Goal: Task Accomplishment & Management: Manage account settings

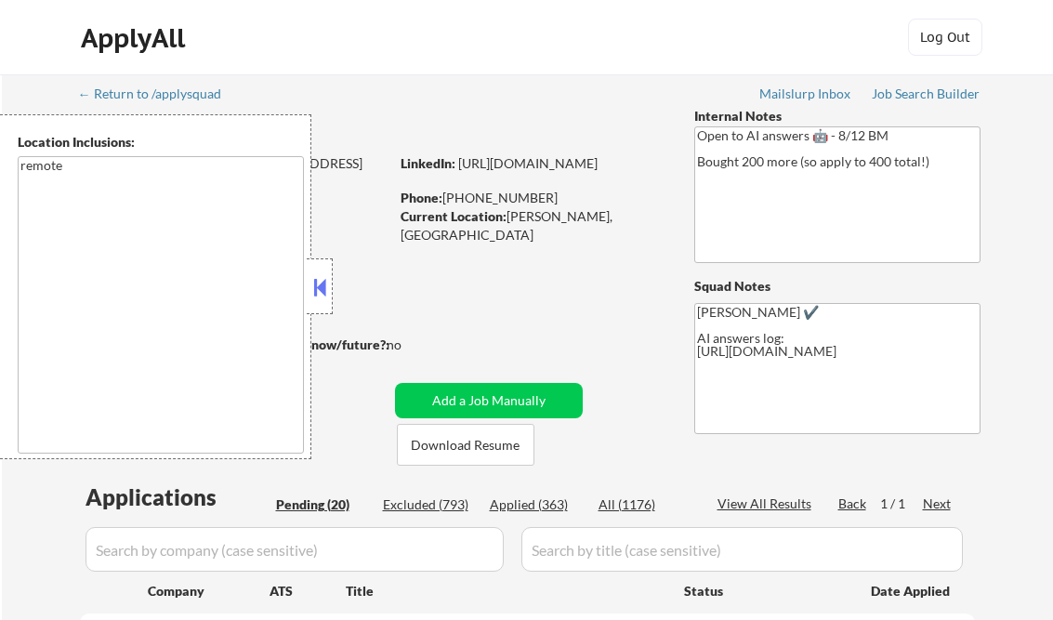
select select ""pending""
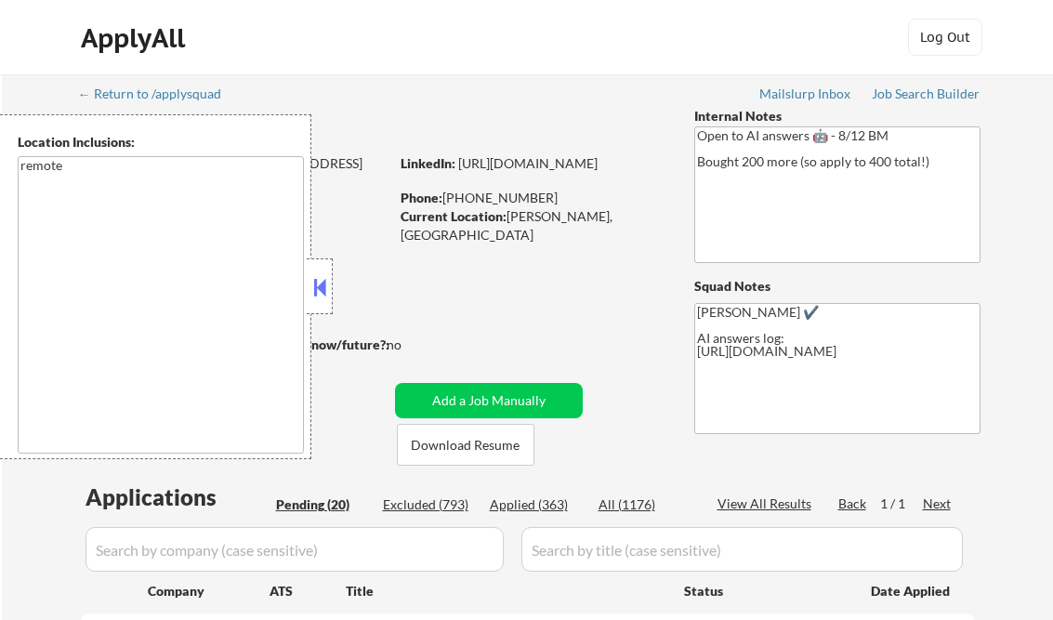
select select ""pending""
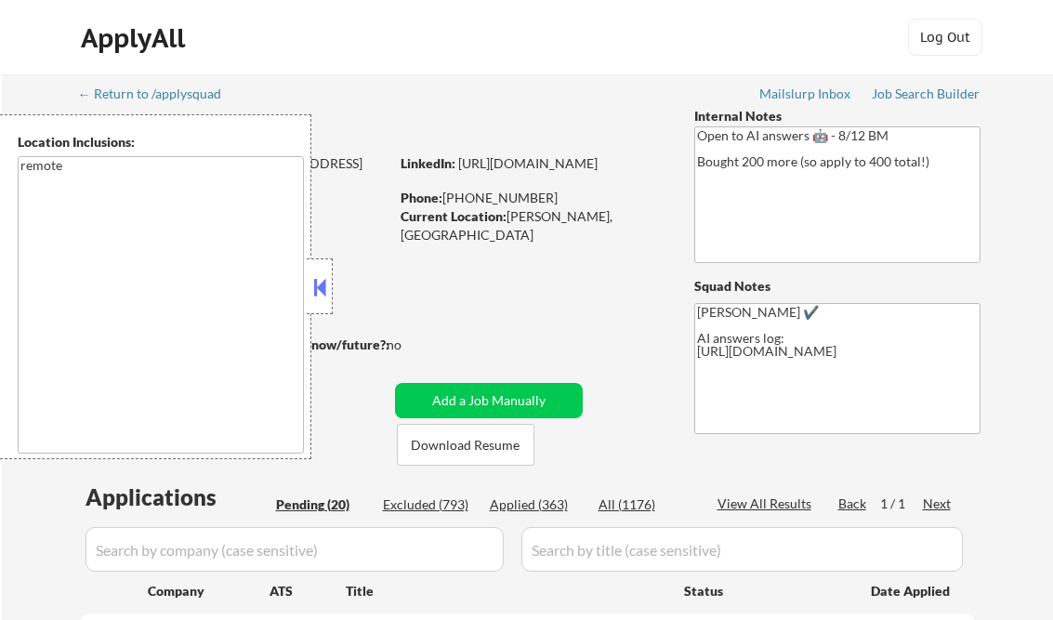
select select ""pending""
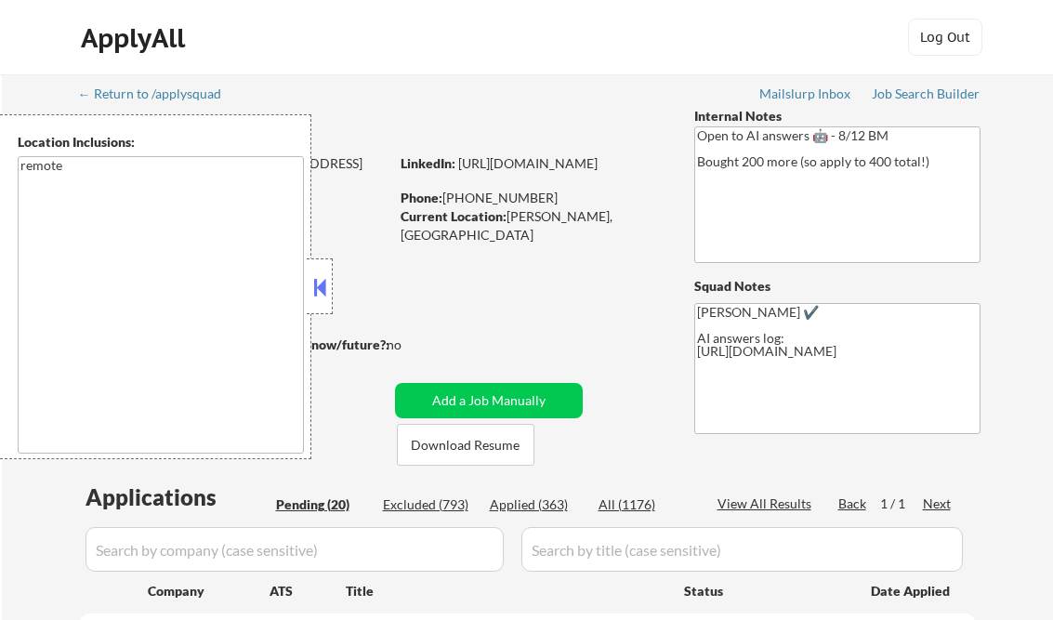
select select ""pending""
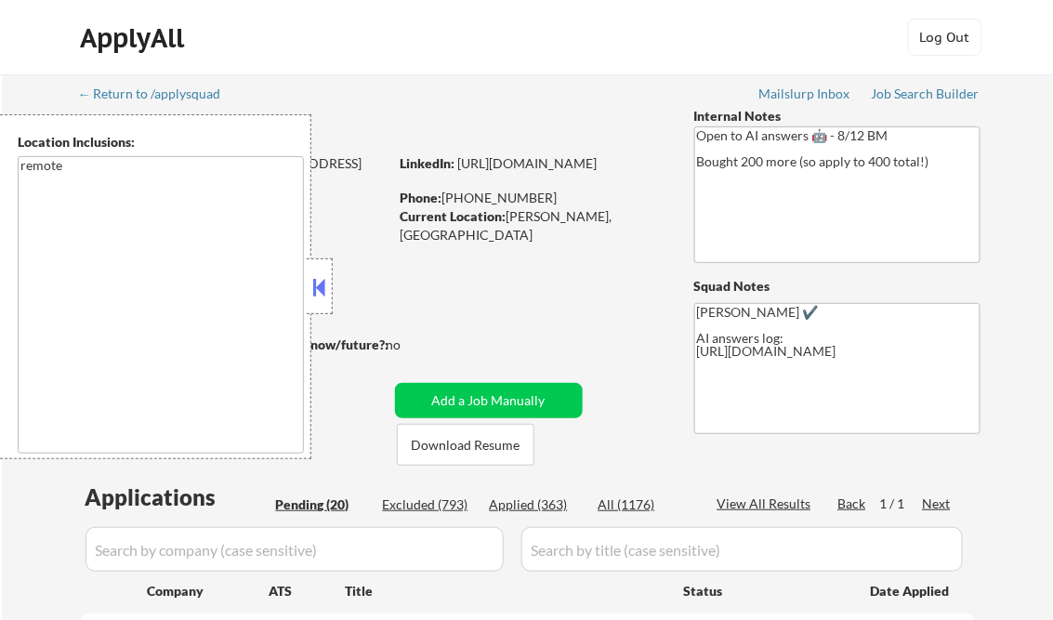
drag, startPoint x: 312, startPoint y: 278, endPoint x: 329, endPoint y: 288, distance: 19.6
click at [312, 278] on button at bounding box center [320, 287] width 20 height 28
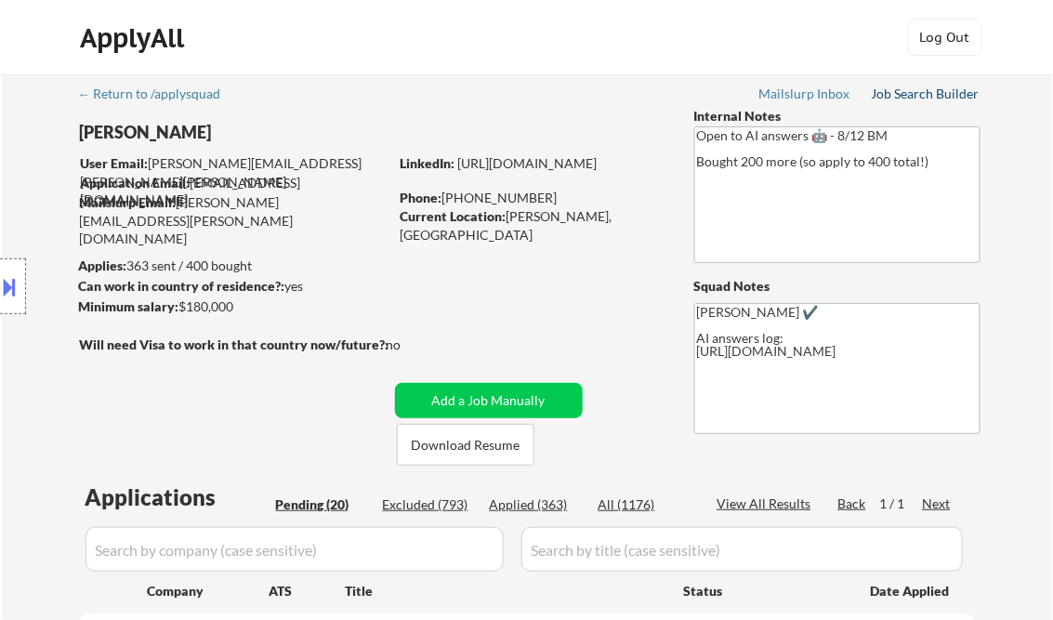
click at [913, 95] on div "Job Search Builder" at bounding box center [926, 93] width 109 height 13
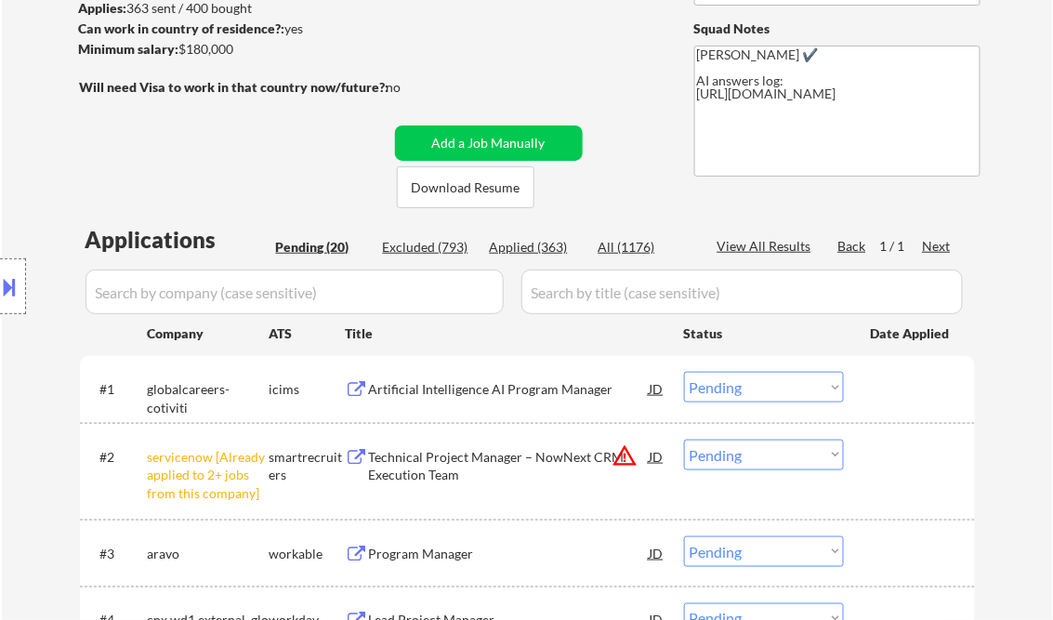
scroll to position [297, 0]
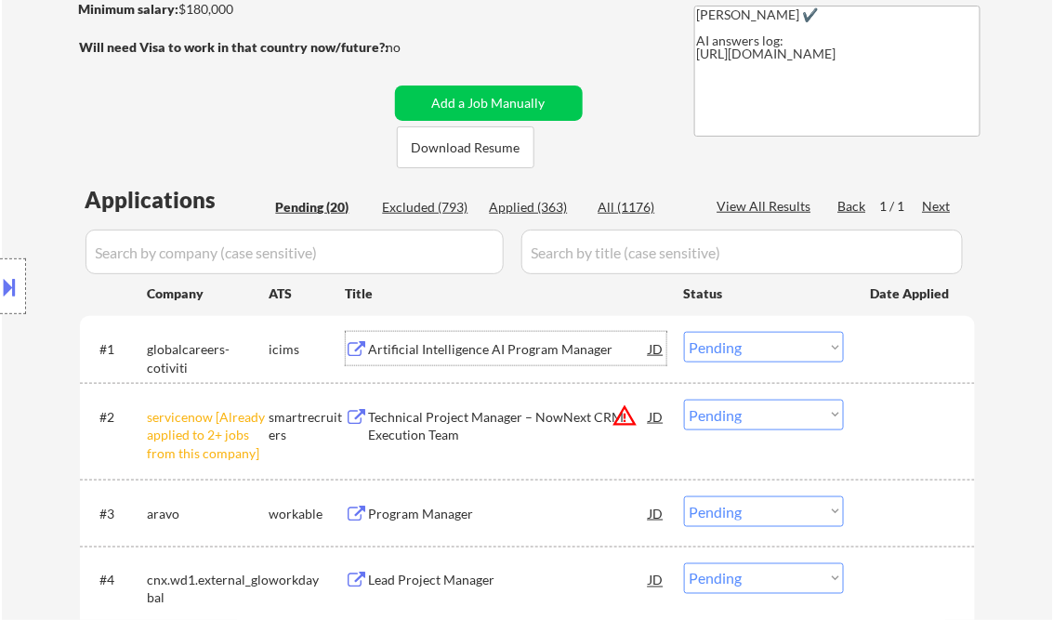
click at [478, 355] on div "Artificial Intelligence AI Program Manager" at bounding box center [509, 349] width 281 height 19
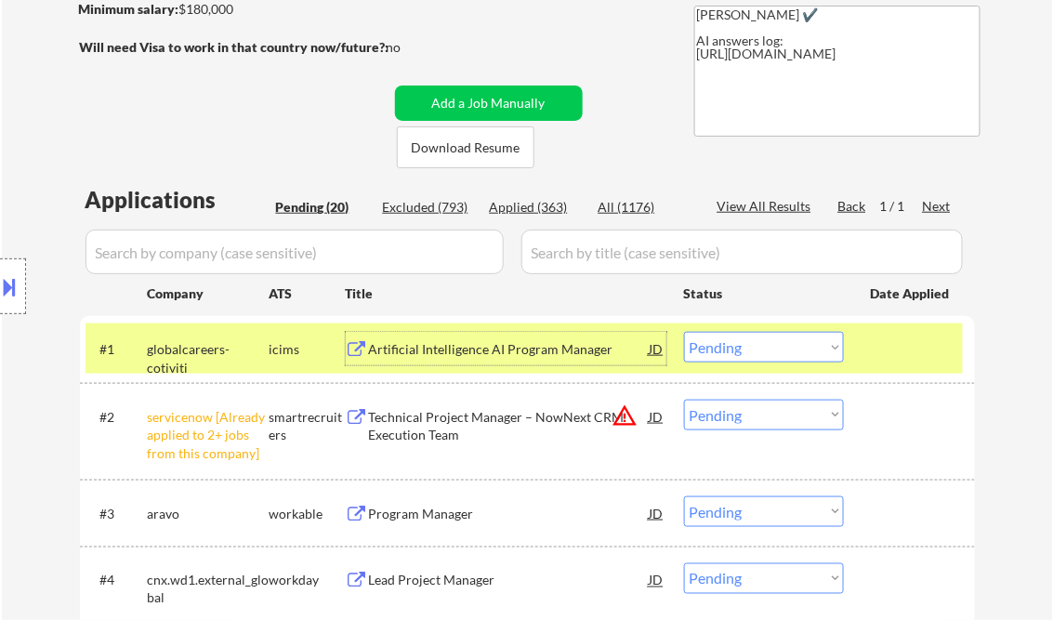
click at [744, 349] on select "Choose an option... Pending Applied Excluded (Questions) Excluded (Expired) Exc…" at bounding box center [764, 347] width 160 height 31
click at [684, 332] on select "Choose an option... Pending Applied Excluded (Questions) Excluded (Expired) Exc…" at bounding box center [764, 347] width 160 height 31
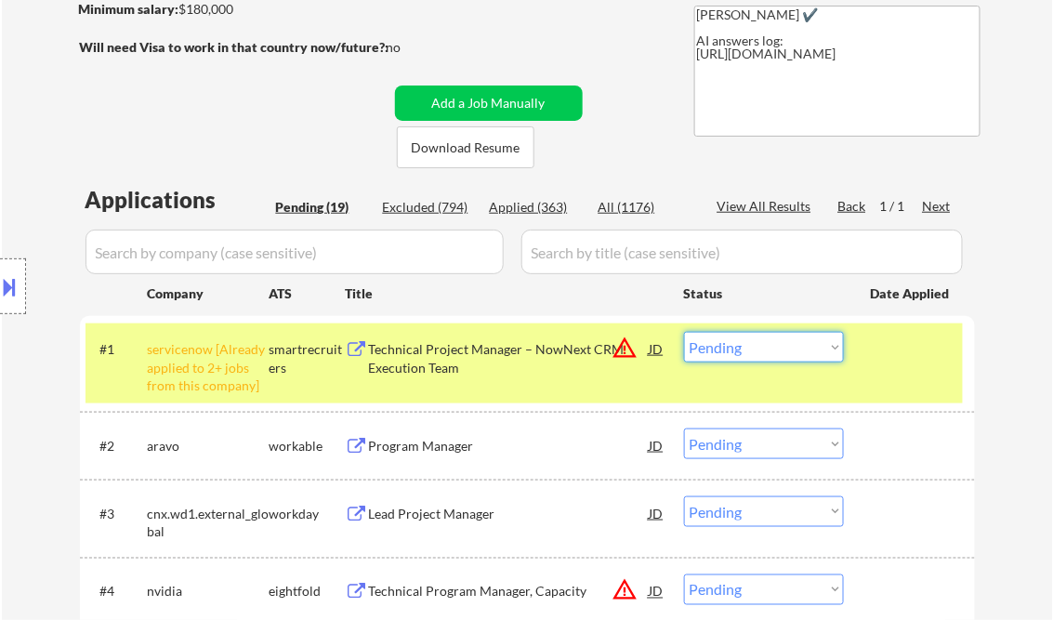
click at [758, 349] on select "Choose an option... Pending Applied Excluded (Questions) Excluded (Expired) Exc…" at bounding box center [764, 347] width 160 height 31
click at [684, 332] on select "Choose an option... Pending Applied Excluded (Questions) Excluded (Expired) Exc…" at bounding box center [764, 347] width 160 height 31
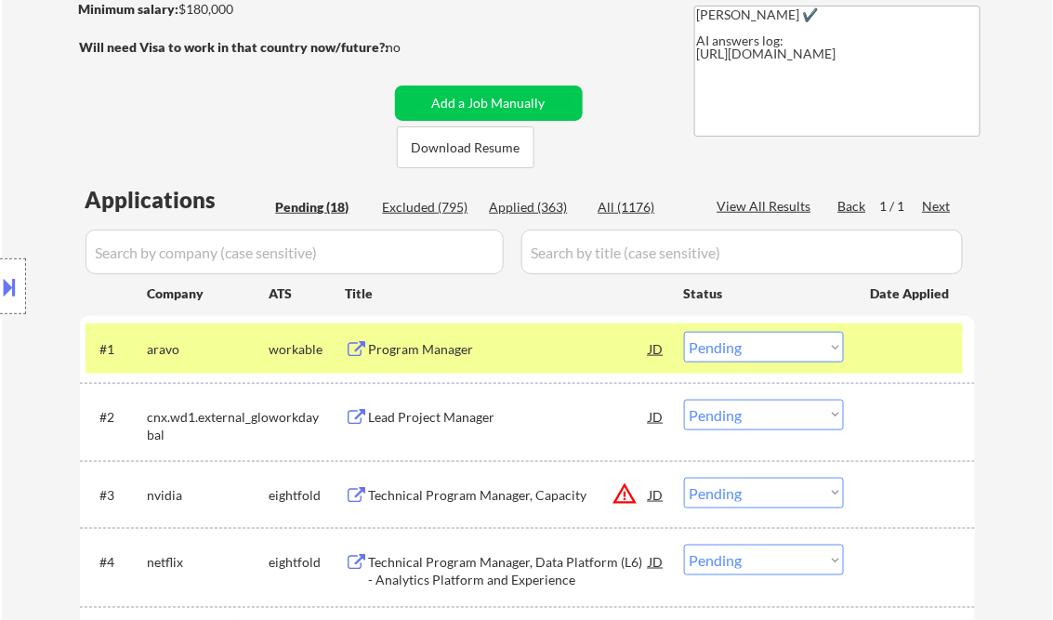
click at [432, 354] on div "Program Manager" at bounding box center [509, 349] width 281 height 19
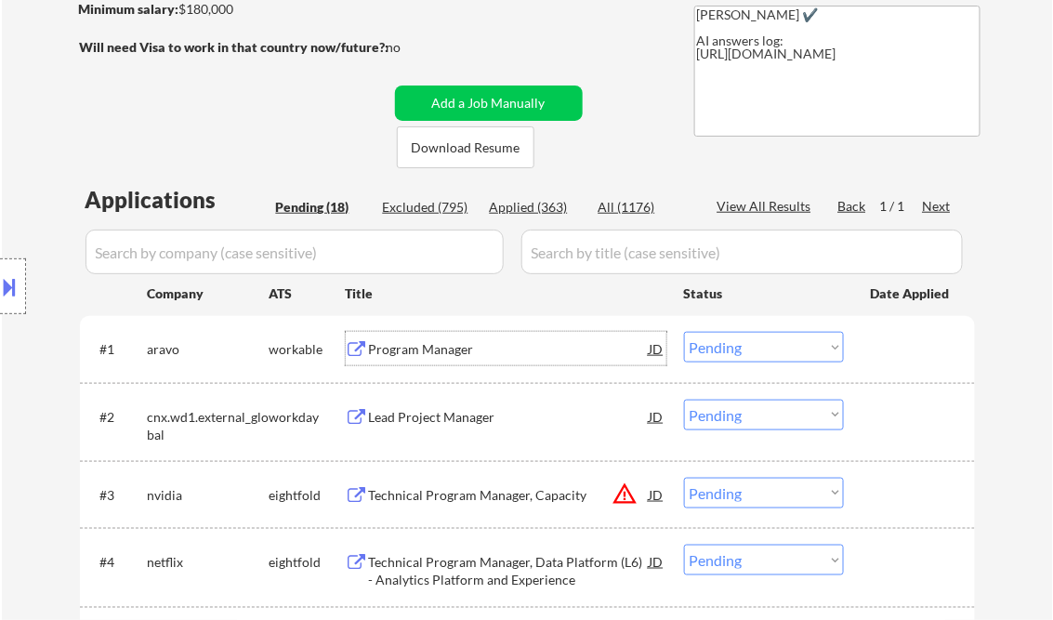
drag, startPoint x: 723, startPoint y: 348, endPoint x: 725, endPoint y: 362, distance: 14.1
click at [723, 348] on select "Choose an option... Pending Applied Excluded (Questions) Excluded (Expired) Exc…" at bounding box center [764, 347] width 160 height 31
click at [684, 332] on select "Choose an option... Pending Applied Excluded (Questions) Excluded (Expired) Exc…" at bounding box center [764, 347] width 160 height 31
click at [487, 414] on div "Lead Project Manager" at bounding box center [509, 417] width 281 height 19
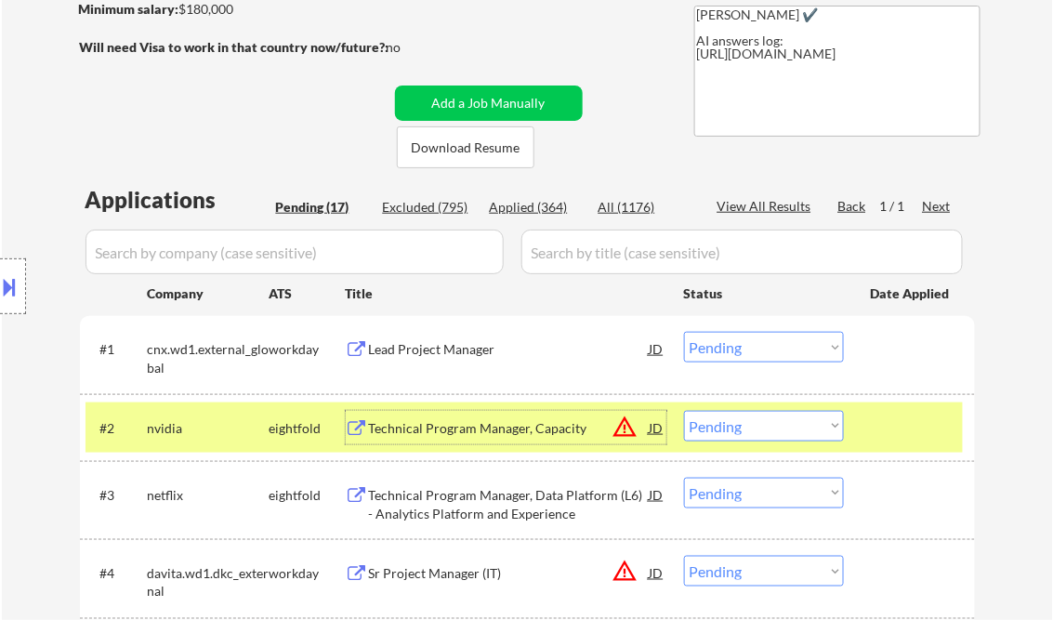
drag, startPoint x: 749, startPoint y: 348, endPoint x: 766, endPoint y: 364, distance: 23.7
click at [749, 348] on select "Choose an option... Pending Applied Excluded (Questions) Excluded (Expired) Exc…" at bounding box center [764, 347] width 160 height 31
click at [684, 332] on select "Choose an option... Pending Applied Excluded (Questions) Excluded (Expired) Exc…" at bounding box center [764, 347] width 160 height 31
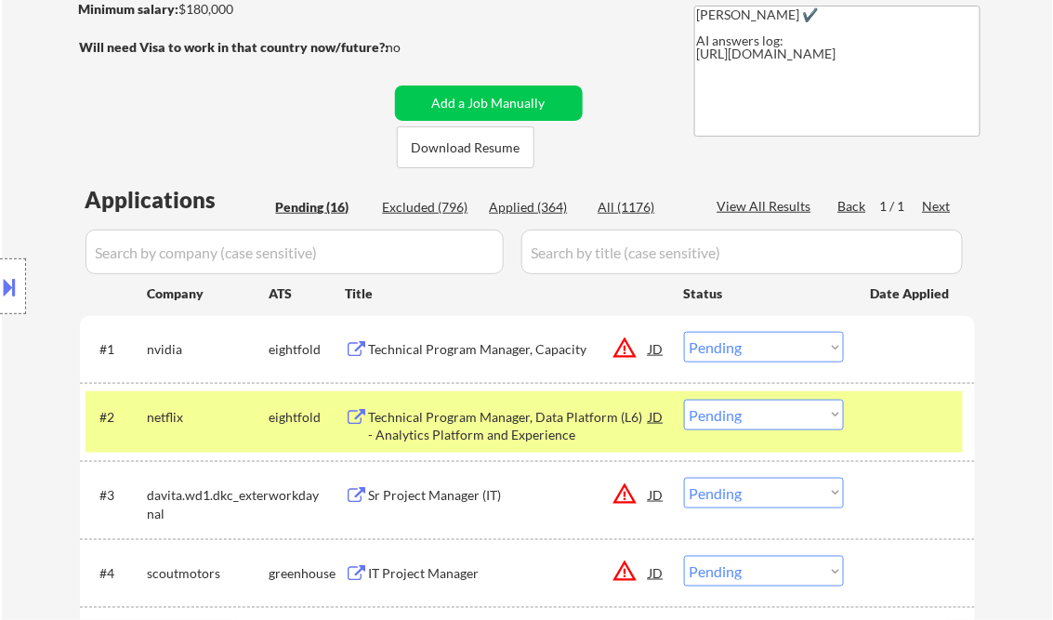
click at [433, 350] on div "Technical Program Manager, Capacity" at bounding box center [509, 349] width 281 height 19
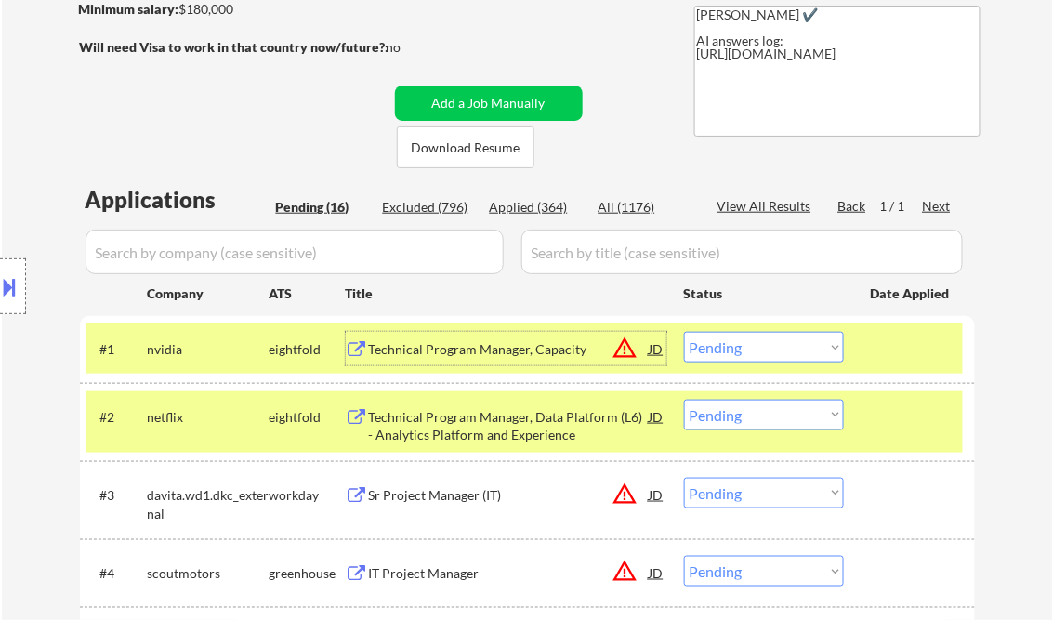
drag, startPoint x: 758, startPoint y: 347, endPoint x: 755, endPoint y: 358, distance: 11.5
click at [758, 347] on select "Choose an option... Pending Applied Excluded (Questions) Excluded (Expired) Exc…" at bounding box center [764, 347] width 160 height 31
click at [684, 332] on select "Choose an option... Pending Applied Excluded (Questions) Excluded (Expired) Exc…" at bounding box center [764, 347] width 160 height 31
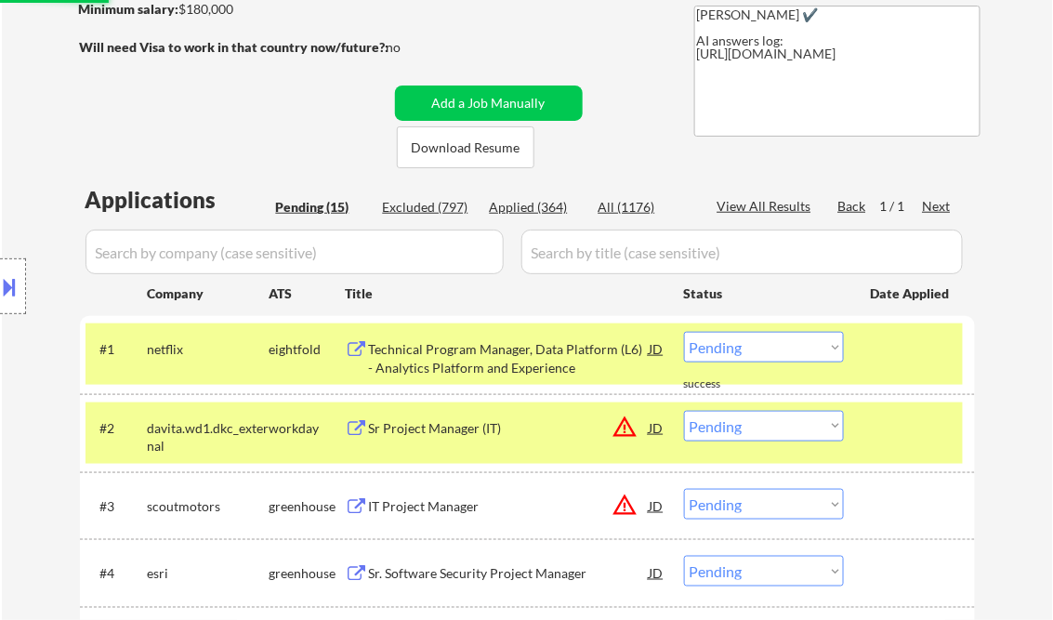
click at [475, 342] on div "Technical Program Manager, Data Platform (L6) - Analytics Platform and Experien…" at bounding box center [509, 358] width 281 height 36
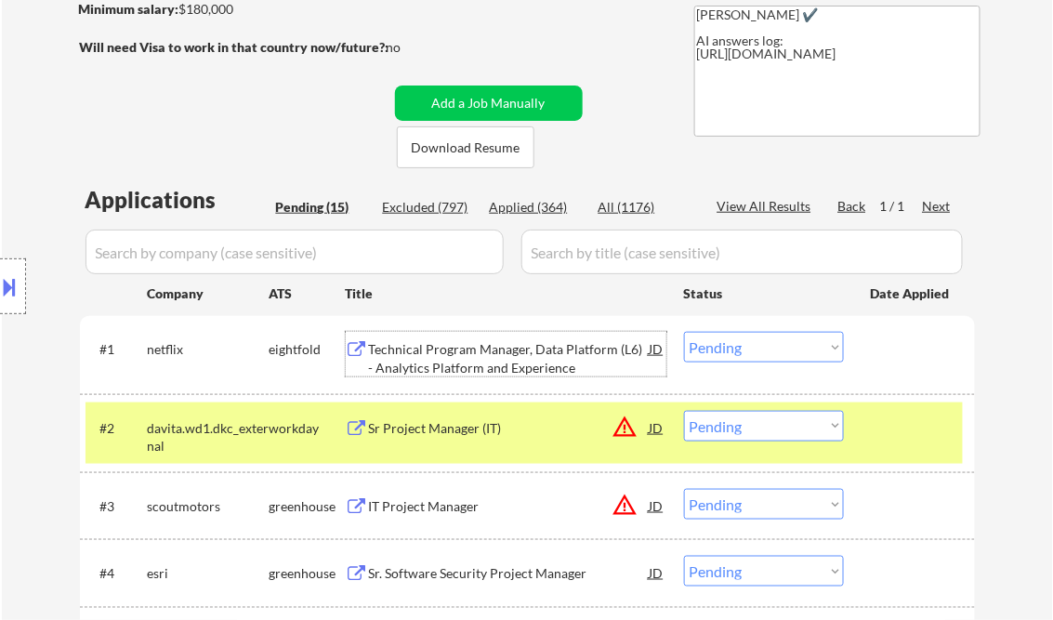
drag, startPoint x: 780, startPoint y: 349, endPoint x: 789, endPoint y: 361, distance: 15.2
click at [780, 349] on select "Choose an option... Pending Applied Excluded (Questions) Excluded (Expired) Exc…" at bounding box center [764, 347] width 160 height 31
click at [684, 332] on select "Choose an option... Pending Applied Excluded (Questions) Excluded (Expired) Exc…" at bounding box center [764, 347] width 160 height 31
click at [457, 425] on div "Sr Project Manager (IT)" at bounding box center [509, 428] width 281 height 19
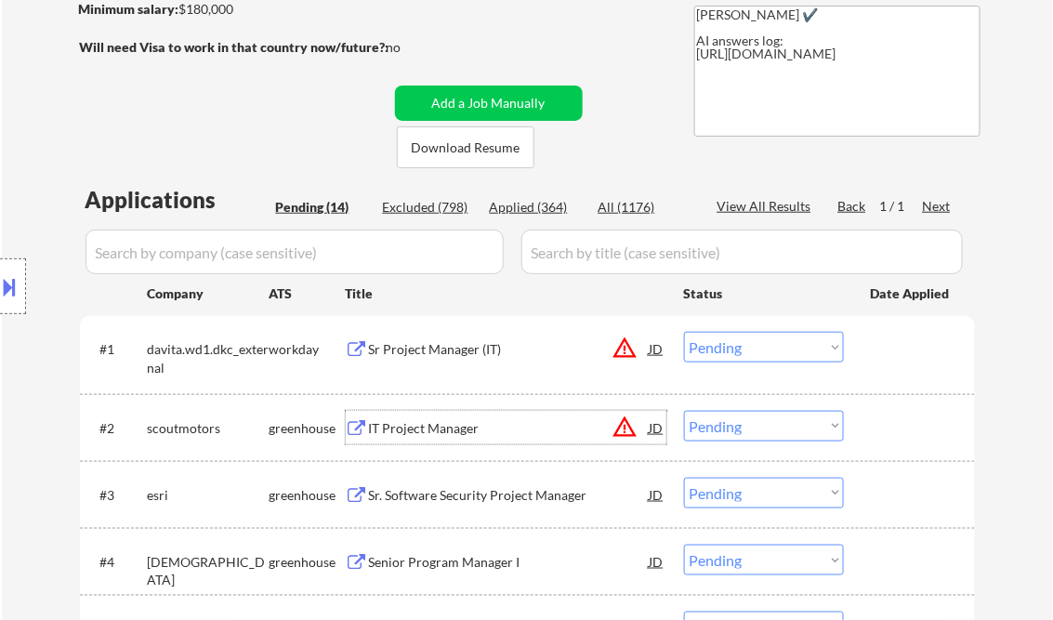
click at [755, 347] on select "Choose an option... Pending Applied Excluded (Questions) Excluded (Expired) Exc…" at bounding box center [764, 347] width 160 height 31
click at [684, 332] on select "Choose an option... Pending Applied Excluded (Questions) Excluded (Expired) Exc…" at bounding box center [764, 347] width 160 height 31
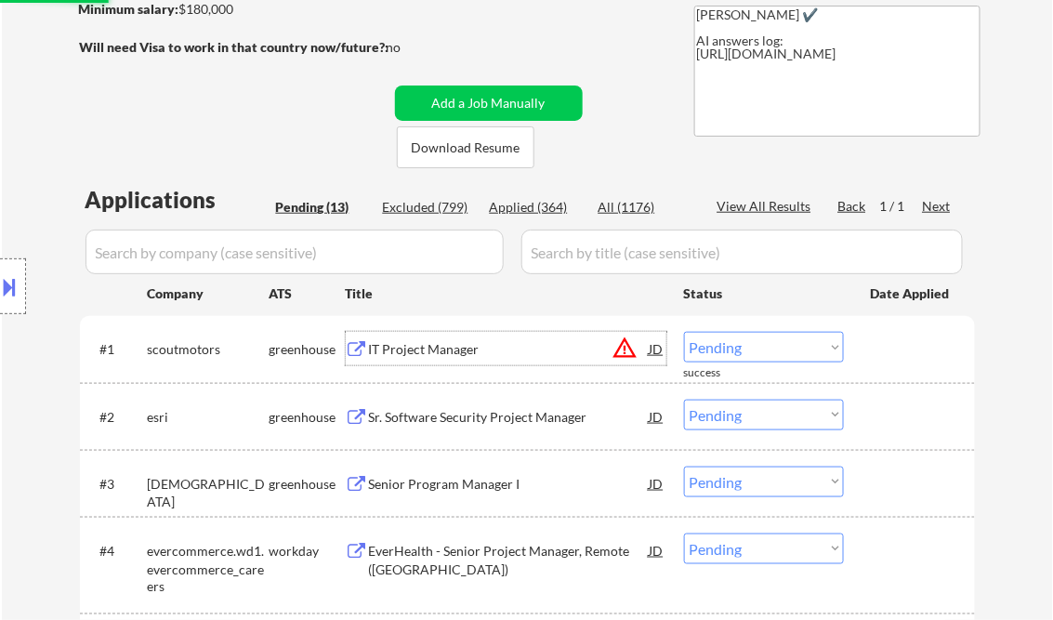
click at [423, 357] on div "IT Project Manager" at bounding box center [509, 349] width 281 height 19
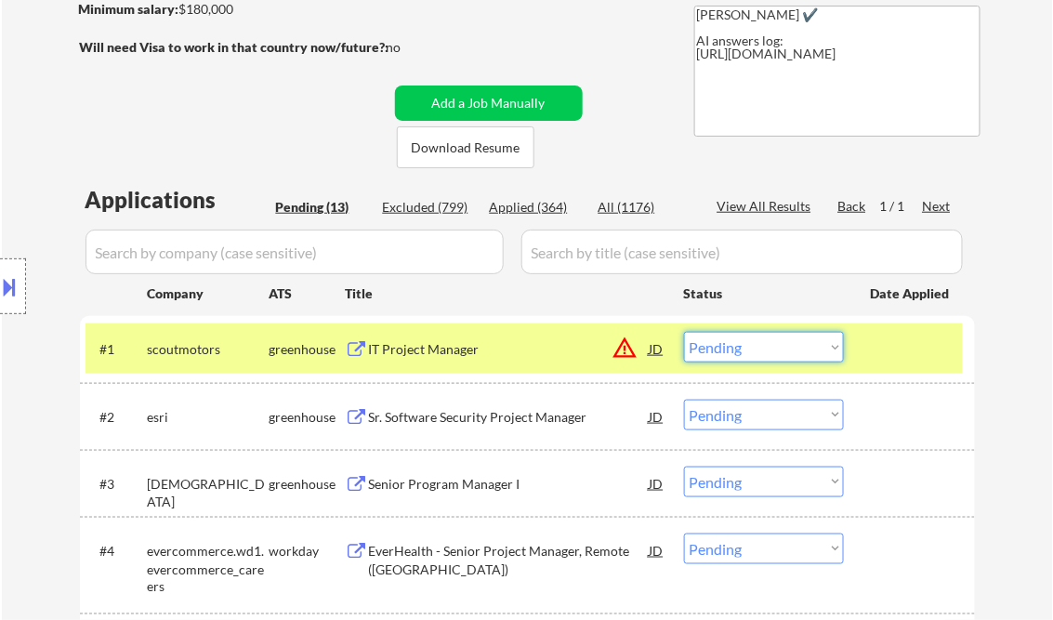
click at [753, 354] on select "Choose an option... Pending Applied Excluded (Questions) Excluded (Expired) Exc…" at bounding box center [764, 347] width 160 height 31
click at [684, 332] on select "Choose an option... Pending Applied Excluded (Questions) Excluded (Expired) Exc…" at bounding box center [764, 347] width 160 height 31
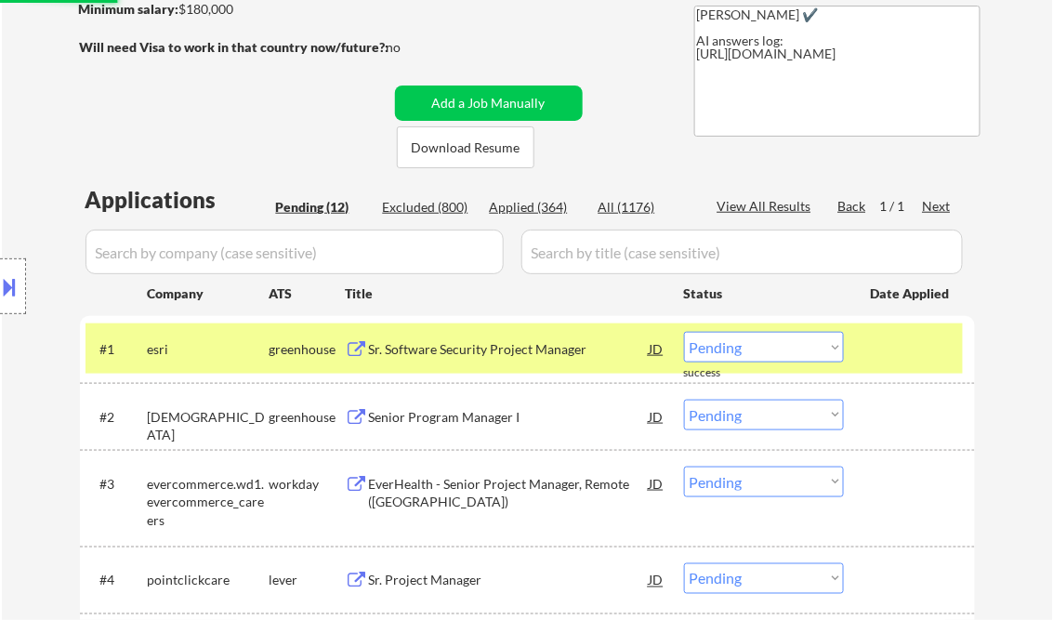
click at [442, 349] on div "Sr. Software Security Project Manager" at bounding box center [509, 349] width 281 height 19
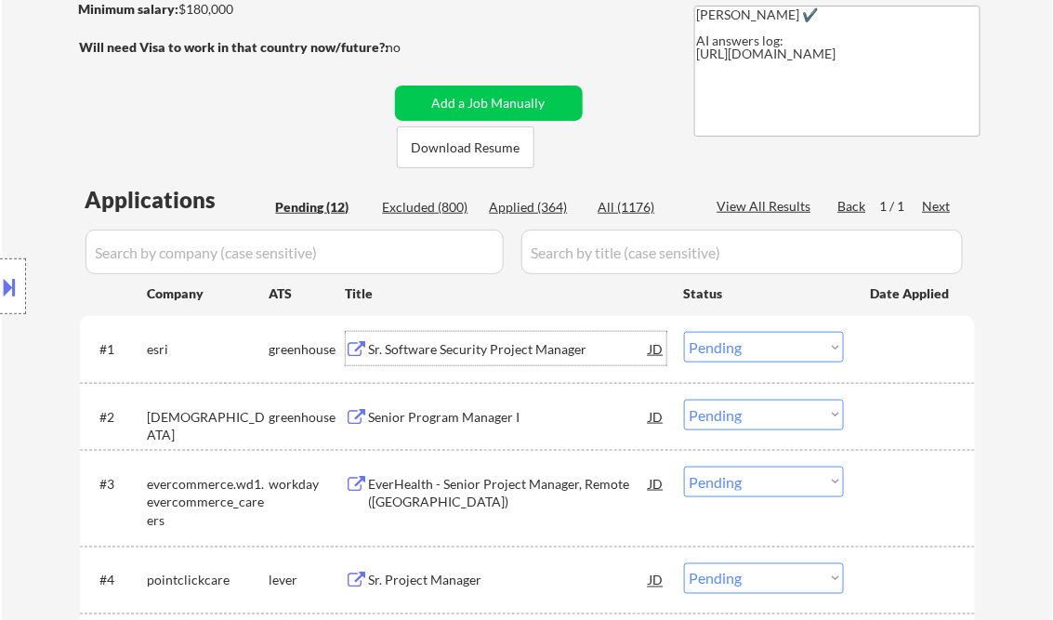
drag, startPoint x: 742, startPoint y: 351, endPoint x: 745, endPoint y: 362, distance: 10.6
click at [742, 351] on select "Choose an option... Pending Applied Excluded (Questions) Excluded (Expired) Exc…" at bounding box center [764, 347] width 160 height 31
click at [684, 332] on select "Choose an option... Pending Applied Excluded (Questions) Excluded (Expired) Exc…" at bounding box center [764, 347] width 160 height 31
click at [442, 412] on div "Senior Program Manager I" at bounding box center [509, 417] width 281 height 19
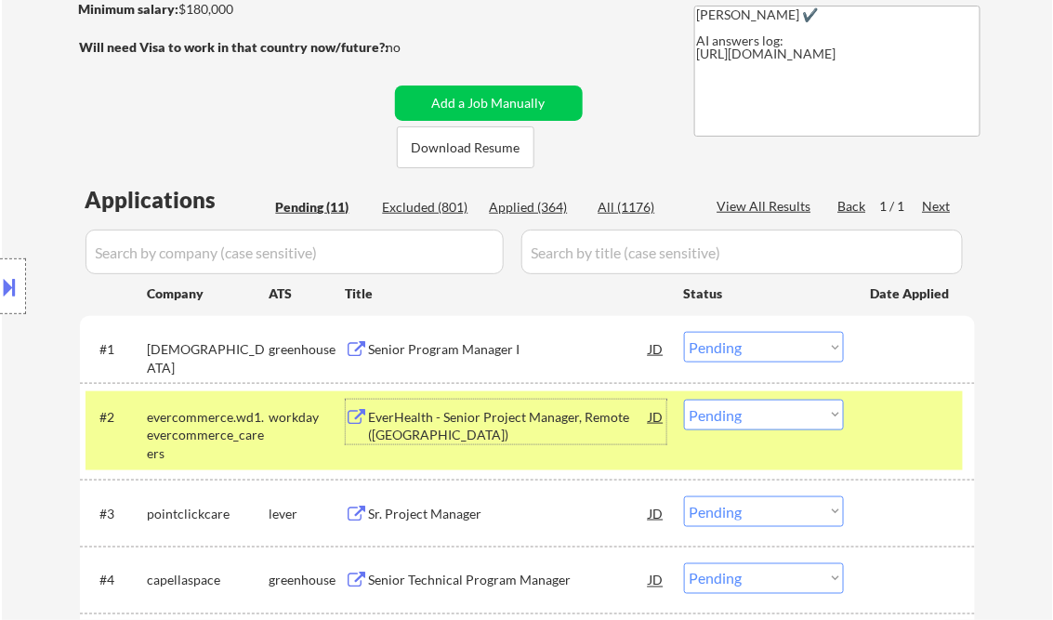
drag, startPoint x: 757, startPoint y: 351, endPoint x: 779, endPoint y: 362, distance: 24.5
click at [757, 351] on select "Choose an option... Pending Applied Excluded (Questions) Excluded (Expired) Exc…" at bounding box center [764, 347] width 160 height 31
click at [684, 332] on select "Choose an option... Pending Applied Excluded (Questions) Excluded (Expired) Exc…" at bounding box center [764, 347] width 160 height 31
click at [421, 406] on div "EverHealth - Senior Project Manager, Remote (US)" at bounding box center [509, 422] width 281 height 45
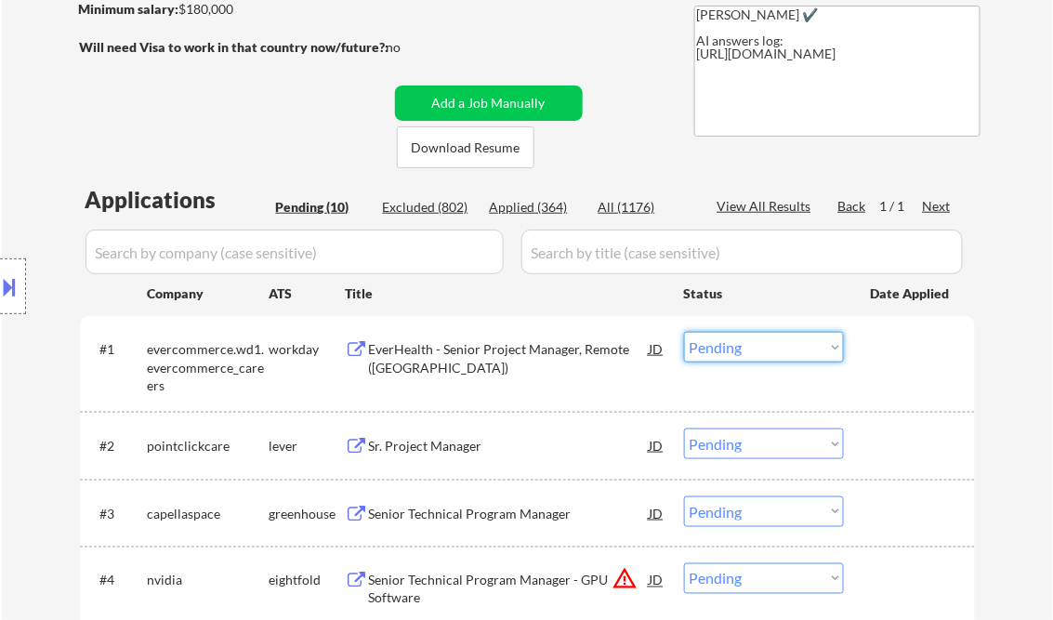
drag, startPoint x: 741, startPoint y: 340, endPoint x: 797, endPoint y: 365, distance: 61.2
click at [742, 340] on select "Choose an option... Pending Applied Excluded (Questions) Excluded (Expired) Exc…" at bounding box center [764, 347] width 160 height 31
click at [684, 332] on select "Choose an option... Pending Applied Excluded (Questions) Excluded (Expired) Exc…" at bounding box center [764, 347] width 160 height 31
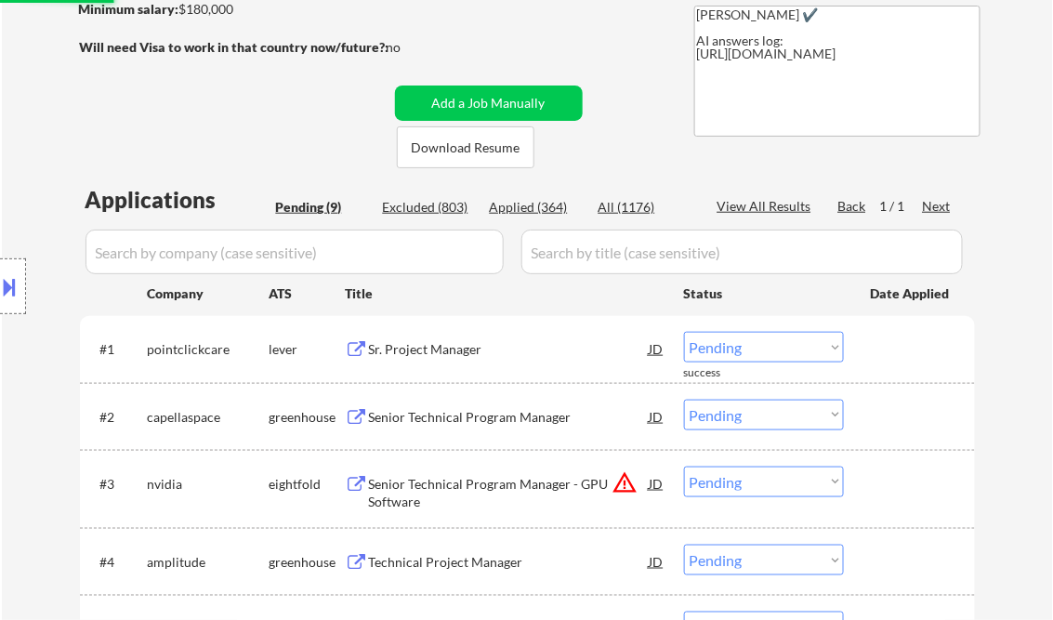
click at [455, 348] on div "Sr. Project Manager" at bounding box center [509, 349] width 281 height 19
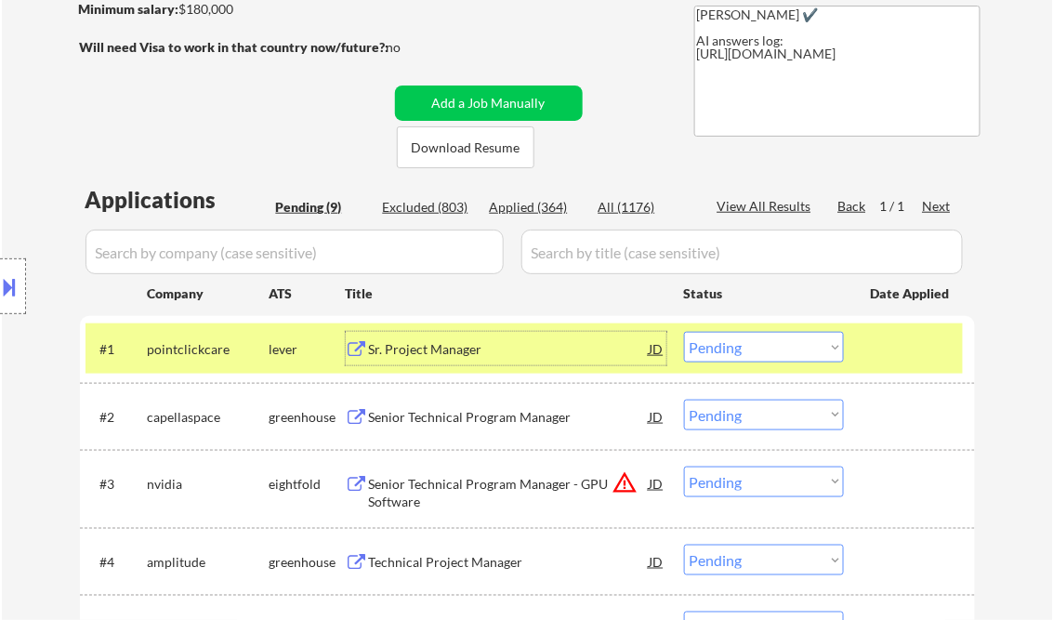
click at [760, 342] on select "Choose an option... Pending Applied Excluded (Questions) Excluded (Expired) Exc…" at bounding box center [764, 347] width 160 height 31
click at [684, 332] on select "Choose an option... Pending Applied Excluded (Questions) Excluded (Expired) Exc…" at bounding box center [764, 347] width 160 height 31
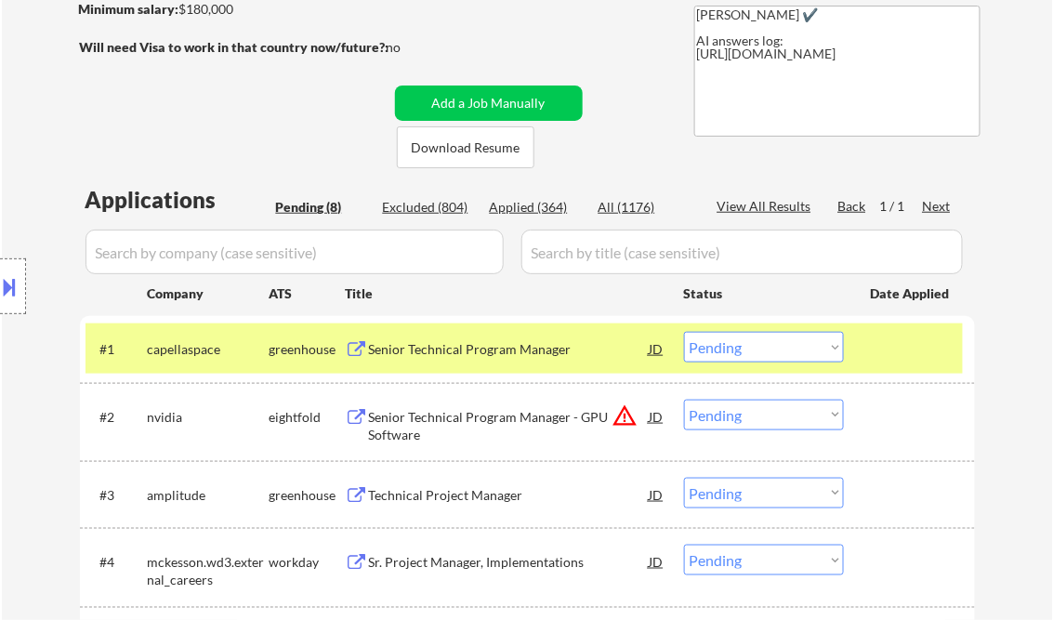
click at [465, 348] on div "Senior Technical Program Manager" at bounding box center [509, 349] width 281 height 19
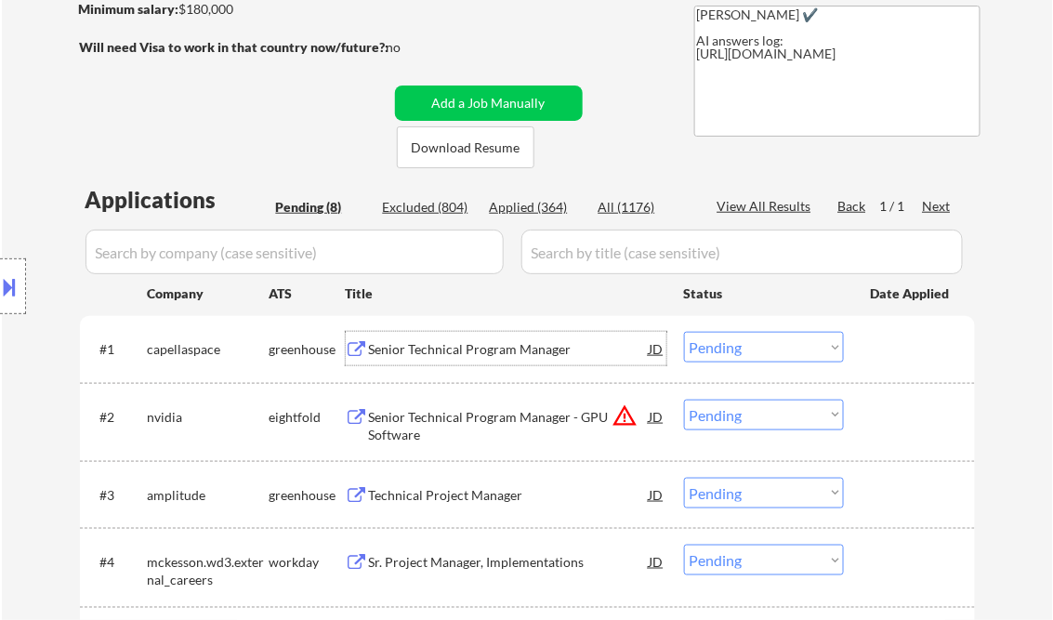
click at [732, 357] on select "Choose an option... Pending Applied Excluded (Questions) Excluded (Expired) Exc…" at bounding box center [764, 347] width 160 height 31
click at [684, 332] on select "Choose an option... Pending Applied Excluded (Questions) Excluded (Expired) Exc…" at bounding box center [764, 347] width 160 height 31
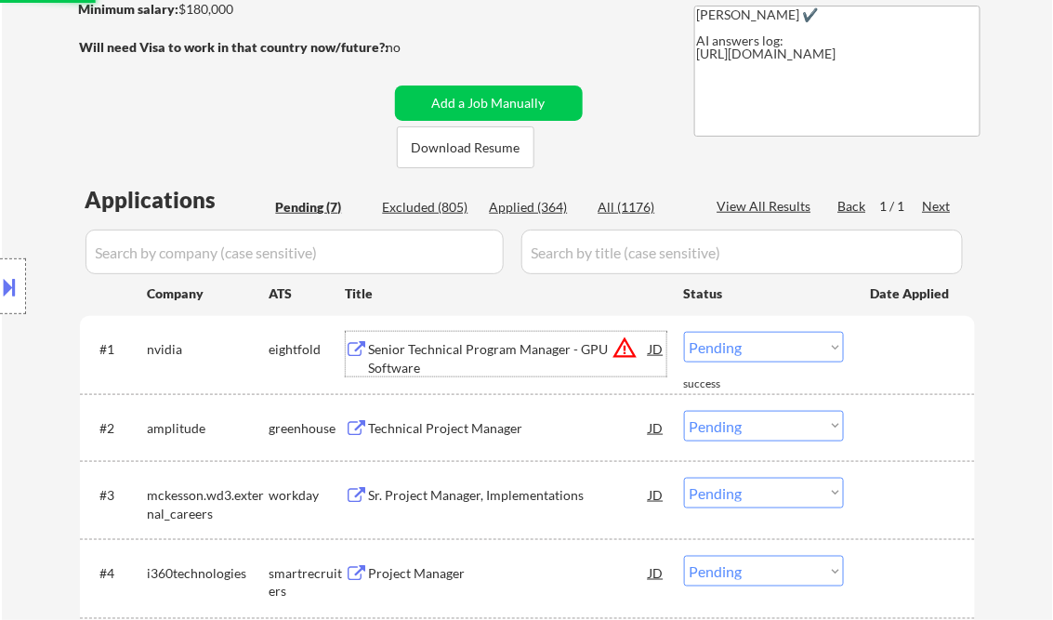
click at [526, 352] on div "Senior Technical Program Manager - GPU Software" at bounding box center [509, 358] width 281 height 36
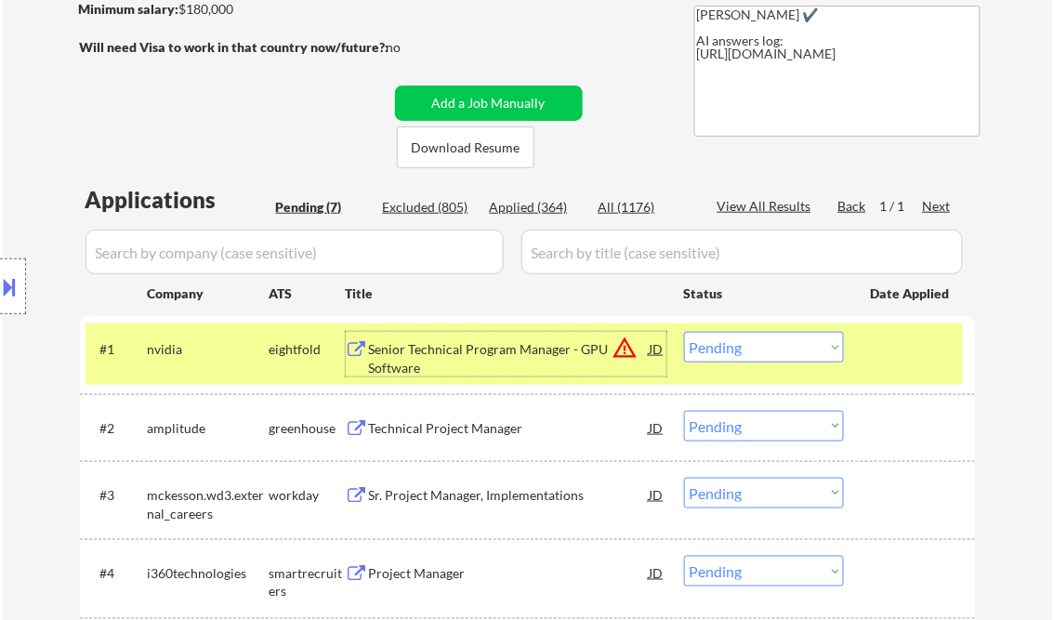
drag, startPoint x: 755, startPoint y: 344, endPoint x: 759, endPoint y: 363, distance: 19.2
click at [755, 344] on select "Choose an option... Pending Applied Excluded (Questions) Excluded (Expired) Exc…" at bounding box center [764, 347] width 160 height 31
click at [684, 332] on select "Choose an option... Pending Applied Excluded (Questions) Excluded (Expired) Exc…" at bounding box center [764, 347] width 160 height 31
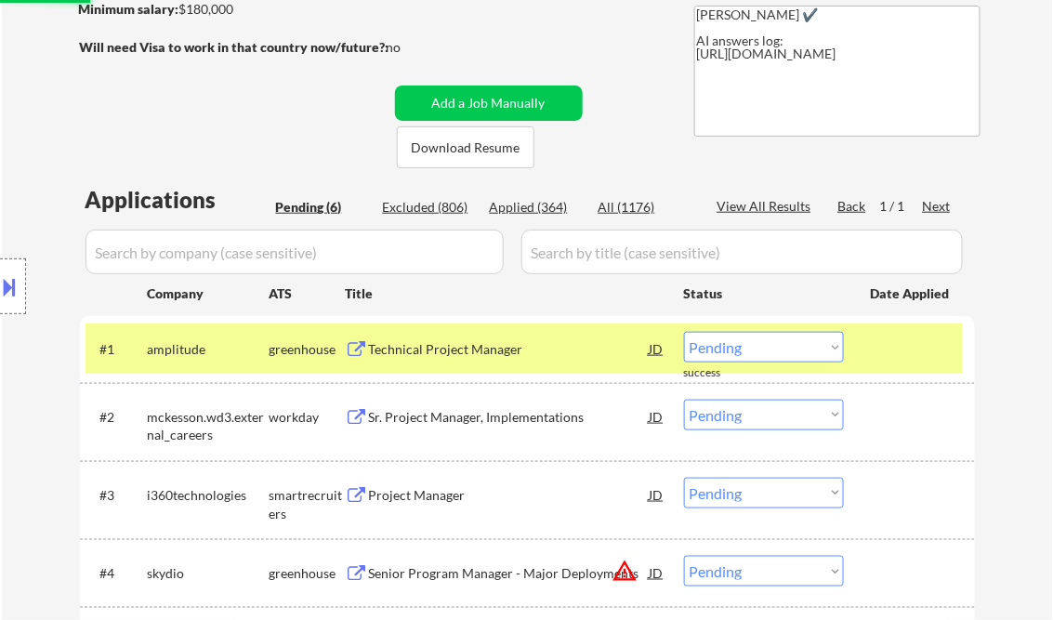
click at [473, 343] on div "Technical Project Manager" at bounding box center [509, 349] width 281 height 19
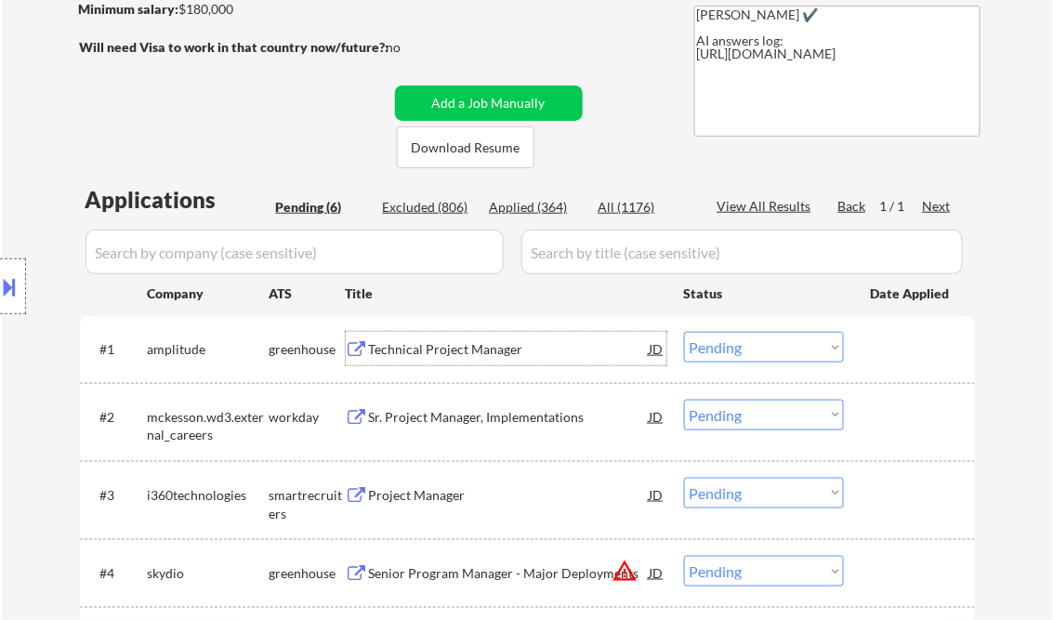
click at [750, 354] on select "Choose an option... Pending Applied Excluded (Questions) Excluded (Expired) Exc…" at bounding box center [764, 347] width 160 height 31
click at [684, 332] on select "Choose an option... Pending Applied Excluded (Questions) Excluded (Expired) Exc…" at bounding box center [764, 347] width 160 height 31
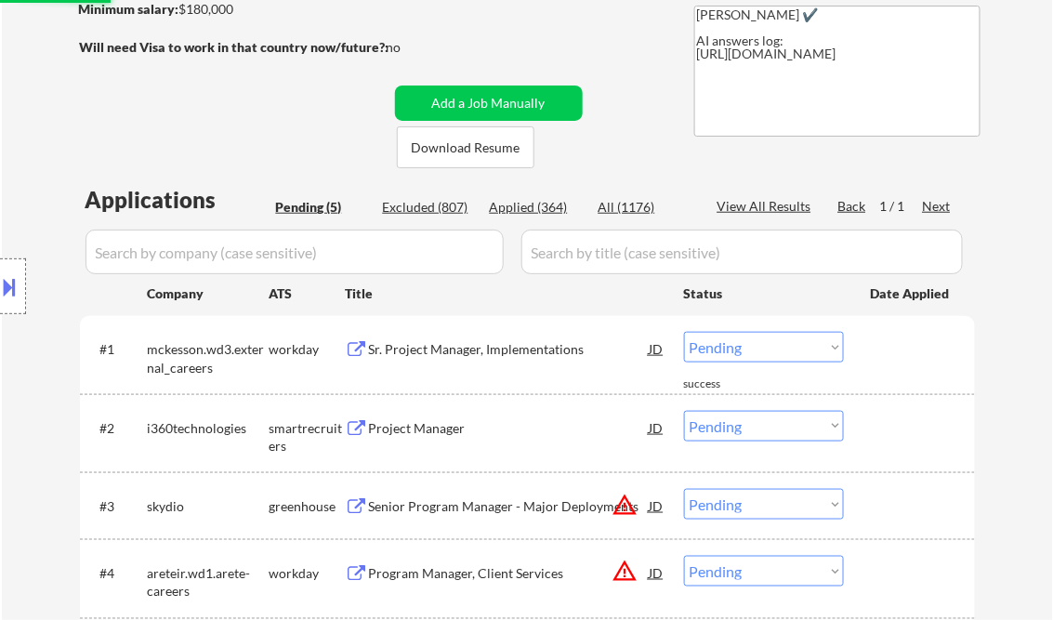
click at [455, 355] on div "Sr. Project Manager, Implementations" at bounding box center [509, 349] width 281 height 19
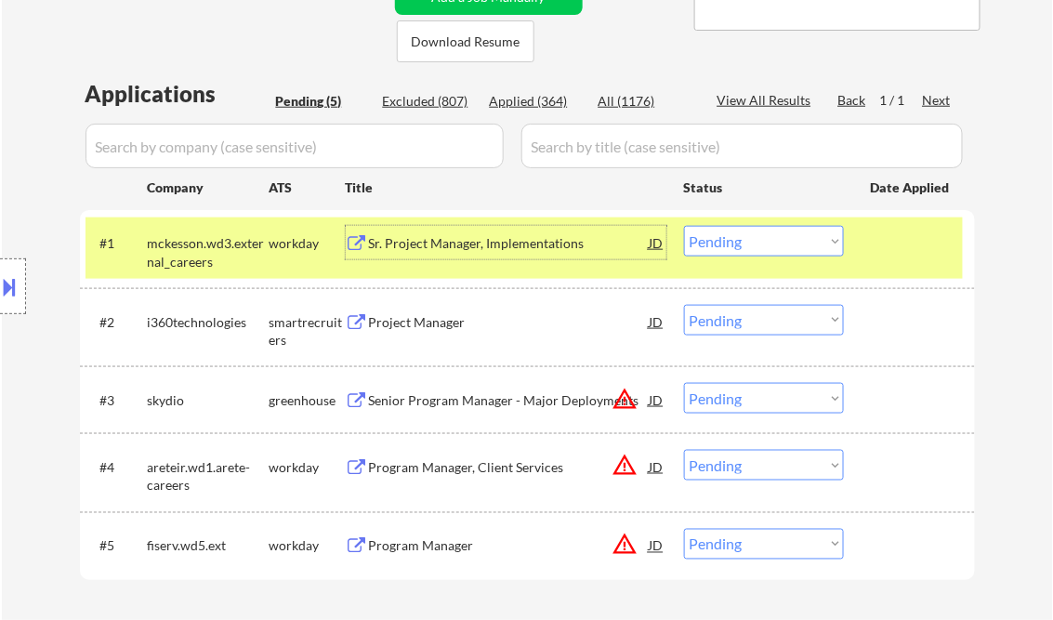
scroll to position [446, 0]
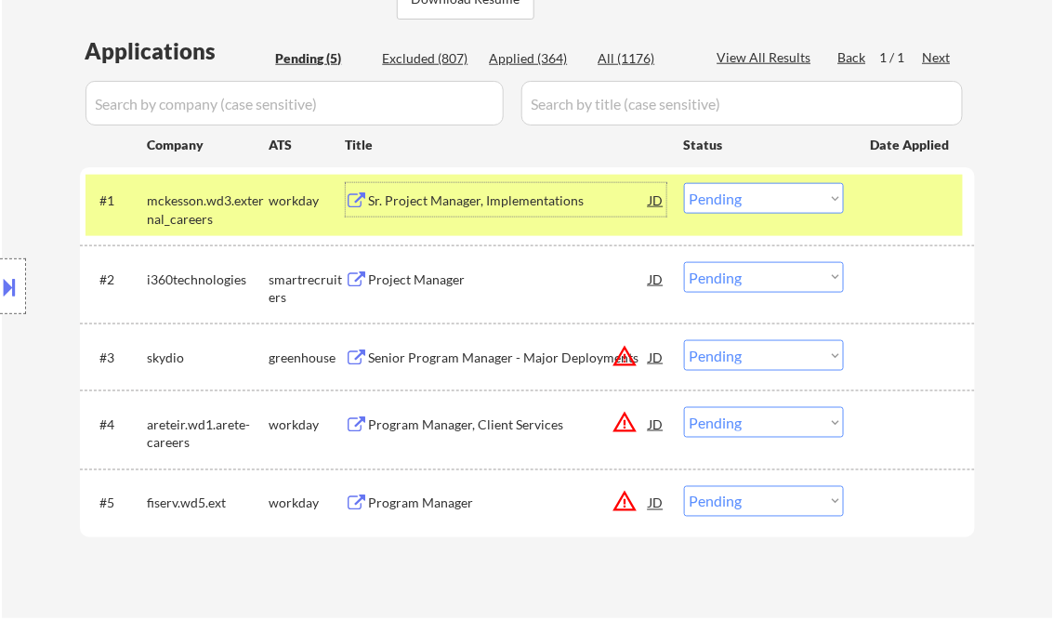
drag, startPoint x: 717, startPoint y: 195, endPoint x: 736, endPoint y: 212, distance: 25.7
click at [717, 194] on select "Choose an option... Pending Applied Excluded (Questions) Excluded (Expired) Exc…" at bounding box center [764, 198] width 160 height 31
click at [684, 183] on select "Choose an option... Pending Applied Excluded (Questions) Excluded (Expired) Exc…" at bounding box center [764, 198] width 160 height 31
click at [420, 281] on div "Project Manager" at bounding box center [509, 279] width 281 height 19
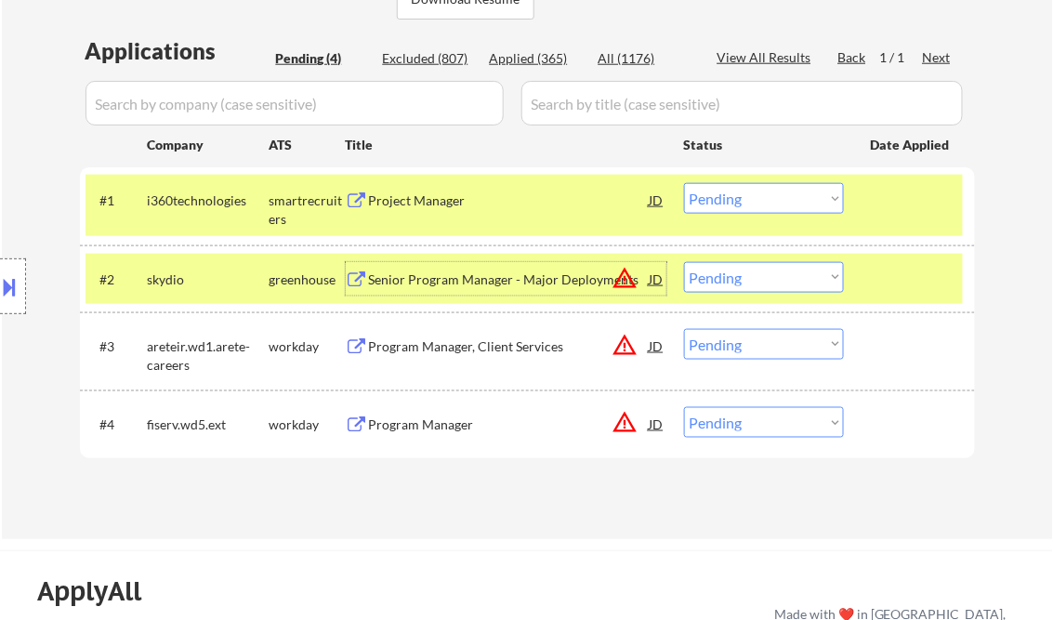
drag, startPoint x: 729, startPoint y: 191, endPoint x: 732, endPoint y: 210, distance: 19.0
click at [730, 191] on select "Choose an option... Pending Applied Excluded (Questions) Excluded (Expired) Exc…" at bounding box center [764, 198] width 160 height 31
click at [684, 183] on select "Choose an option... Pending Applied Excluded (Questions) Excluded (Expired) Exc…" at bounding box center [764, 198] width 160 height 31
click at [526, 284] on div "Senior Program Manager - Major Deployments" at bounding box center [509, 279] width 281 height 19
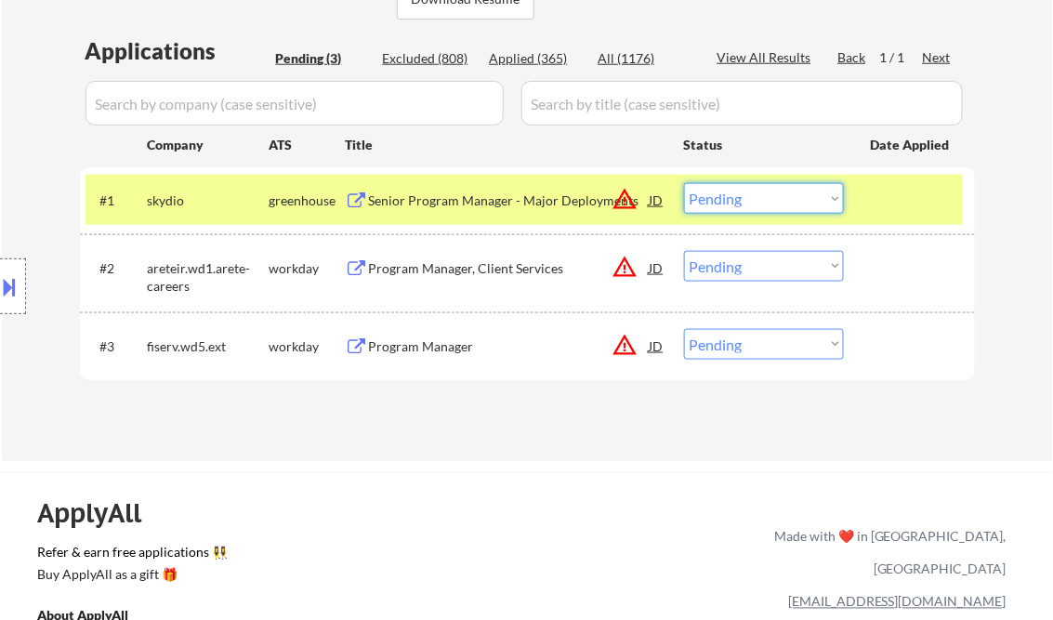
drag, startPoint x: 727, startPoint y: 199, endPoint x: 712, endPoint y: 203, distance: 15.3
click at [727, 199] on select "Choose an option... Pending Applied Excluded (Questions) Excluded (Expired) Exc…" at bounding box center [764, 198] width 160 height 31
drag, startPoint x: 745, startPoint y: 206, endPoint x: 760, endPoint y: 216, distance: 18.3
click at [745, 206] on select "Choose an option... Pending Applied Excluded (Questions) Excluded (Expired) Exc…" at bounding box center [764, 198] width 160 height 31
click at [684, 183] on select "Choose an option... Pending Applied Excluded (Questions) Excluded (Expired) Exc…" at bounding box center [764, 198] width 160 height 31
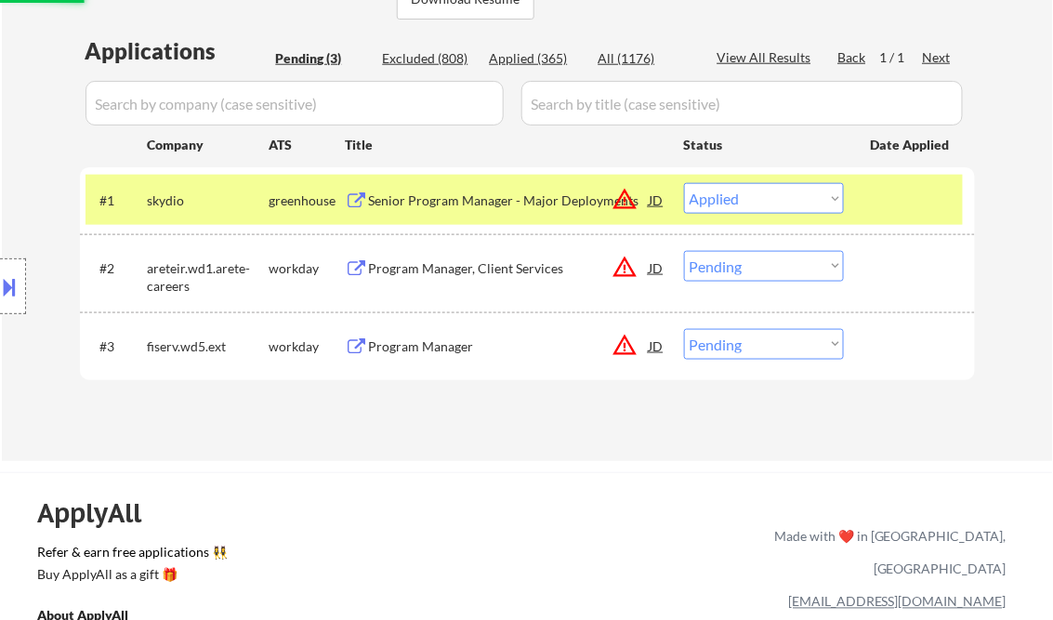
click at [476, 270] on div "Program Manager, Client Services" at bounding box center [509, 268] width 281 height 19
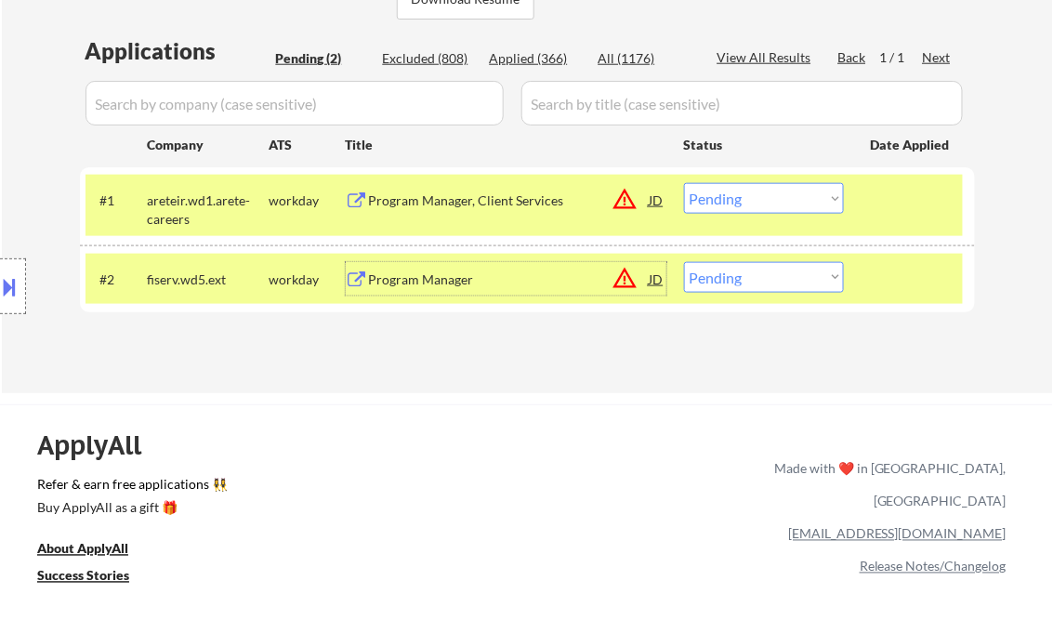
drag, startPoint x: 744, startPoint y: 204, endPoint x: 756, endPoint y: 216, distance: 16.4
click at [744, 204] on select "Choose an option... Pending Applied Excluded (Questions) Excluded (Expired) Exc…" at bounding box center [764, 198] width 160 height 31
click at [684, 183] on select "Choose an option... Pending Applied Excluded (Questions) Excluded (Expired) Exc…" at bounding box center [764, 198] width 160 height 31
drag, startPoint x: 448, startPoint y: 295, endPoint x: 465, endPoint y: 289, distance: 17.6
click at [448, 295] on div "#2 fiserv.wd5.ext workday Program Manager JD warning_amber Choose an option... …" at bounding box center [524, 279] width 877 height 50
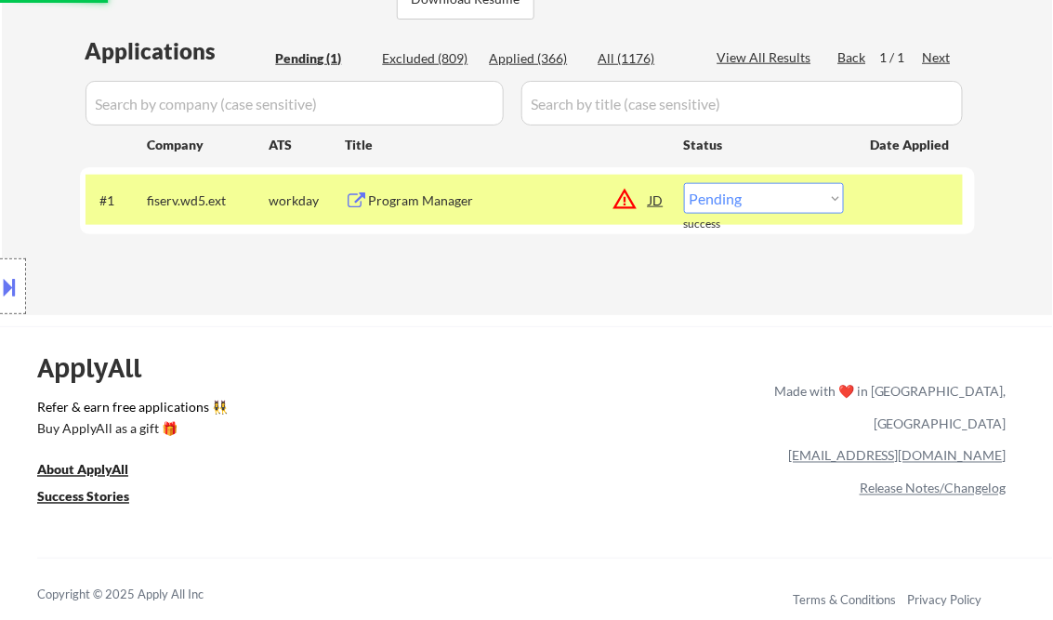
drag, startPoint x: 465, startPoint y: 289, endPoint x: 424, endPoint y: 203, distance: 95.6
click at [424, 204] on div "Program Manager" at bounding box center [509, 200] width 281 height 19
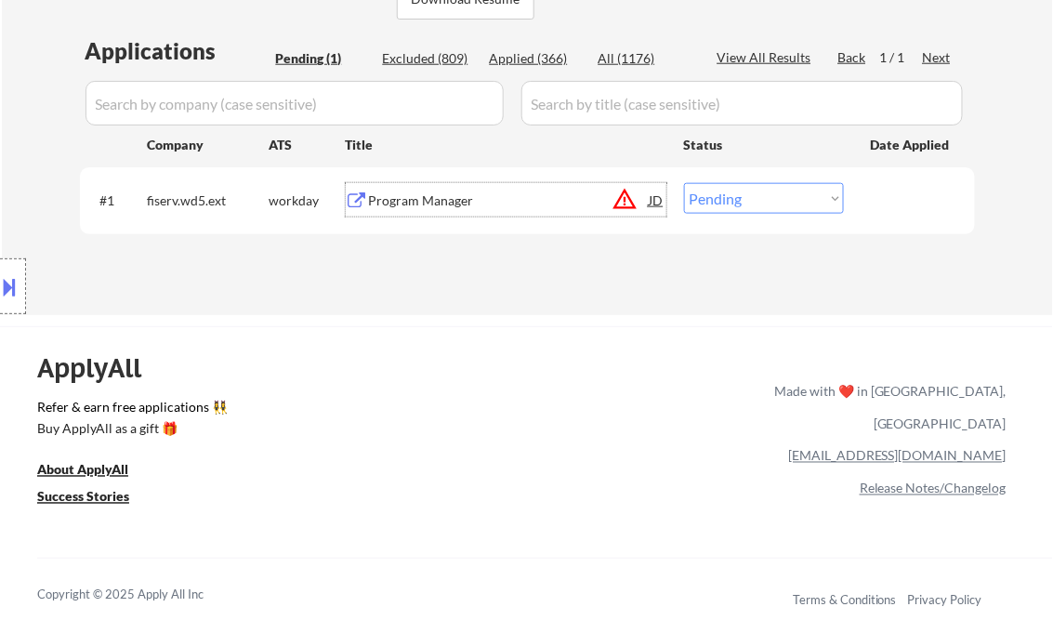
drag, startPoint x: 17, startPoint y: 270, endPoint x: 21, endPoint y: 279, distance: 9.6
click at [18, 275] on div at bounding box center [13, 286] width 26 height 56
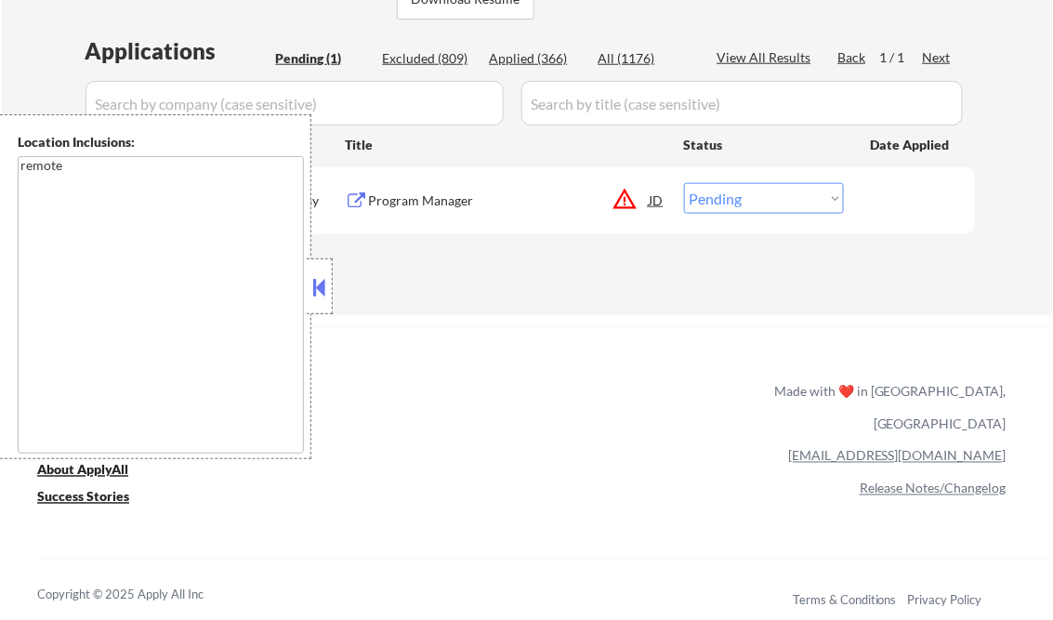
click at [323, 293] on button at bounding box center [320, 287] width 20 height 28
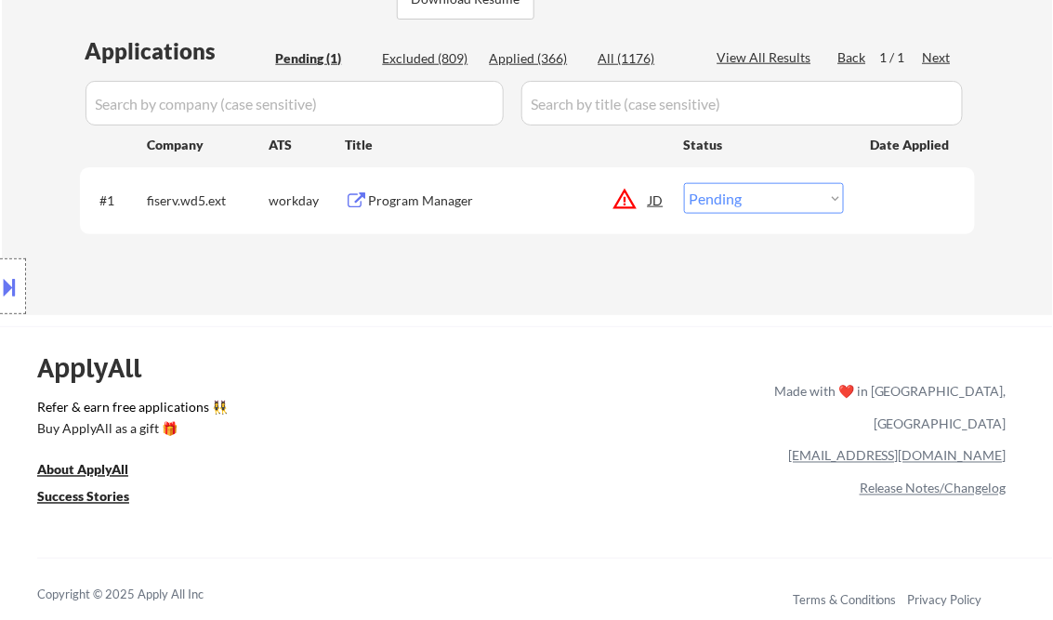
click at [437, 202] on div "Program Manager" at bounding box center [509, 200] width 281 height 19
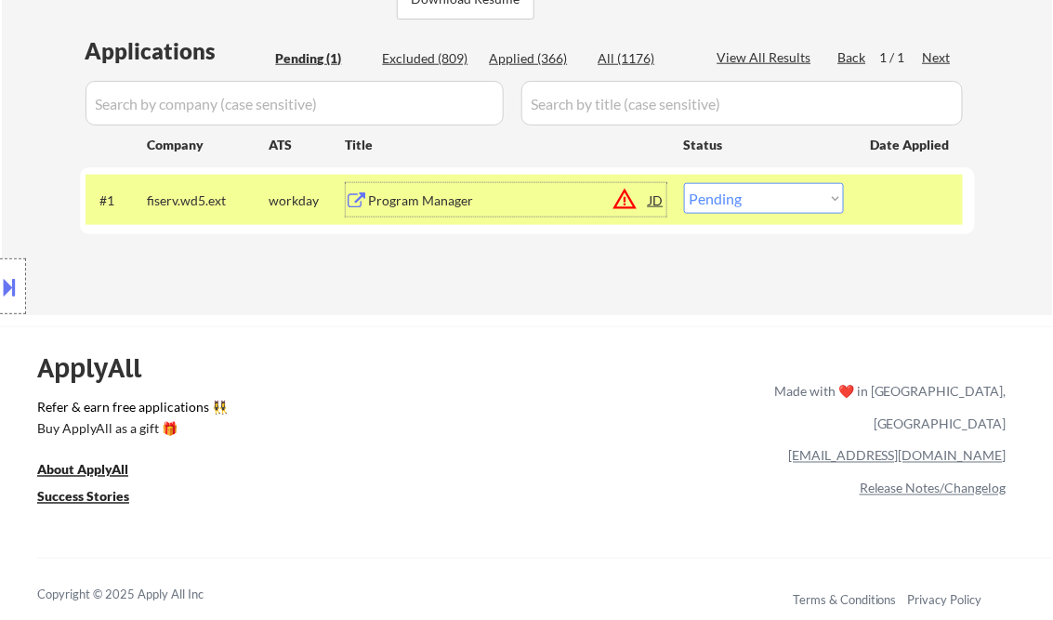
click at [719, 210] on select "Choose an option... Pending Applied Excluded (Questions) Excluded (Expired) Exc…" at bounding box center [764, 198] width 160 height 31
select select ""excluded__location_""
click at [684, 183] on select "Choose an option... Pending Applied Excluded (Questions) Excluded (Expired) Exc…" at bounding box center [764, 198] width 160 height 31
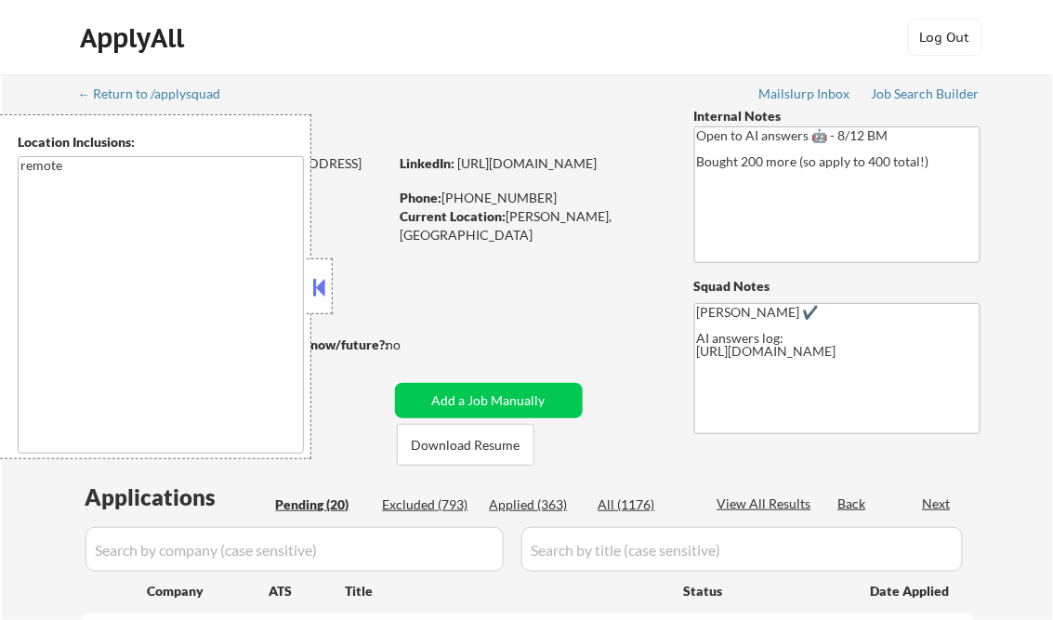
select select ""pending""
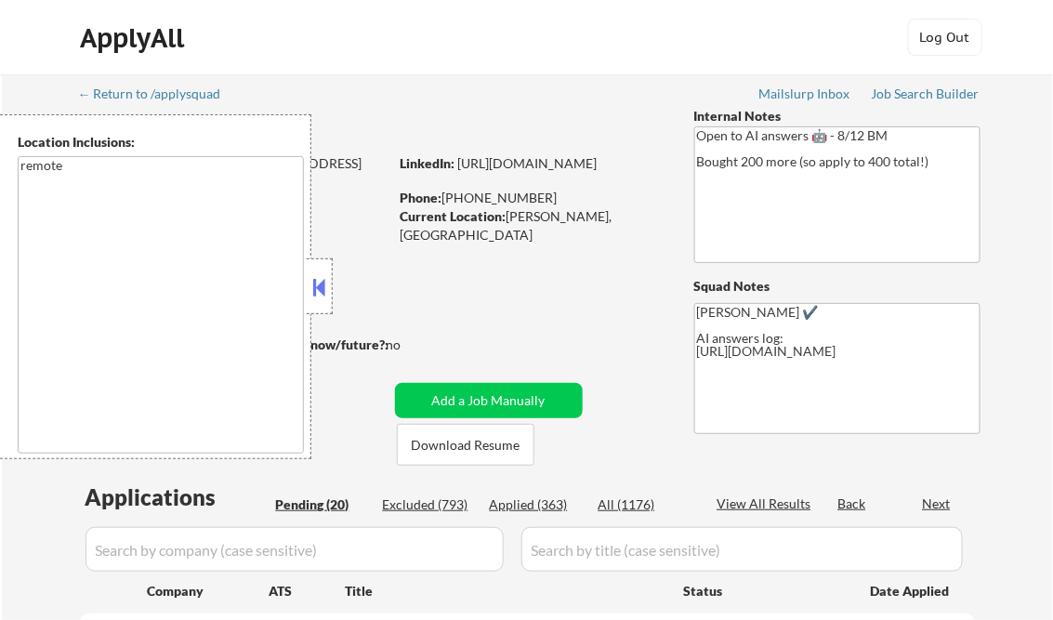
select select ""pending""
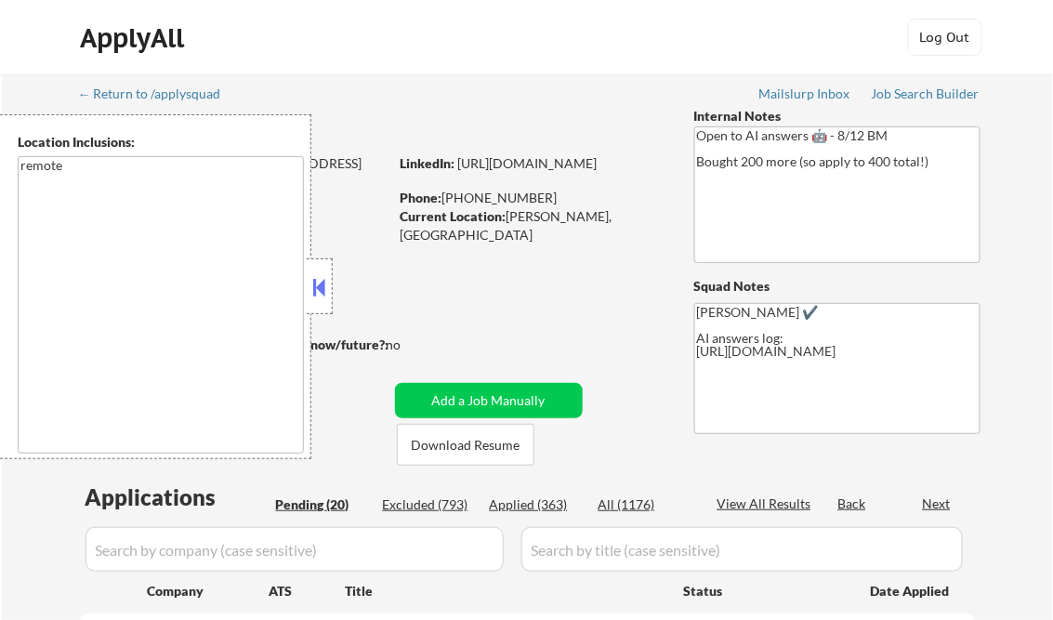
select select ""pending""
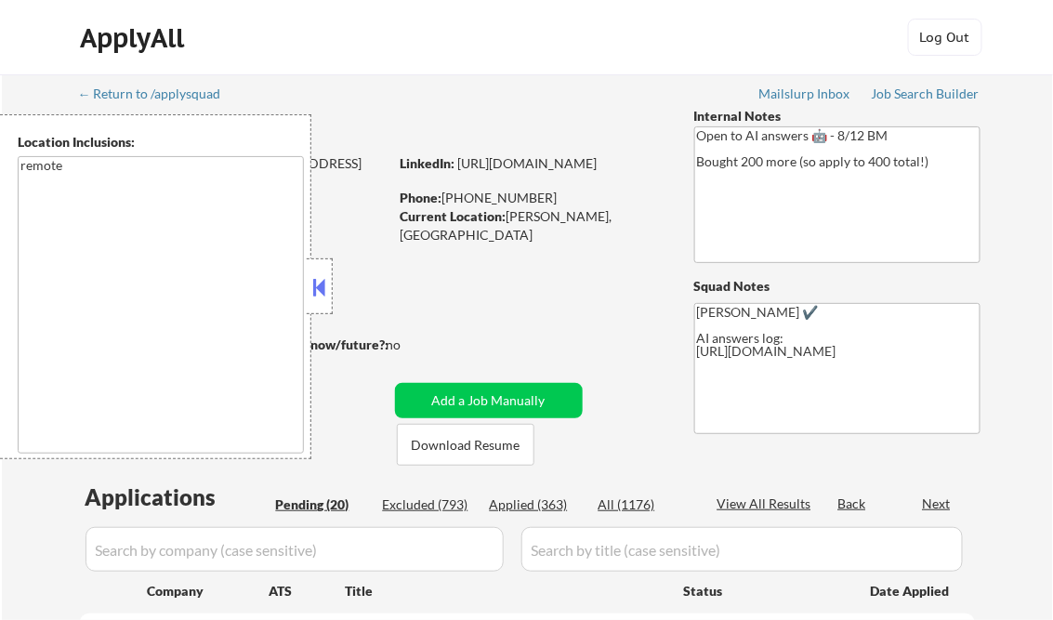
select select ""pending""
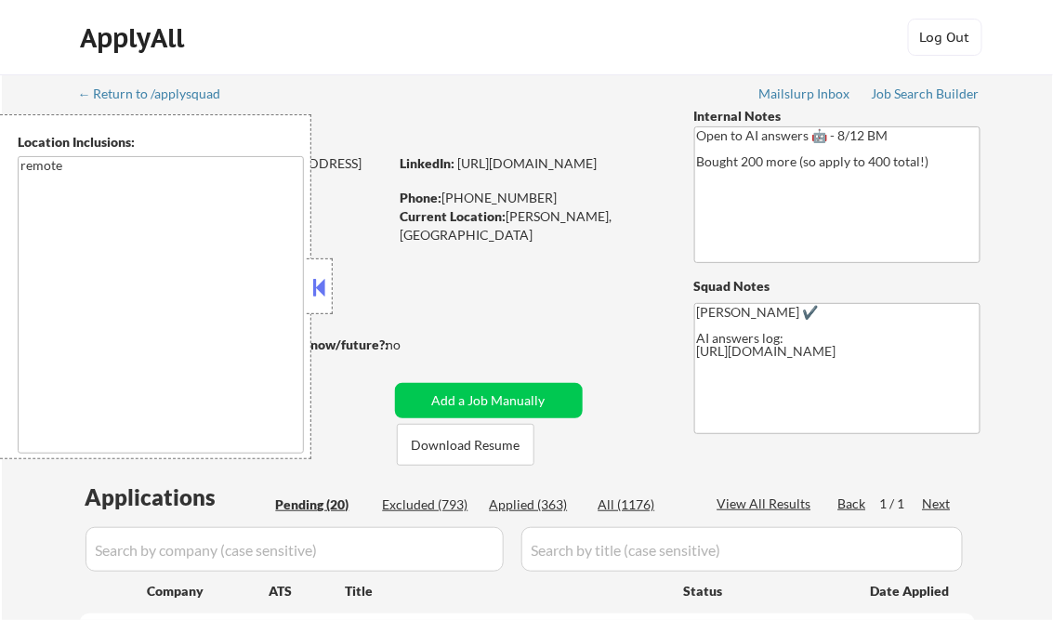
click at [321, 283] on button at bounding box center [320, 287] width 20 height 28
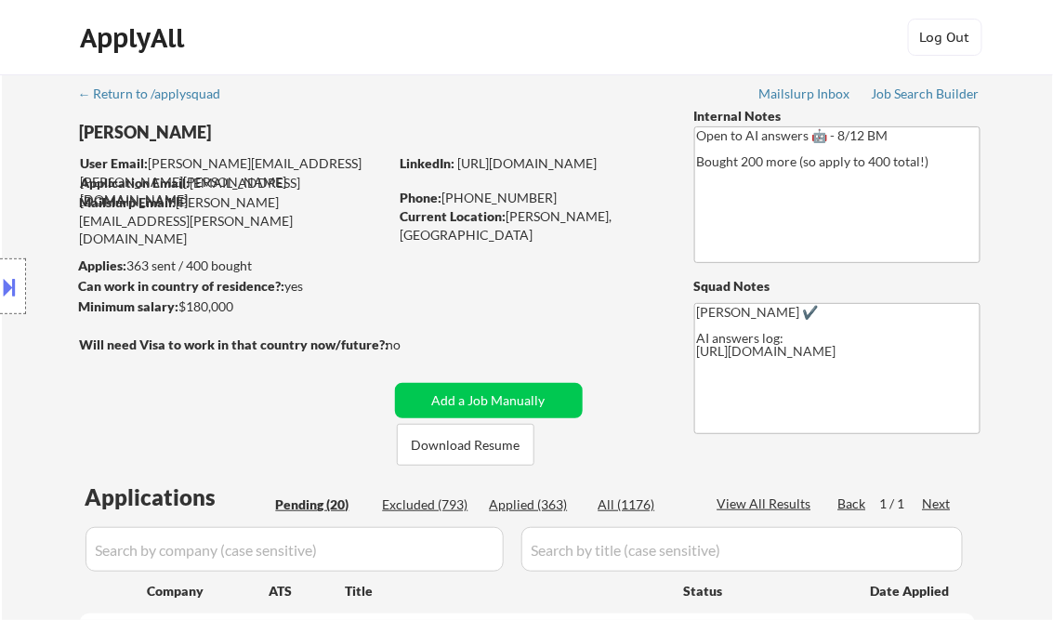
click at [545, 502] on div "Applied (363)" at bounding box center [536, 504] width 93 height 19
select select ""applied""
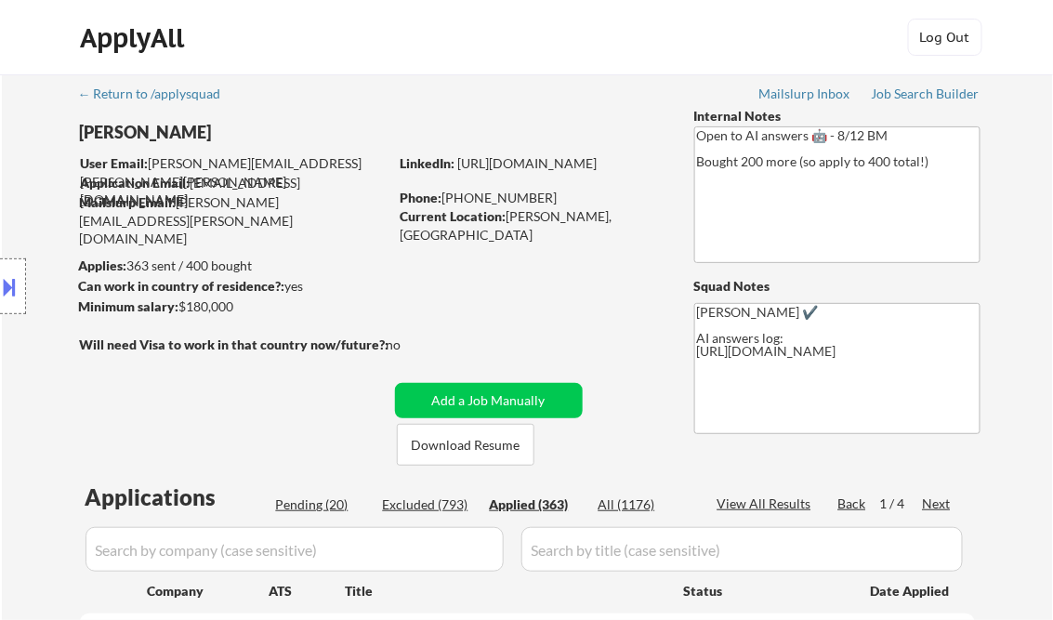
select select ""applied""
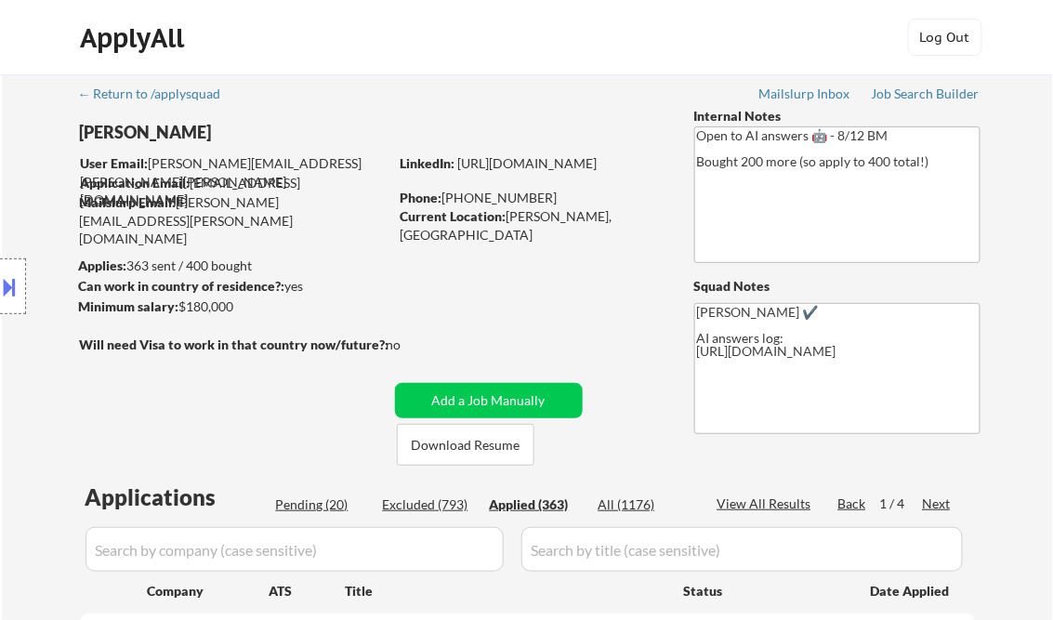
select select ""applied""
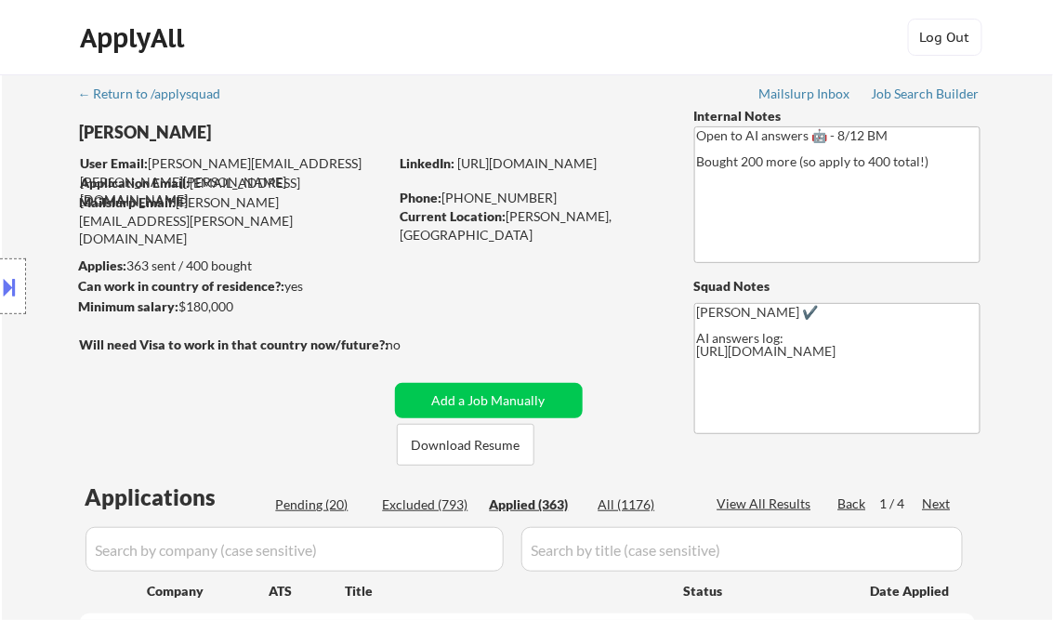
select select ""applied""
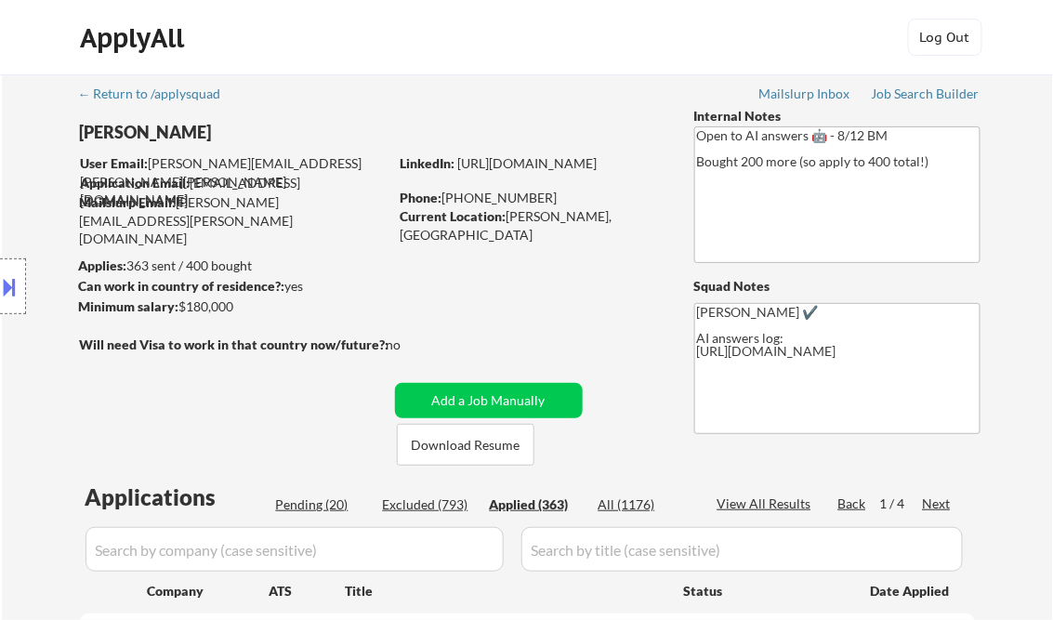
select select ""applied""
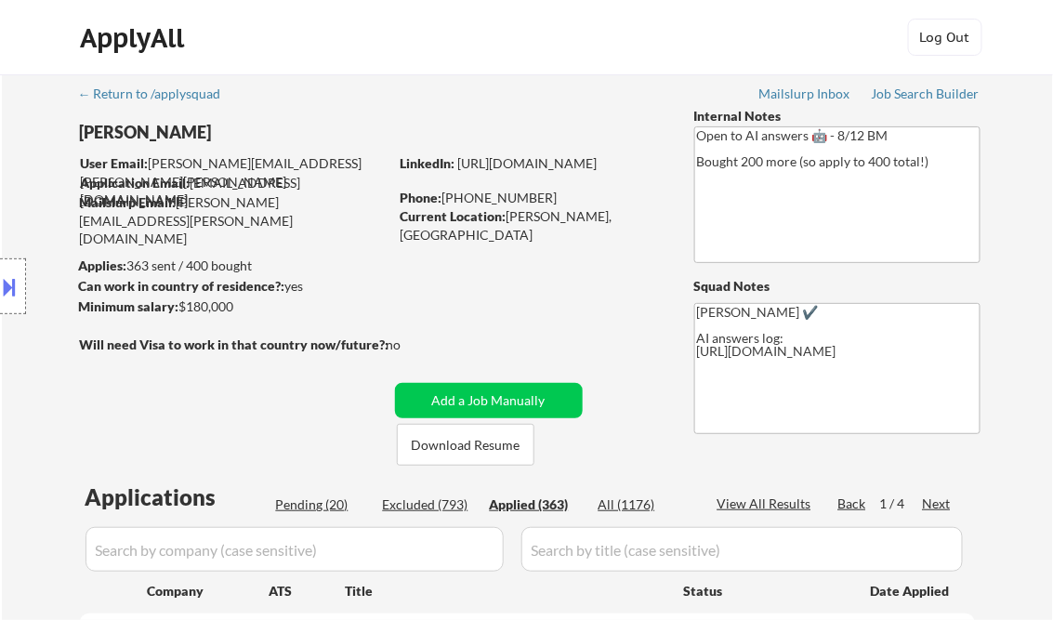
select select ""applied""
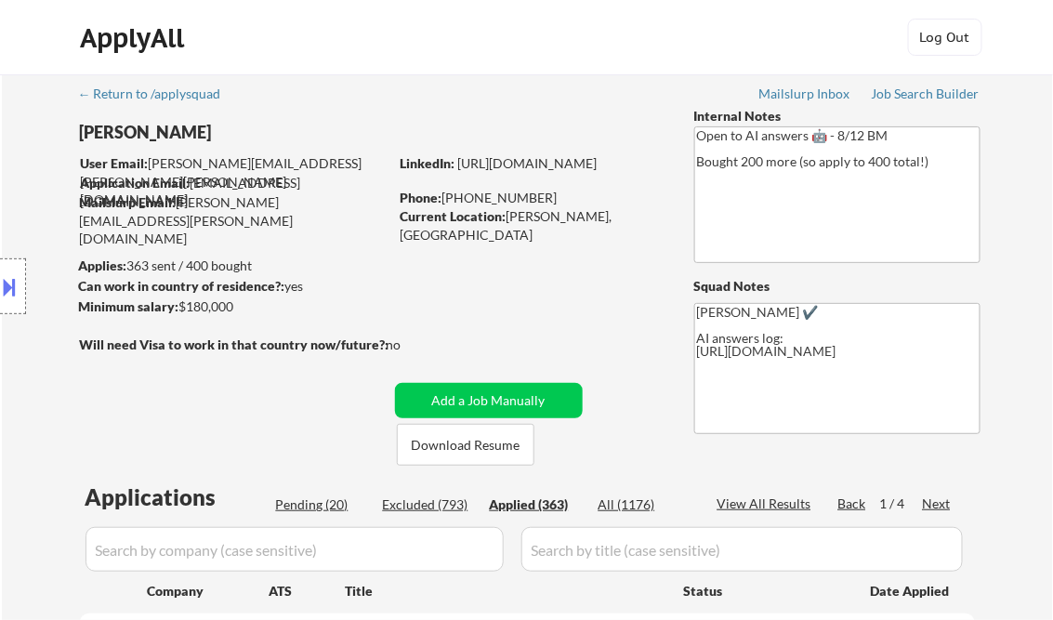
select select ""applied""
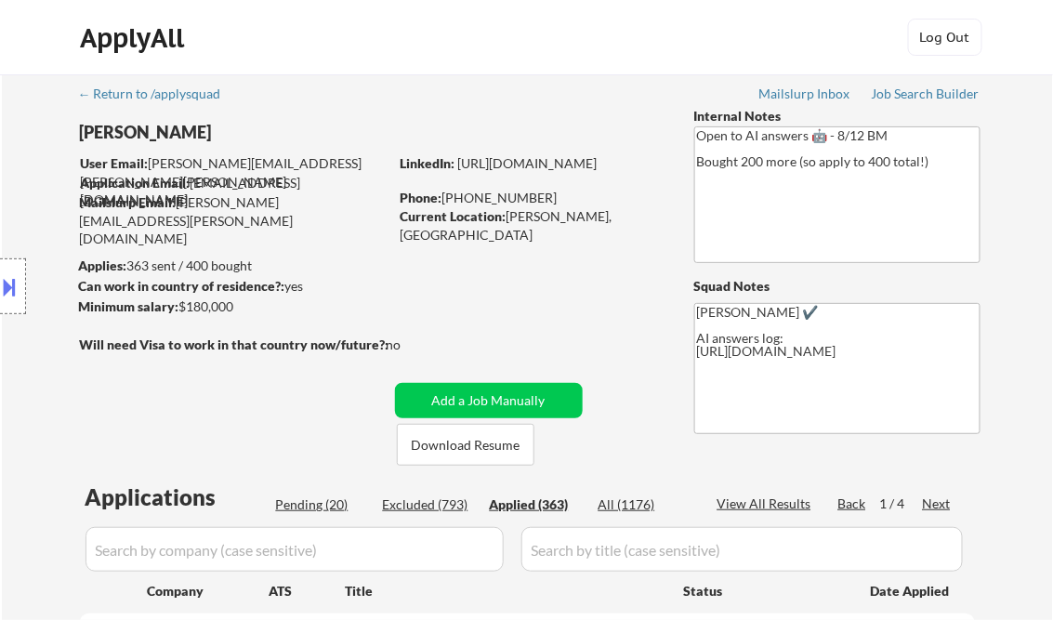
select select ""applied""
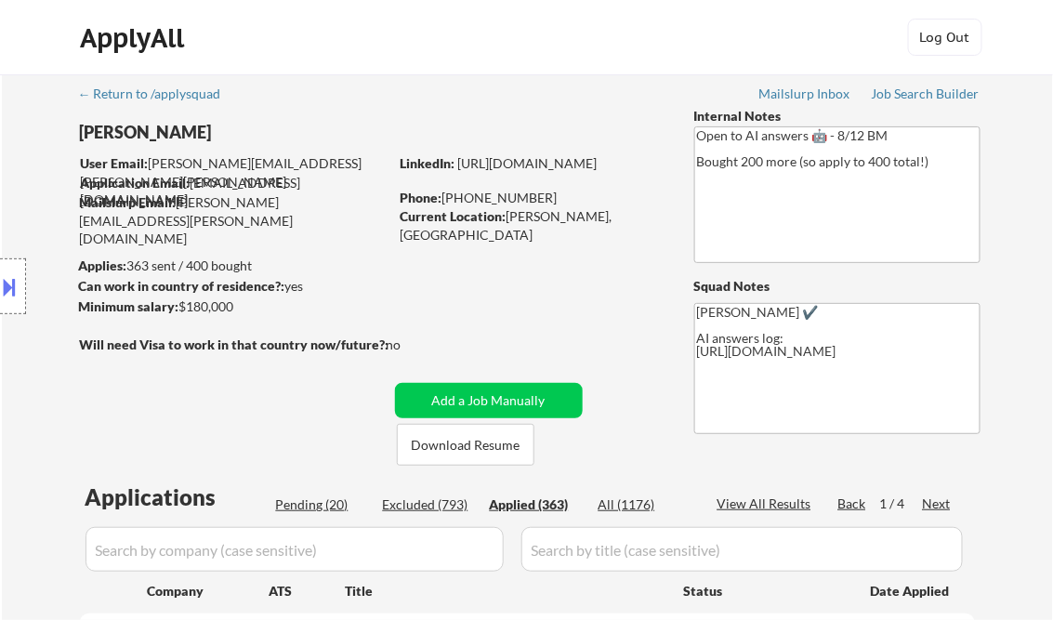
select select ""applied""
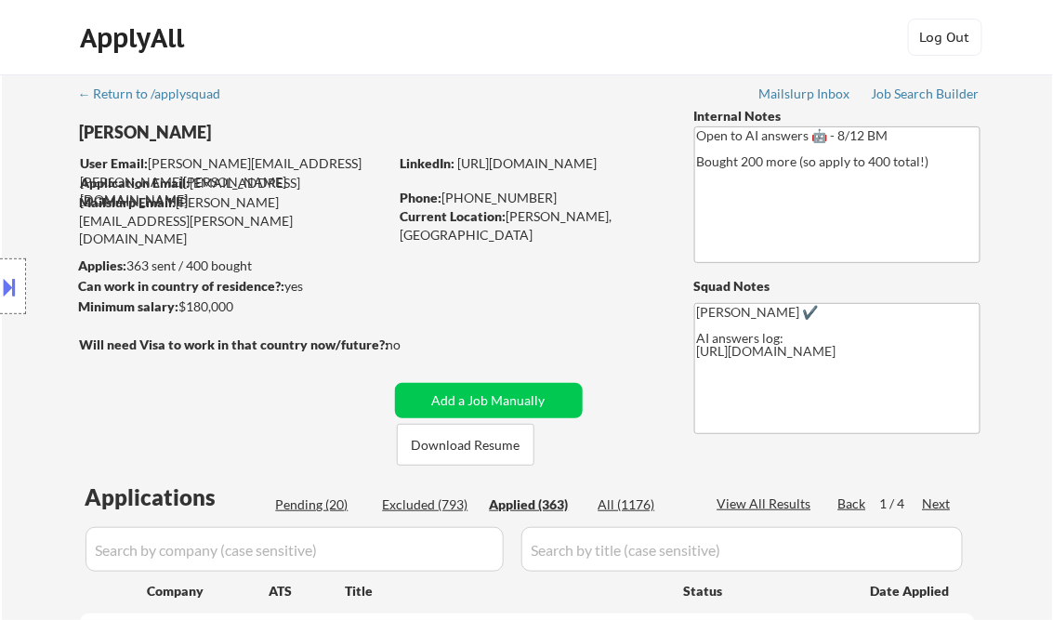
select select ""applied""
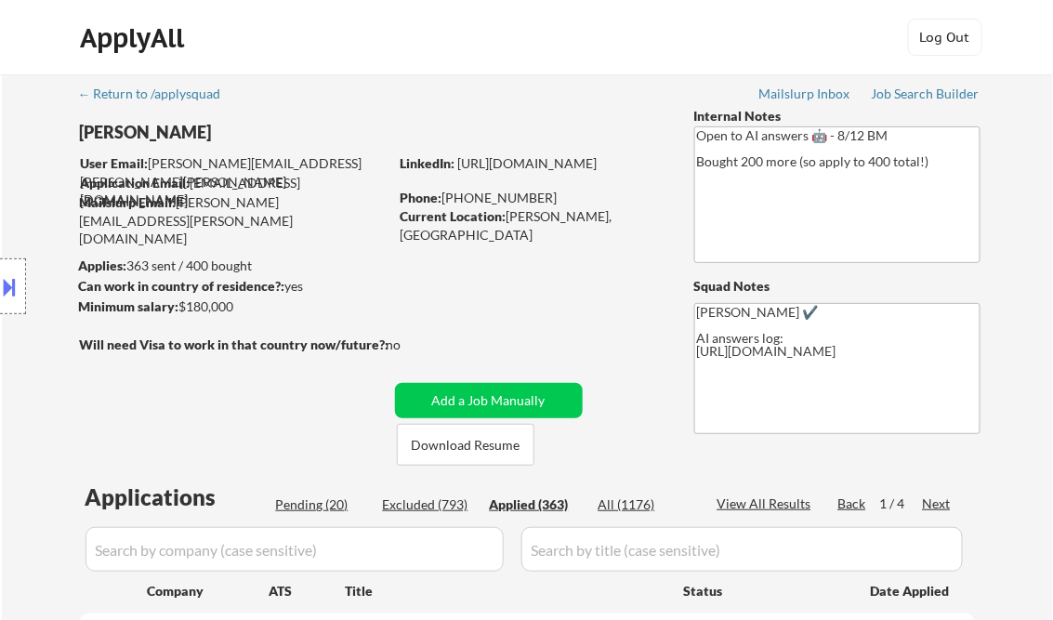
select select ""applied""
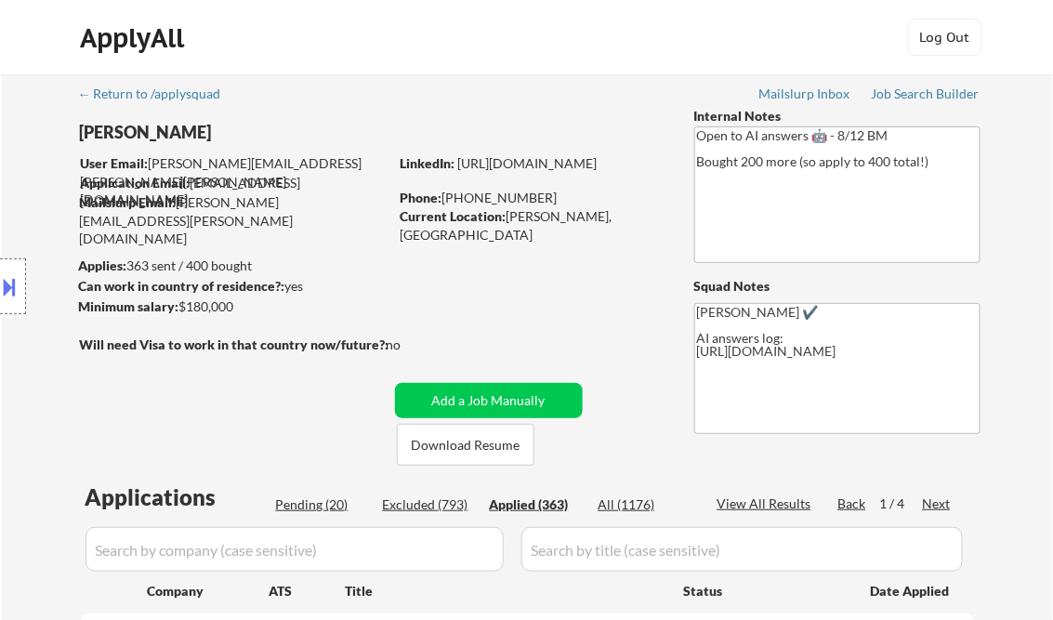
select select ""applied""
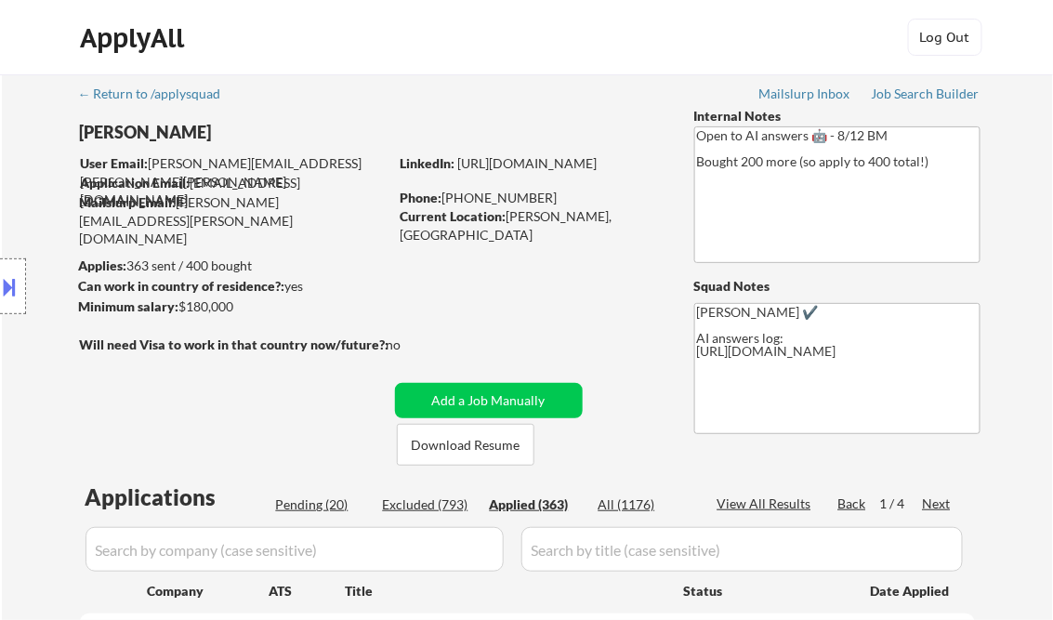
select select ""applied""
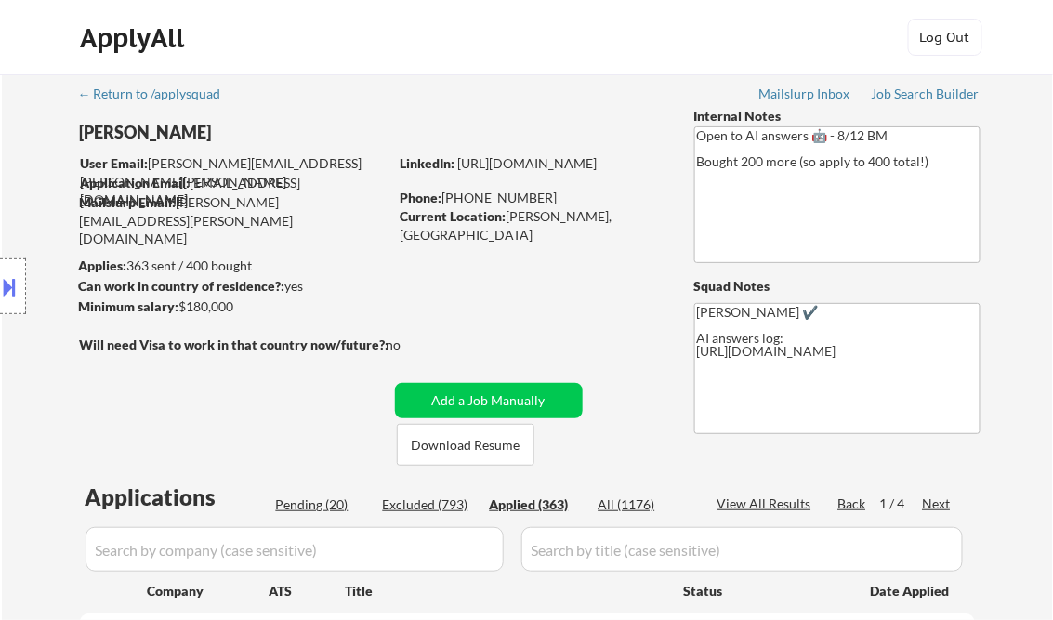
select select ""applied""
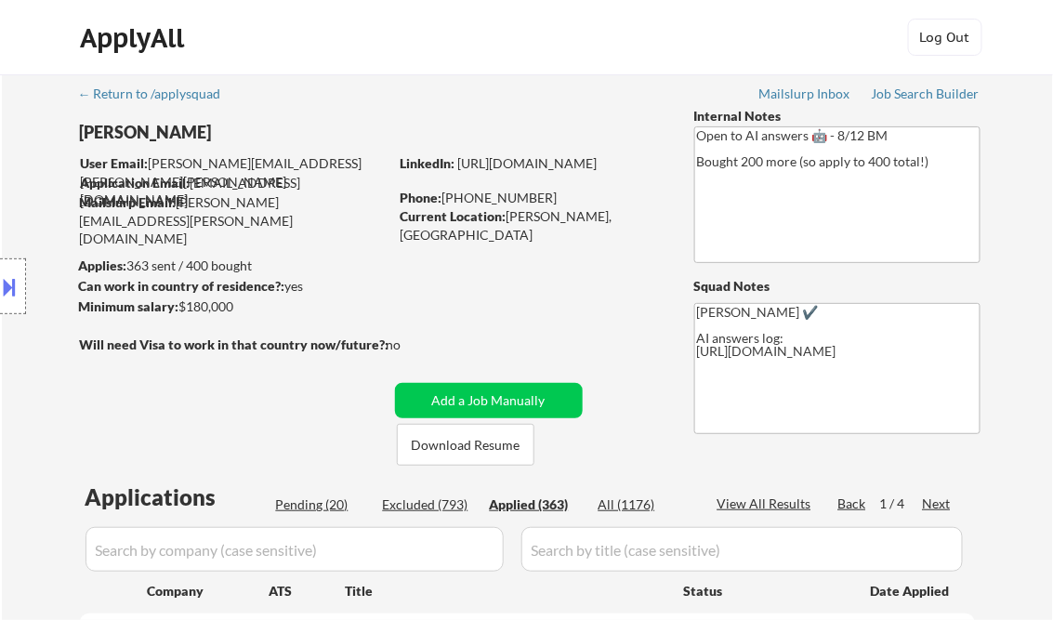
select select ""applied""
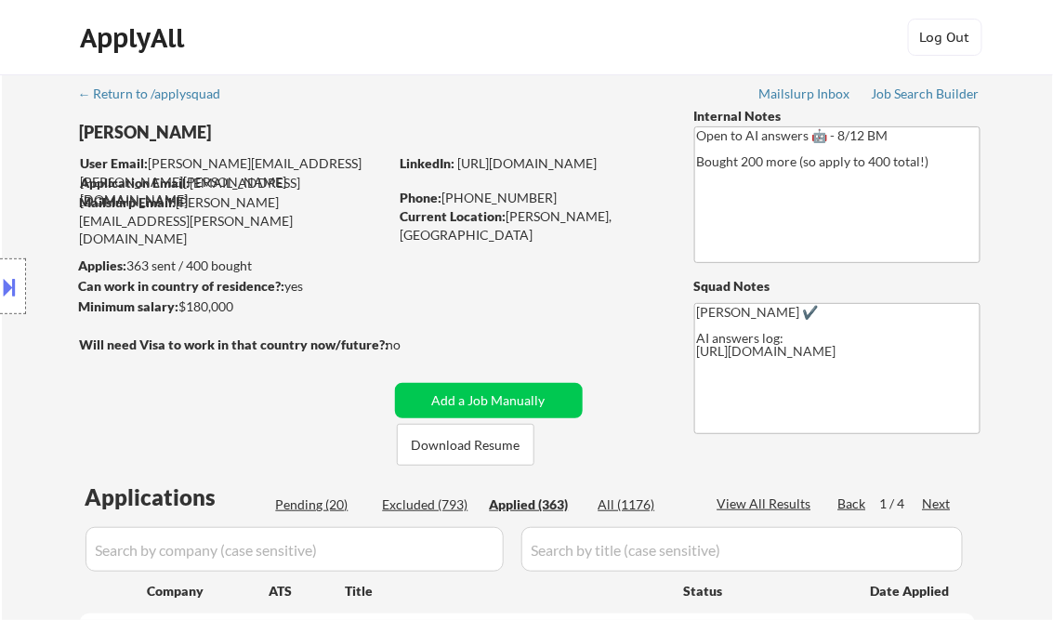
select select ""applied""
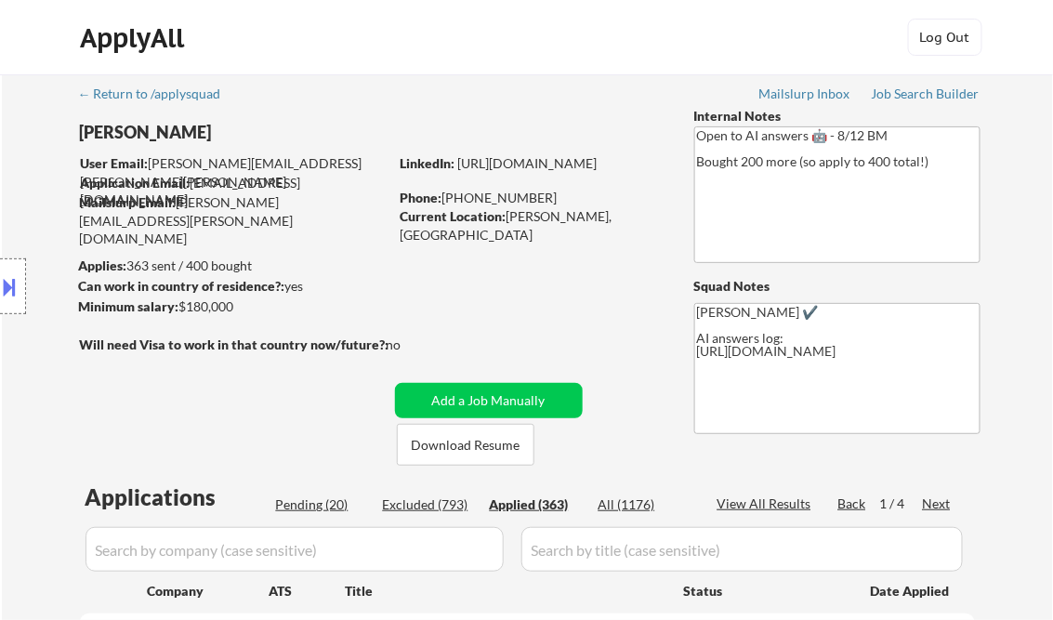
select select ""applied""
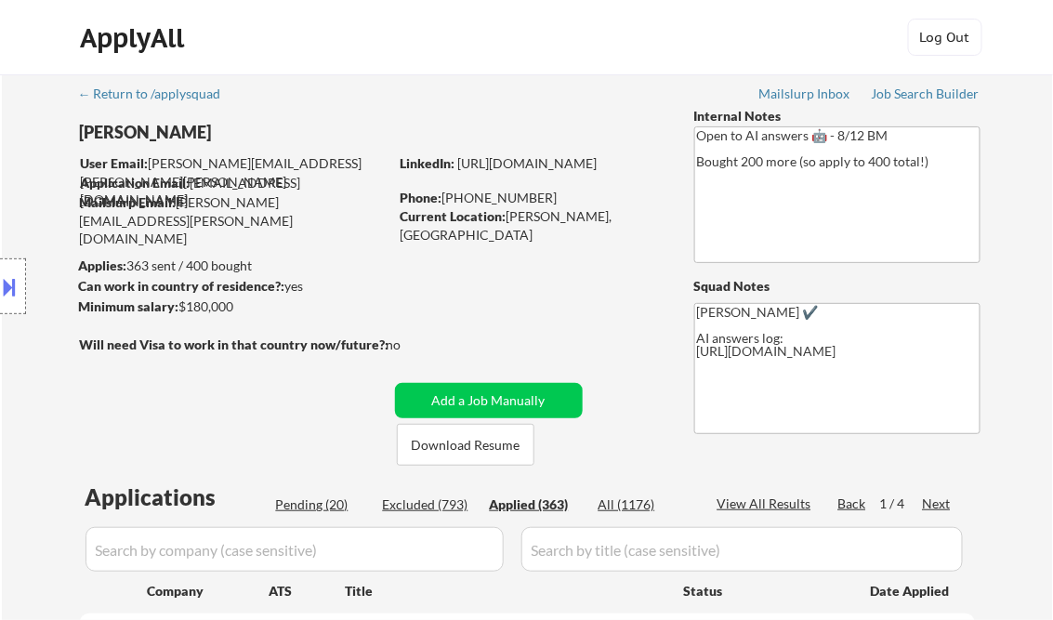
select select ""applied""
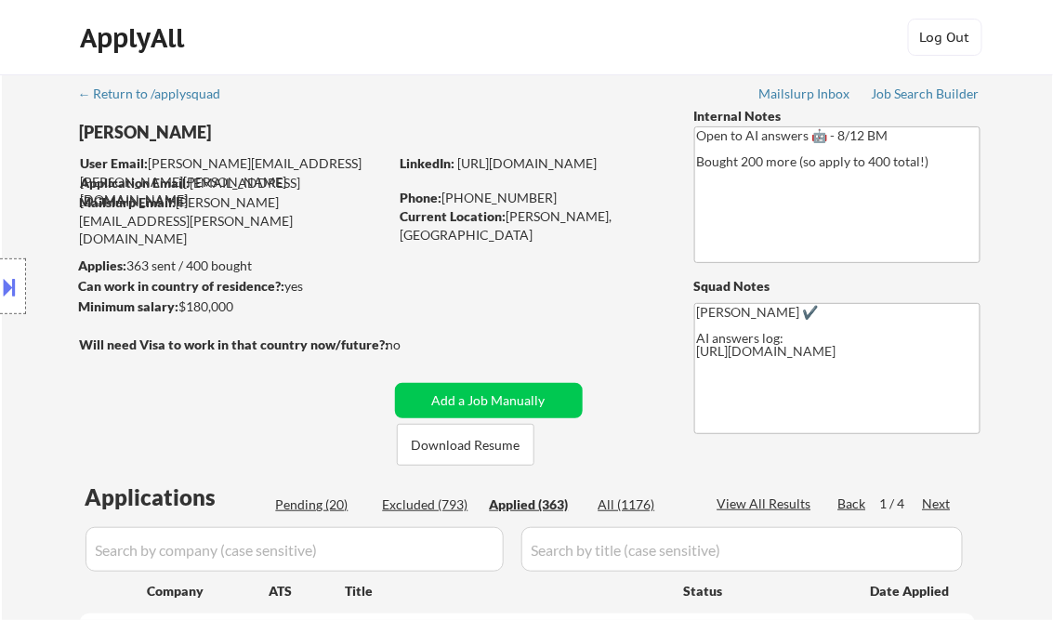
select select ""applied""
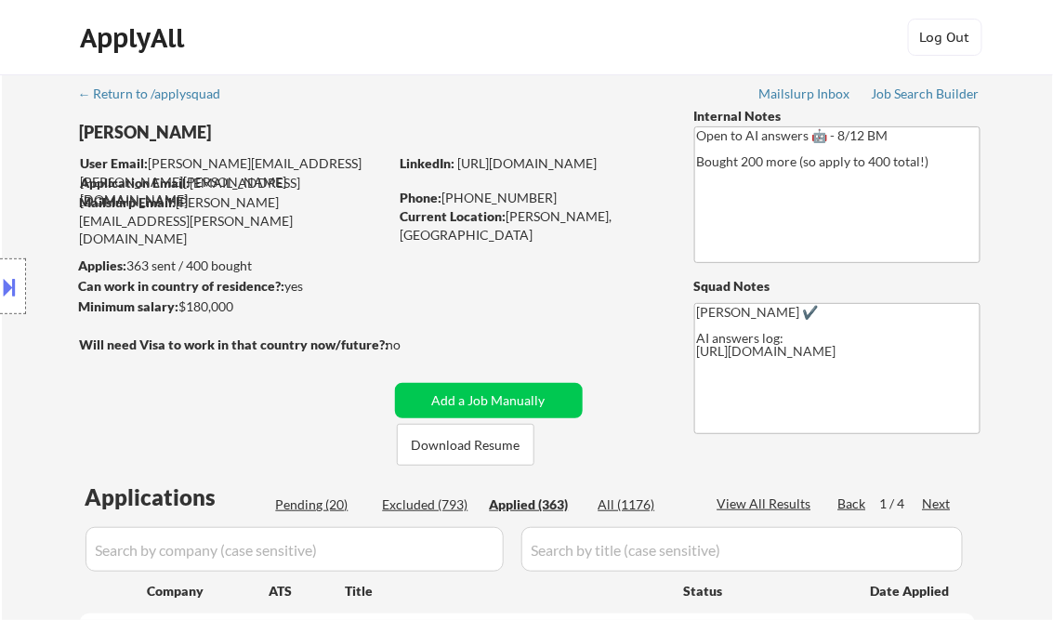
select select ""applied""
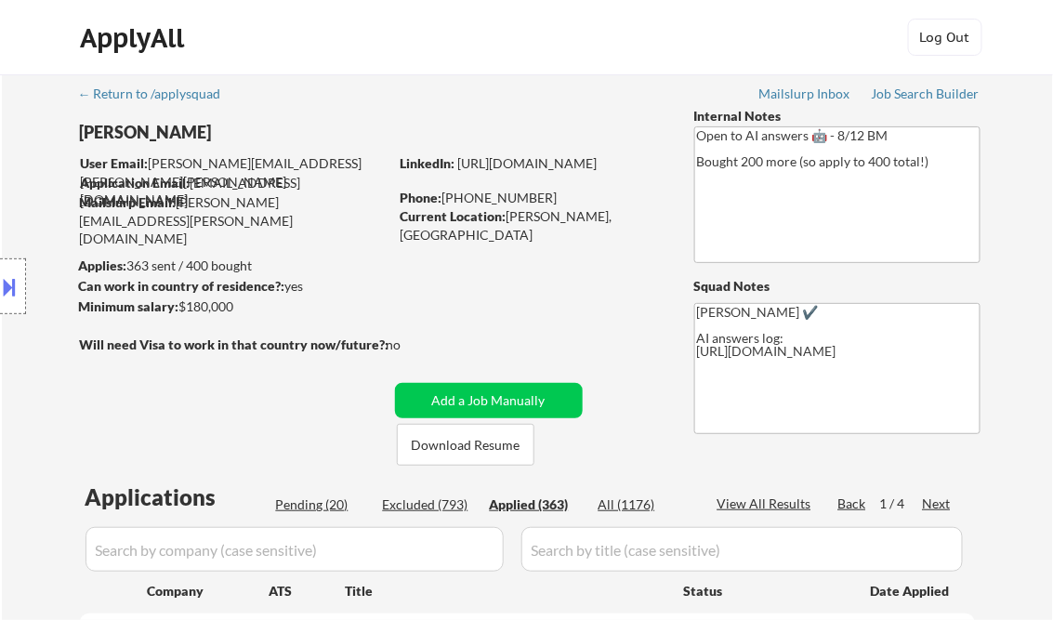
select select ""applied""
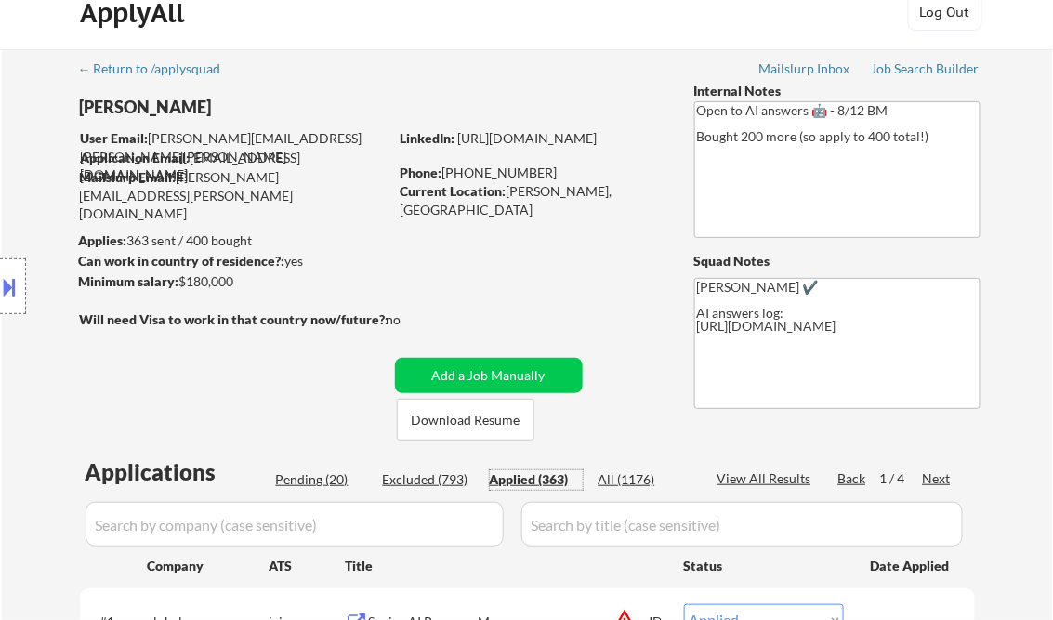
scroll to position [297, 0]
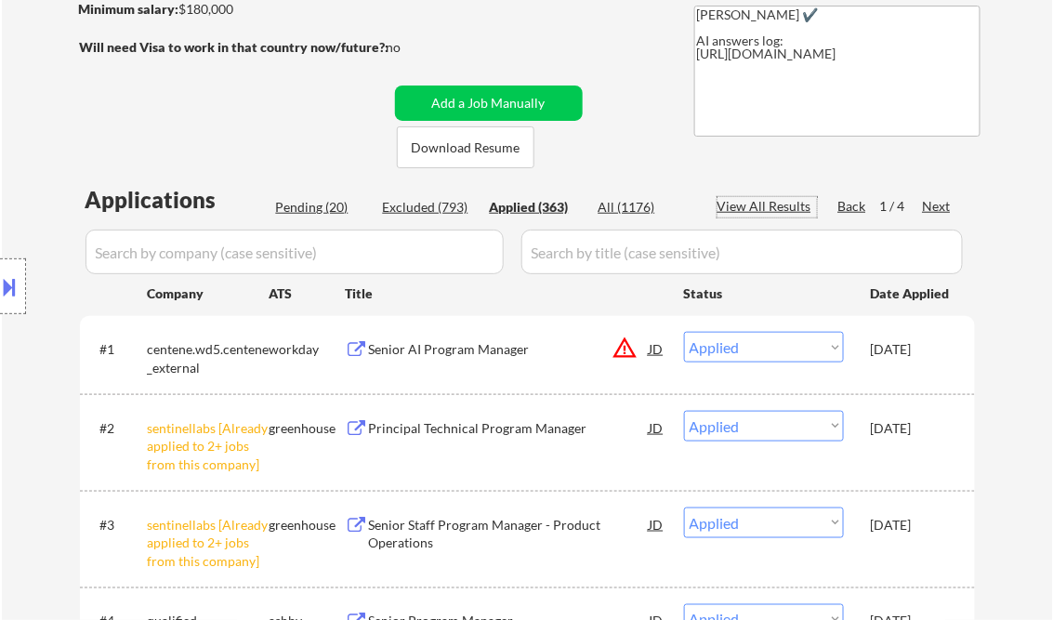
click at [784, 206] on div "View All Results" at bounding box center [767, 206] width 99 height 19
select select ""applied""
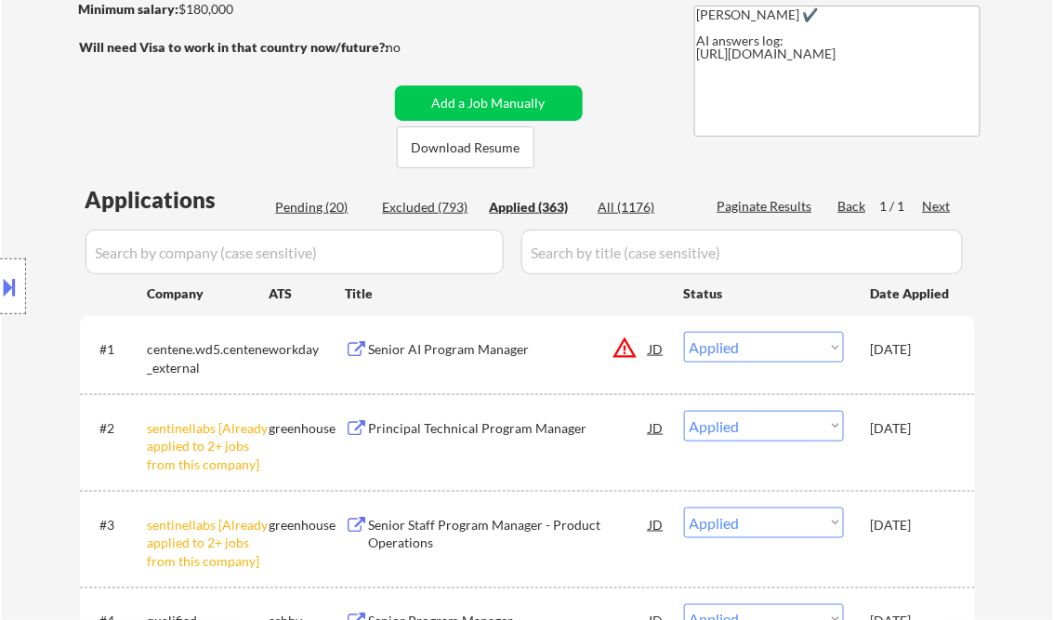
select select ""applied""
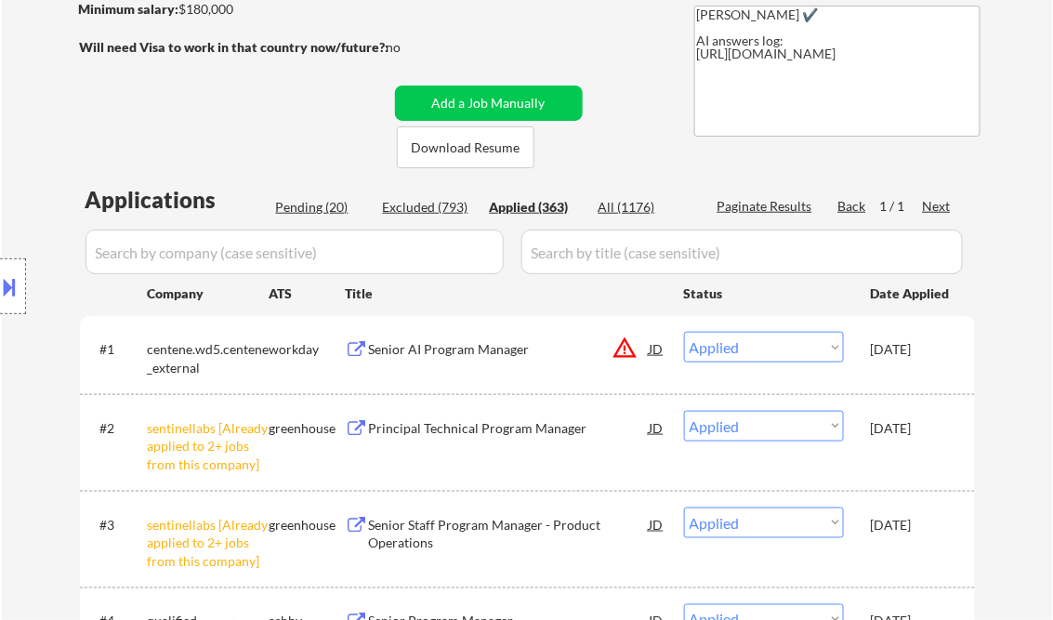
select select ""applied""
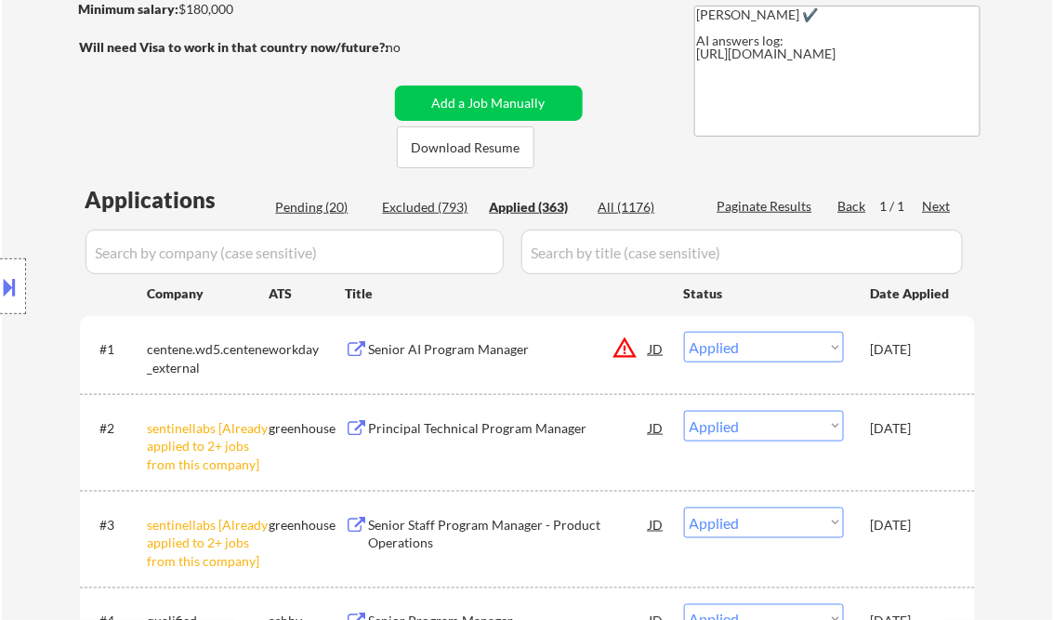
select select ""applied""
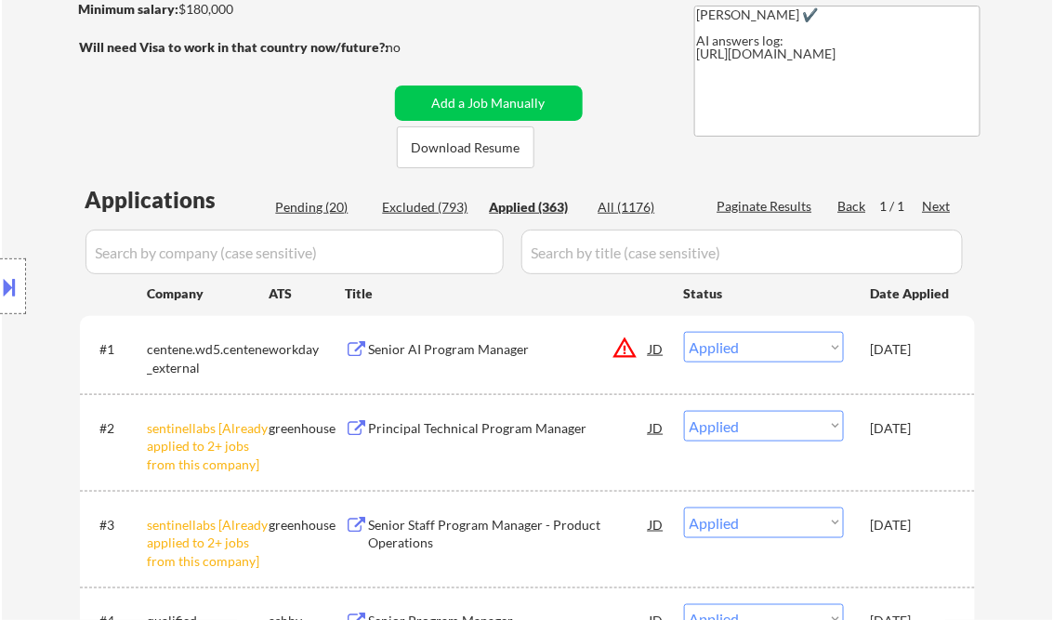
select select ""applied""
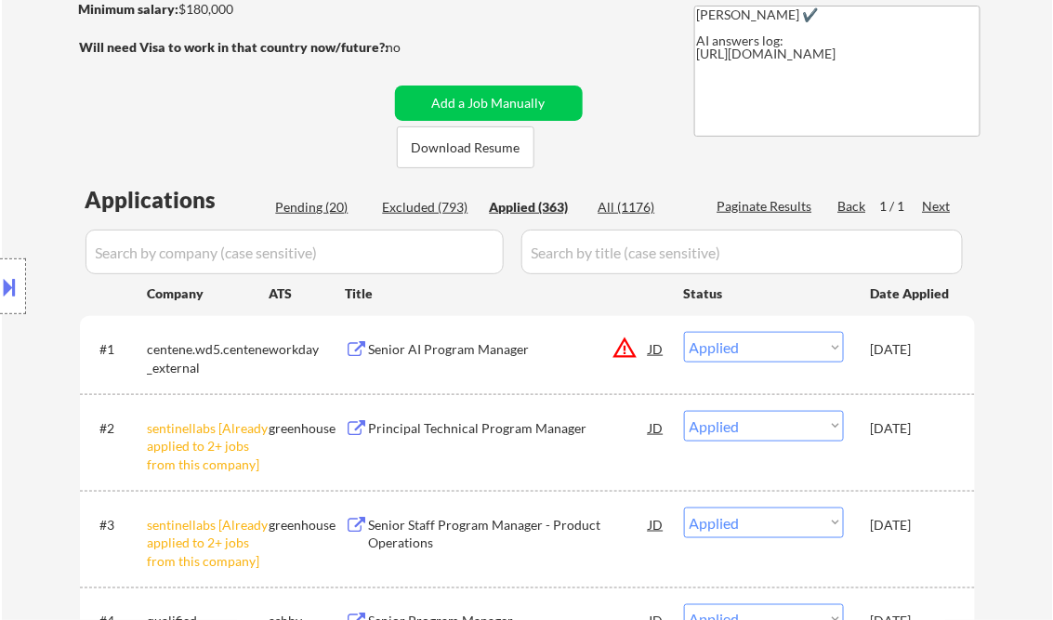
select select ""applied""
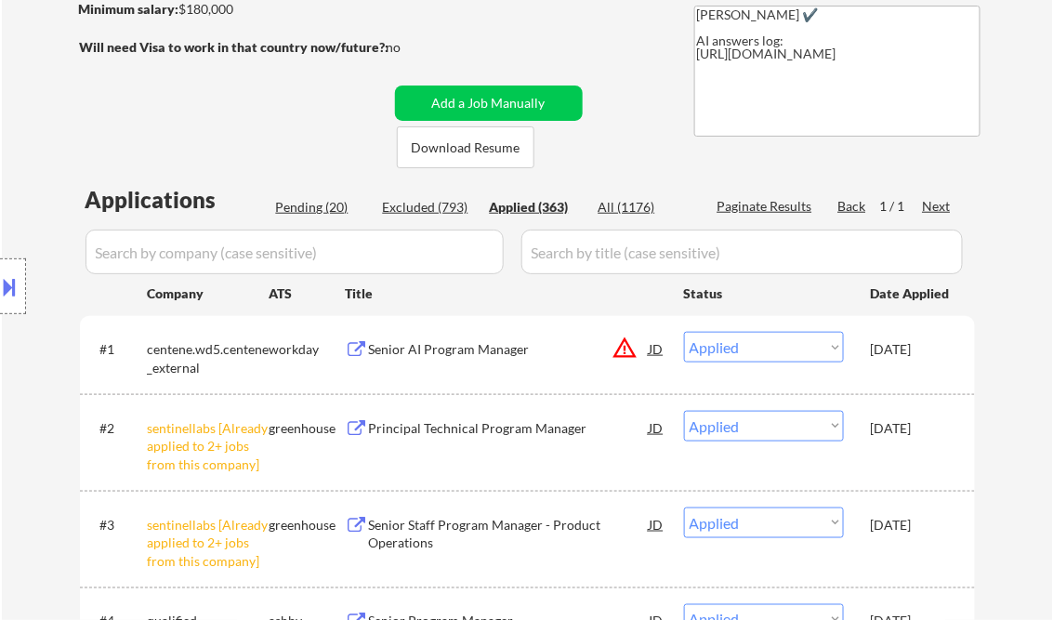
select select ""applied""
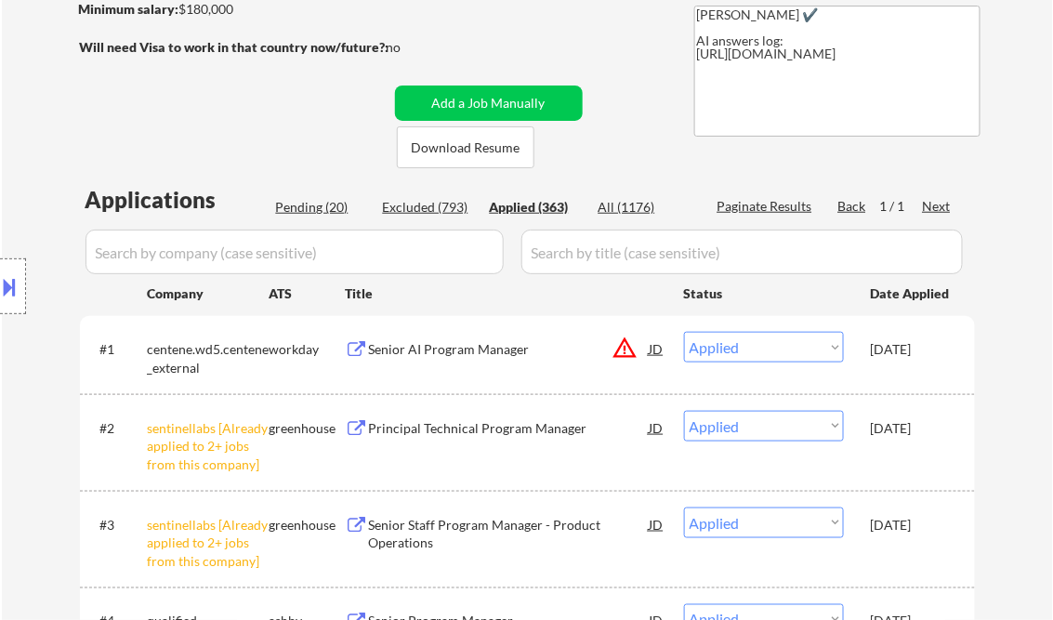
select select ""applied""
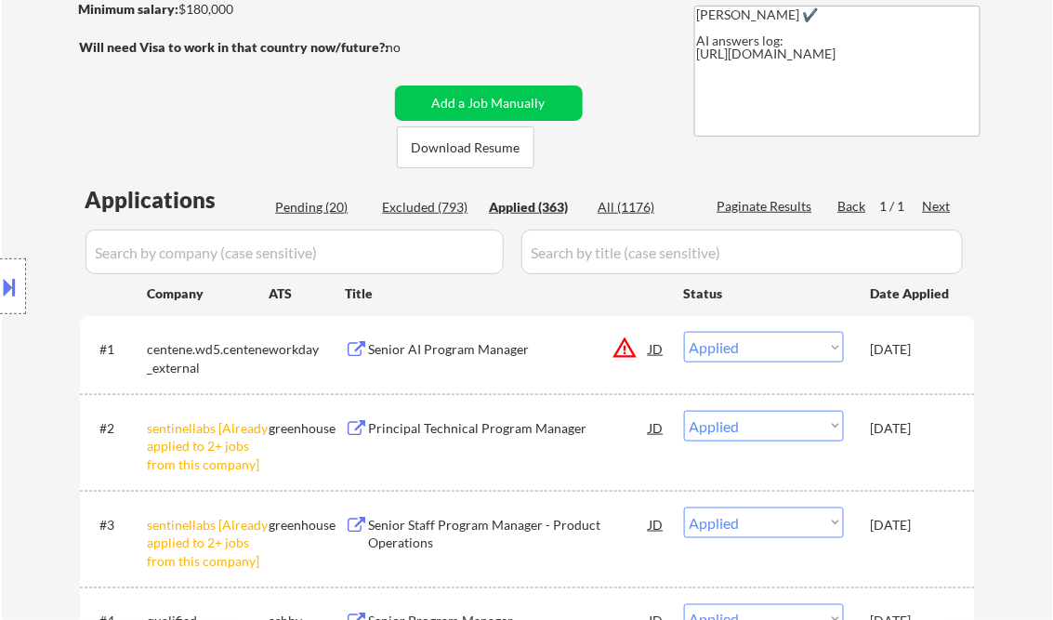
select select ""applied""
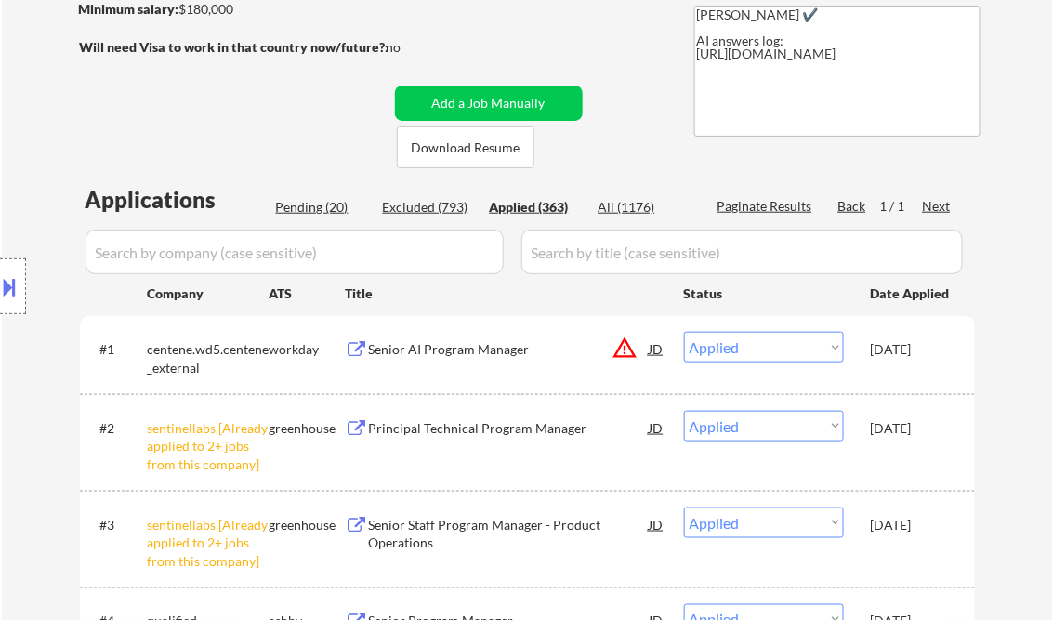
select select ""applied""
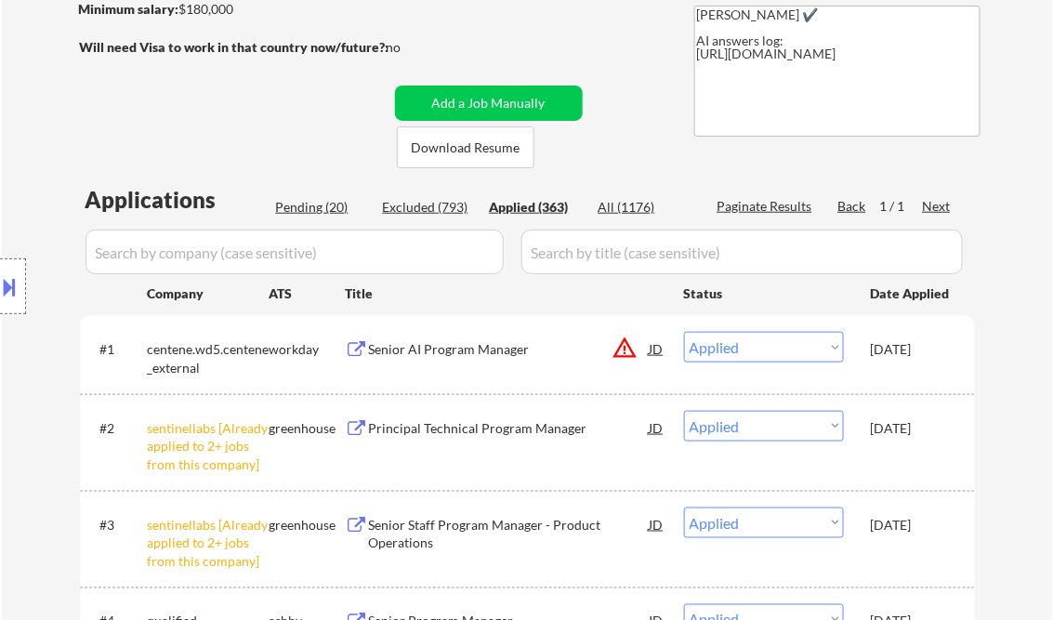
select select ""applied""
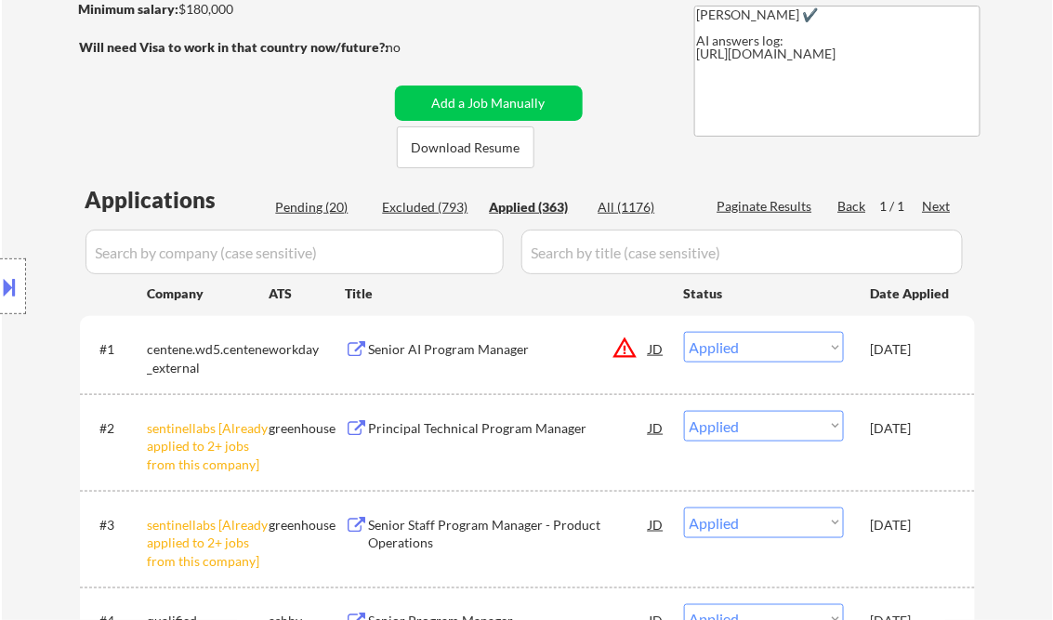
select select ""applied""
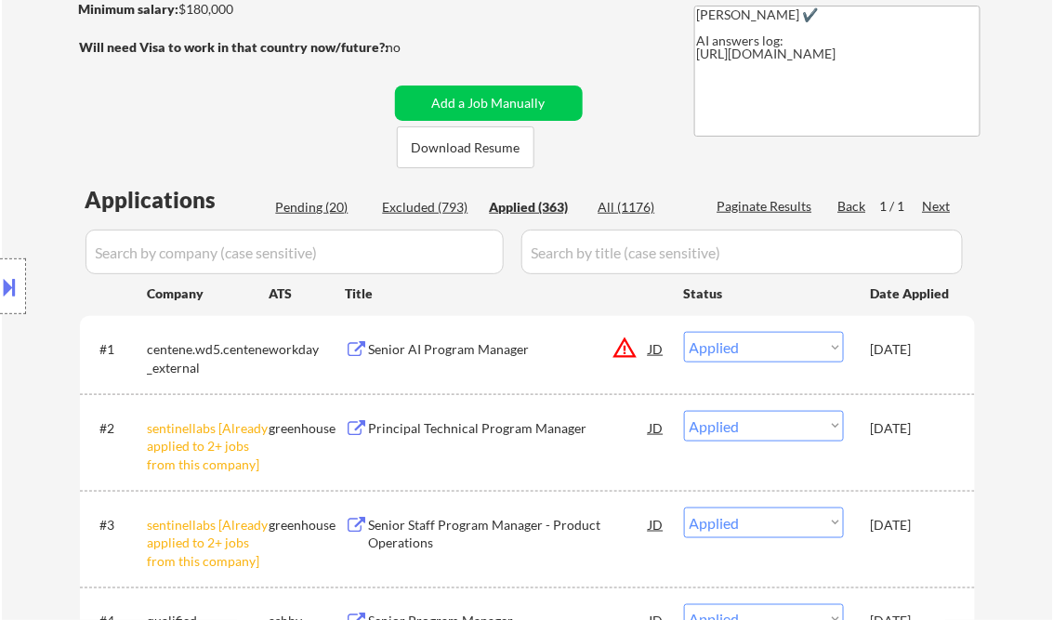
select select ""applied""
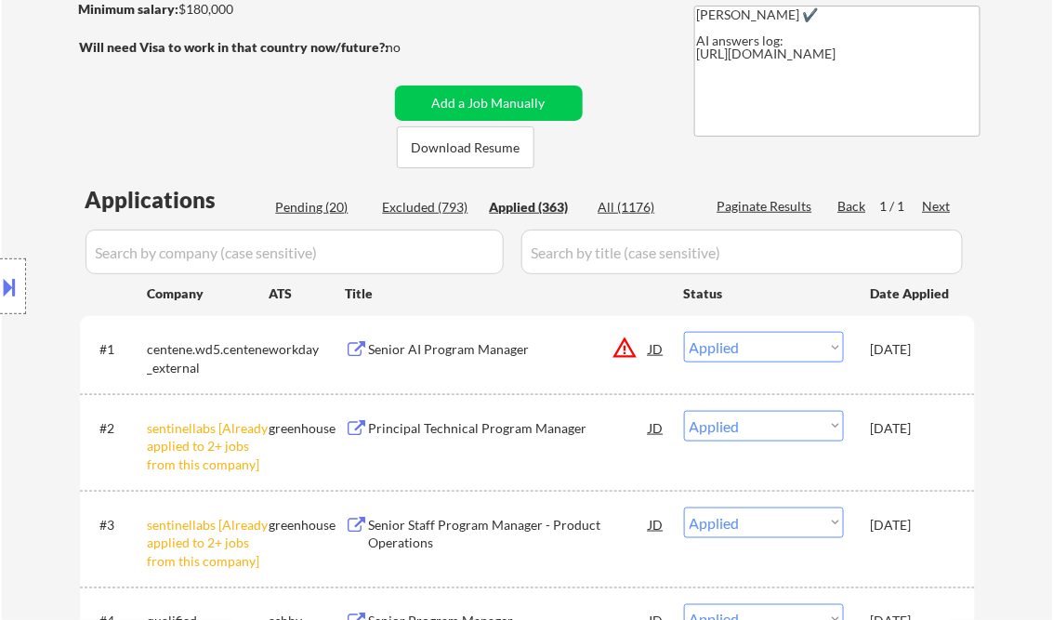
select select ""applied""
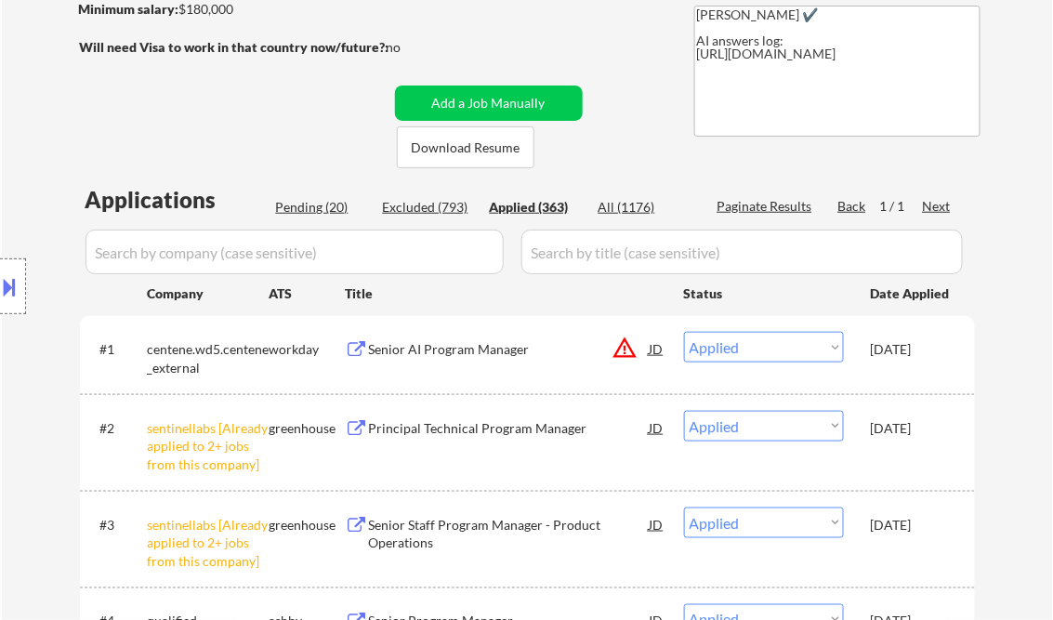
select select ""applied""
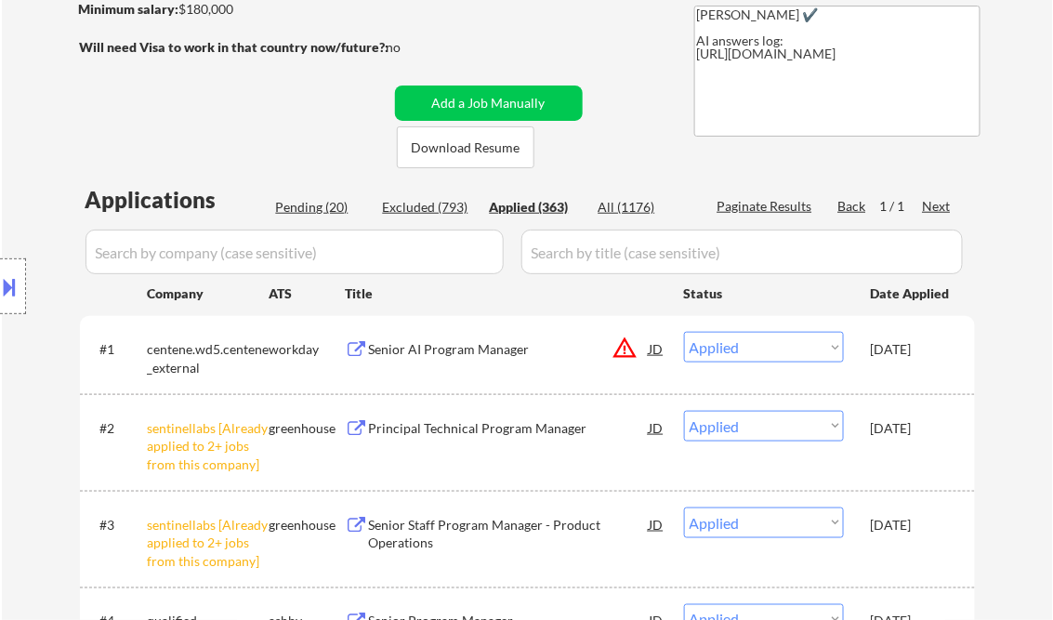
select select ""applied""
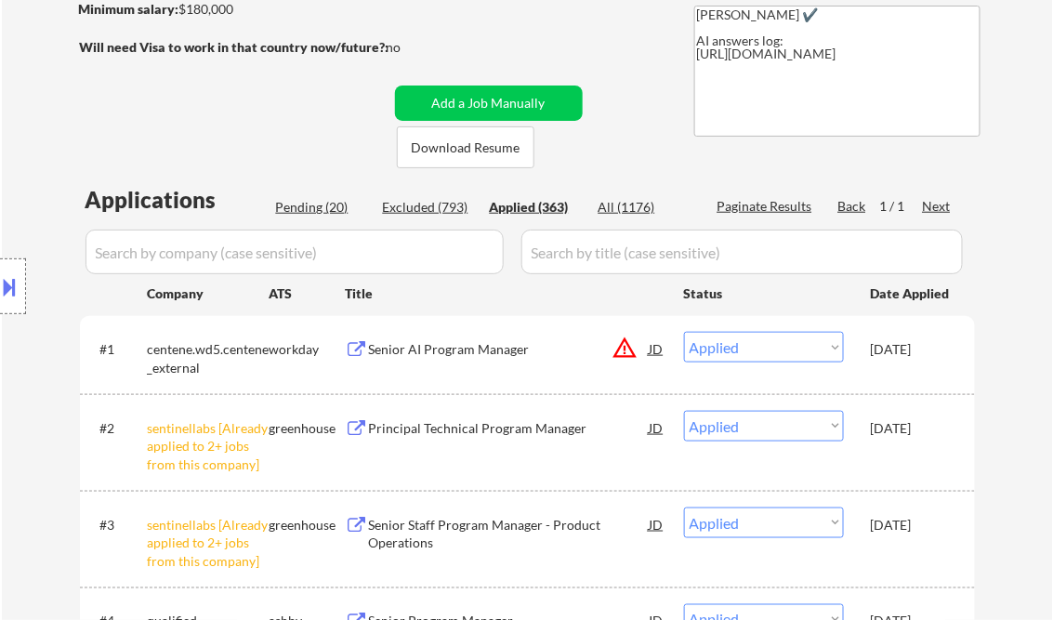
select select ""applied""
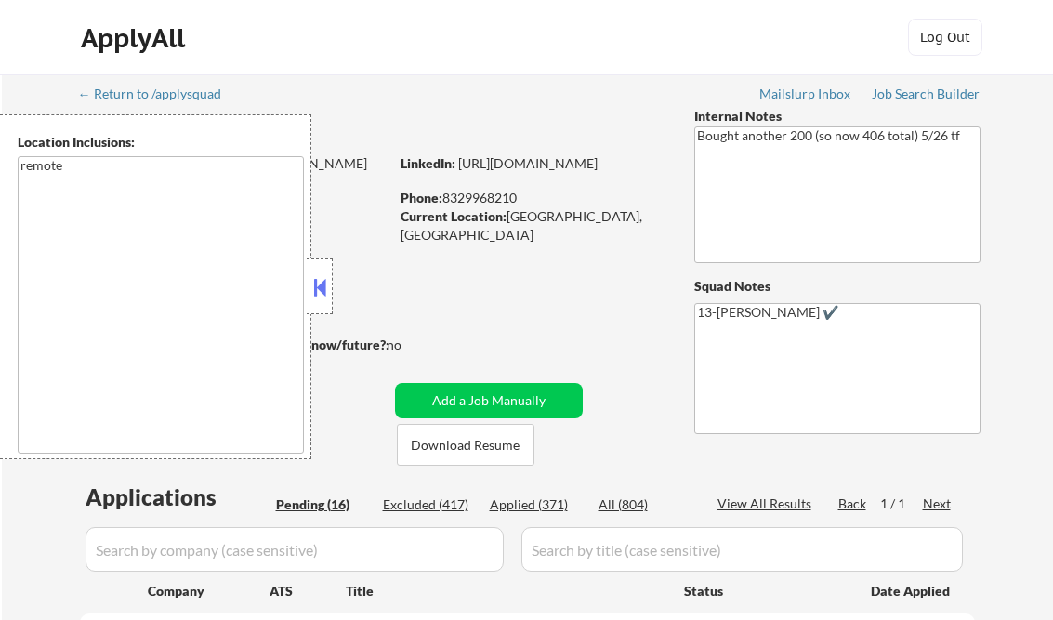
select select ""pending""
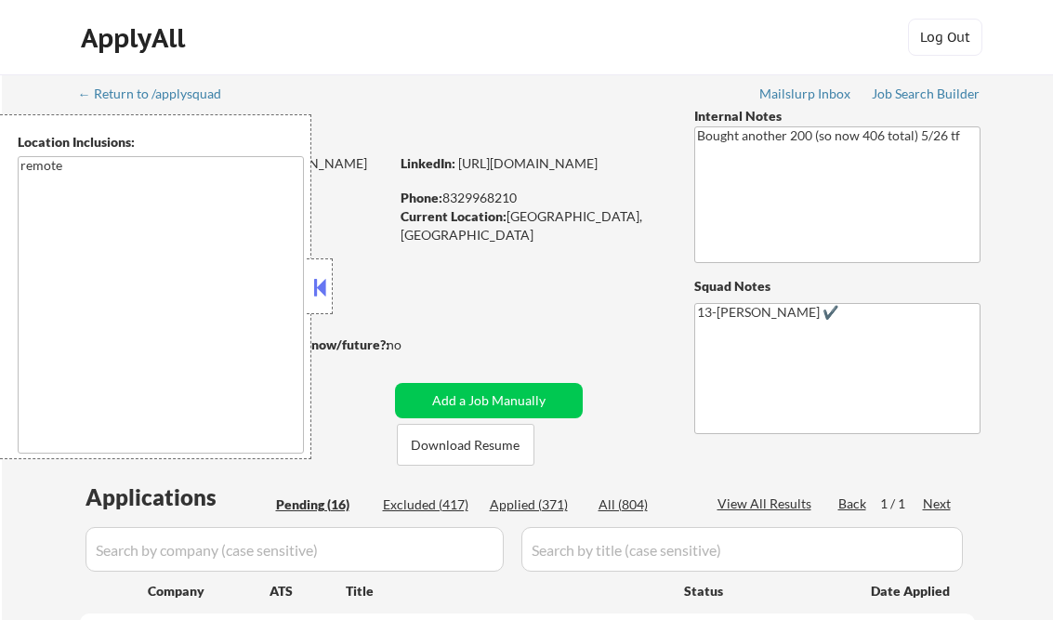
select select ""pending""
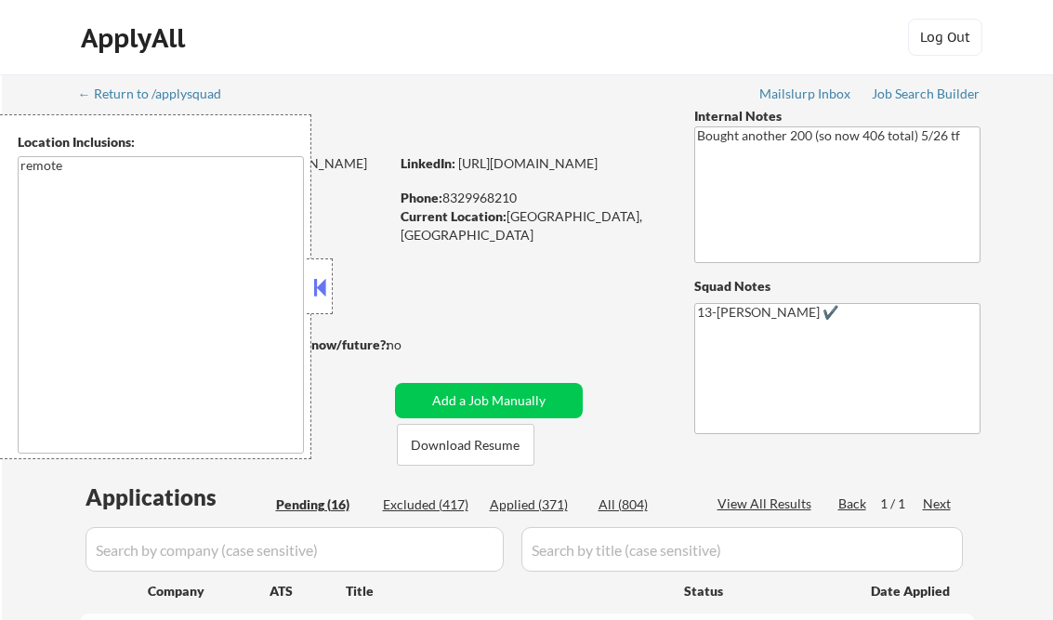
select select ""pending""
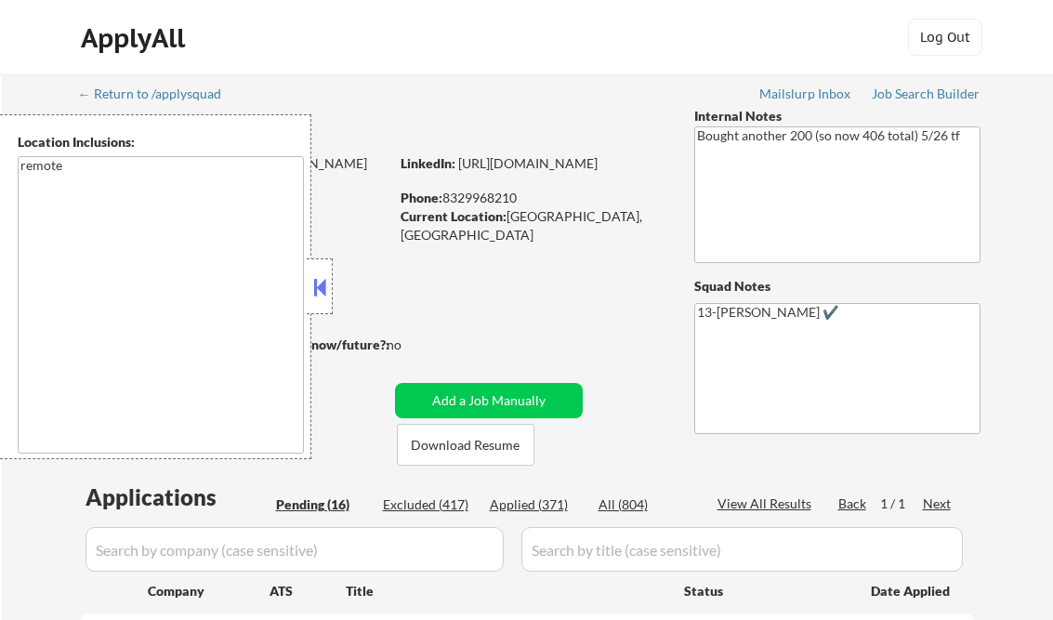
select select ""pending""
click at [321, 297] on button at bounding box center [320, 287] width 20 height 28
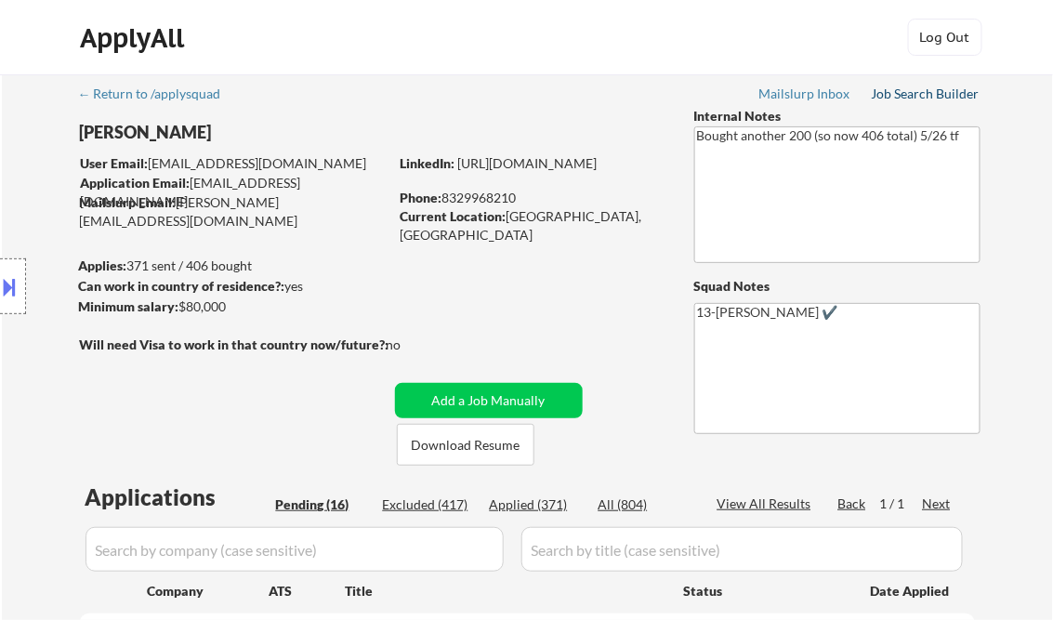
drag, startPoint x: 902, startPoint y: 90, endPoint x: 885, endPoint y: 97, distance: 18.0
click at [902, 90] on div "Job Search Builder" at bounding box center [926, 93] width 109 height 13
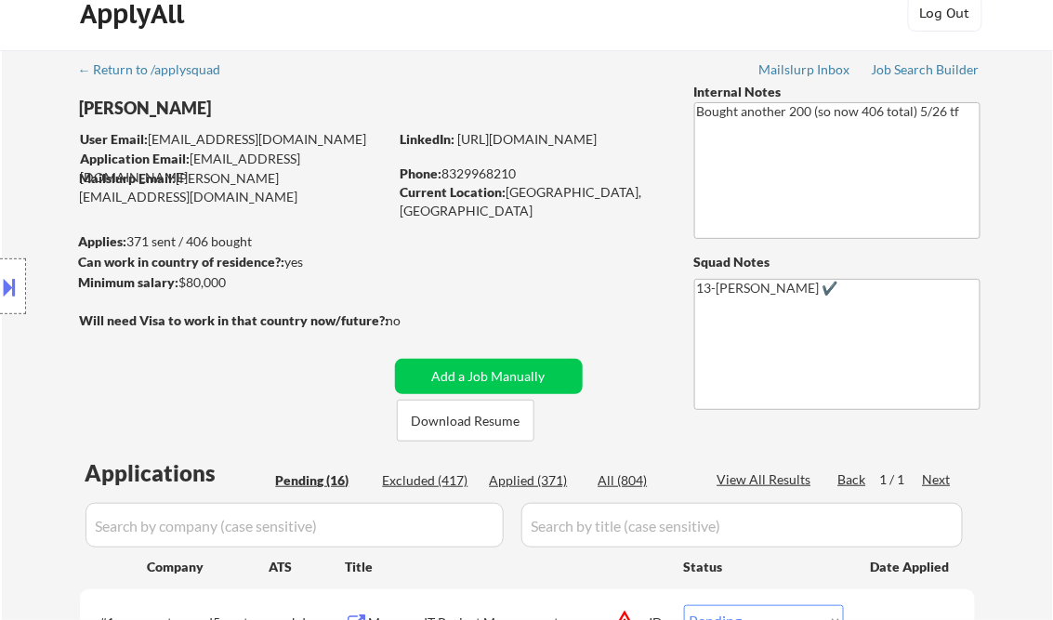
scroll to position [297, 0]
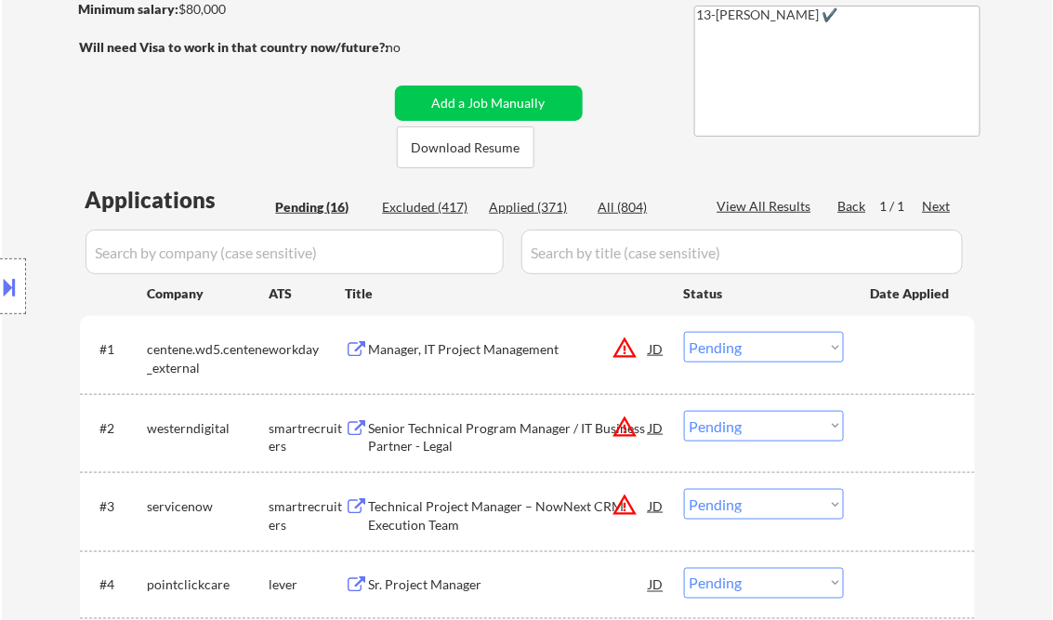
click at [442, 346] on div "Manager, IT Project Management" at bounding box center [509, 349] width 281 height 19
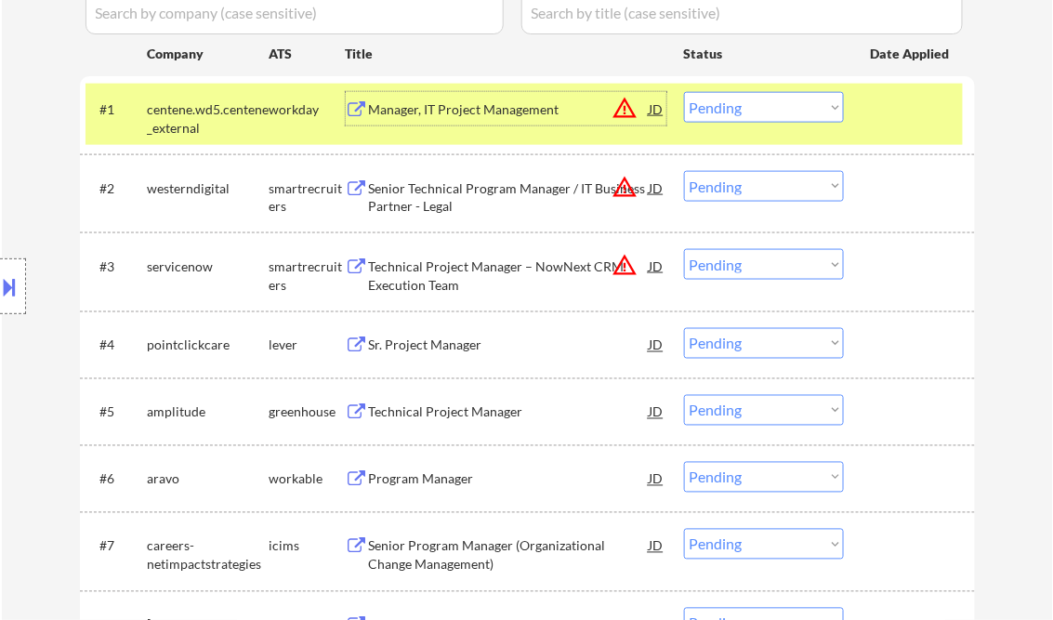
scroll to position [595, 0]
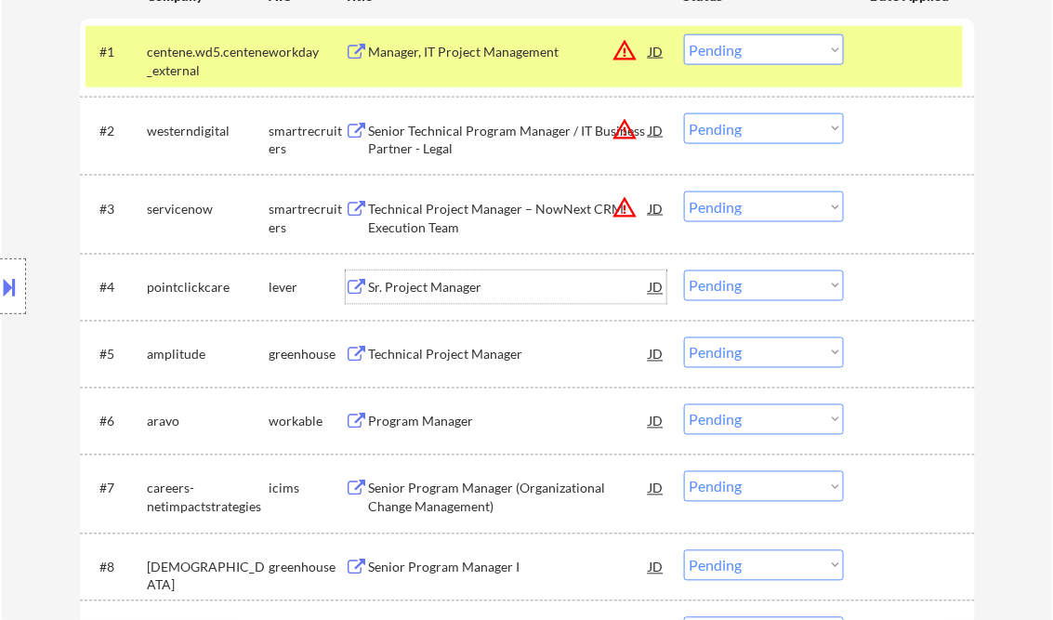
click at [434, 277] on div "Sr. Project Manager" at bounding box center [509, 286] width 281 height 33
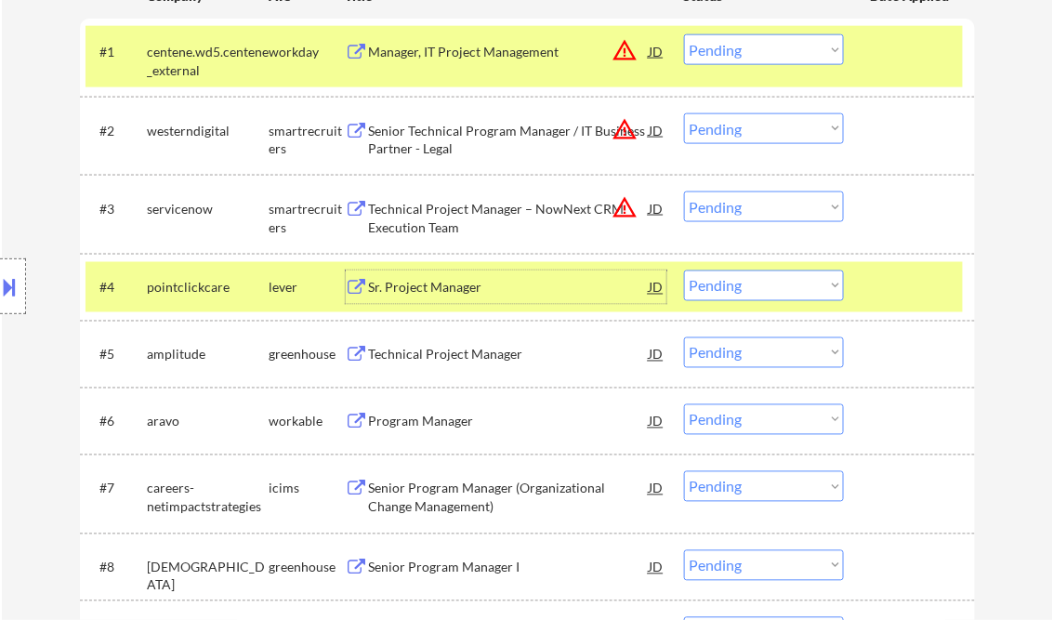
click at [447, 288] on div "Sr. Project Manager" at bounding box center [509, 288] width 281 height 19
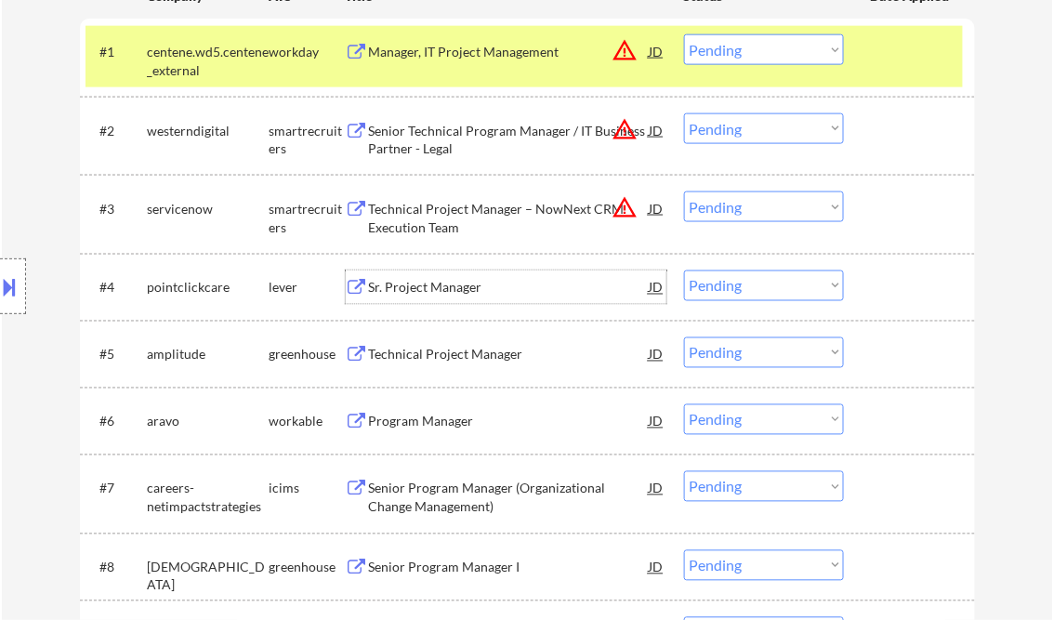
click at [741, 288] on select "Choose an option... Pending Applied Excluded (Questions) Excluded (Expired) Exc…" at bounding box center [764, 285] width 160 height 31
click at [684, 270] on select "Choose an option... Pending Applied Excluded (Questions) Excluded (Expired) Exc…" at bounding box center [764, 285] width 160 height 31
click at [467, 363] on div "Technical Project Manager" at bounding box center [509, 355] width 281 height 19
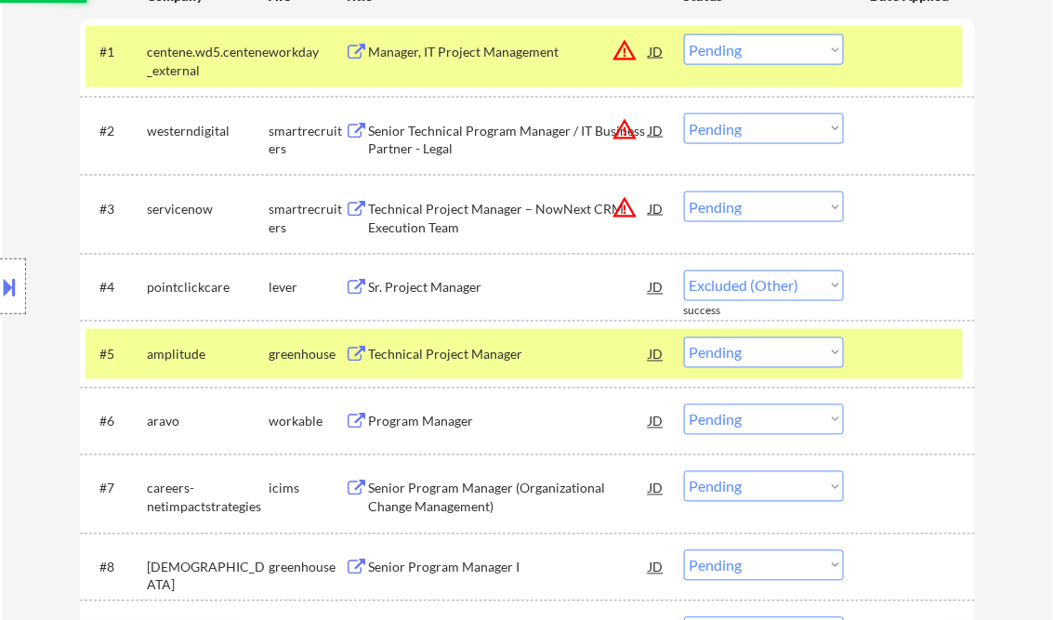
select select ""pending""
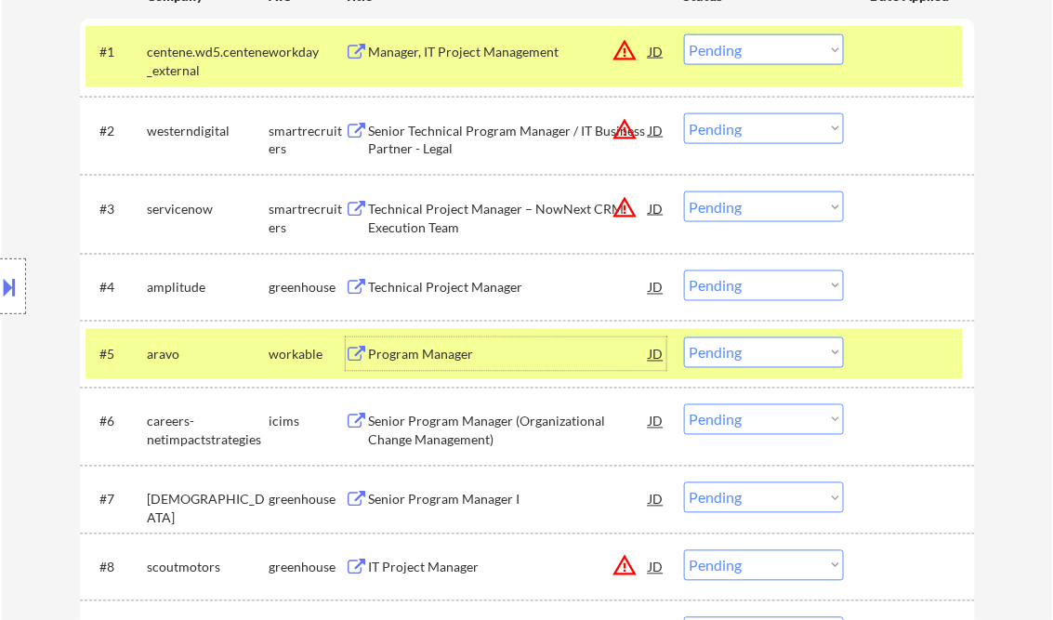
drag, startPoint x: 706, startPoint y: 351, endPoint x: 717, endPoint y: 368, distance: 19.6
click at [706, 351] on select "Choose an option... Pending Applied Excluded (Questions) Excluded (Expired) Exc…" at bounding box center [764, 352] width 160 height 31
click at [684, 337] on select "Choose an option... Pending Applied Excluded (Questions) Excluded (Expired) Exc…" at bounding box center [764, 352] width 160 height 31
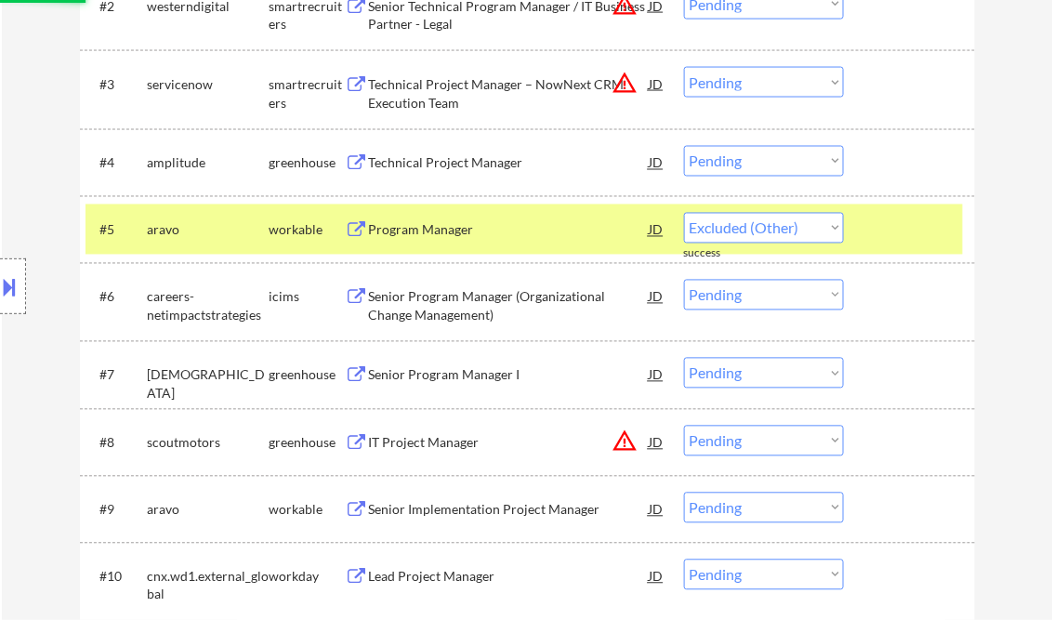
scroll to position [744, 0]
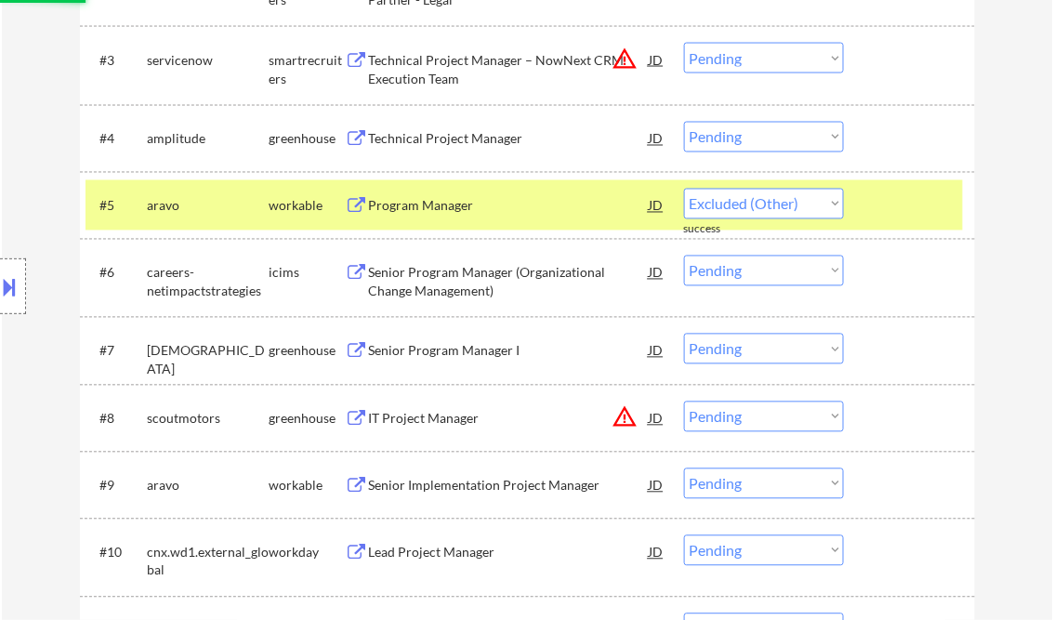
select select ""pending""
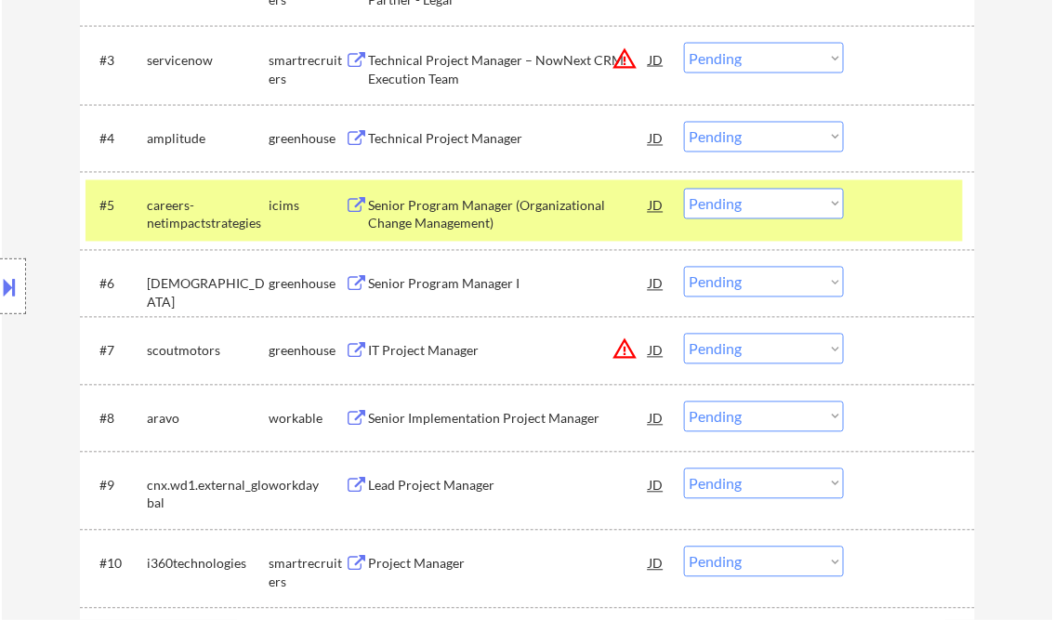
click at [442, 290] on div "Senior Program Manager I" at bounding box center [509, 284] width 281 height 19
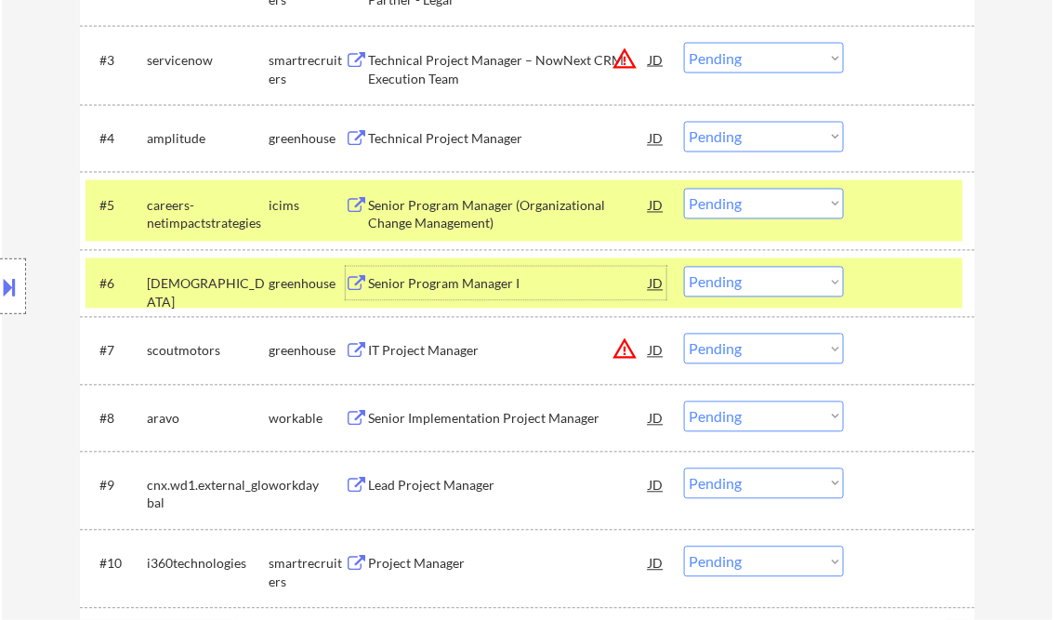
click at [794, 290] on select "Choose an option... Pending Applied Excluded (Questions) Excluded (Expired) Exc…" at bounding box center [764, 282] width 160 height 31
click at [684, 267] on select "Choose an option... Pending Applied Excluded (Questions) Excluded (Expired) Exc…" at bounding box center [764, 282] width 160 height 31
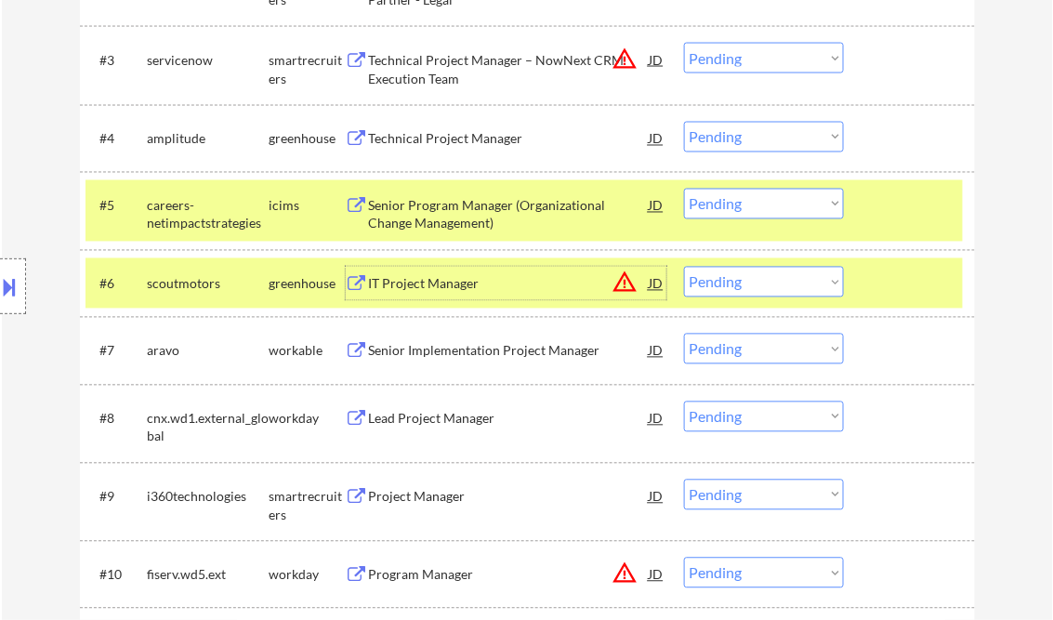
click at [433, 284] on div "IT Project Manager" at bounding box center [509, 284] width 281 height 19
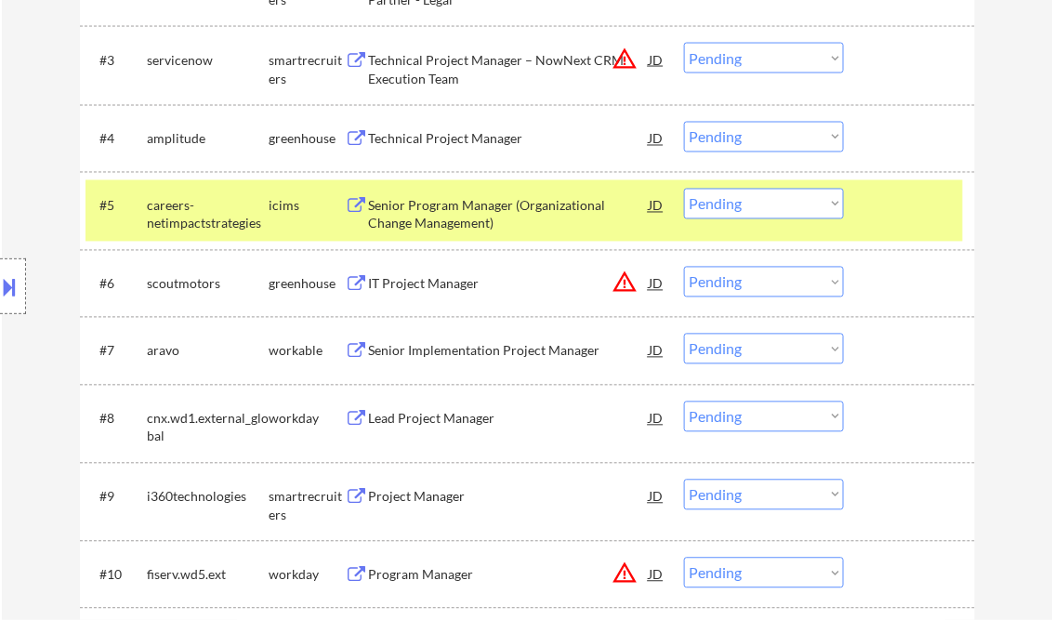
click at [18, 286] on button at bounding box center [10, 286] width 20 height 31
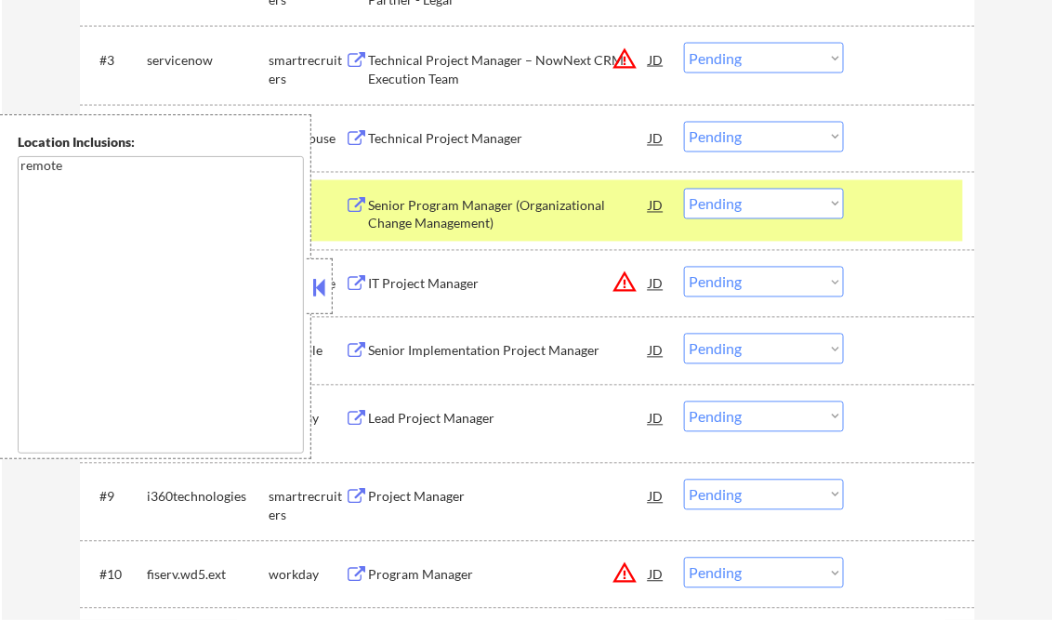
click at [314, 279] on button at bounding box center [320, 287] width 20 height 28
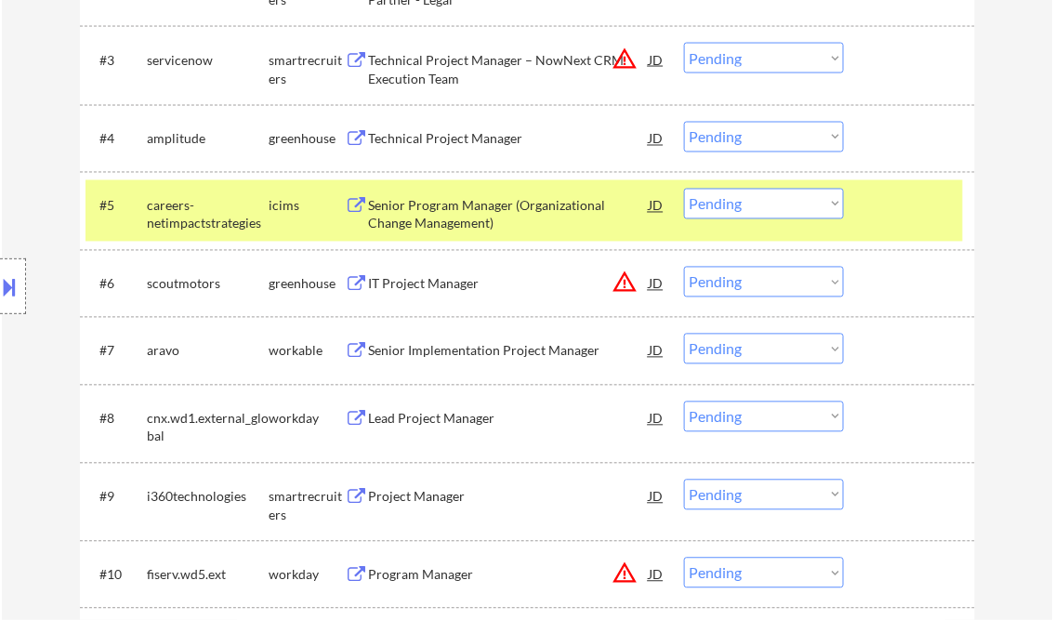
click at [536, 351] on div "Senior Implementation Project Manager" at bounding box center [509, 351] width 281 height 19
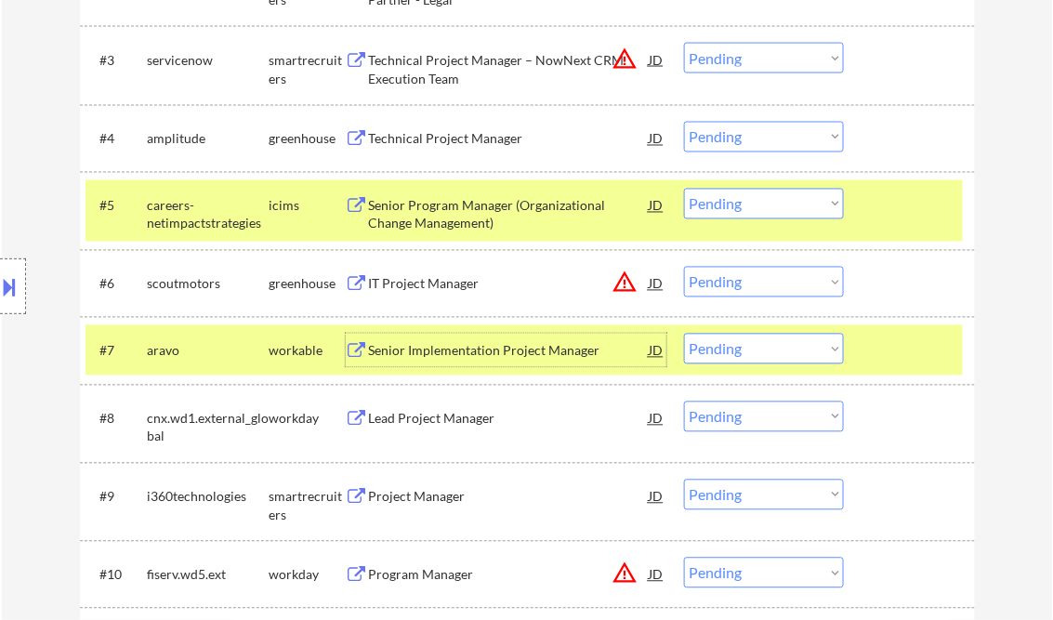
drag, startPoint x: 732, startPoint y: 284, endPoint x: 773, endPoint y: 299, distance: 44.7
click at [732, 284] on select "Choose an option... Pending Applied Excluded (Questions) Excluded (Expired) Exc…" at bounding box center [764, 282] width 160 height 31
click at [684, 267] on select "Choose an option... Pending Applied Excluded (Questions) Excluded (Expired) Exc…" at bounding box center [764, 282] width 160 height 31
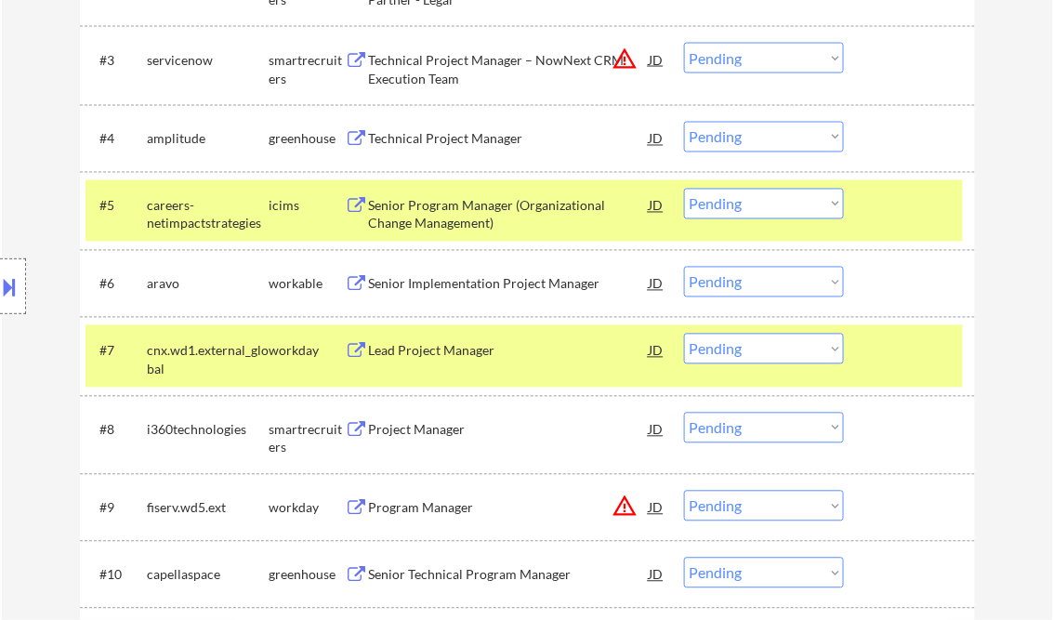
click at [736, 285] on select "Choose an option... Pending Applied Excluded (Questions) Excluded (Expired) Exc…" at bounding box center [764, 282] width 160 height 31
click at [684, 267] on select "Choose an option... Pending Applied Excluded (Questions) Excluded (Expired) Exc…" at bounding box center [764, 282] width 160 height 31
click at [457, 357] on div "Lead Project Manager" at bounding box center [509, 351] width 281 height 19
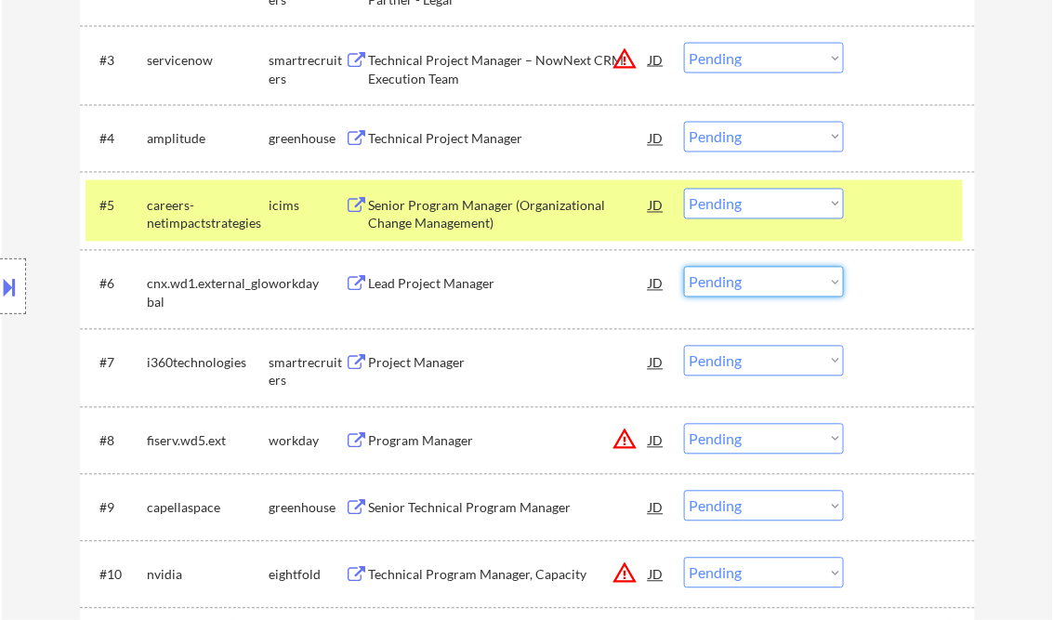
click at [742, 282] on select "Choose an option... Pending Applied Excluded (Questions) Excluded (Expired) Exc…" at bounding box center [764, 282] width 160 height 31
click at [684, 267] on select "Choose an option... Pending Applied Excluded (Questions) Excluded (Expired) Exc…" at bounding box center [764, 282] width 160 height 31
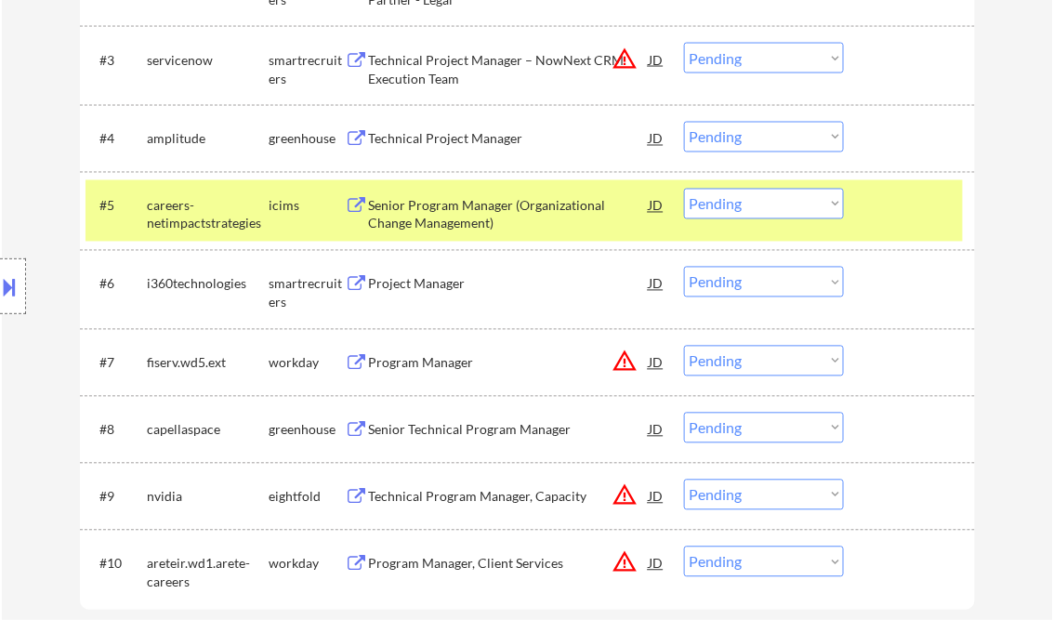
click at [428, 291] on div "Project Manager" at bounding box center [509, 284] width 281 height 19
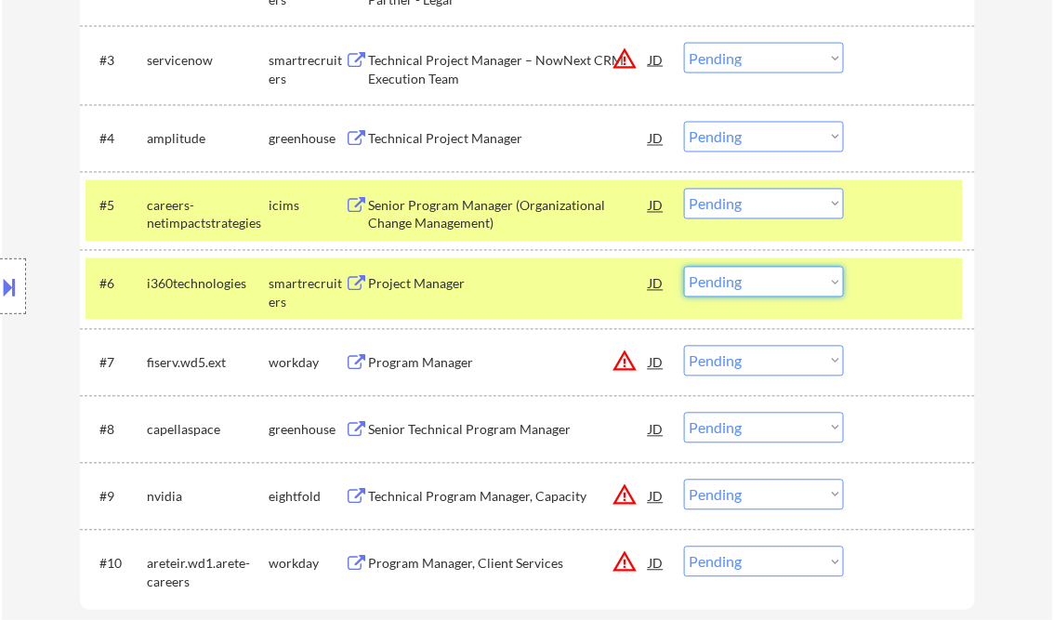
drag, startPoint x: 747, startPoint y: 287, endPoint x: 844, endPoint y: 396, distance: 145.5
click at [747, 287] on select "Choose an option... Pending Applied Excluded (Questions) Excluded (Expired) Exc…" at bounding box center [764, 282] width 160 height 31
click at [684, 267] on select "Choose an option... Pending Applied Excluded (Questions) Excluded (Expired) Exc…" at bounding box center [764, 282] width 160 height 31
click at [489, 360] on div "Program Manager" at bounding box center [509, 363] width 281 height 19
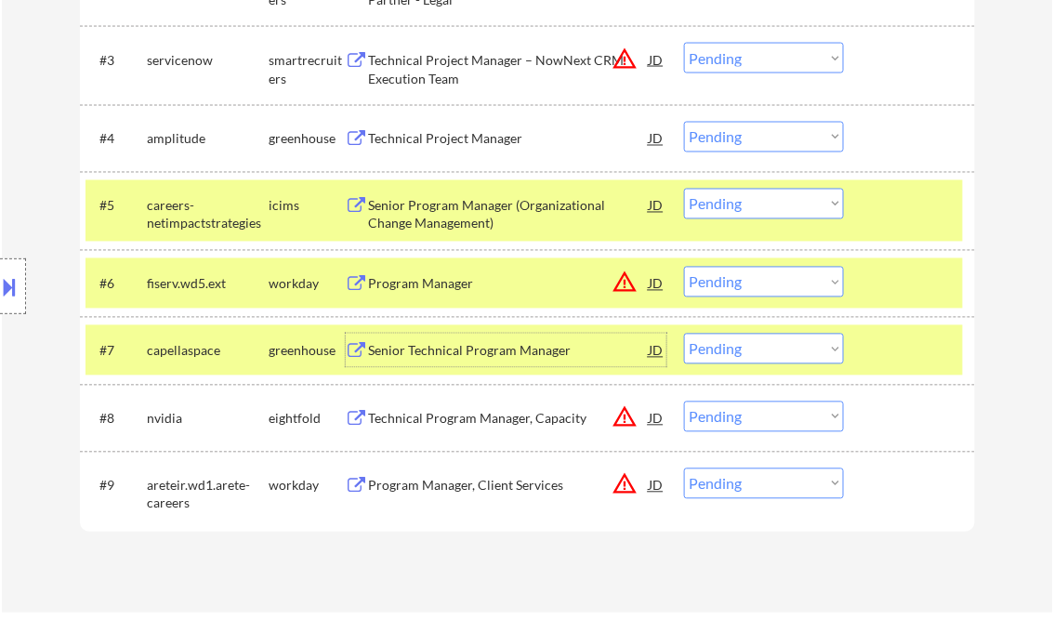
click at [11, 282] on button at bounding box center [10, 286] width 20 height 31
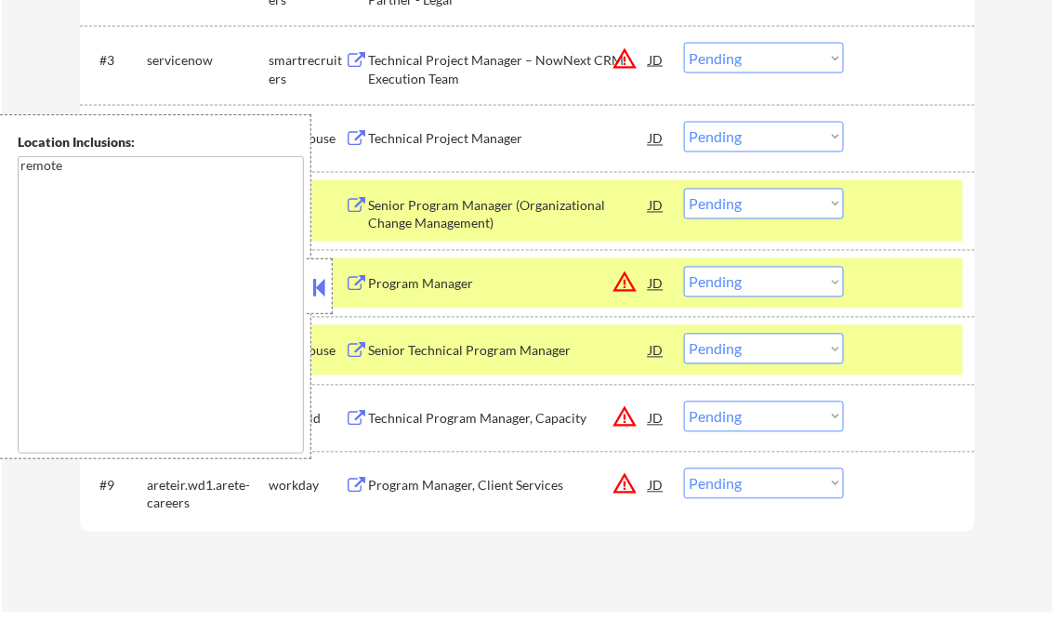
click at [313, 275] on div at bounding box center [320, 286] width 26 height 56
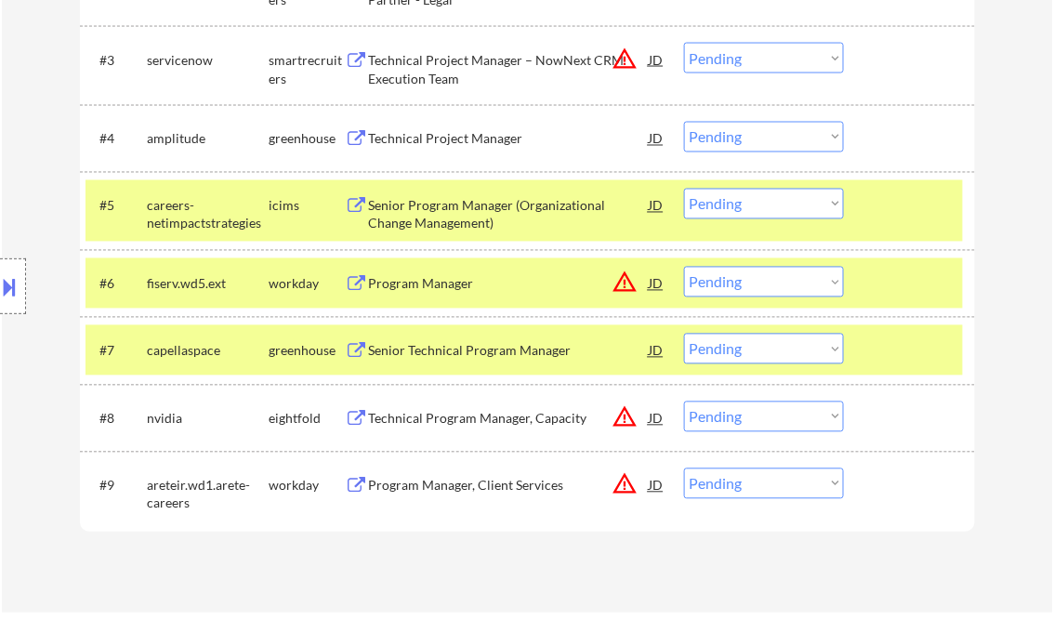
click at [774, 281] on select "Choose an option... Pending Applied Excluded (Questions) Excluded (Expired) Exc…" at bounding box center [764, 282] width 160 height 31
click at [684, 267] on select "Choose an option... Pending Applied Excluded (Questions) Excluded (Expired) Exc…" at bounding box center [764, 282] width 160 height 31
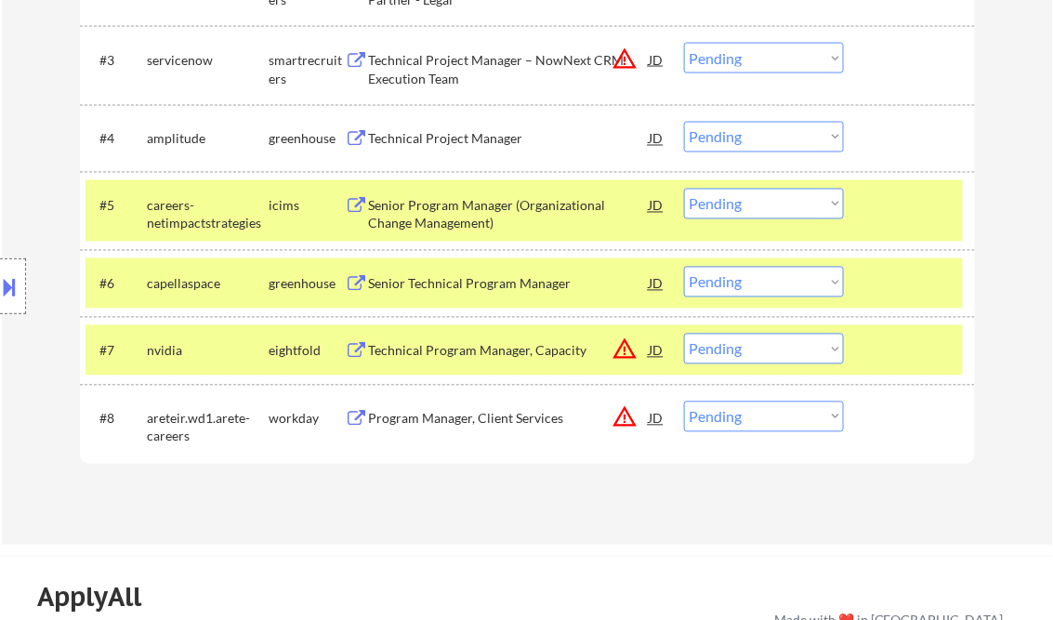
click at [459, 280] on div "Senior Technical Program Manager" at bounding box center [509, 284] width 281 height 19
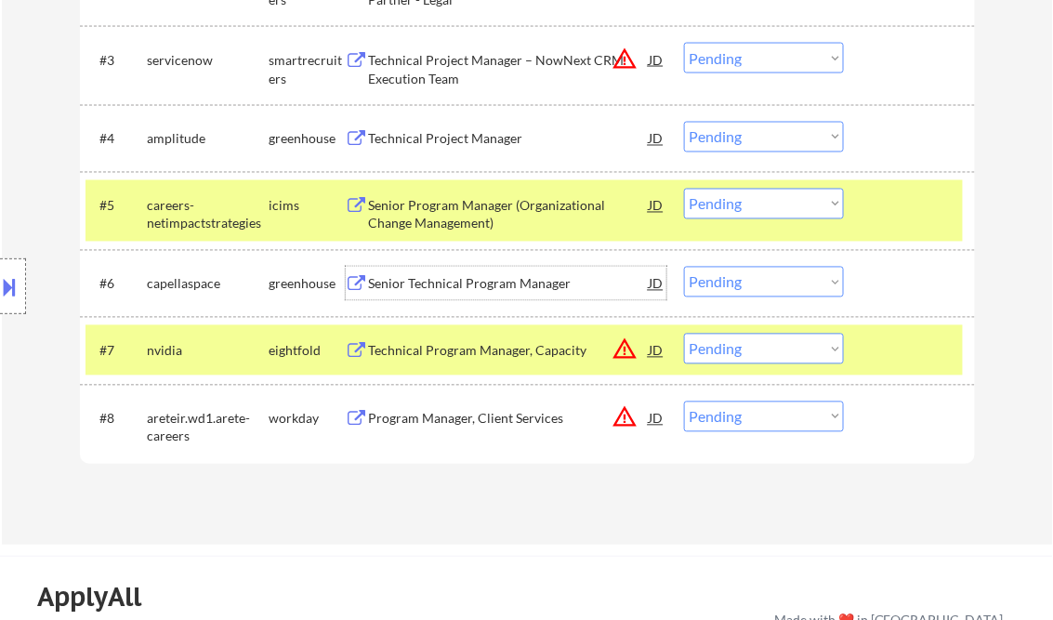
drag, startPoint x: 765, startPoint y: 284, endPoint x: 766, endPoint y: 294, distance: 10.3
click at [765, 284] on select "Choose an option... Pending Applied Excluded (Questions) Excluded (Expired) Exc…" at bounding box center [764, 282] width 160 height 31
drag, startPoint x: 747, startPoint y: 280, endPoint x: 751, endPoint y: 290, distance: 10.9
click at [747, 279] on select "Choose an option... Pending Applied Excluded (Questions) Excluded (Expired) Exc…" at bounding box center [764, 282] width 160 height 31
click at [684, 267] on select "Choose an option... Pending Applied Excluded (Questions) Excluded (Expired) Exc…" at bounding box center [764, 282] width 160 height 31
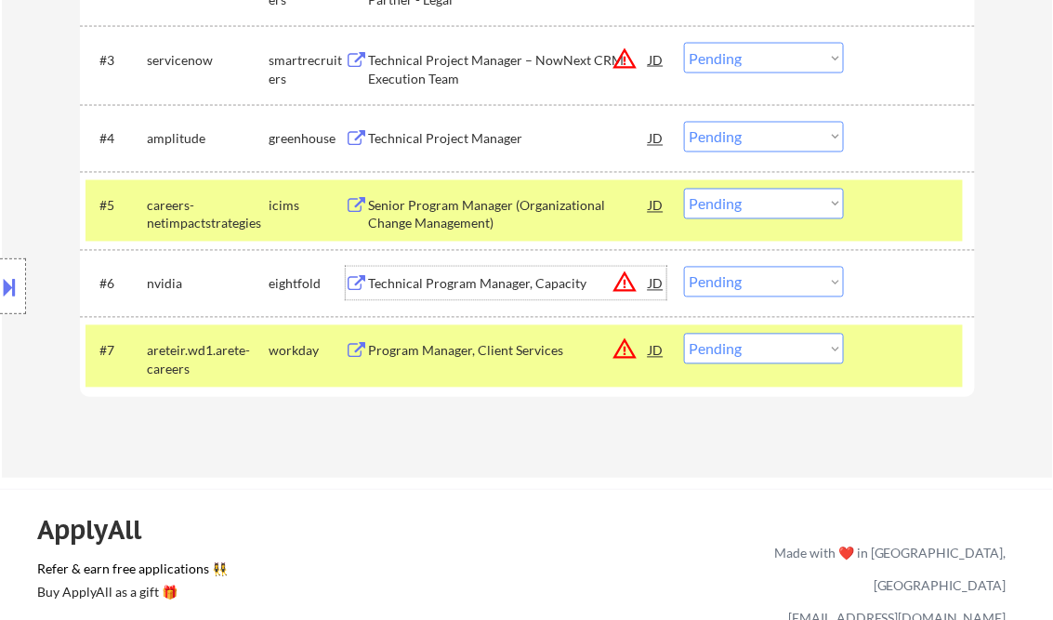
click at [494, 284] on div "Technical Program Manager, Capacity" at bounding box center [509, 284] width 281 height 19
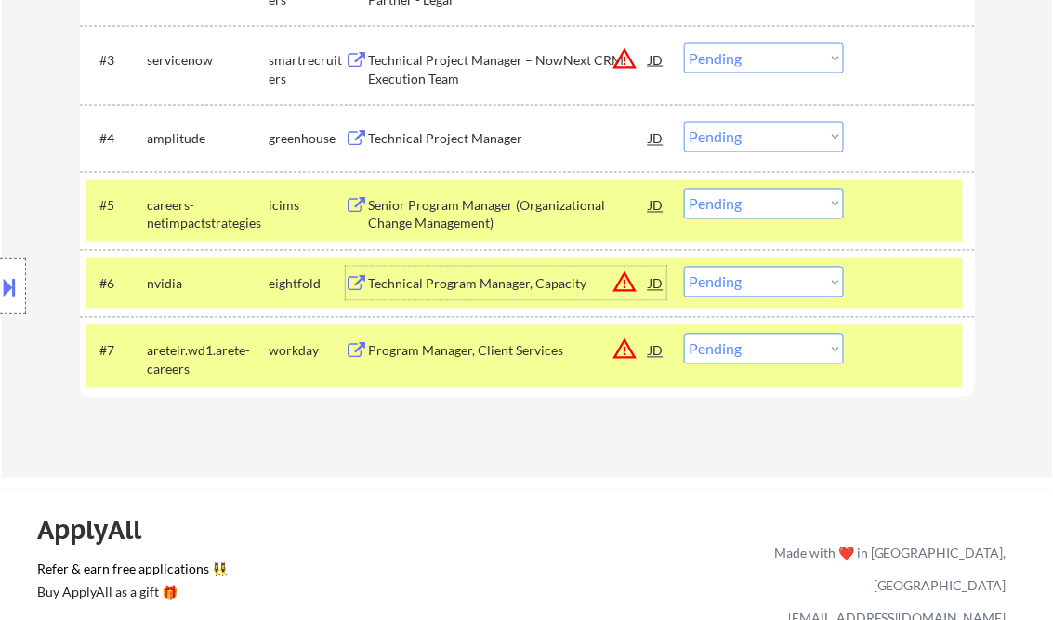
drag, startPoint x: 755, startPoint y: 284, endPoint x: 765, endPoint y: 296, distance: 15.1
click at [755, 284] on select "Choose an option... Pending Applied Excluded (Questions) Excluded (Expired) Exc…" at bounding box center [764, 282] width 160 height 31
click at [684, 267] on select "Choose an option... Pending Applied Excluded (Questions) Excluded (Expired) Exc…" at bounding box center [764, 282] width 160 height 31
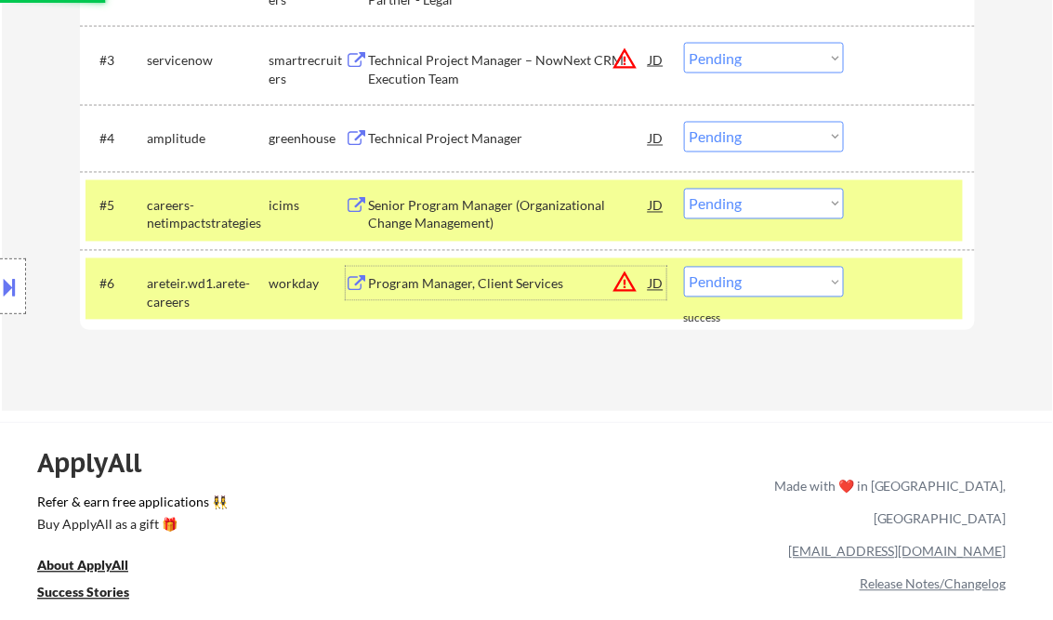
click at [488, 287] on div "Program Manager, Client Services" at bounding box center [509, 284] width 281 height 19
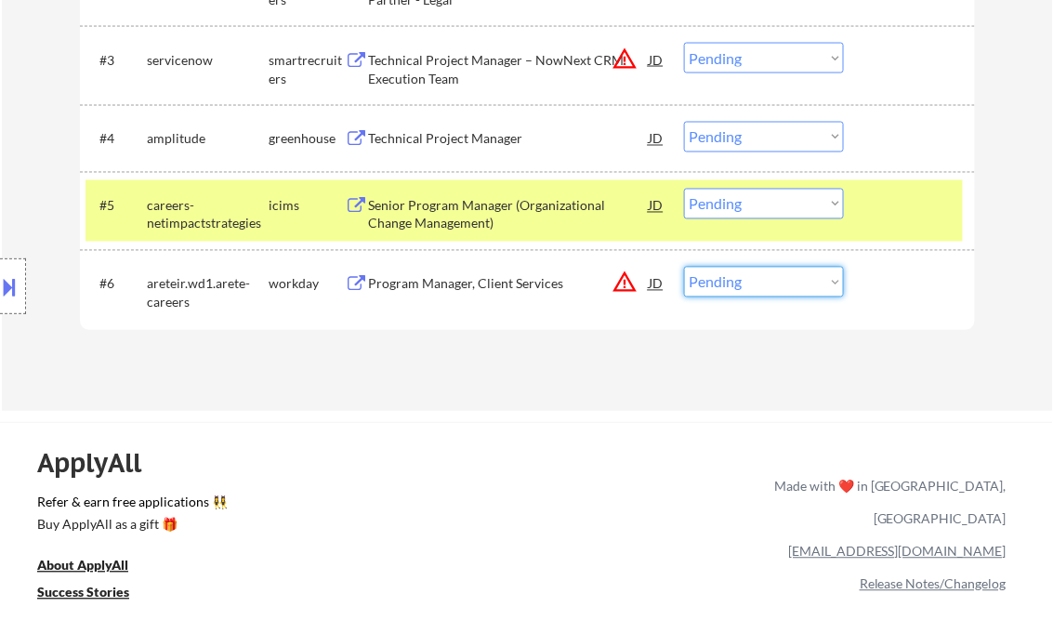
drag, startPoint x: 729, startPoint y: 285, endPoint x: 759, endPoint y: 299, distance: 33.7
click at [729, 285] on select "Choose an option... Pending Applied Excluded (Questions) Excluded (Expired) Exc…" at bounding box center [764, 282] width 160 height 31
select select ""excluded__expired_""
click at [684, 267] on select "Choose an option... Pending Applied Excluded (Questions) Excluded (Expired) Exc…" at bounding box center [764, 282] width 160 height 31
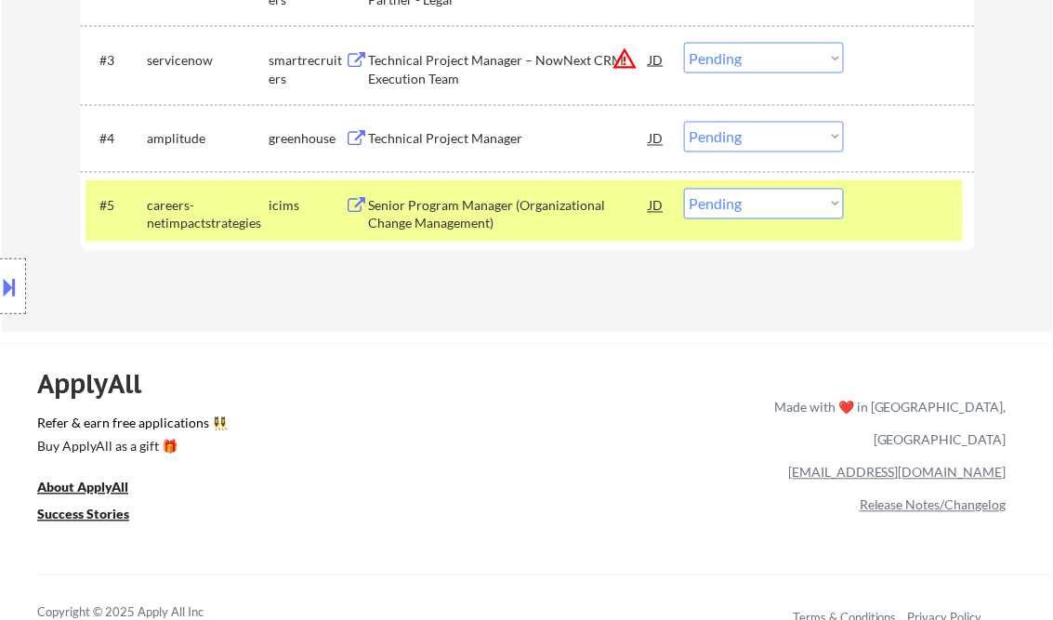
click at [461, 218] on div "Senior Program Manager (Organizational Change Management)" at bounding box center [509, 215] width 281 height 36
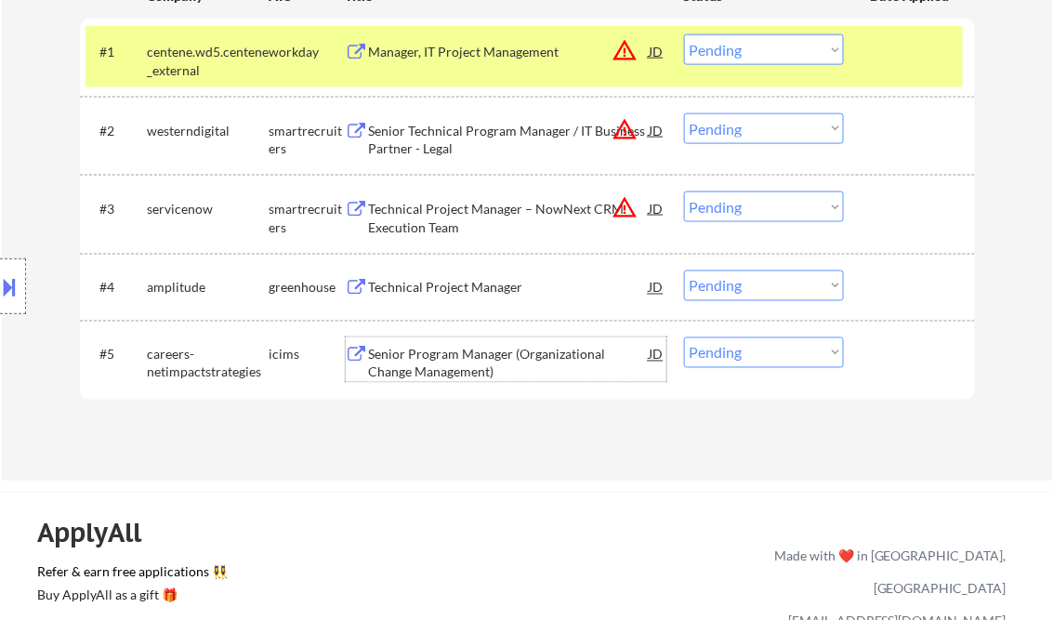
scroll to position [669, 0]
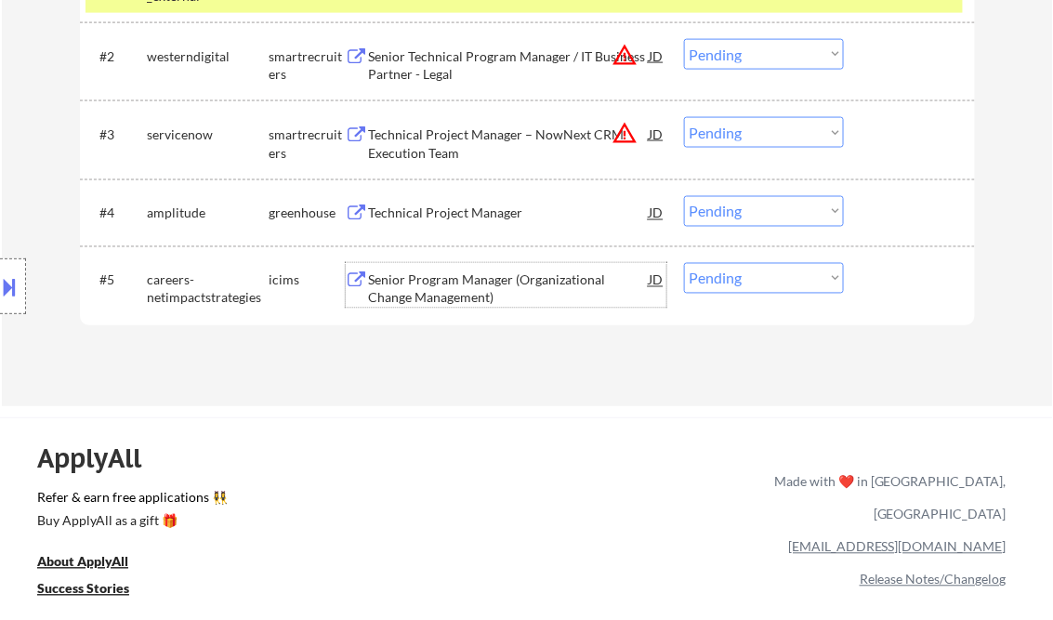
drag, startPoint x: 721, startPoint y: 280, endPoint x: 754, endPoint y: 292, distance: 34.7
click at [721, 280] on select "Choose an option... Pending Applied Excluded (Questions) Excluded (Expired) Exc…" at bounding box center [764, 278] width 160 height 31
click at [764, 270] on select "Choose an option... Pending Applied Excluded (Questions) Excluded (Expired) Exc…" at bounding box center [764, 278] width 160 height 31
select select ""excluded""
click at [684, 263] on select "Choose an option... Pending Applied Excluded (Questions) Excluded (Expired) Exc…" at bounding box center [764, 278] width 160 height 31
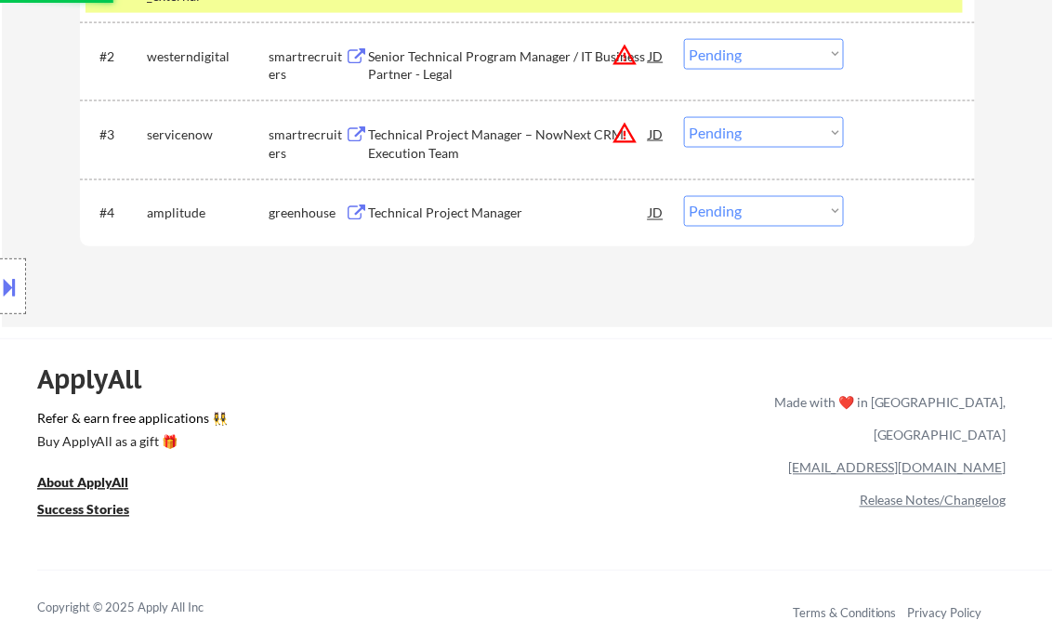
click at [463, 207] on div "Technical Project Manager" at bounding box center [509, 213] width 281 height 19
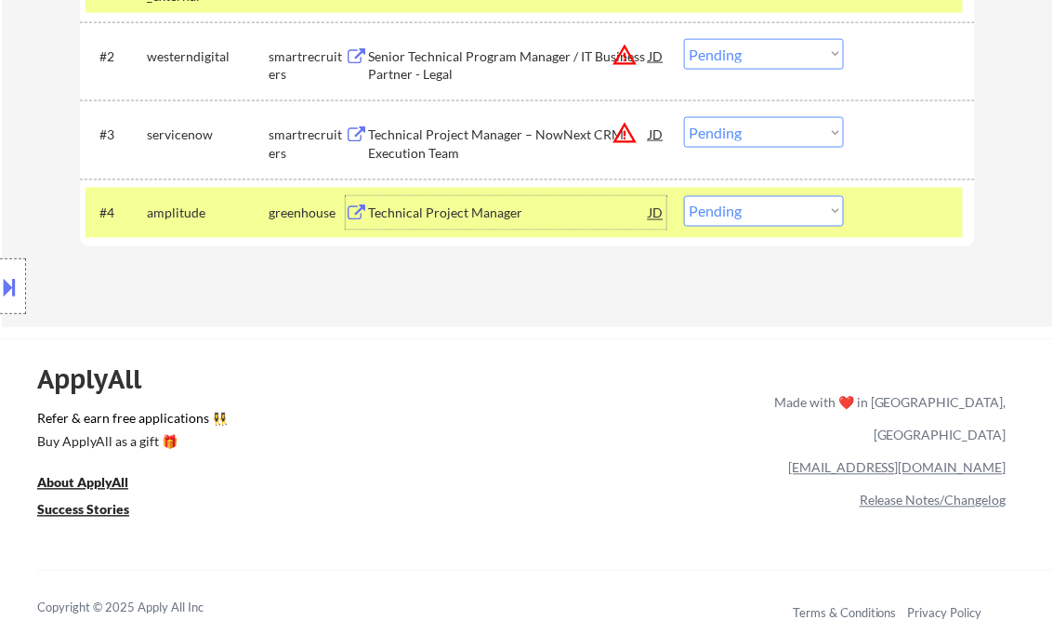
click at [720, 218] on select "Choose an option... Pending Applied Excluded (Questions) Excluded (Expired) Exc…" at bounding box center [764, 211] width 160 height 31
select select ""excluded__other_""
click at [684, 196] on select "Choose an option... Pending Applied Excluded (Questions) Excluded (Expired) Exc…" at bounding box center [764, 211] width 160 height 31
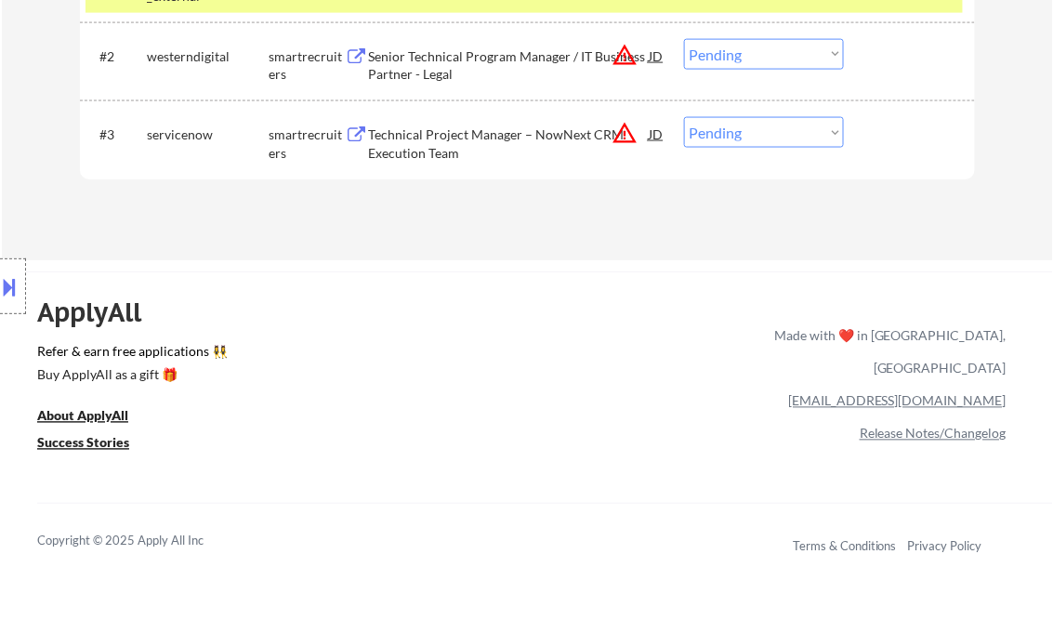
click at [481, 141] on div "Technical Project Manager – NowNext CRM Execution Team" at bounding box center [509, 143] width 281 height 36
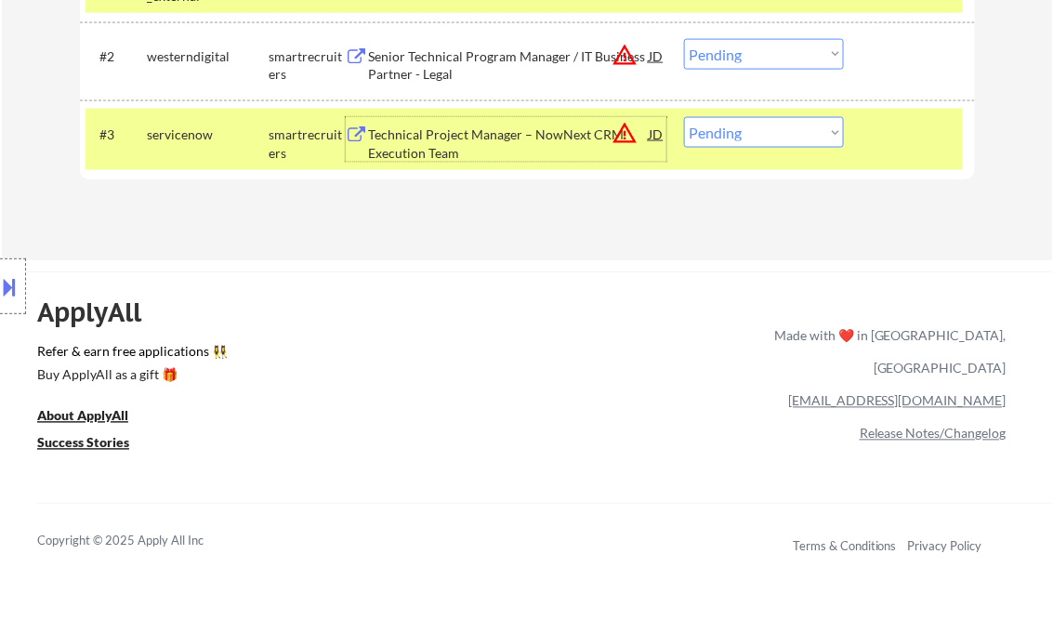
click at [732, 140] on select "Choose an option... Pending Applied Excluded (Questions) Excluded (Expired) Exc…" at bounding box center [764, 132] width 160 height 31
select select ""applied""
click at [684, 117] on select "Choose an option... Pending Applied Excluded (Questions) Excluded (Expired) Exc…" at bounding box center [764, 132] width 160 height 31
click at [457, 61] on div "Senior Technical Program Manager / IT Business Partner - Legal" at bounding box center [509, 65] width 281 height 36
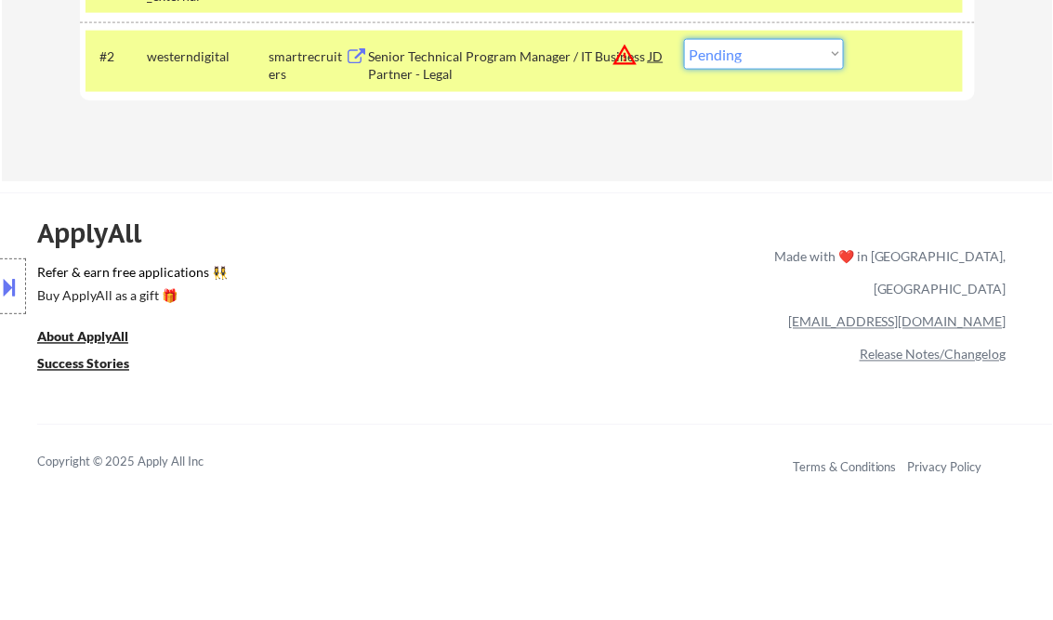
click at [731, 54] on select "Choose an option... Pending Applied Excluded (Questions) Excluded (Expired) Exc…" at bounding box center [764, 54] width 160 height 31
select select ""excluded__other_""
click at [684, 39] on select "Choose an option... Pending Applied Excluded (Questions) Excluded (Expired) Exc…" at bounding box center [764, 54] width 160 height 31
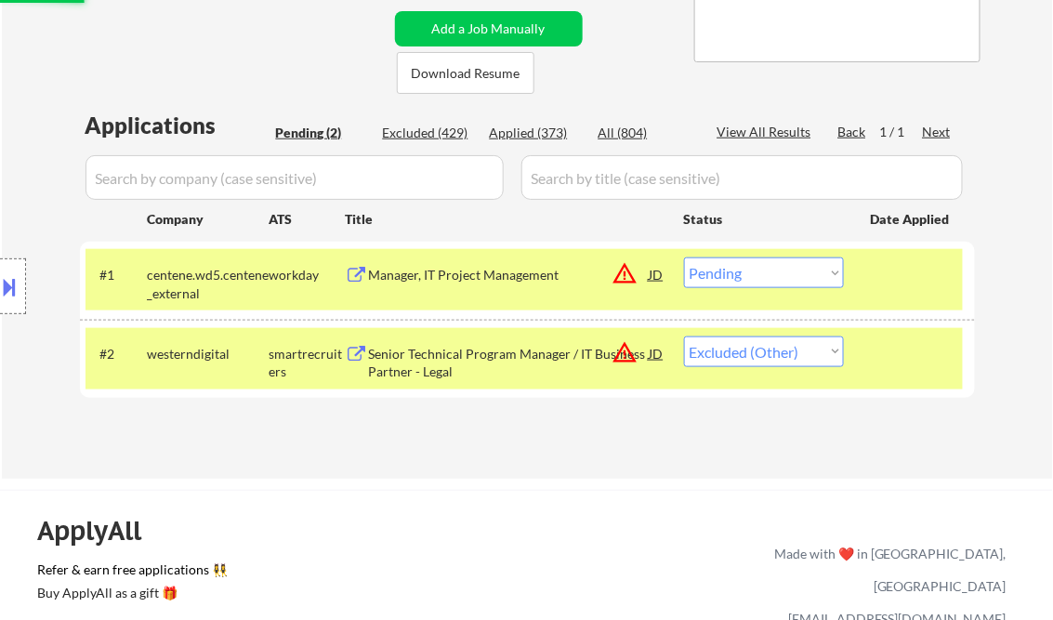
scroll to position [372, 0]
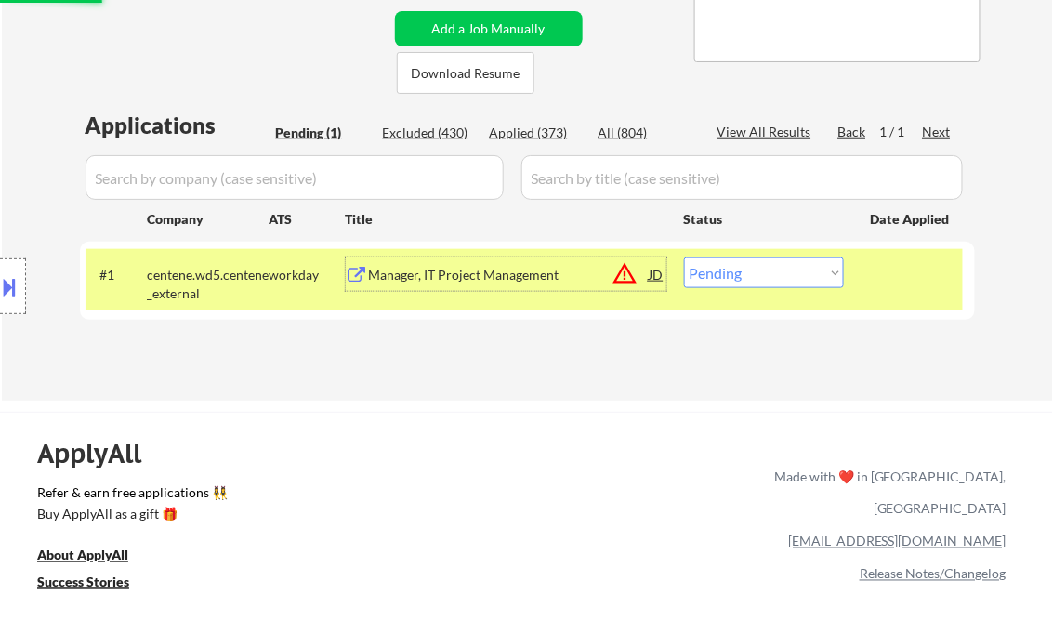
click at [442, 279] on div "Manager, IT Project Management" at bounding box center [509, 275] width 281 height 19
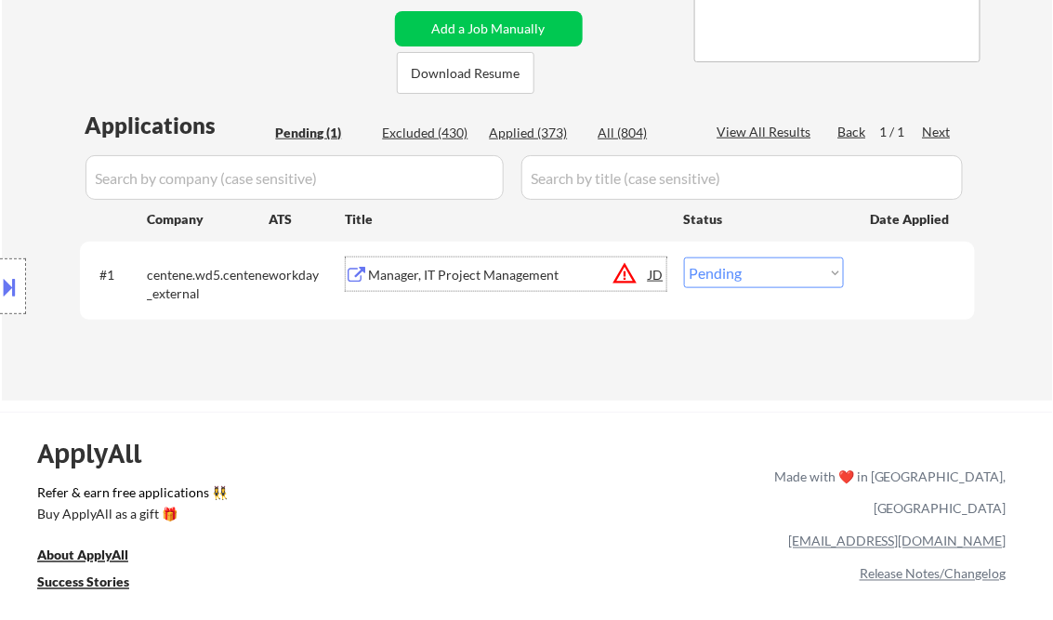
drag, startPoint x: 736, startPoint y: 279, endPoint x: 762, endPoint y: 291, distance: 28.7
click at [739, 279] on select "Choose an option... Pending Applied Excluded (Questions) Excluded (Expired) Exc…" at bounding box center [764, 272] width 160 height 31
select select ""excluded__location_""
click at [684, 257] on select "Choose an option... Pending Applied Excluded (Questions) Excluded (Expired) Exc…" at bounding box center [764, 272] width 160 height 31
click at [578, 387] on div "← Return to /applysquad Mailslurp Inbox Job Search Builder Victor Ude User Emai…" at bounding box center [527, 52] width 1051 height 698
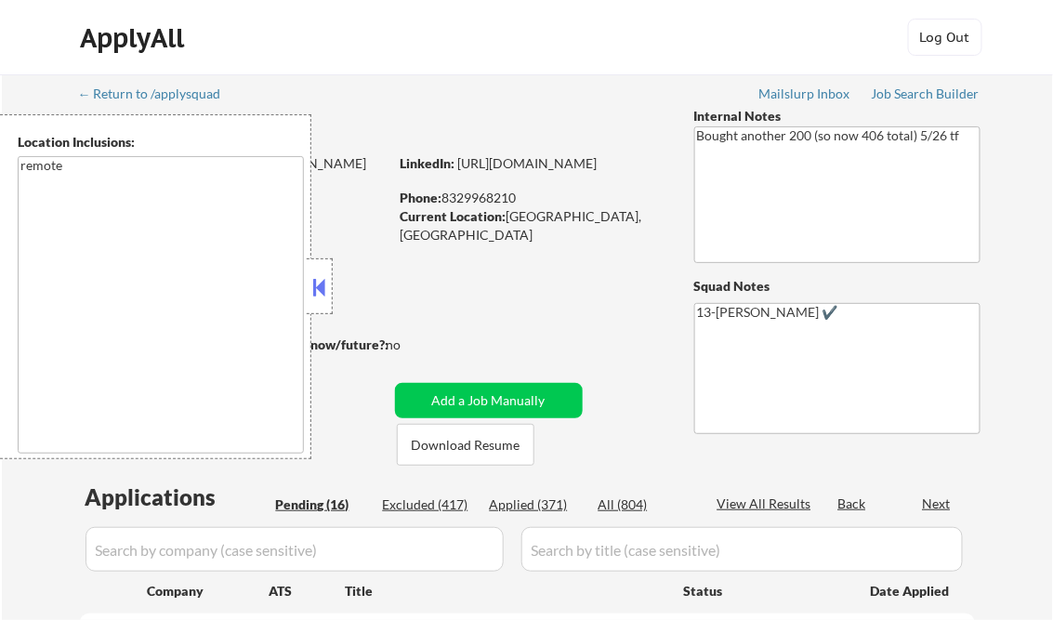
select select ""pending""
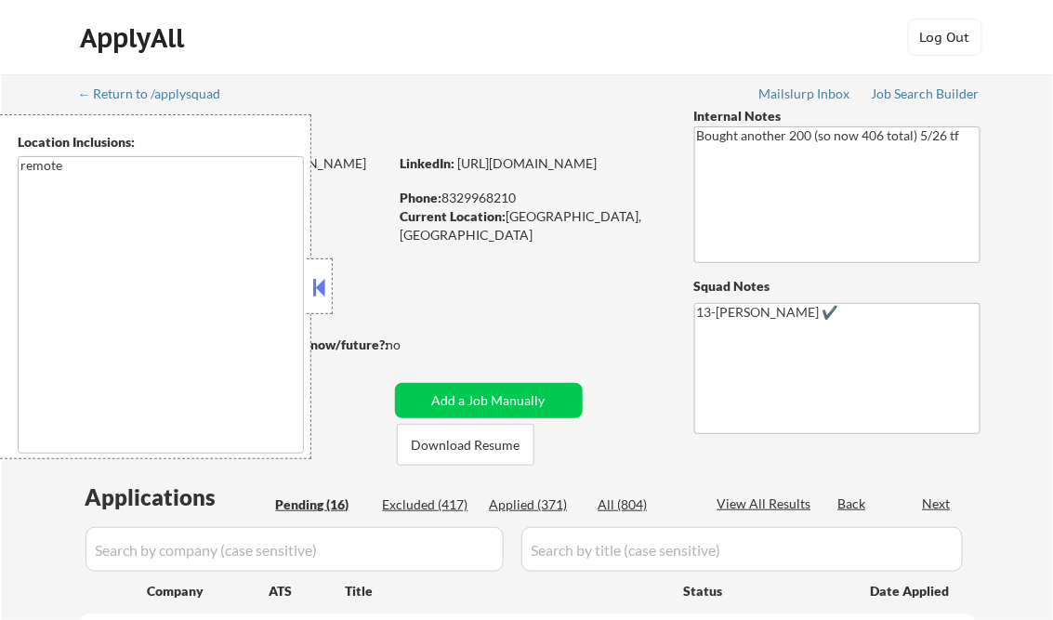
select select ""pending""
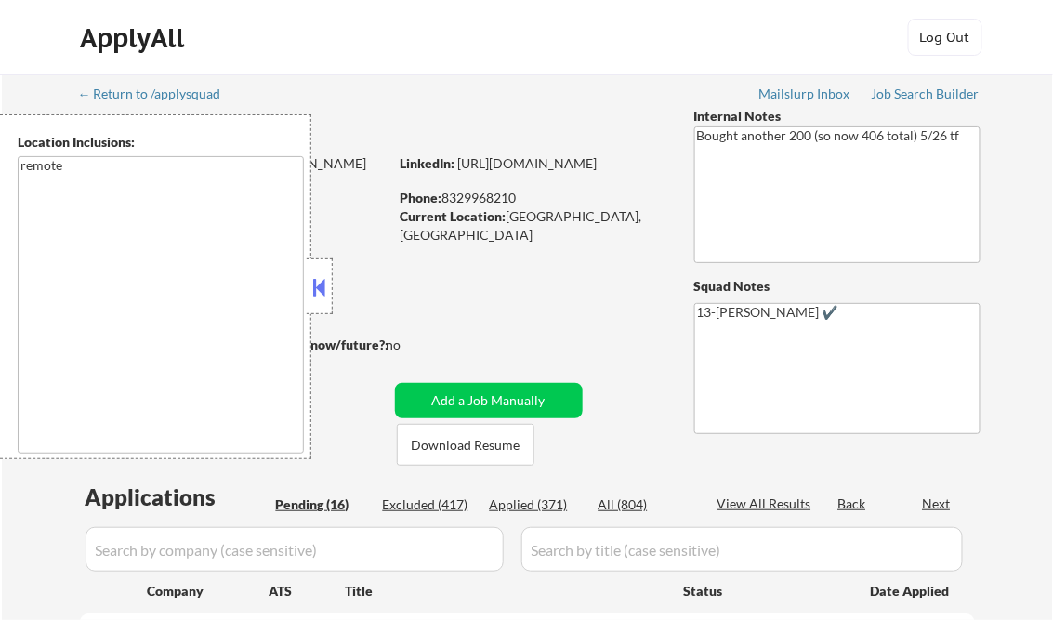
select select ""pending""
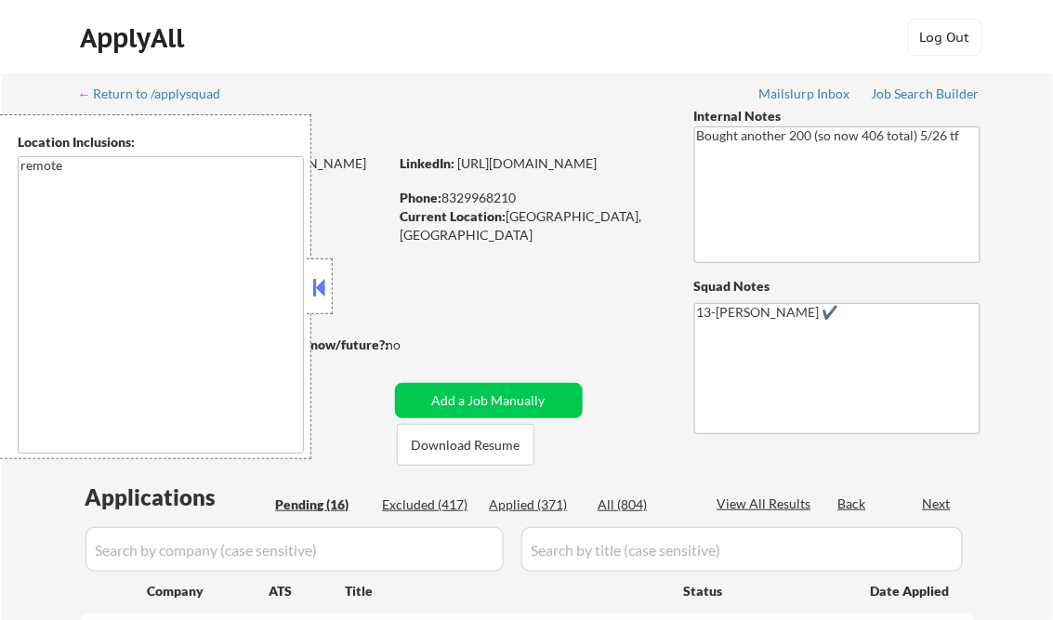
select select ""pending""
click at [319, 273] on button at bounding box center [320, 287] width 20 height 28
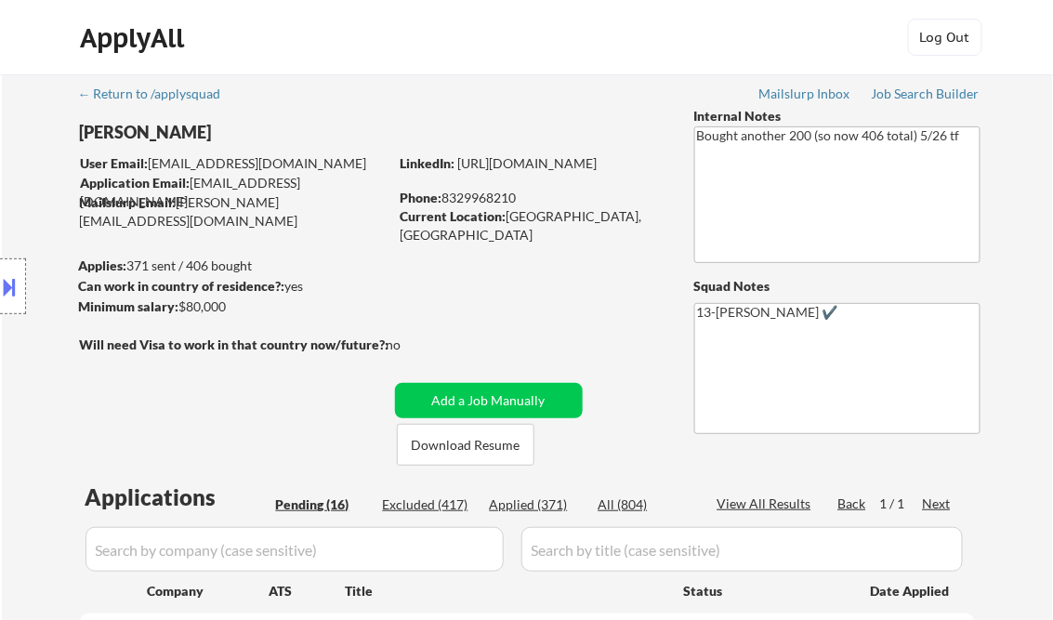
click at [556, 498] on div "Applied (371)" at bounding box center [536, 504] width 93 height 19
select select ""applied""
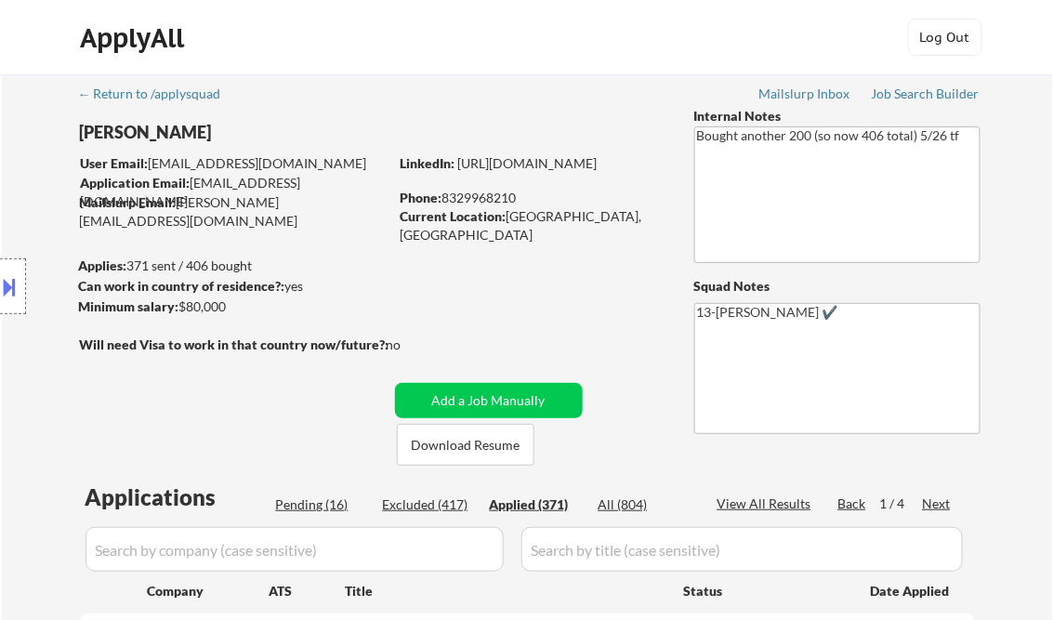
select select ""applied""
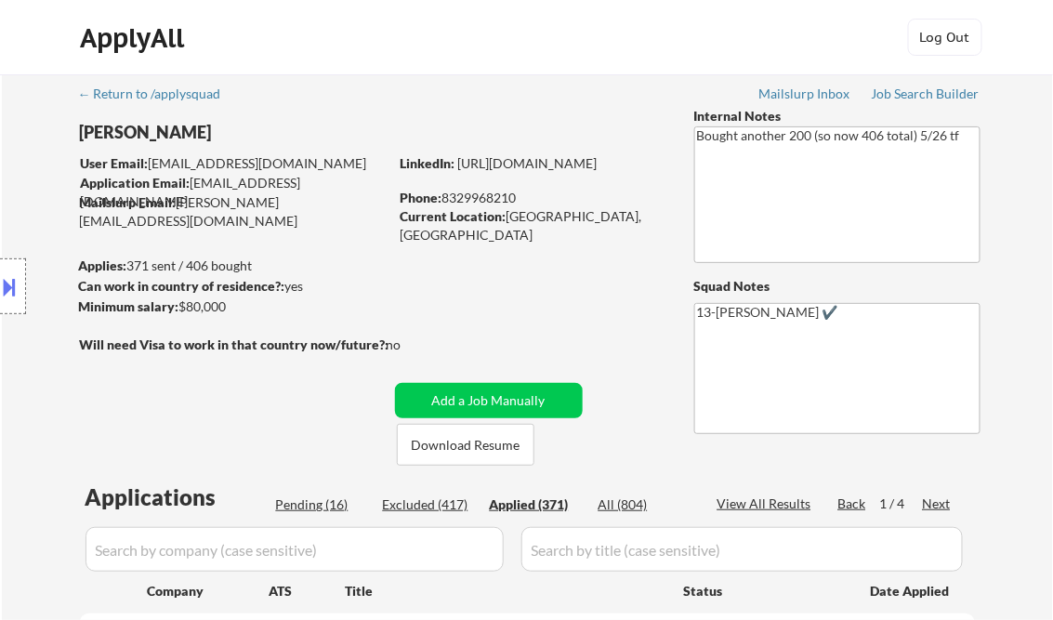
select select ""applied""
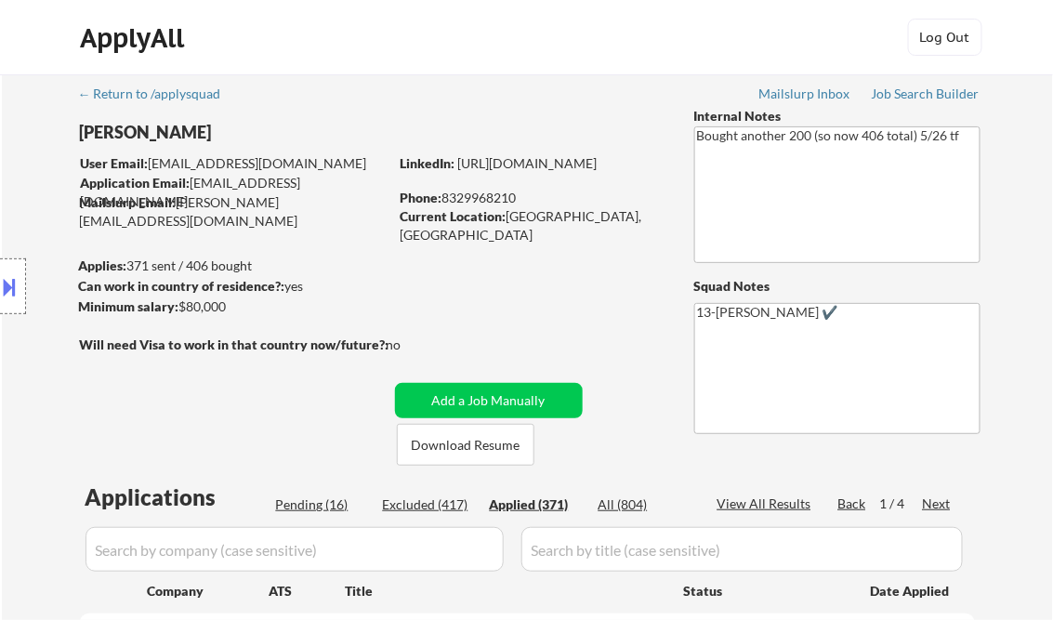
select select ""applied""
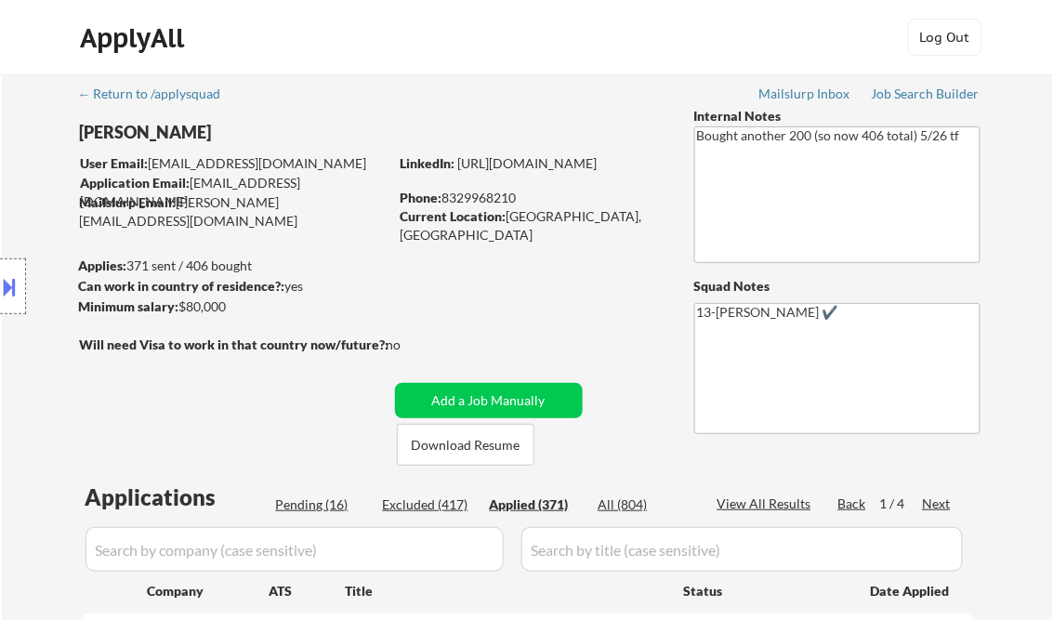
select select ""applied""
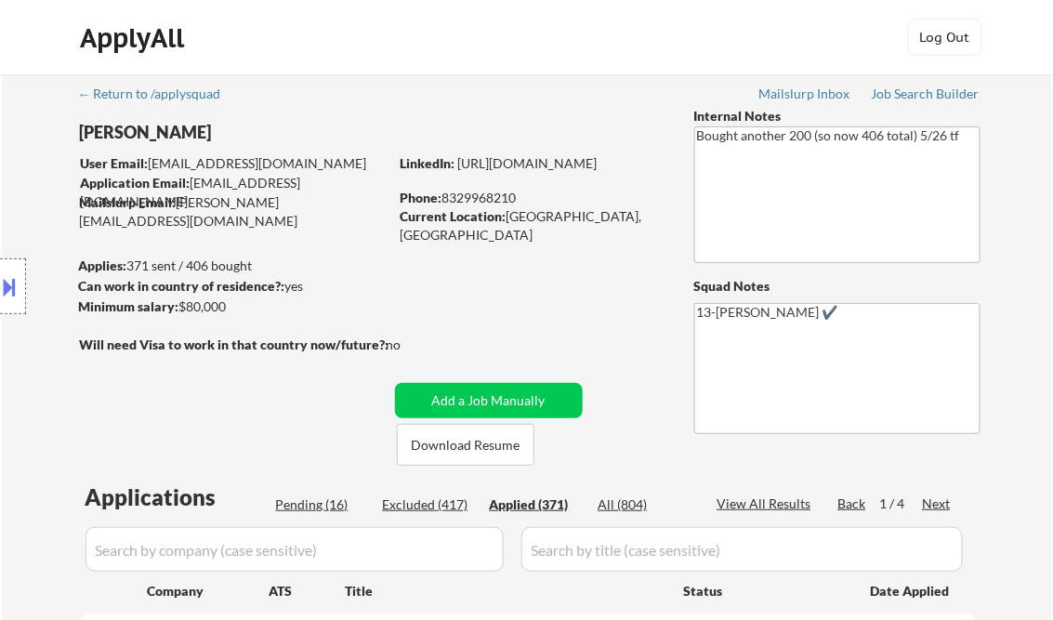
select select ""applied""
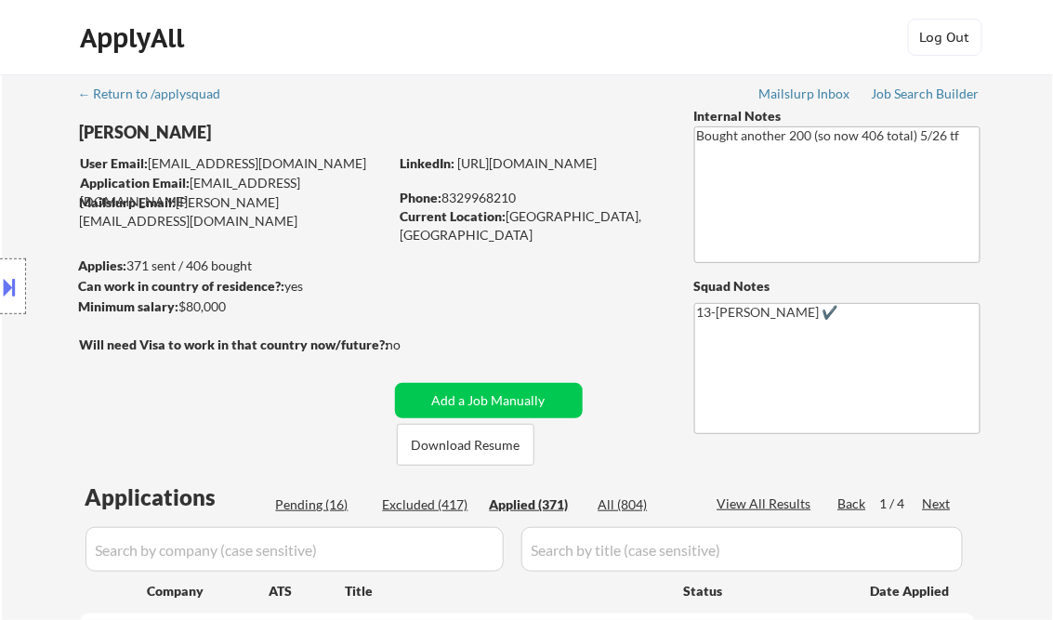
select select ""applied""
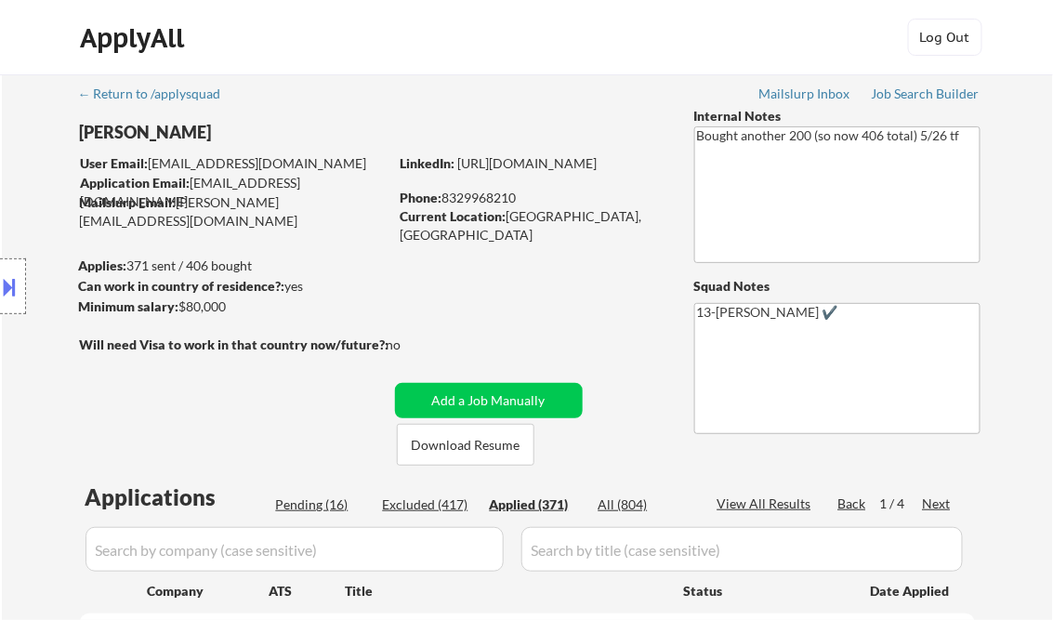
select select ""applied""
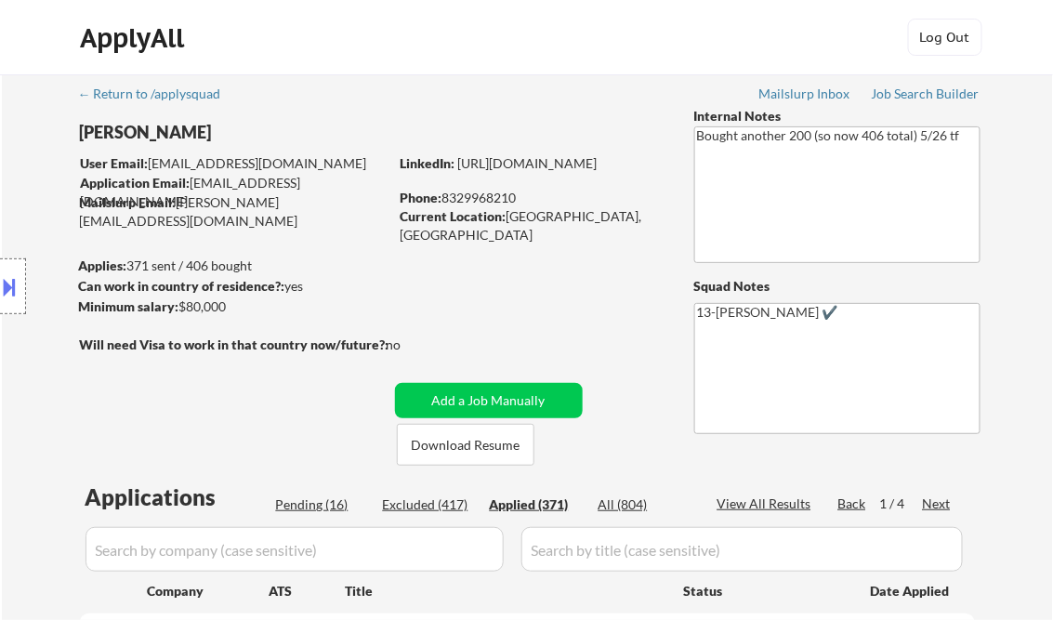
select select ""applied""
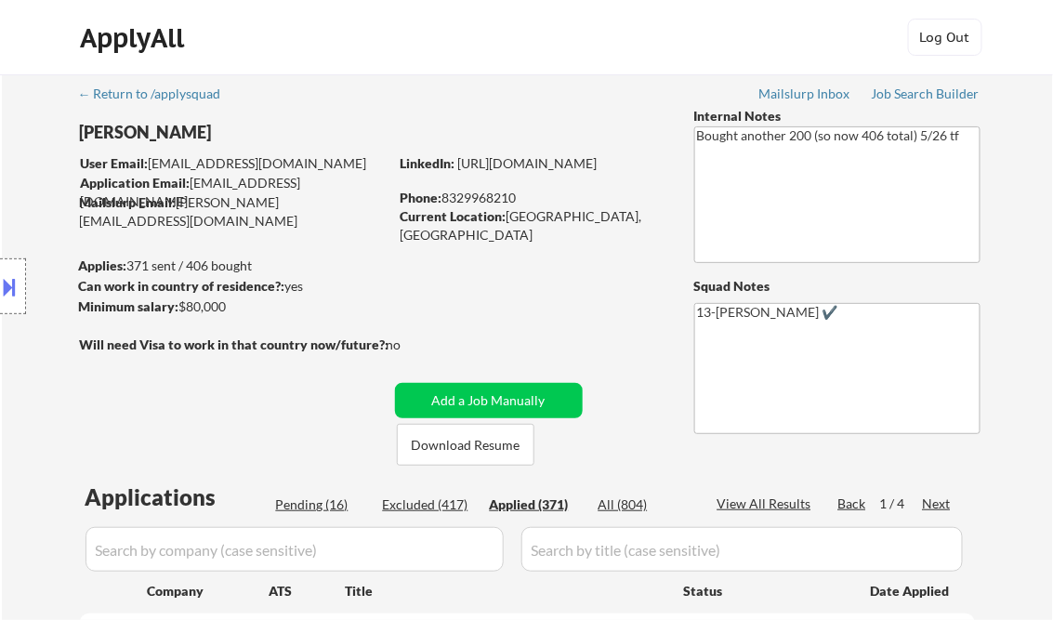
select select ""applied""
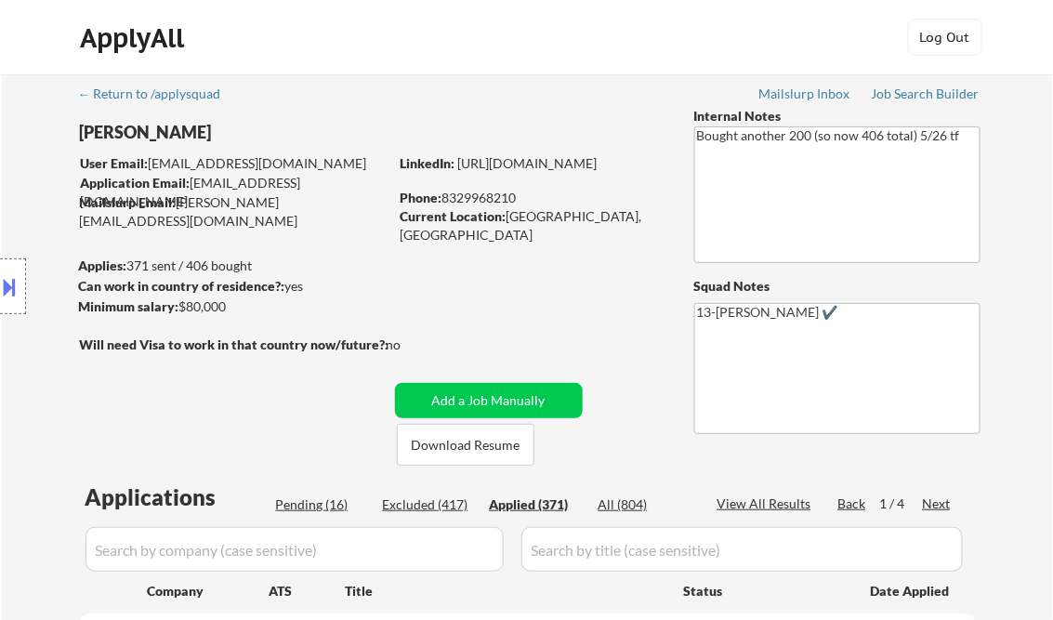
select select ""applied""
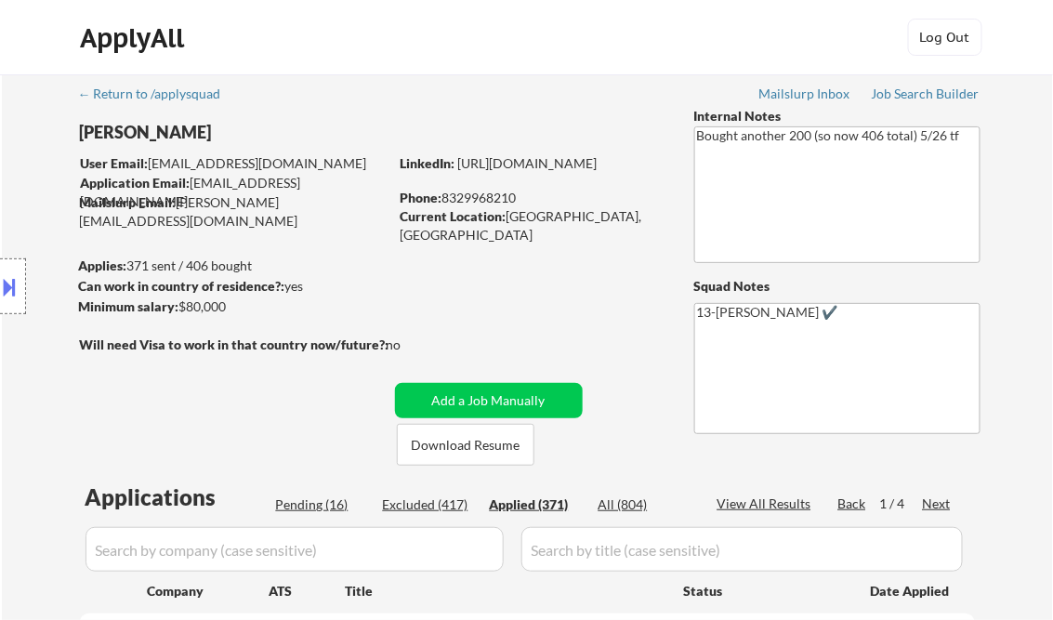
select select ""applied""
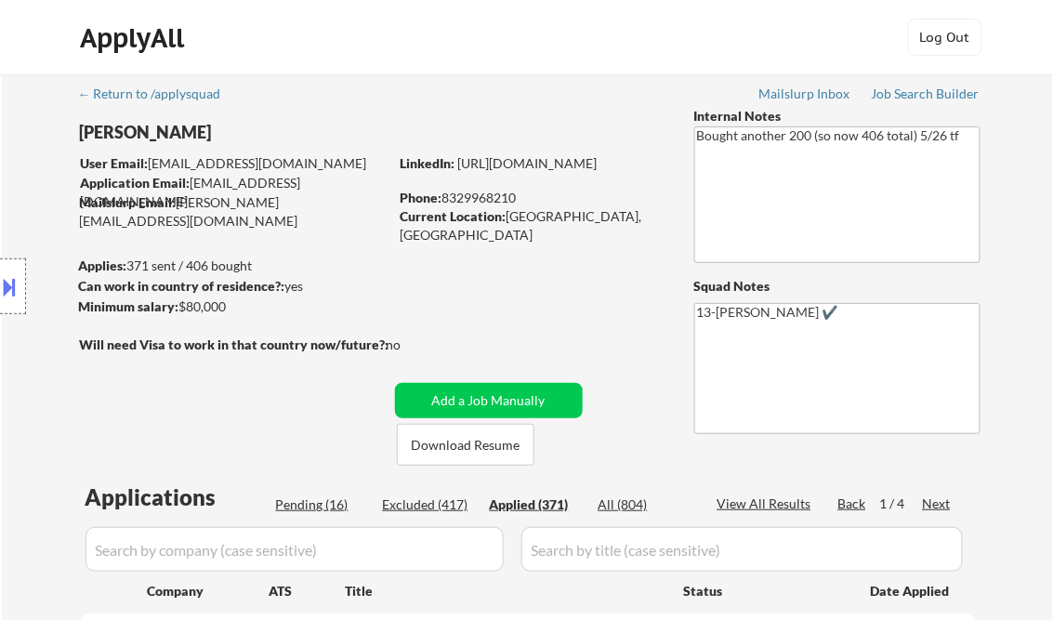
select select ""applied""
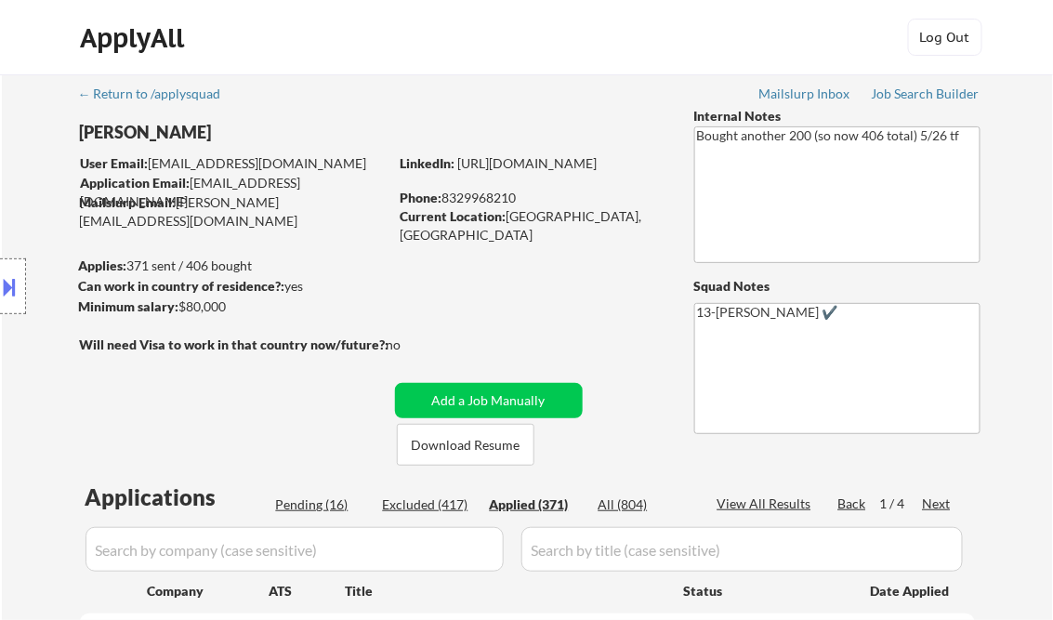
select select ""applied""
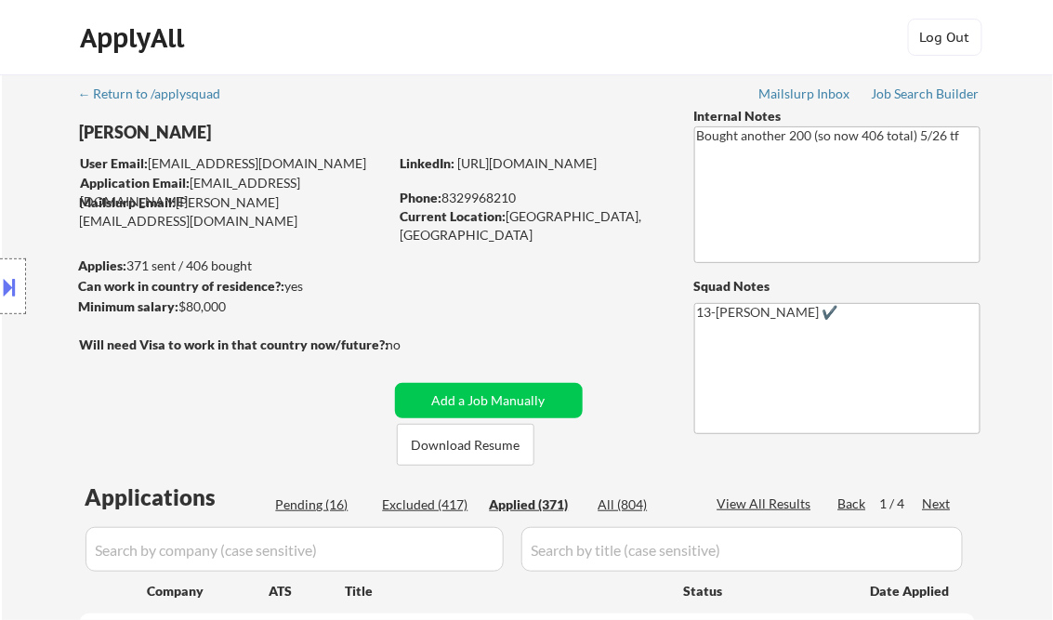
select select ""applied""
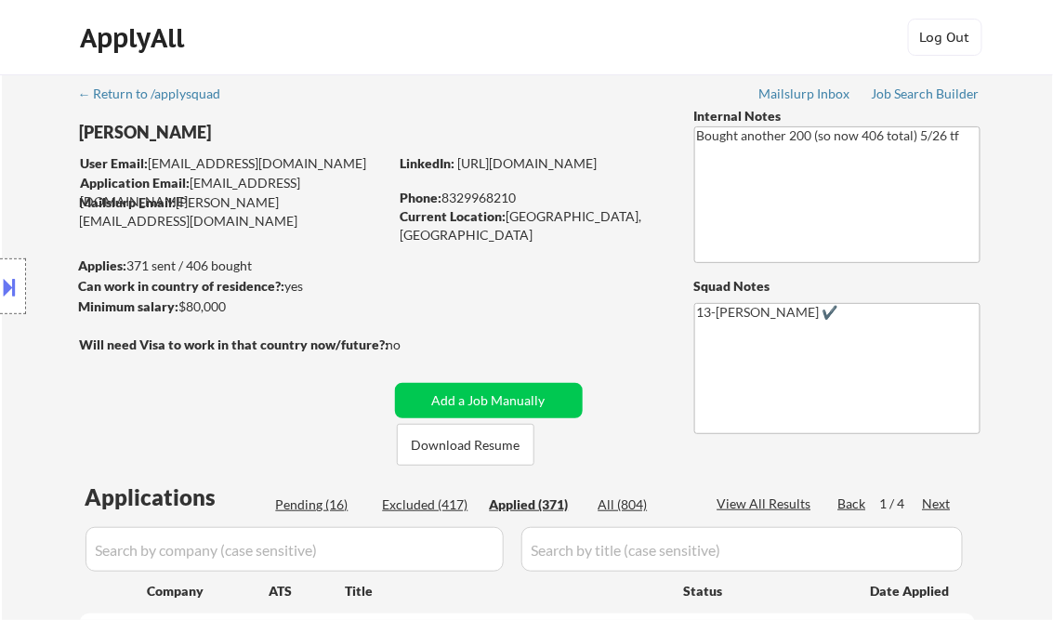
select select ""applied""
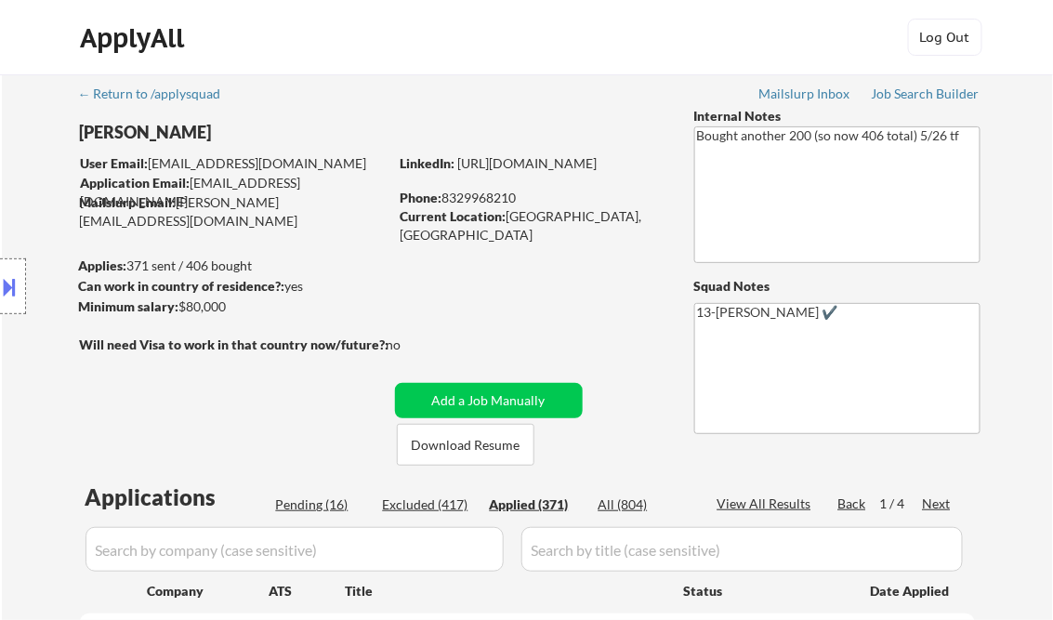
select select ""applied""
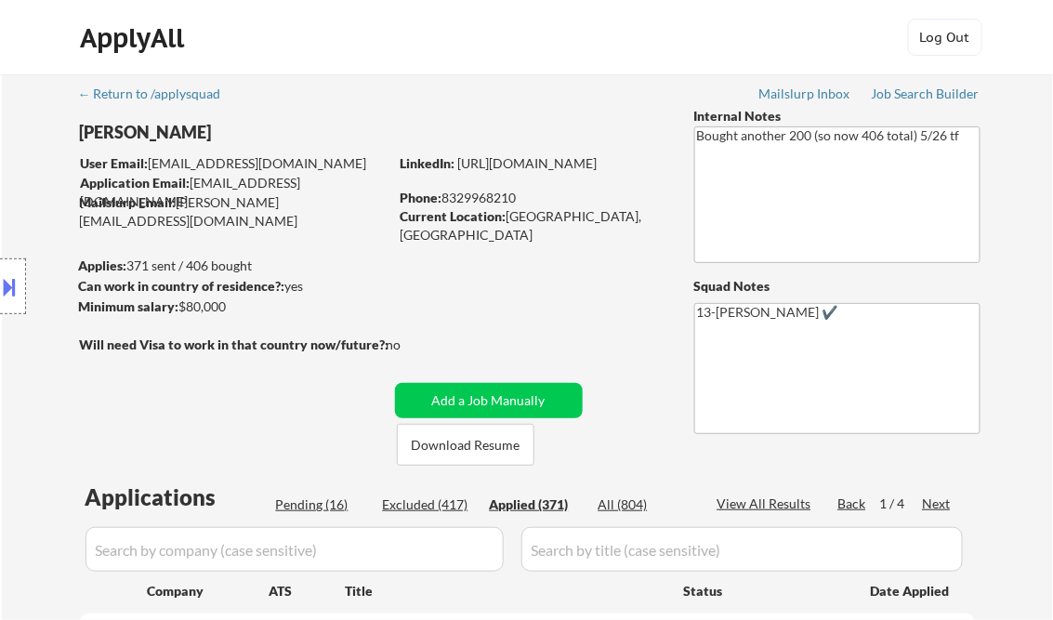
select select ""applied""
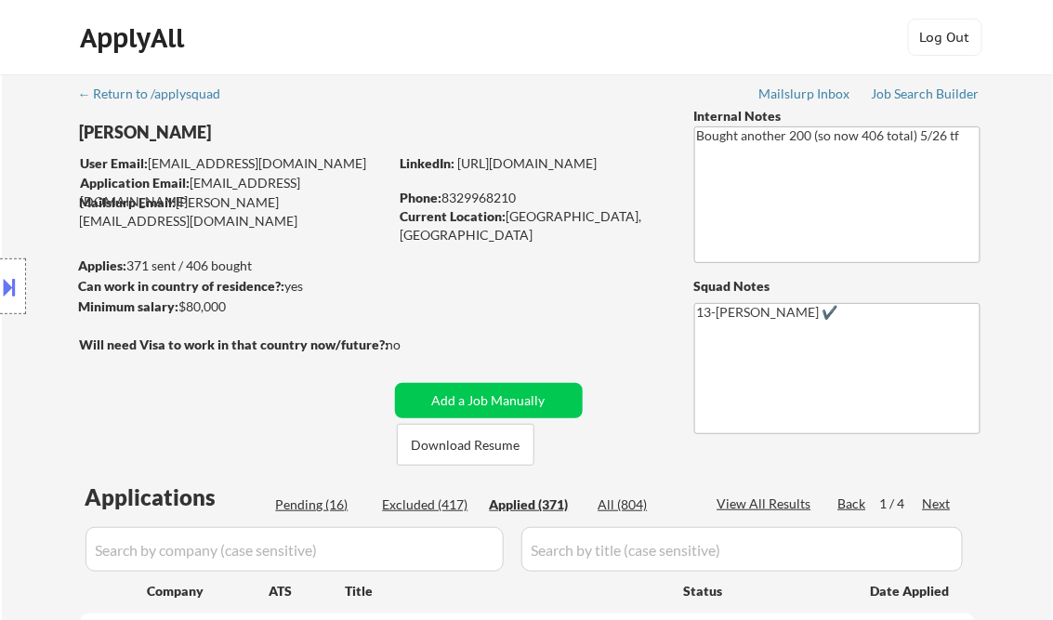
select select ""applied""
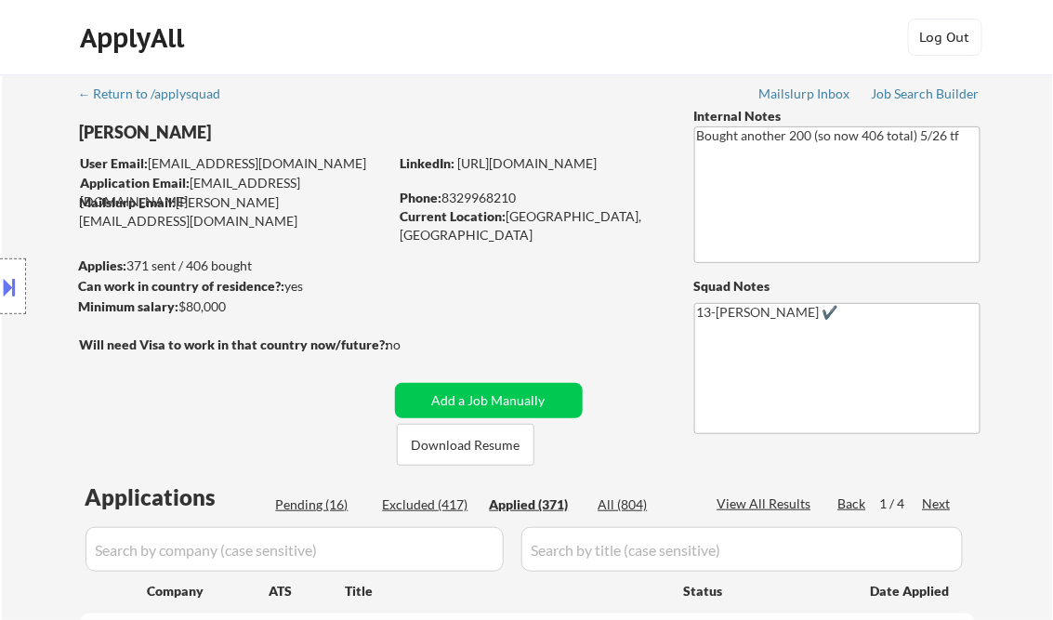
select select ""applied""
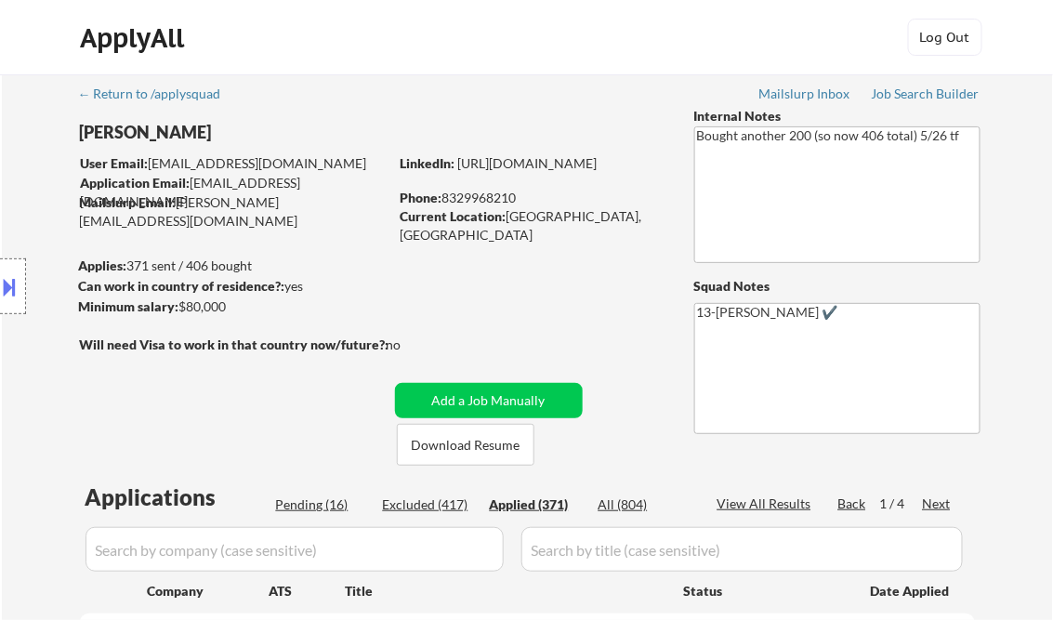
select select ""applied""
click at [755, 504] on div "View All Results" at bounding box center [767, 503] width 99 height 19
select select ""applied""
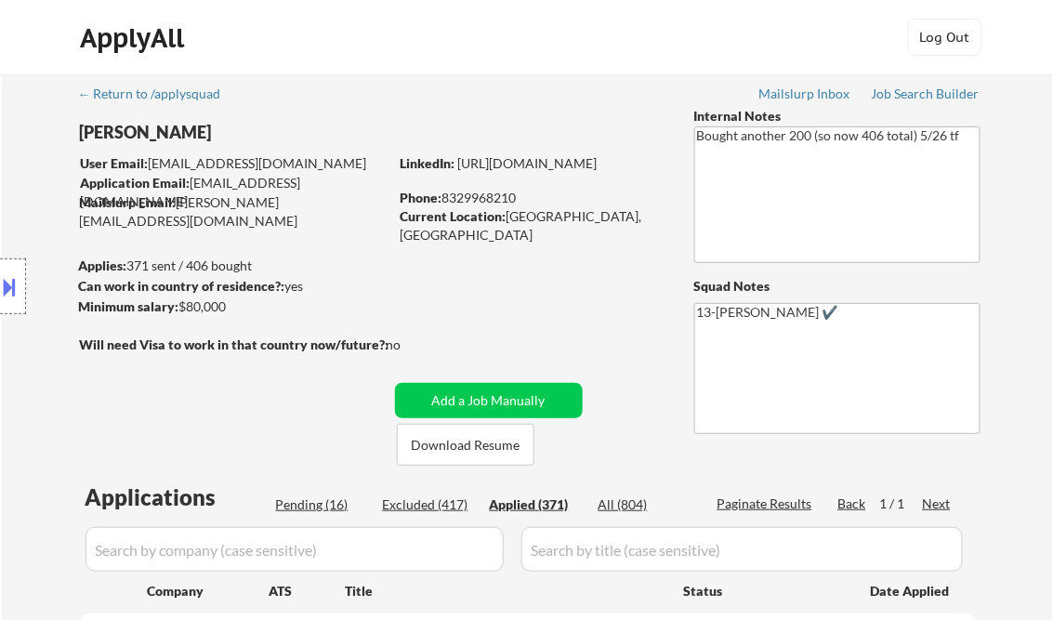
select select ""applied""
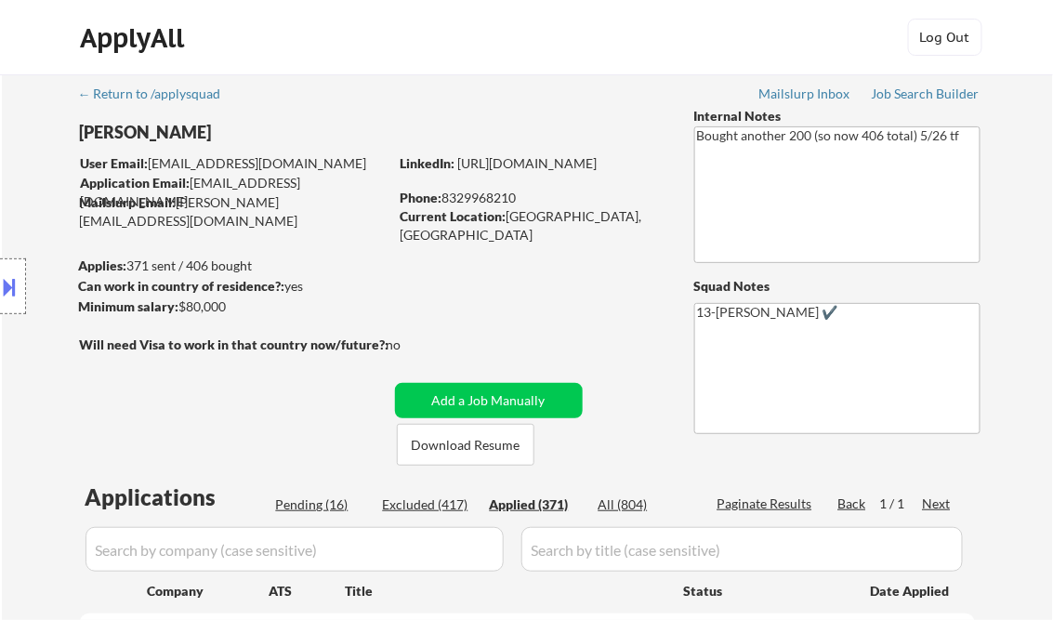
select select ""applied""
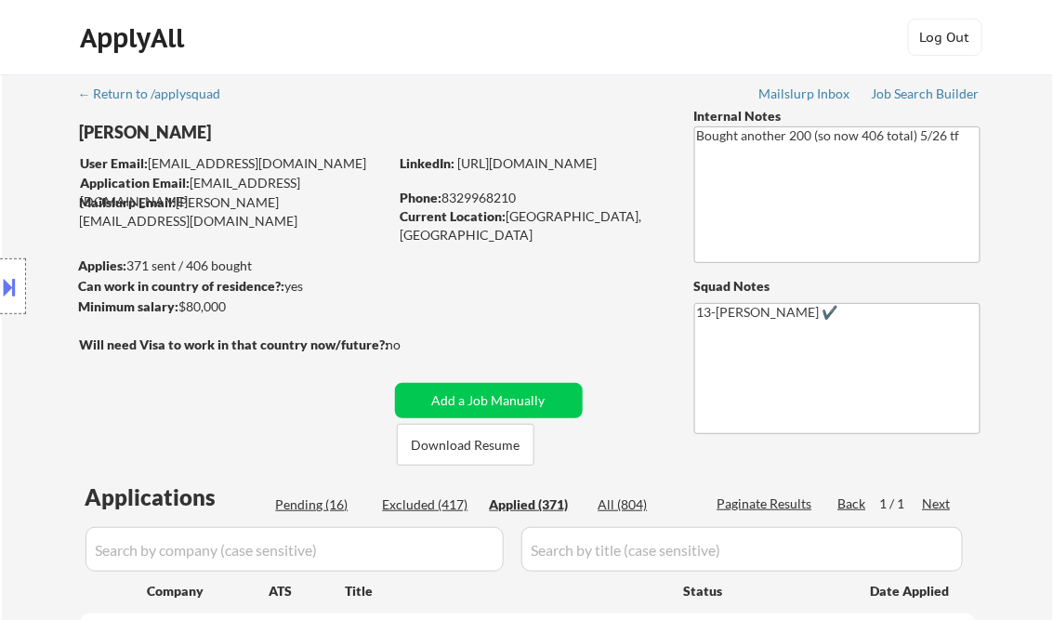
select select ""applied""
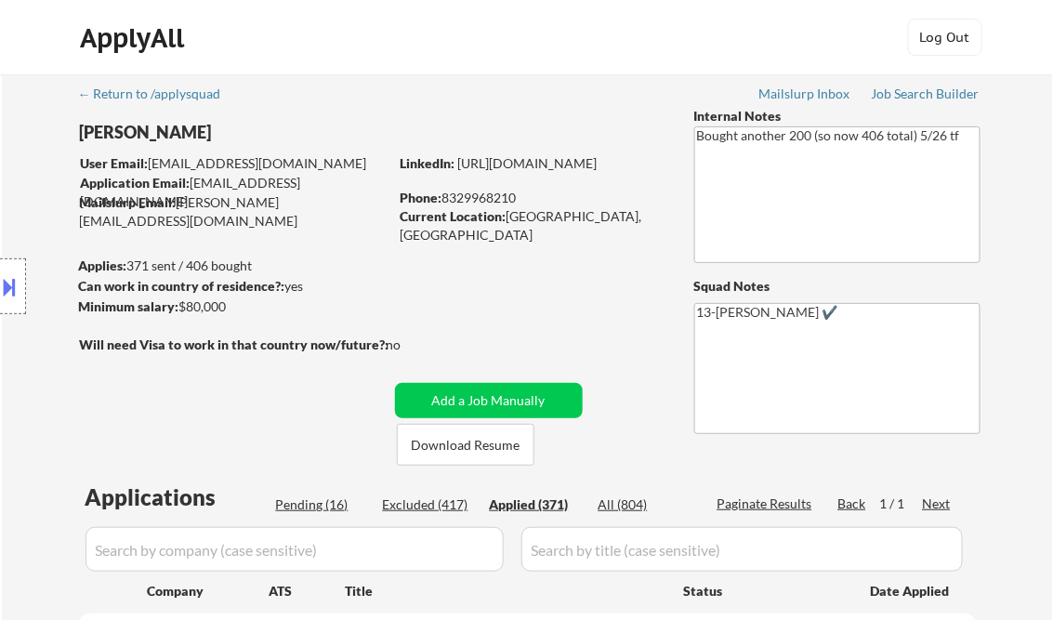
select select ""applied""
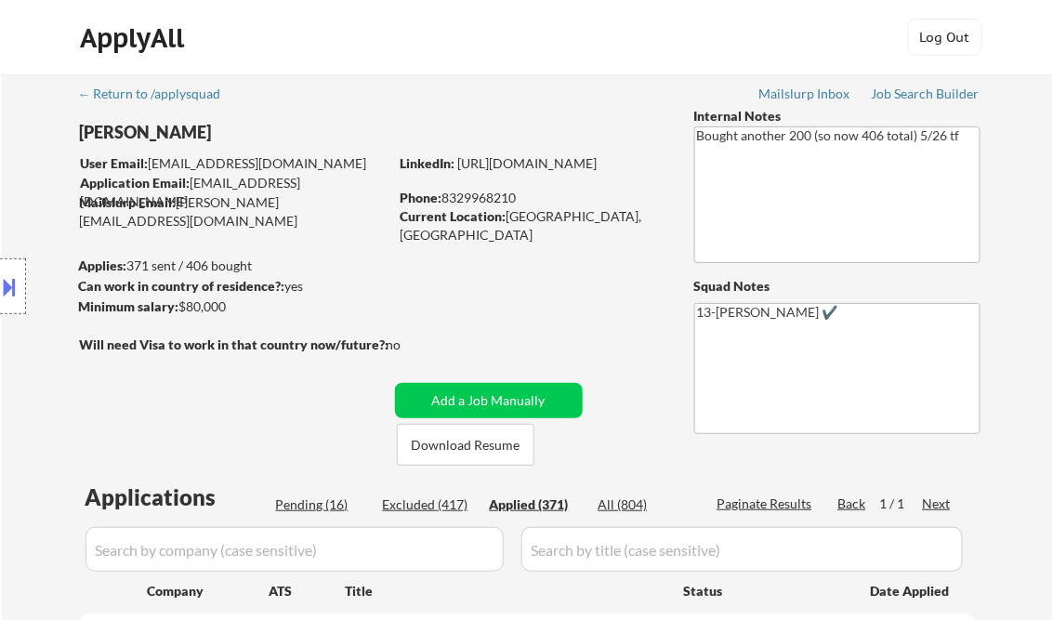
select select ""applied""
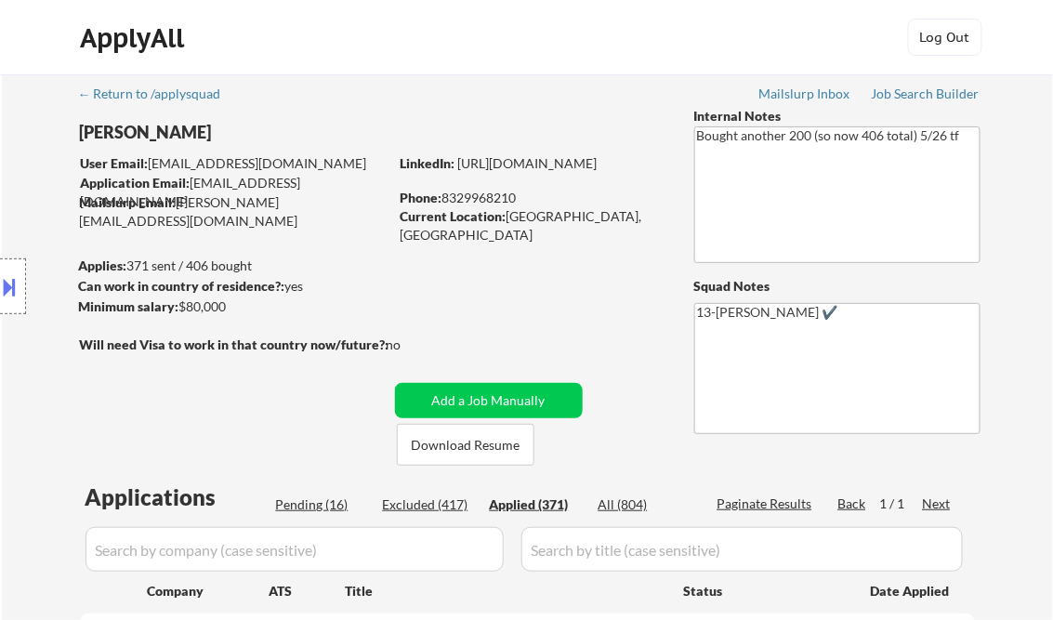
select select ""applied""
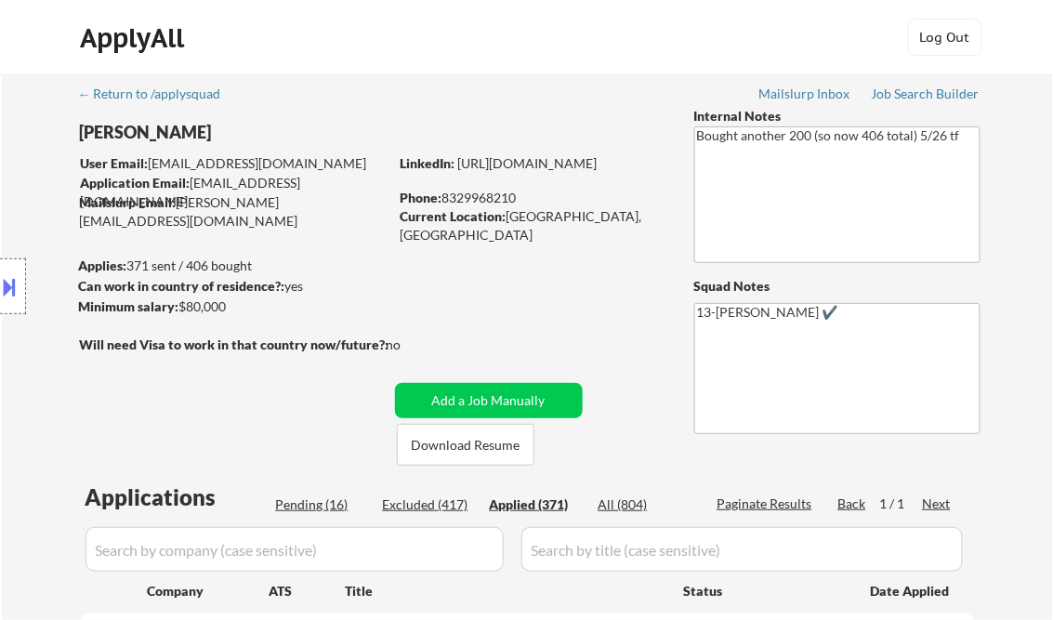
select select ""applied""
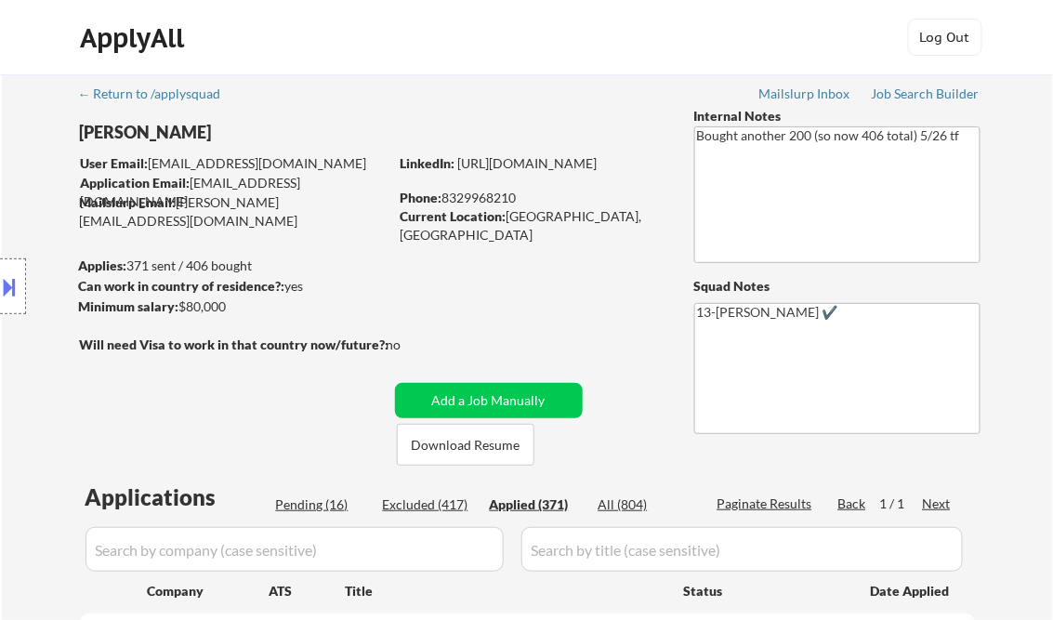
select select ""applied""
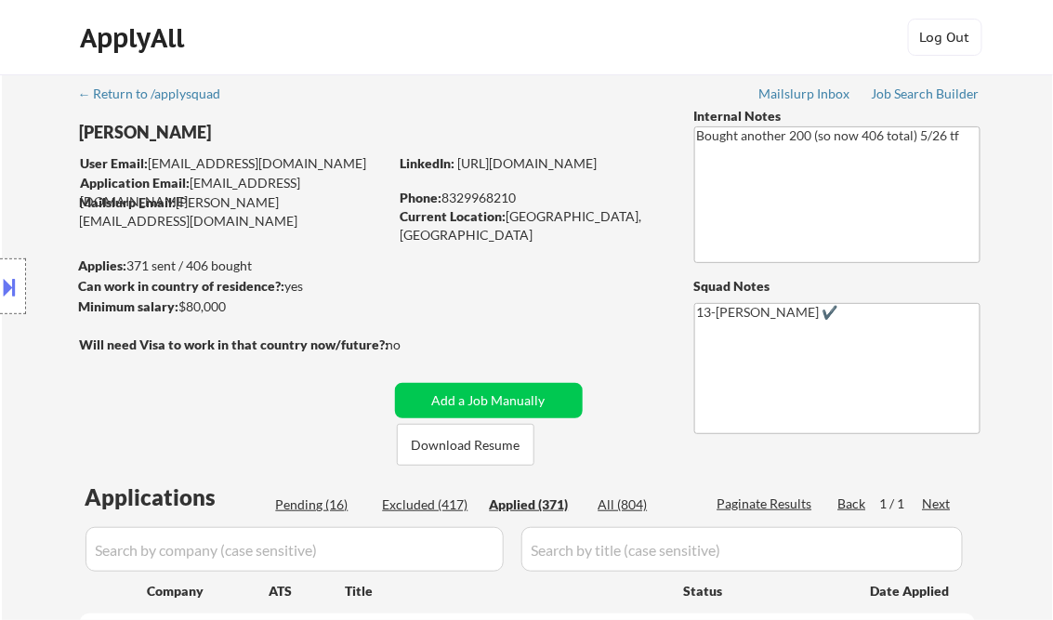
select select ""applied""
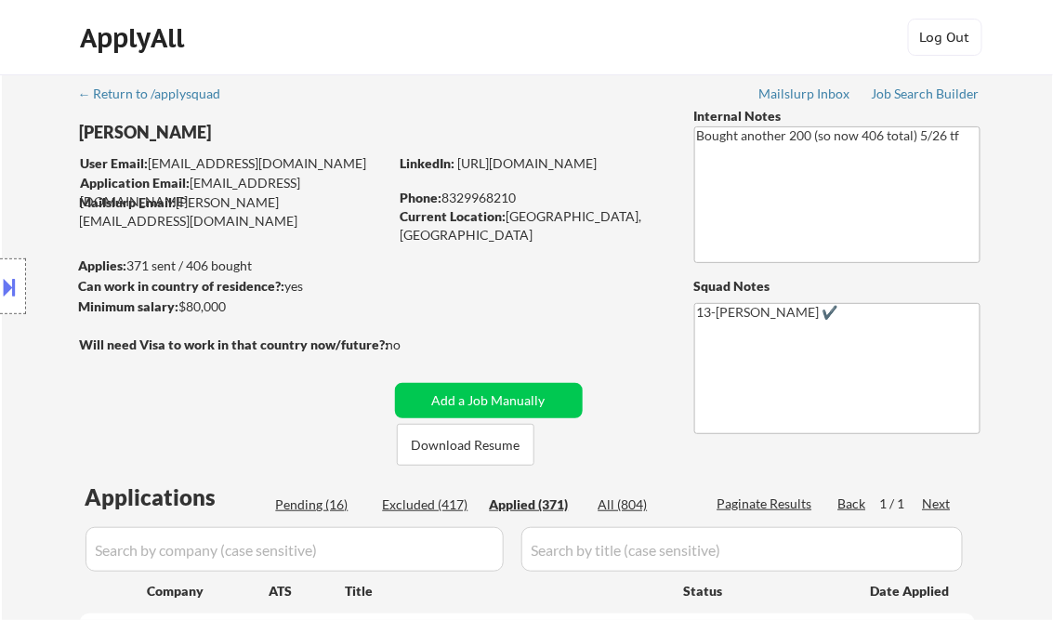
select select ""applied""
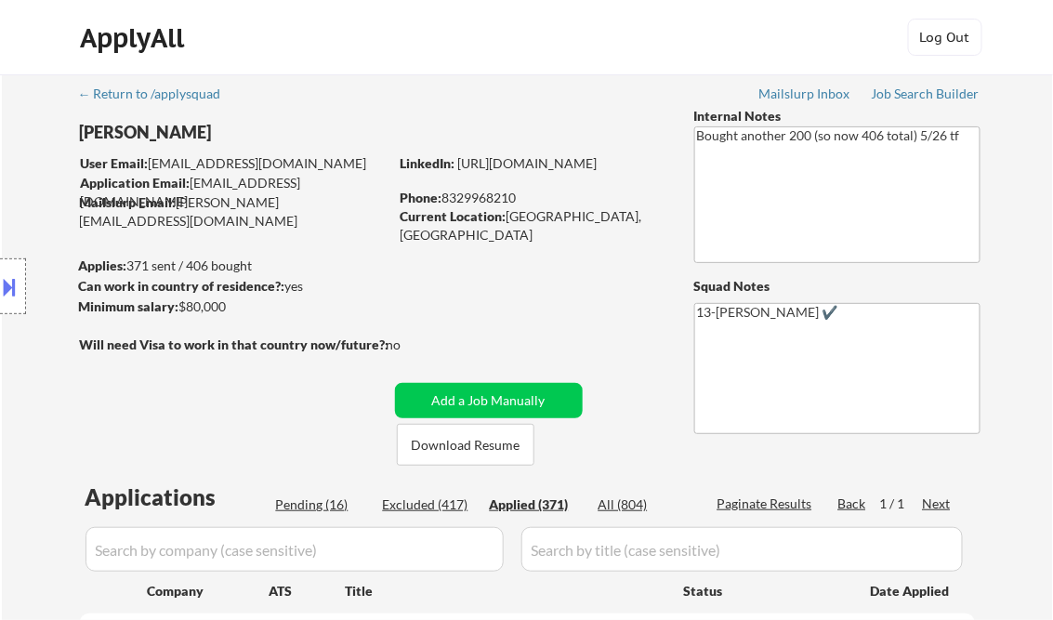
select select ""applied""
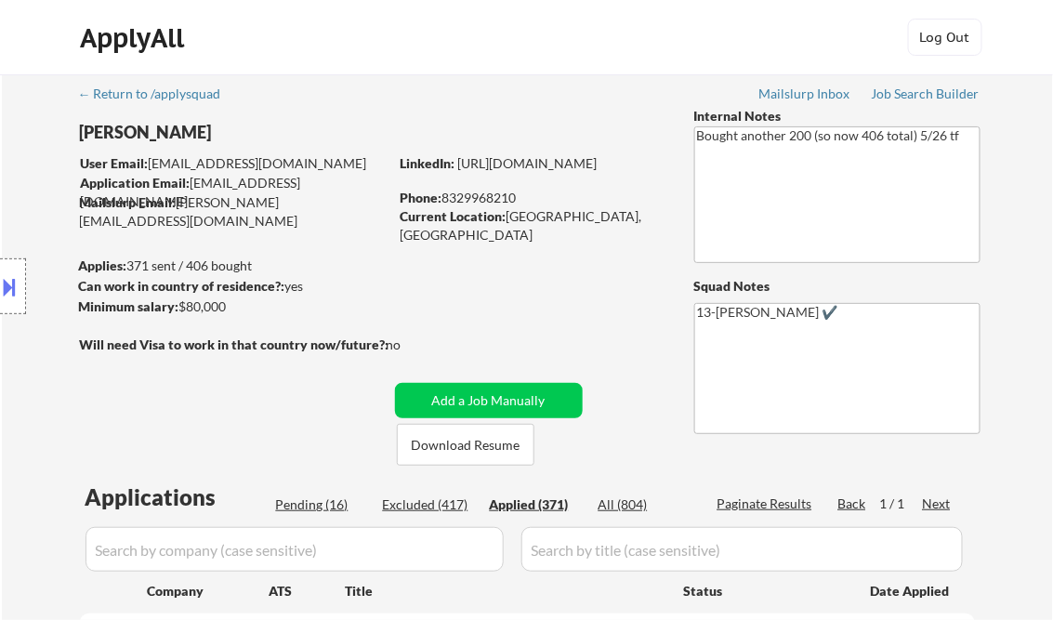
select select ""applied""
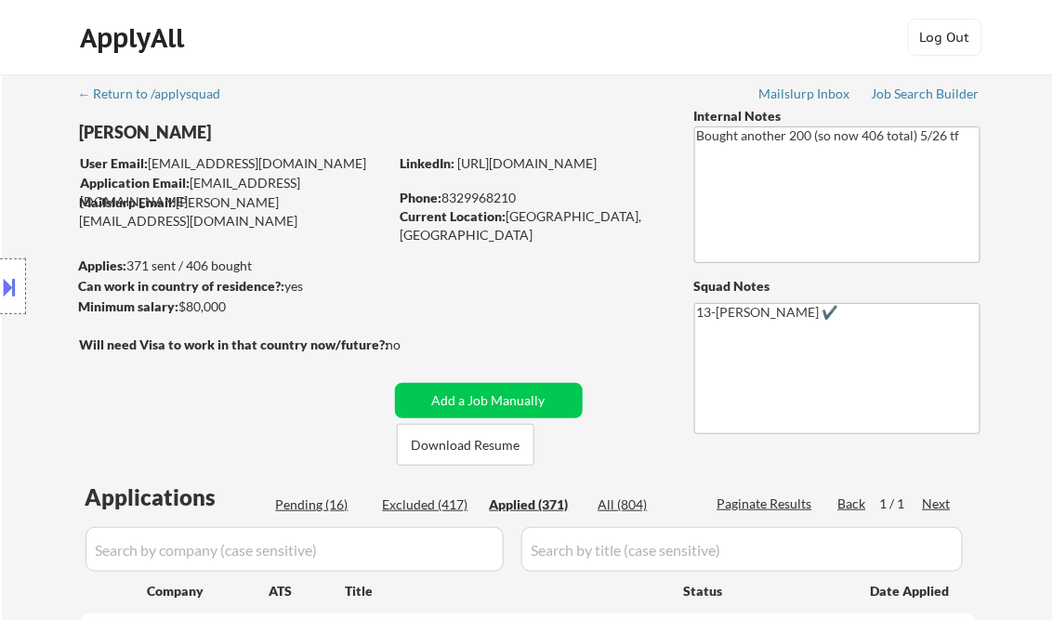
select select ""applied""
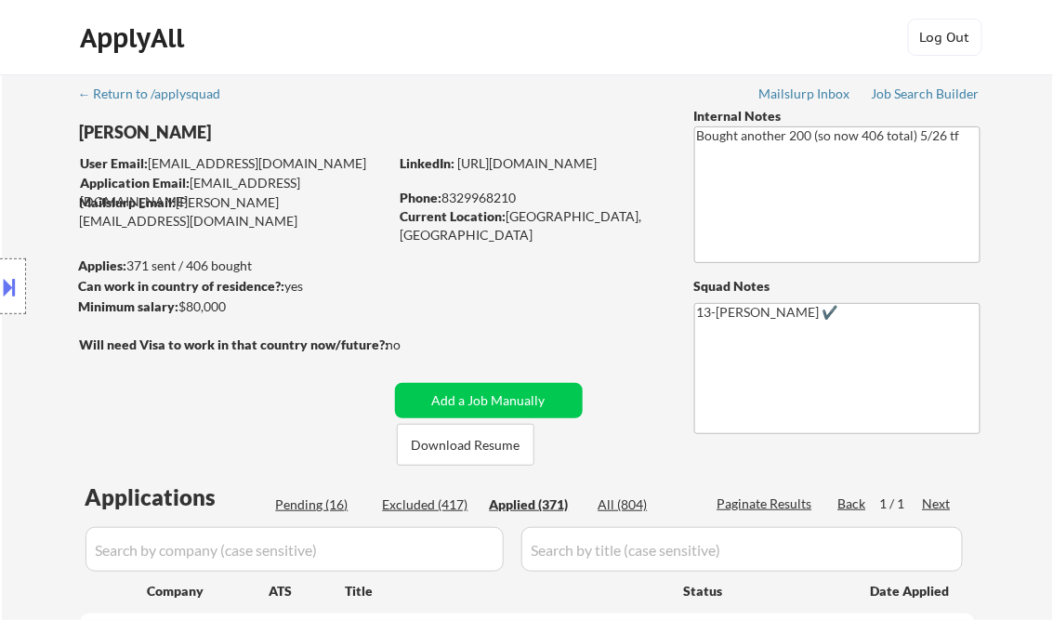
select select ""applied""
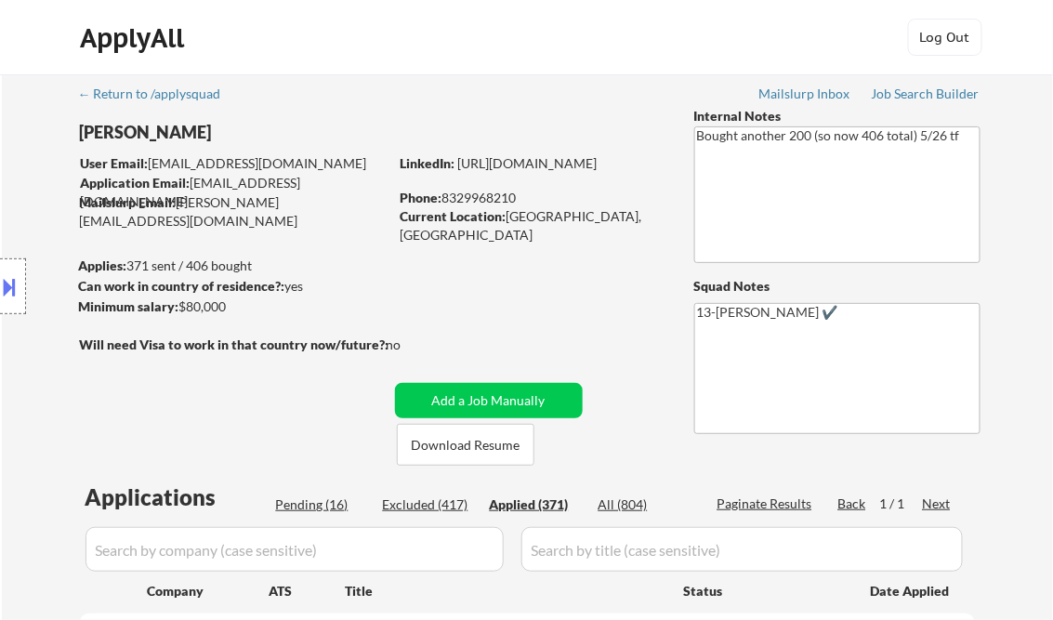
select select ""applied""
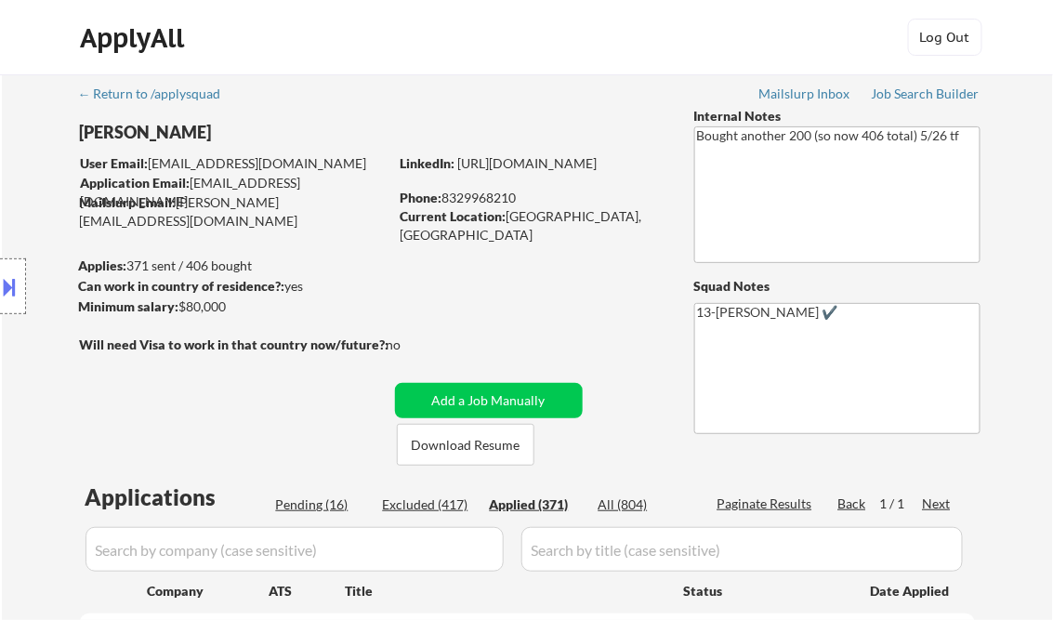
select select ""applied""
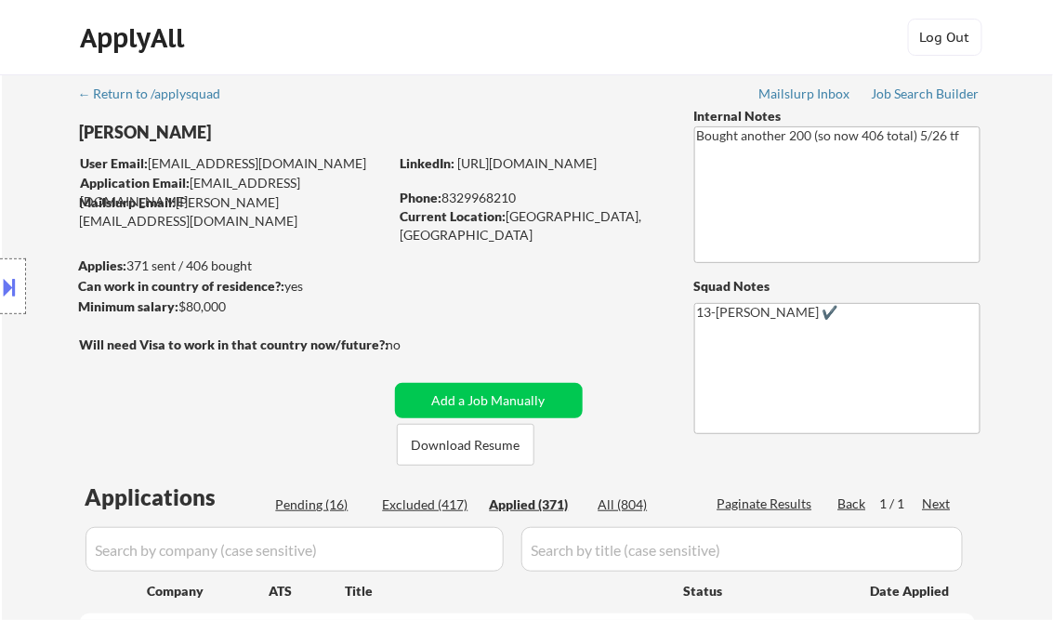
select select ""applied""
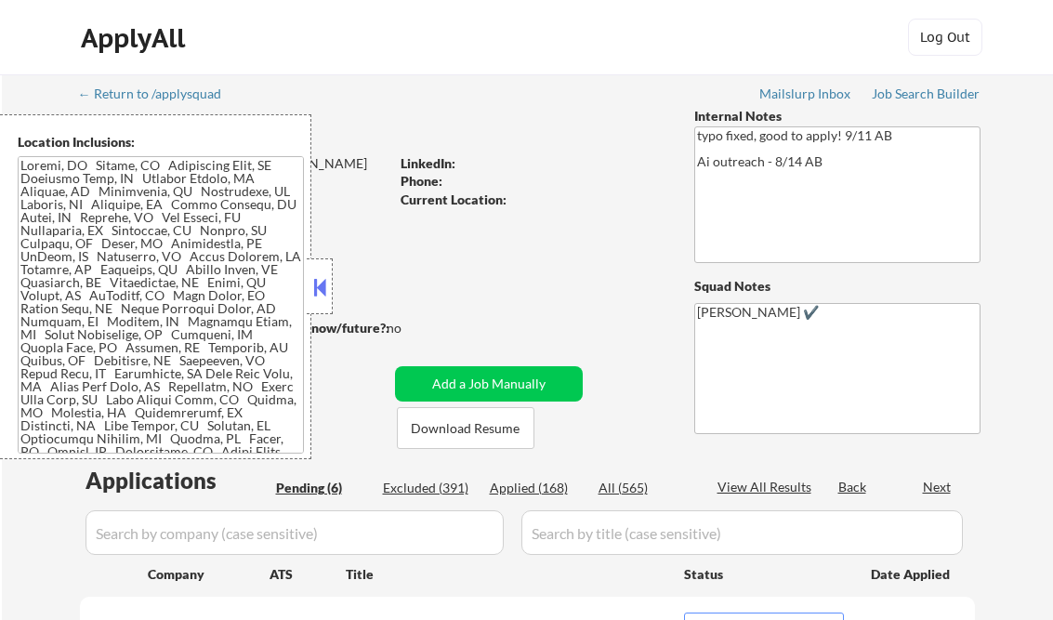
select select ""pending""
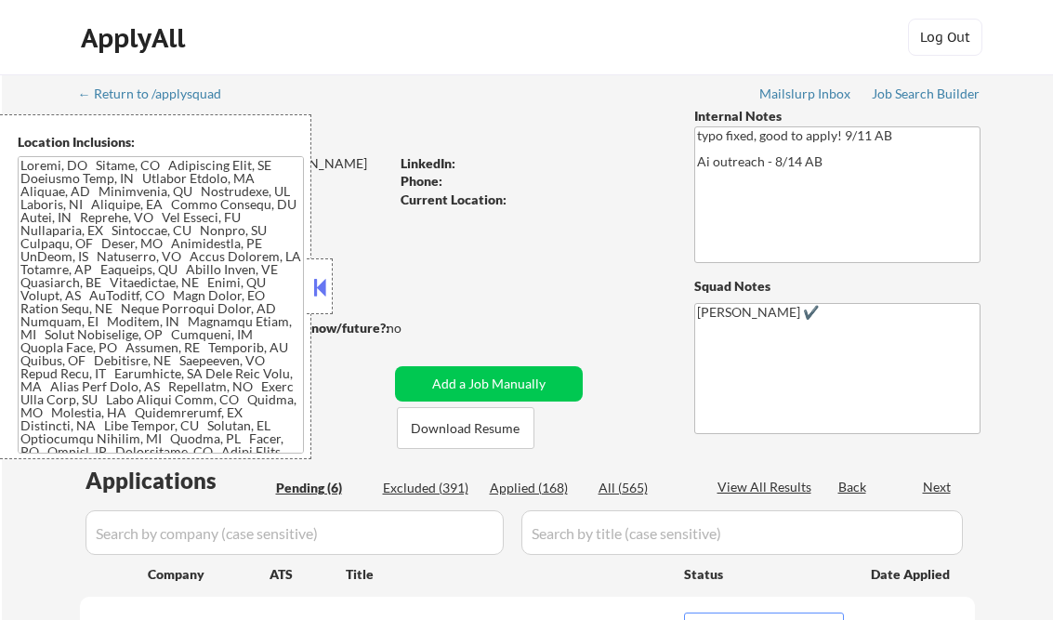
select select ""pending""
click at [329, 277] on button at bounding box center [320, 287] width 20 height 28
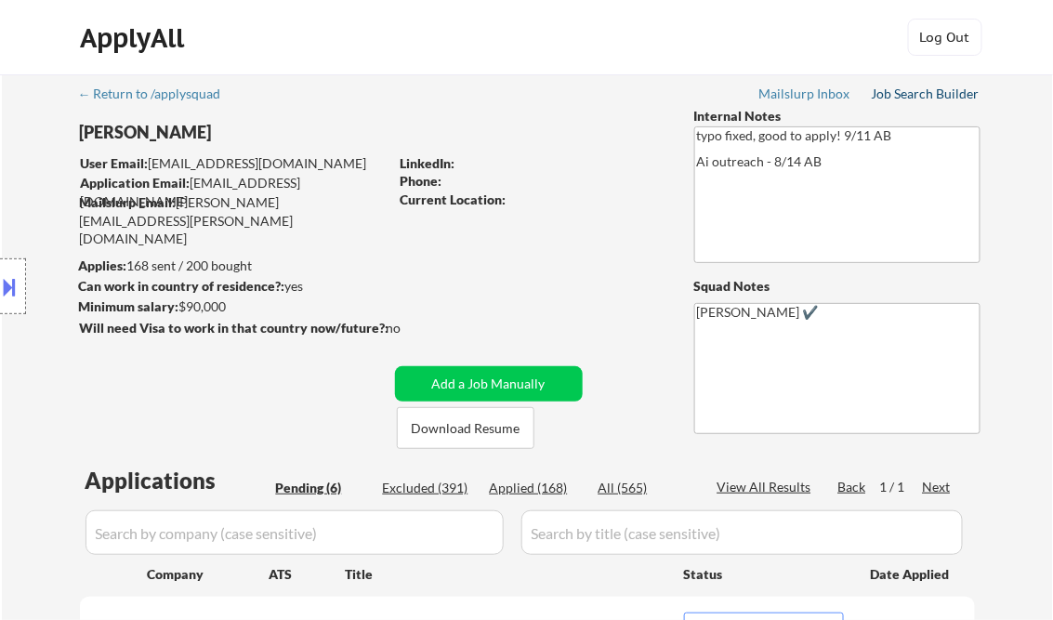
click at [901, 89] on div "Job Search Builder" at bounding box center [926, 93] width 109 height 13
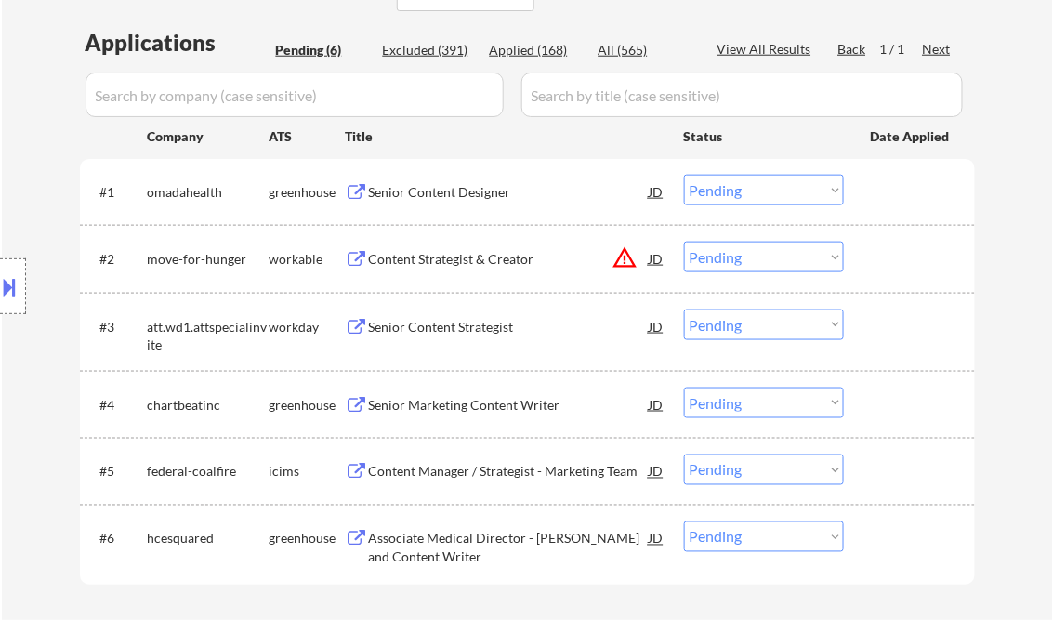
scroll to position [521, 0]
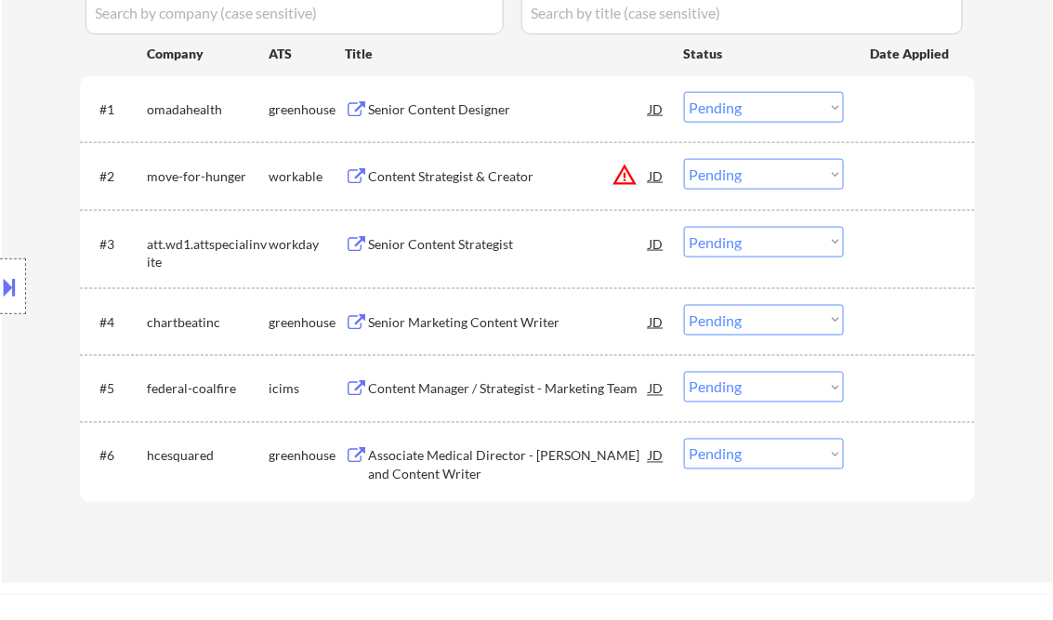
click at [444, 103] on div "Senior Content Designer" at bounding box center [509, 109] width 281 height 19
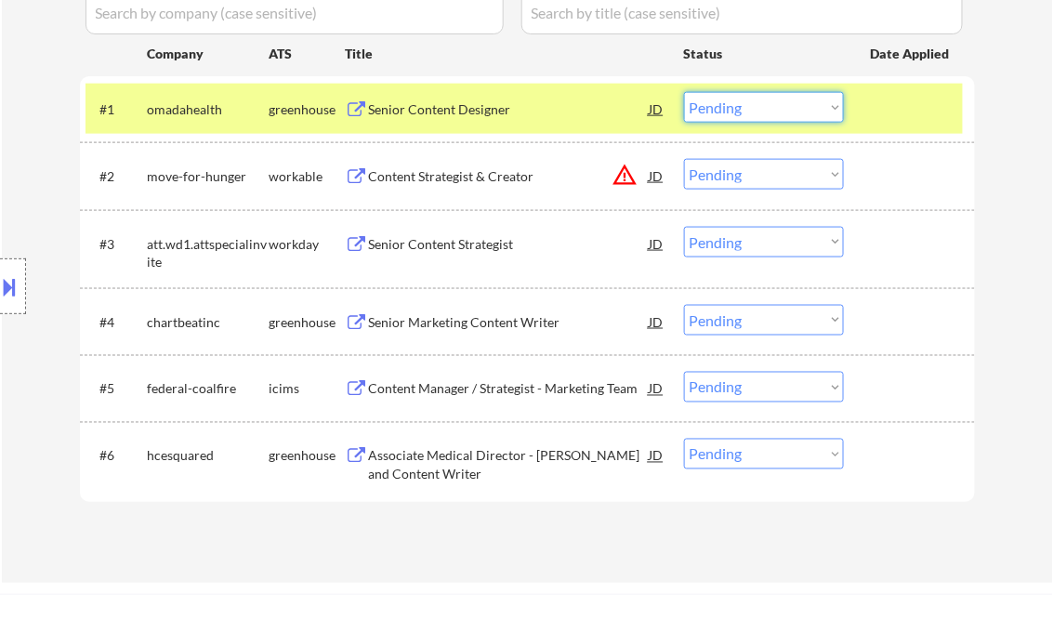
drag, startPoint x: 730, startPoint y: 97, endPoint x: 744, endPoint y: 125, distance: 31.2
click at [734, 102] on select "Choose an option... Pending Applied Excluded (Questions) Excluded (Expired) Exc…" at bounding box center [764, 107] width 160 height 31
click at [684, 92] on select "Choose an option... Pending Applied Excluded (Questions) Excluded (Expired) Exc…" at bounding box center [764, 107] width 160 height 31
click at [509, 179] on div "Content Strategist & Creator" at bounding box center [509, 176] width 281 height 19
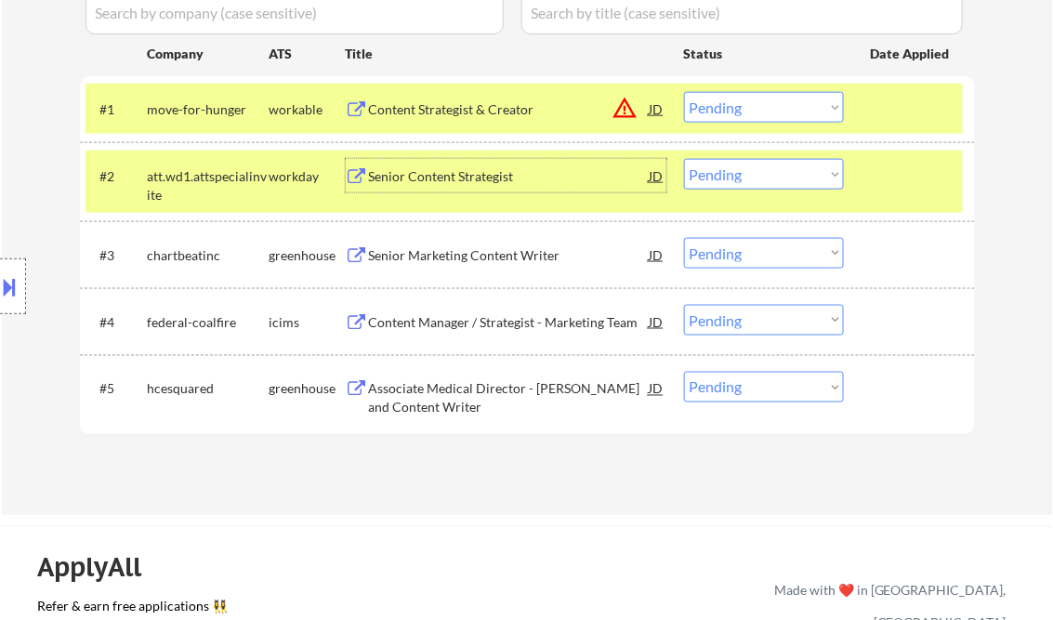
click at [755, 111] on select "Choose an option... Pending Applied Excluded (Questions) Excluded (Expired) Exc…" at bounding box center [764, 107] width 160 height 31
click at [684, 92] on select "Choose an option... Pending Applied Excluded (Questions) Excluded (Expired) Exc…" at bounding box center [764, 107] width 160 height 31
click at [474, 182] on div "Senior Content Strategist" at bounding box center [509, 176] width 281 height 19
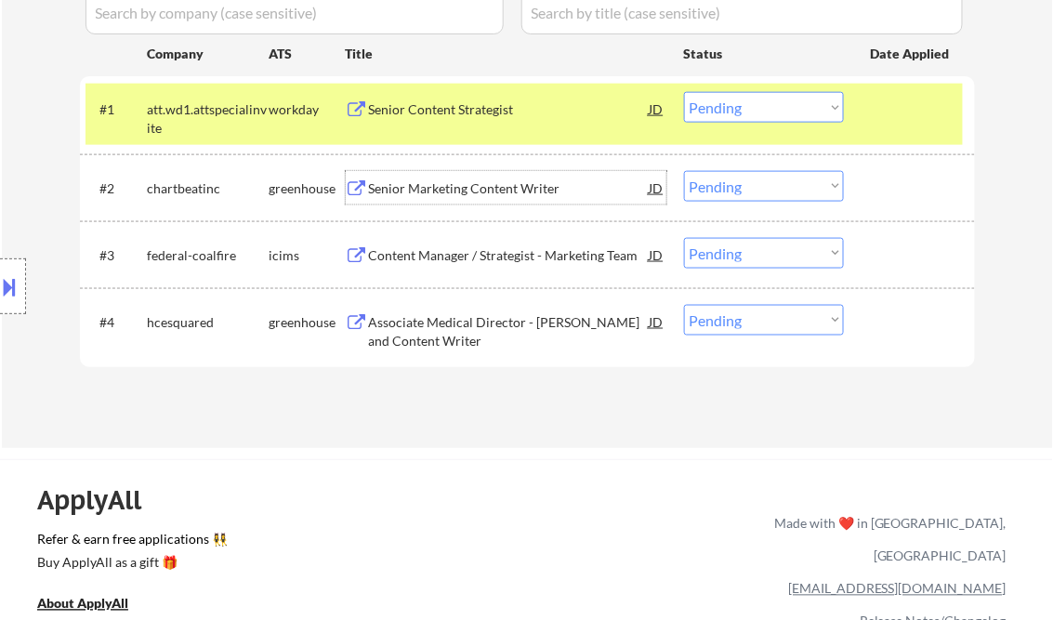
drag, startPoint x: 744, startPoint y: 111, endPoint x: 757, endPoint y: 114, distance: 13.5
click at [744, 111] on select "Choose an option... Pending Applied Excluded (Questions) Excluded (Expired) Exc…" at bounding box center [764, 107] width 160 height 31
click at [684, 92] on select "Choose an option... Pending Applied Excluded (Questions) Excluded (Expired) Exc…" at bounding box center [764, 107] width 160 height 31
click at [497, 189] on div "Senior Marketing Content Writer" at bounding box center [509, 188] width 281 height 19
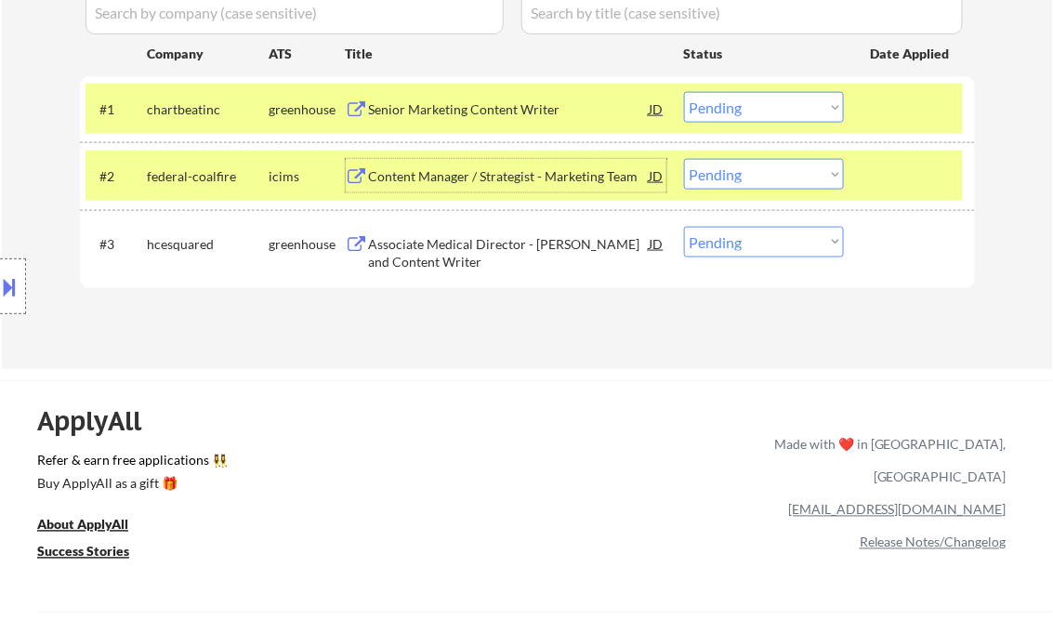
drag, startPoint x: 725, startPoint y: 103, endPoint x: 740, endPoint y: 122, distance: 23.8
click at [726, 103] on select "Choose an option... Pending Applied Excluded (Questions) Excluded (Expired) Exc…" at bounding box center [764, 107] width 160 height 31
click at [684, 92] on select "Choose an option... Pending Applied Excluded (Questions) Excluded (Expired) Exc…" at bounding box center [764, 107] width 160 height 31
click at [547, 180] on div "Content Manager / Strategist - Marketing Team" at bounding box center [509, 176] width 281 height 19
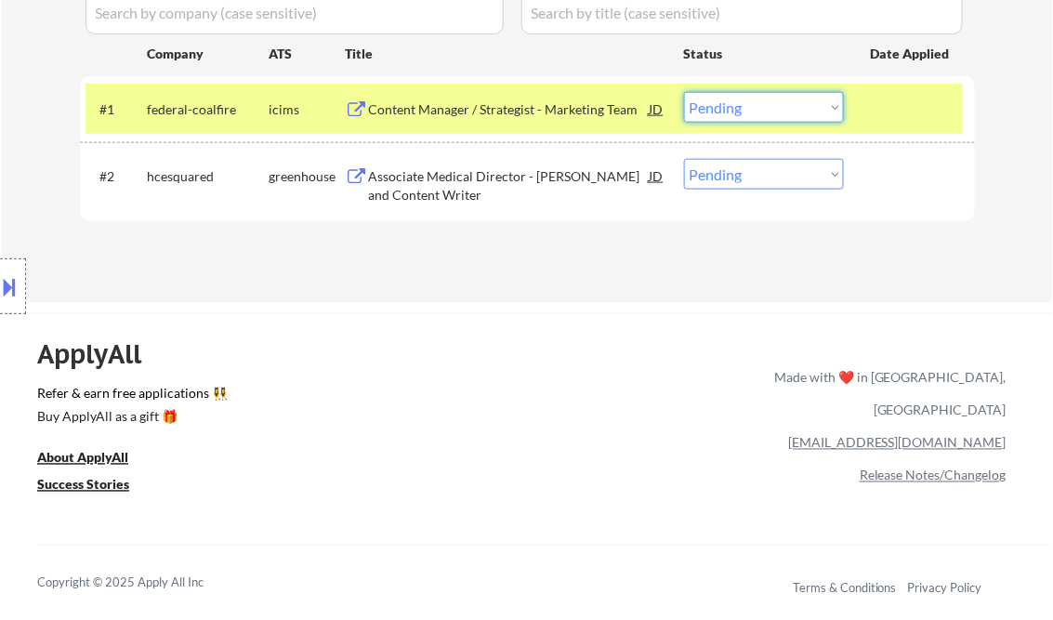
click at [713, 112] on select "Choose an option... Pending Applied Excluded (Questions) Excluded (Expired) Exc…" at bounding box center [764, 107] width 160 height 31
click at [684, 92] on select "Choose an option... Pending Applied Excluded (Questions) Excluded (Expired) Exc…" at bounding box center [764, 107] width 160 height 31
click at [534, 174] on div "Associate Medical Director - Grant and Content Writer" at bounding box center [509, 185] width 281 height 36
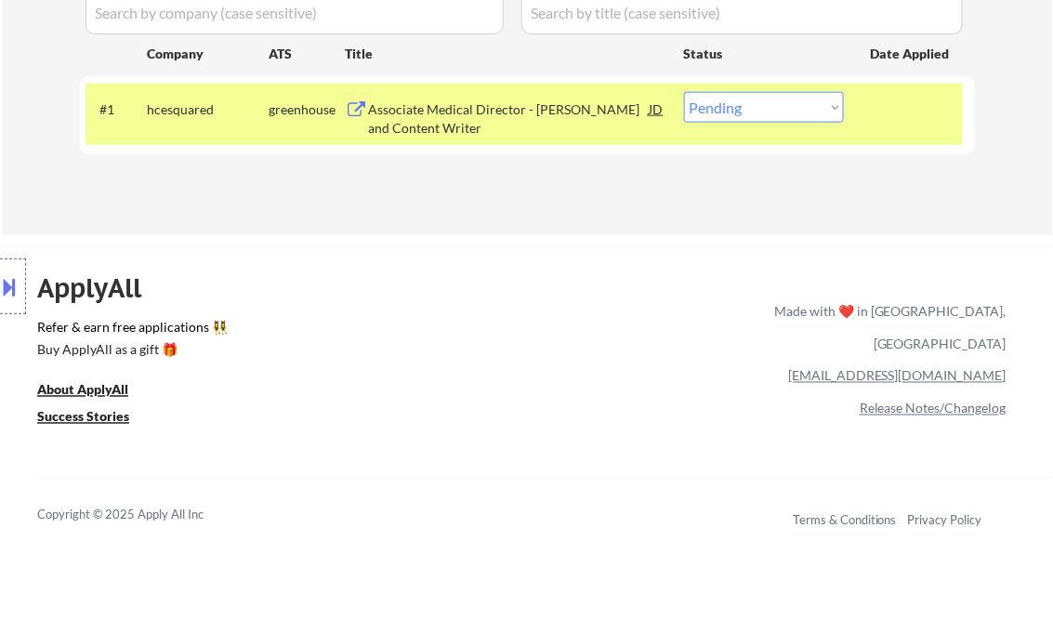
drag, startPoint x: 715, startPoint y: 116, endPoint x: 725, endPoint y: 125, distance: 13.2
click at [716, 116] on select "Choose an option... Pending Applied Excluded (Questions) Excluded (Expired) Exc…" at bounding box center [764, 107] width 160 height 31
select select ""excluded__bad_match_""
click at [684, 92] on select "Choose an option... Pending Applied Excluded (Questions) Excluded (Expired) Exc…" at bounding box center [764, 107] width 160 height 31
click at [542, 240] on div "← Return to /applysquad Mailslurp Inbox Job Search Builder Calley Gessel User E…" at bounding box center [526, 333] width 1053 height 1708
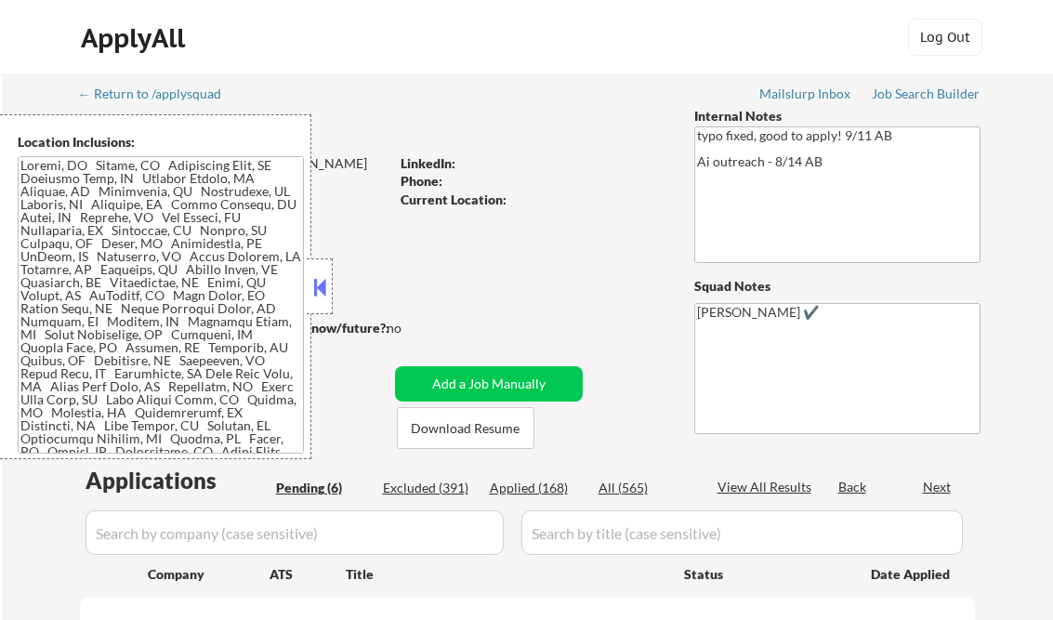
scroll to position [223, 0]
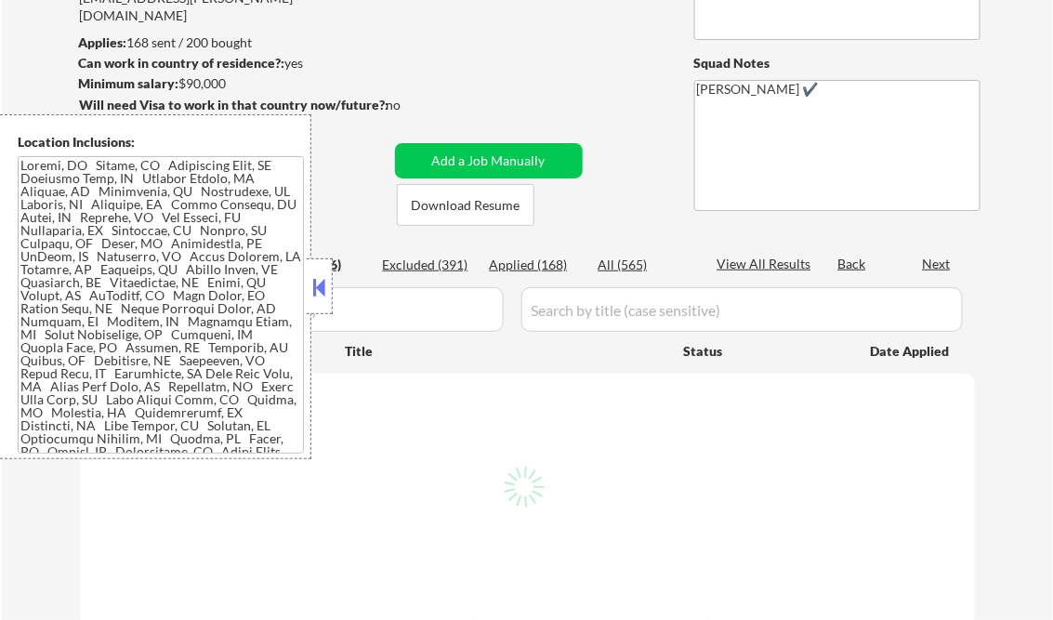
select select ""pending""
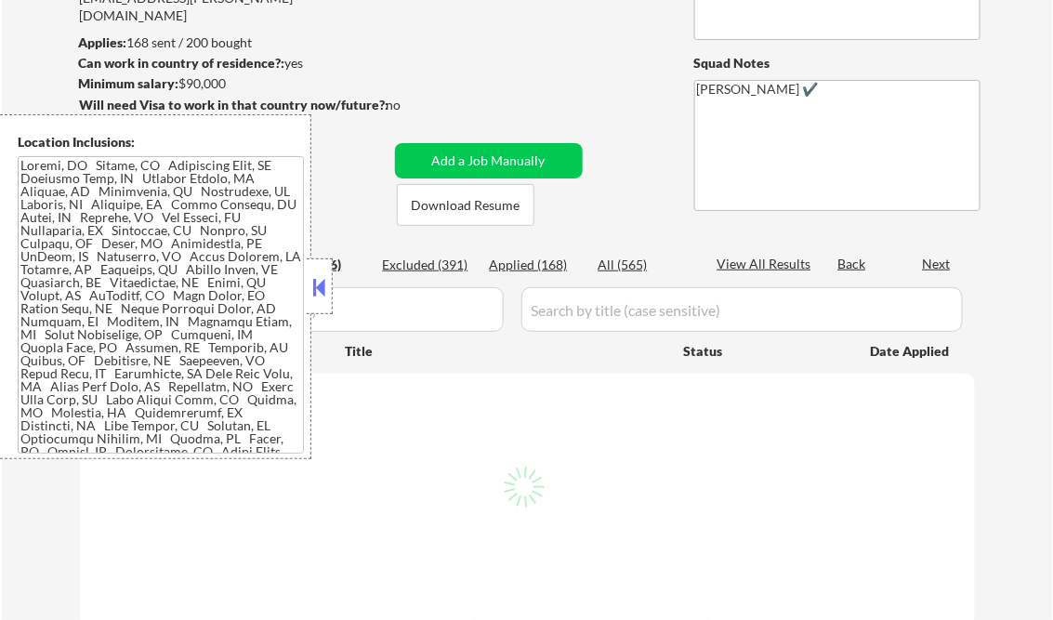
select select ""pending""
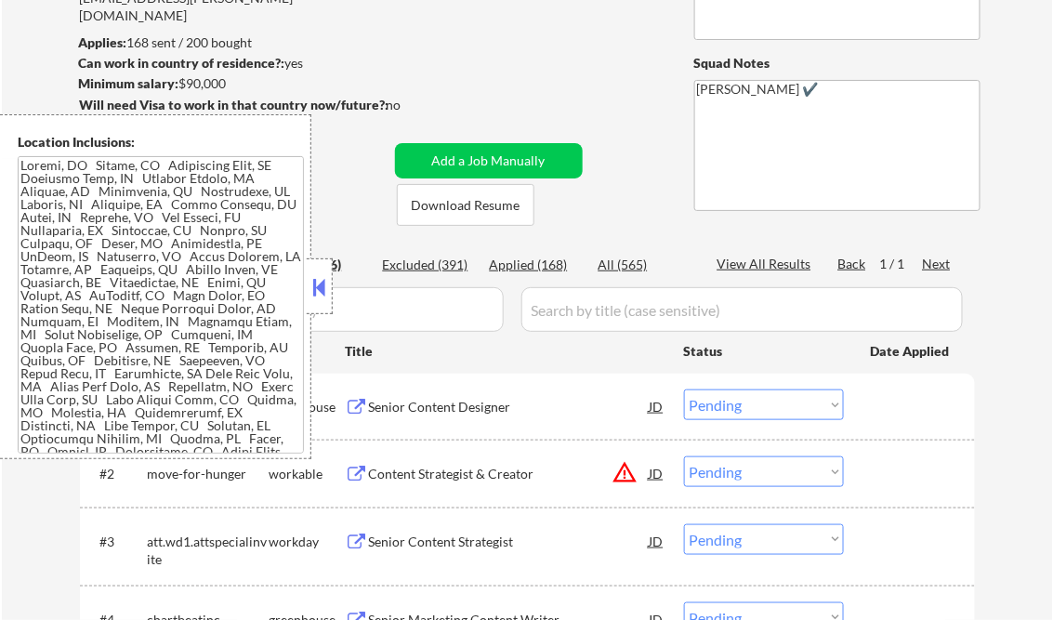
click at [323, 274] on button at bounding box center [320, 287] width 20 height 28
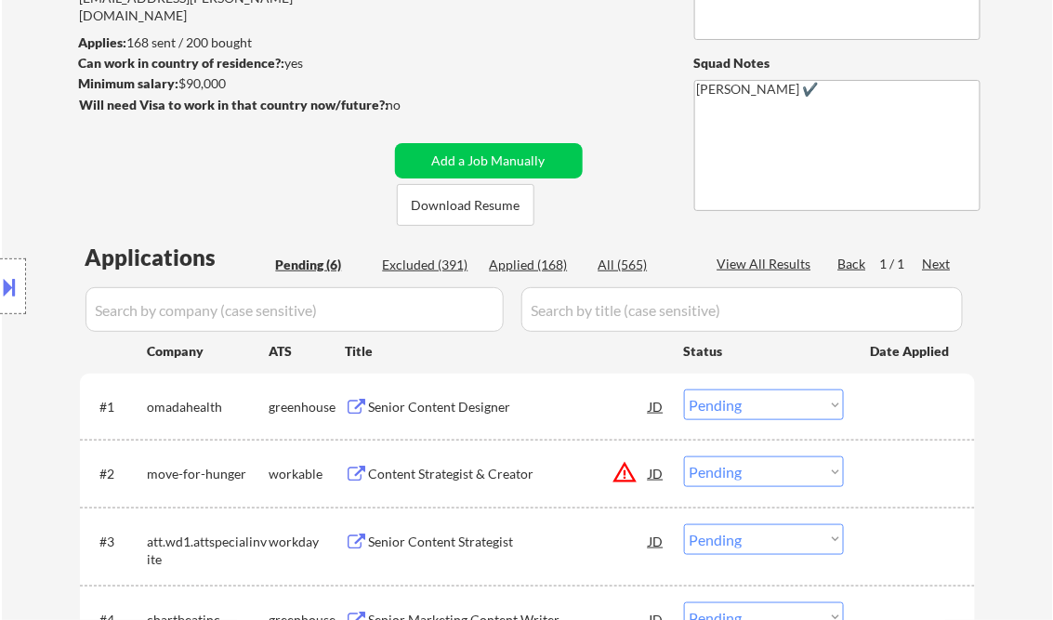
click at [547, 268] on div "Applied (168)" at bounding box center [536, 265] width 93 height 19
select select ""applied""
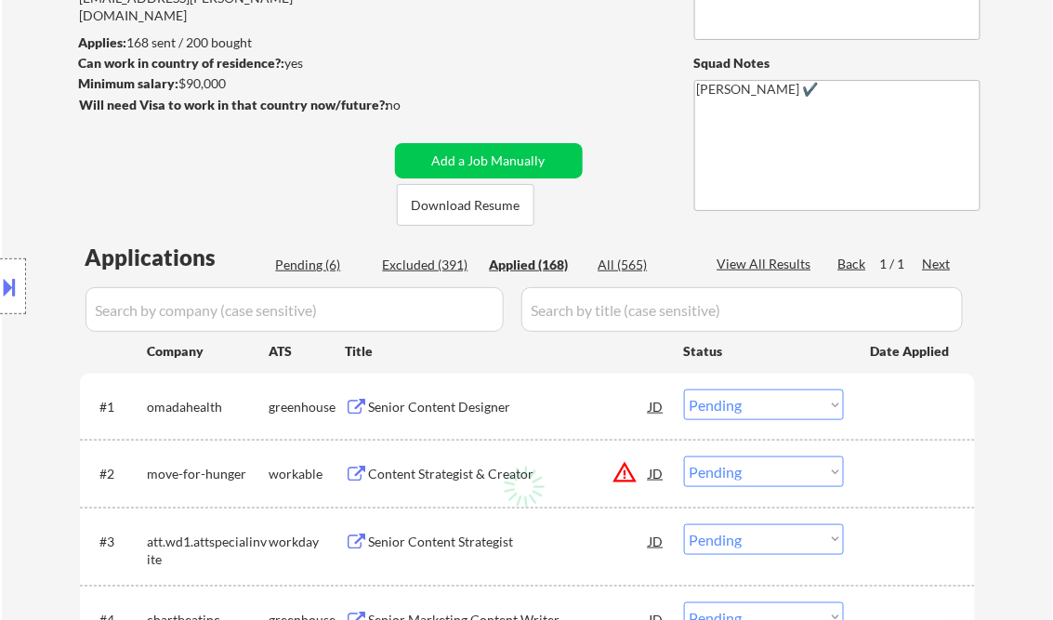
select select ""applied""
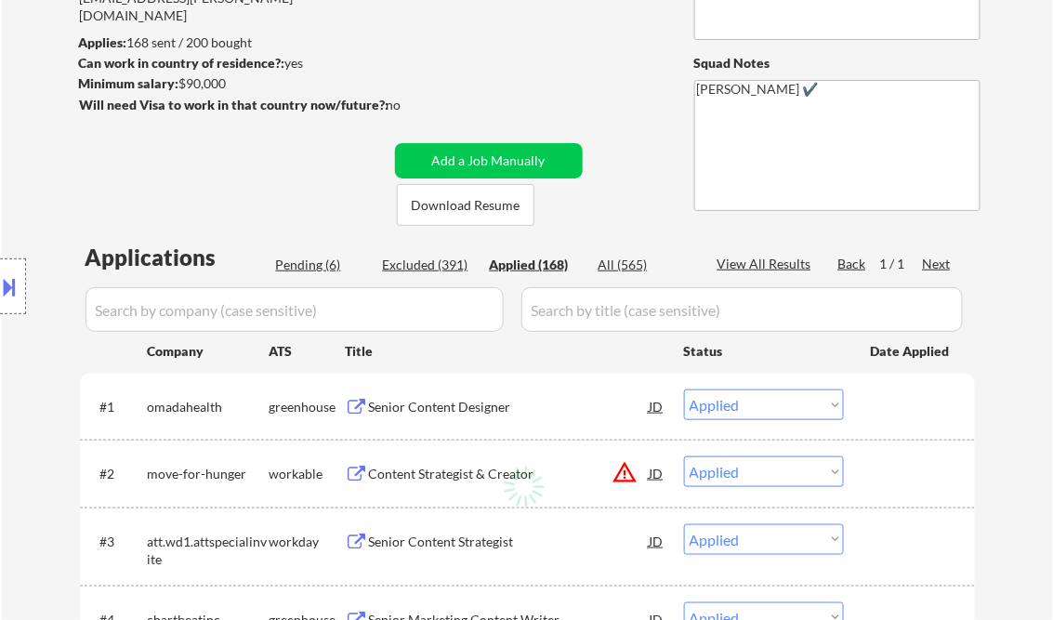
select select ""applied""
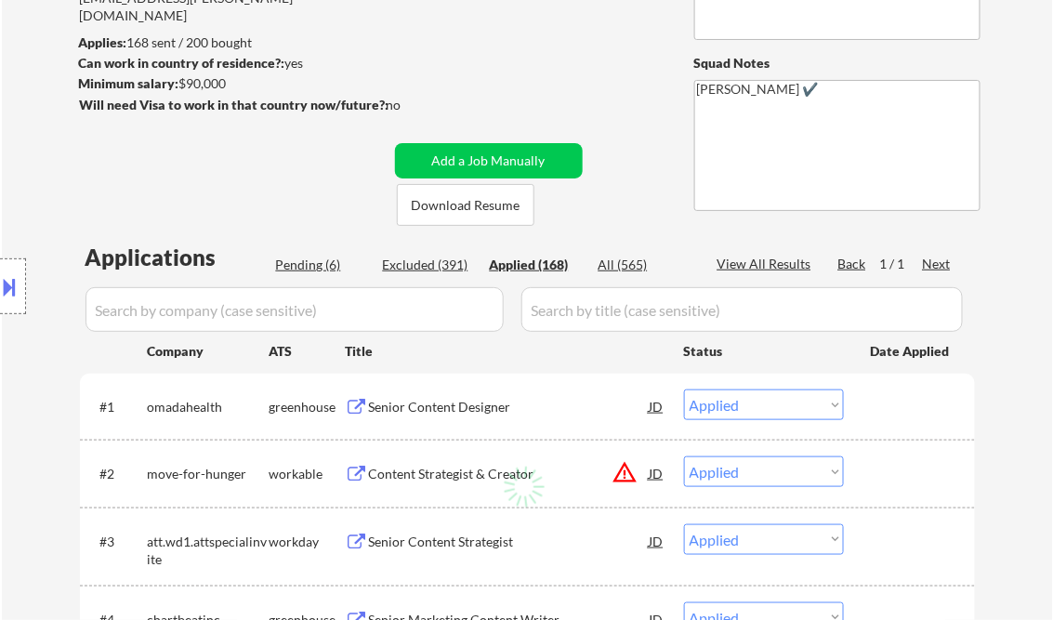
select select ""applied""
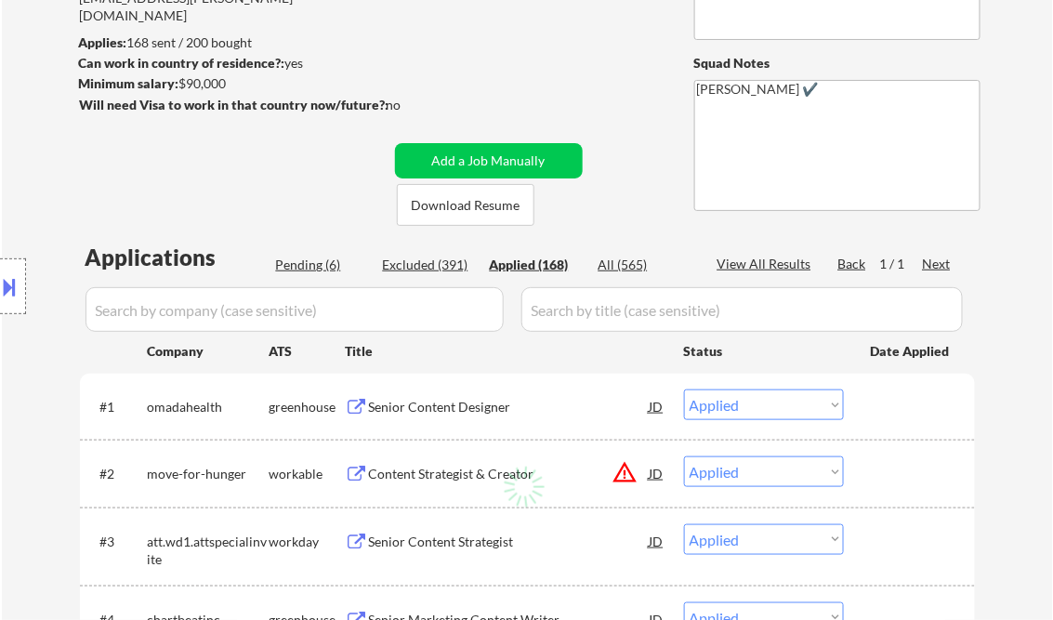
select select ""applied""
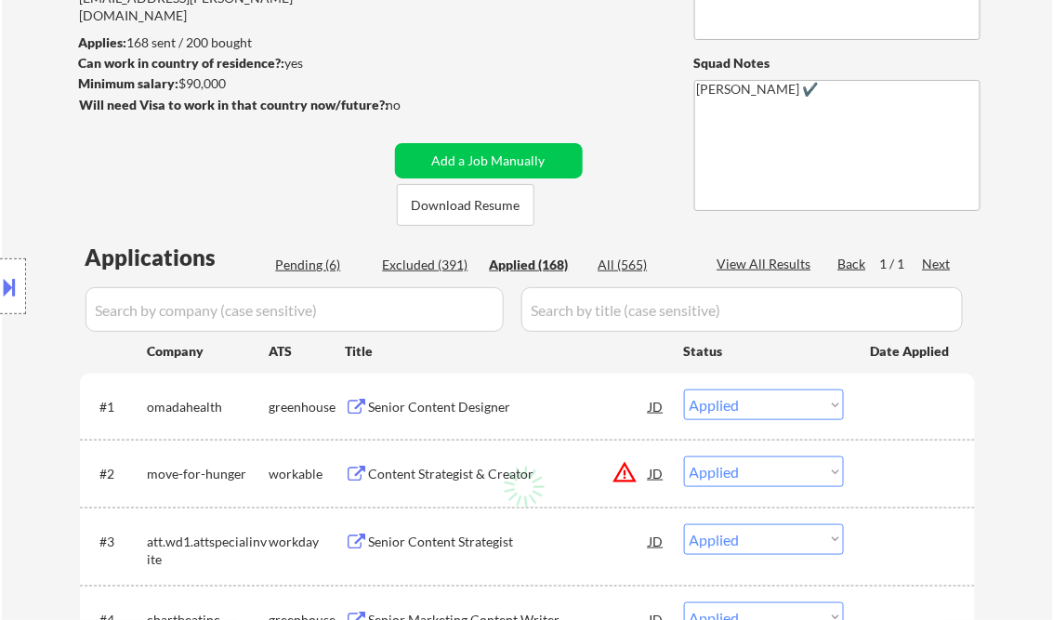
select select ""applied""
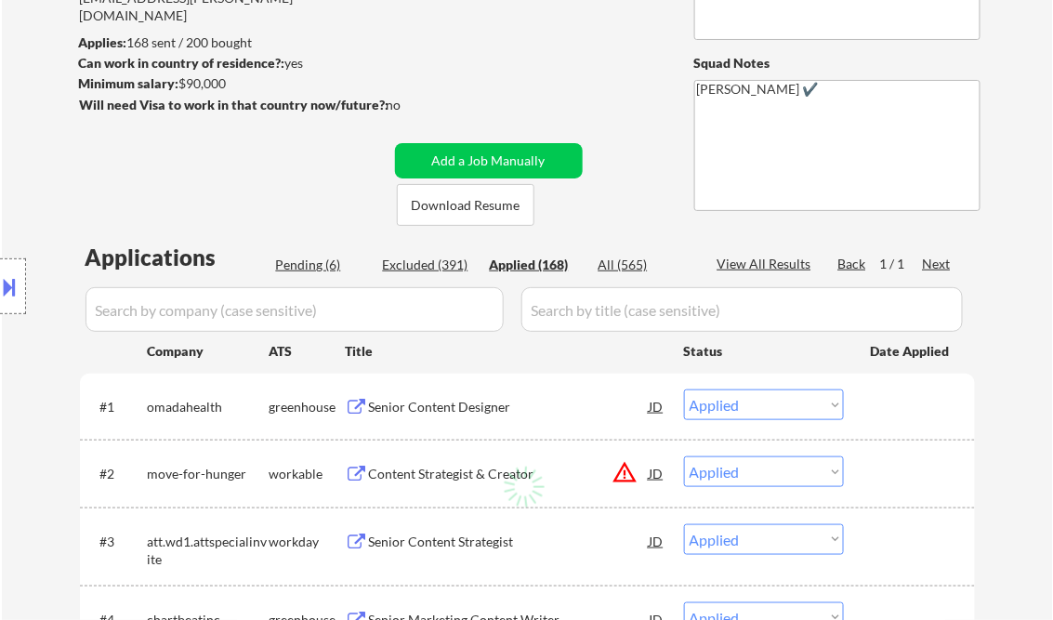
select select ""applied""
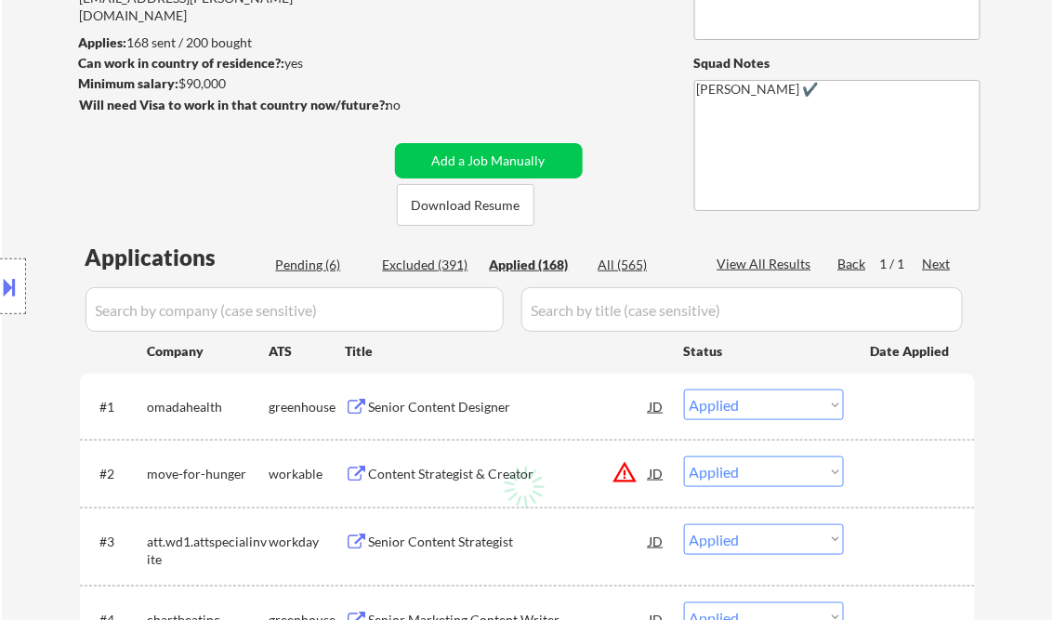
select select ""applied""
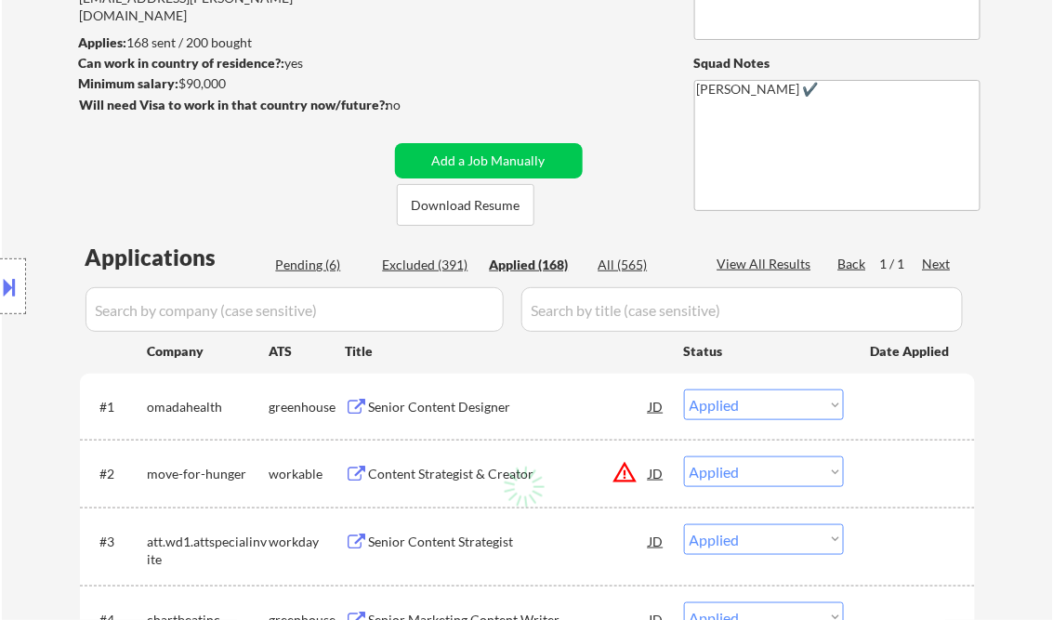
select select ""applied""
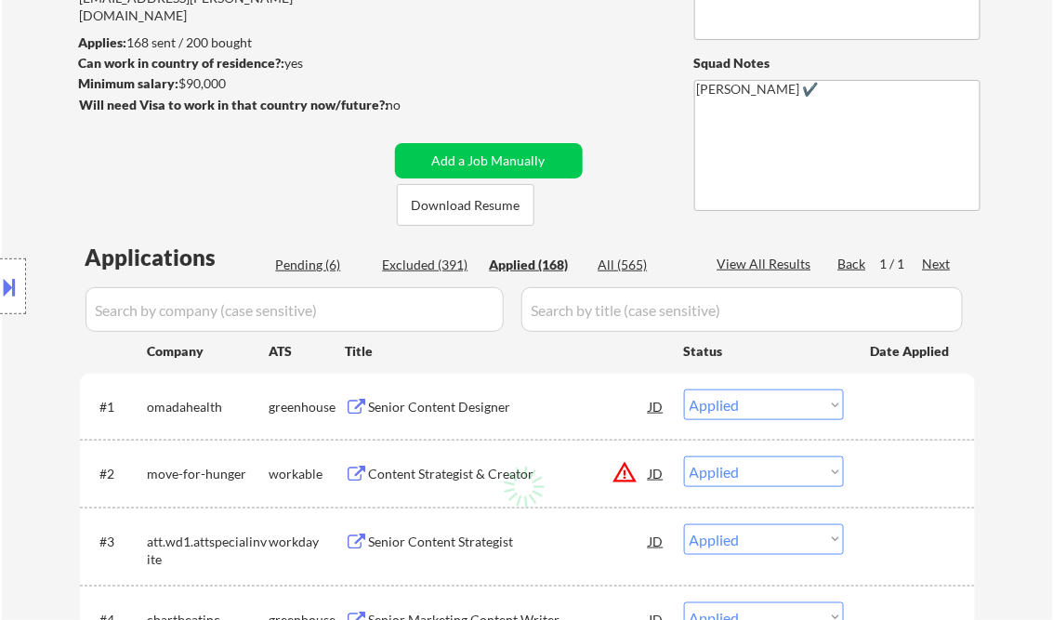
select select ""applied""
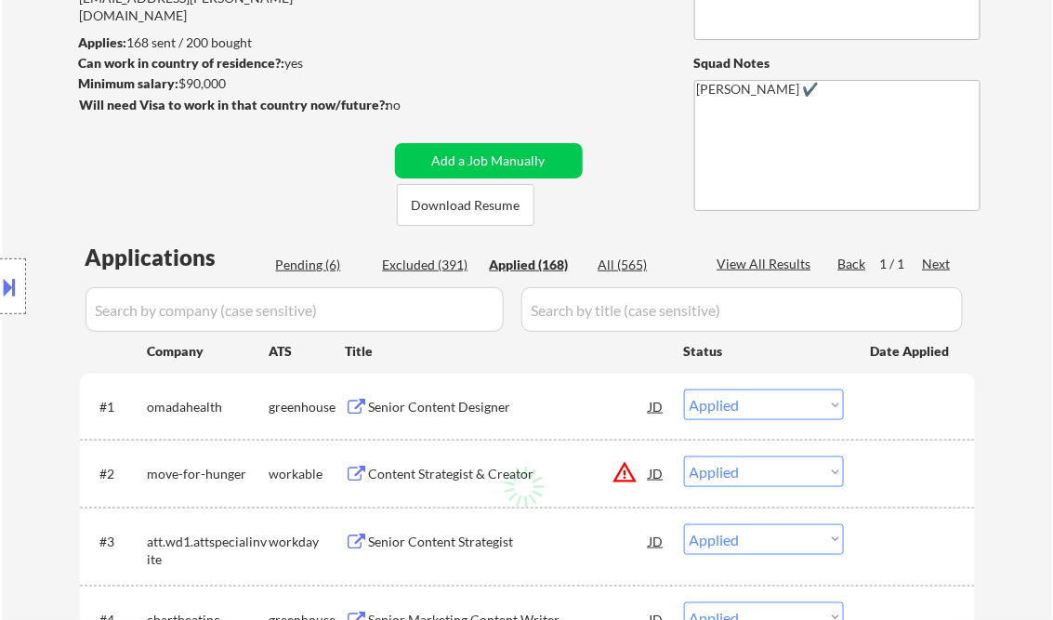
select select ""applied""
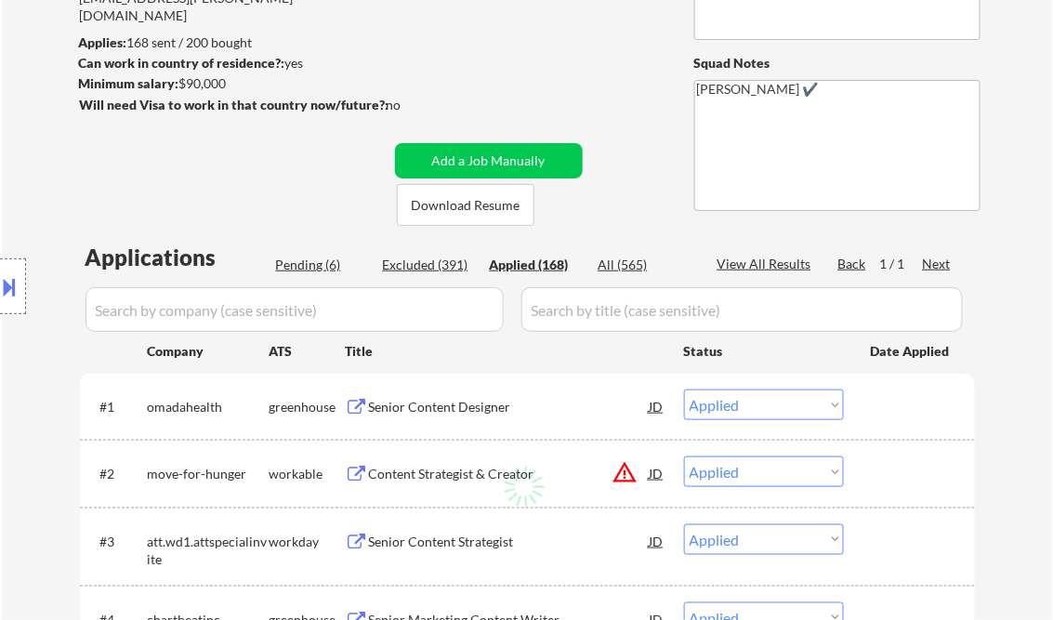
select select ""applied""
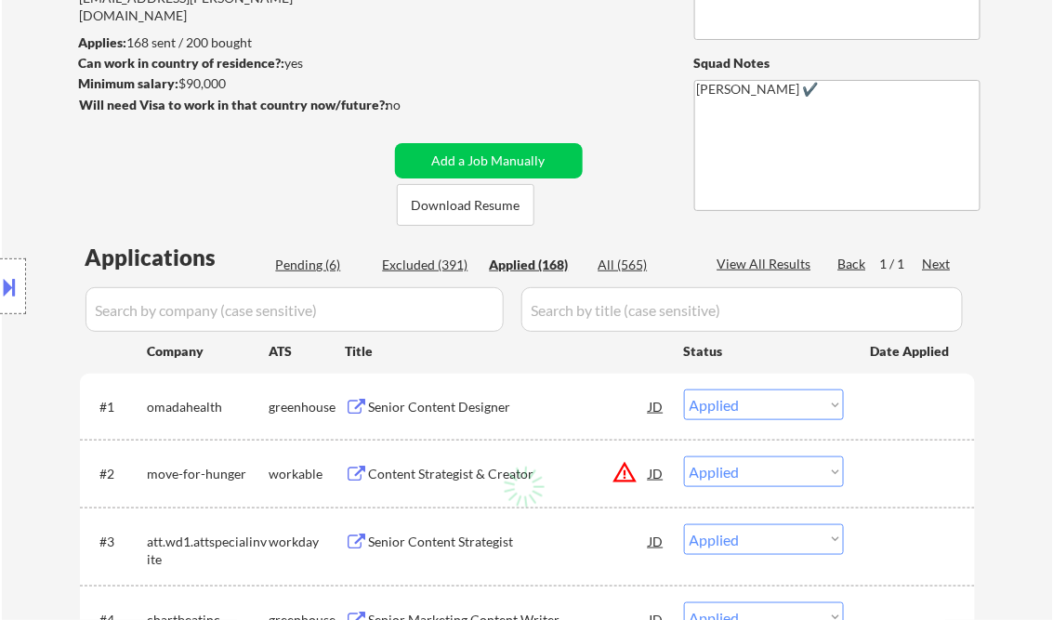
select select ""applied""
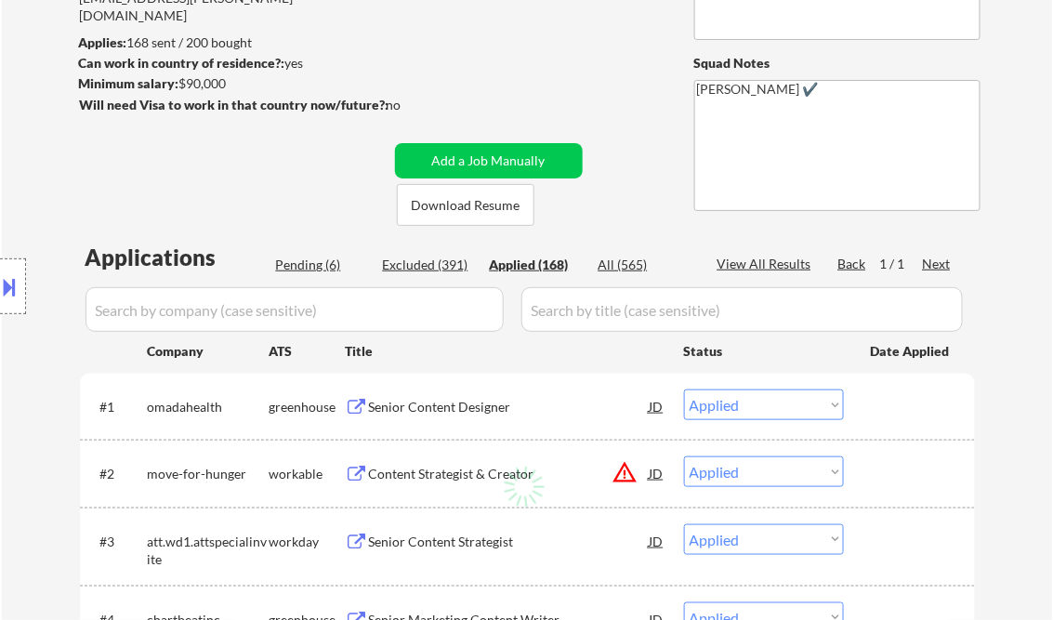
select select ""applied""
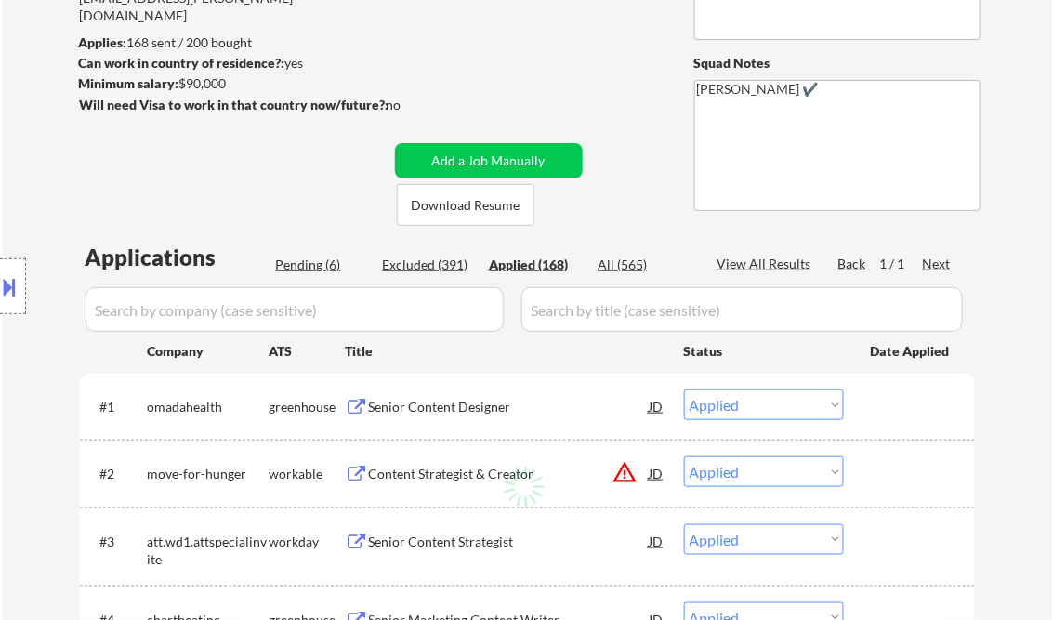
select select ""applied""
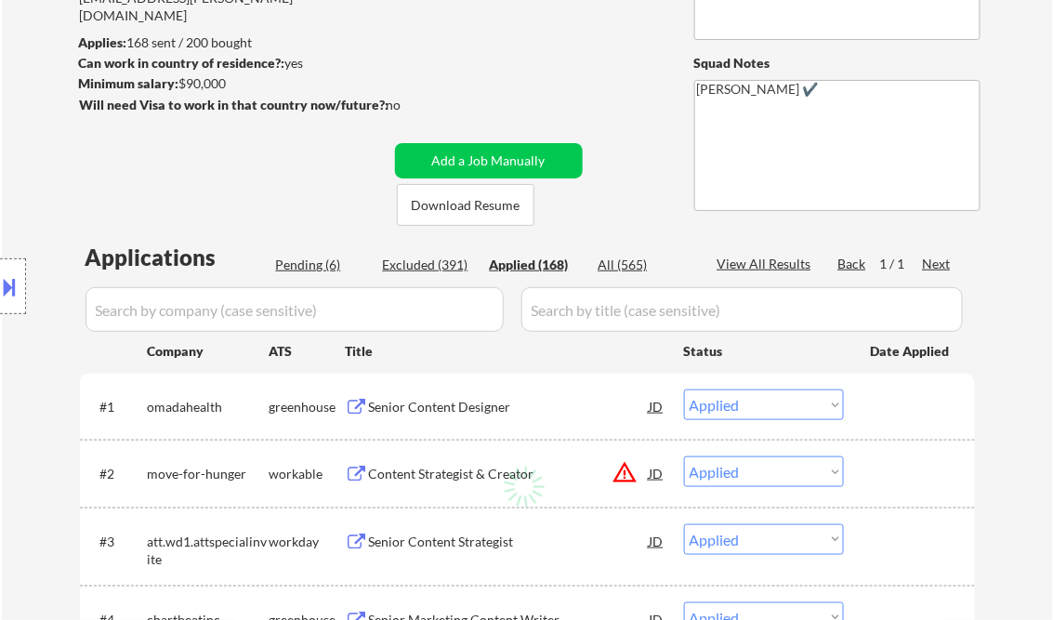
select select ""applied""
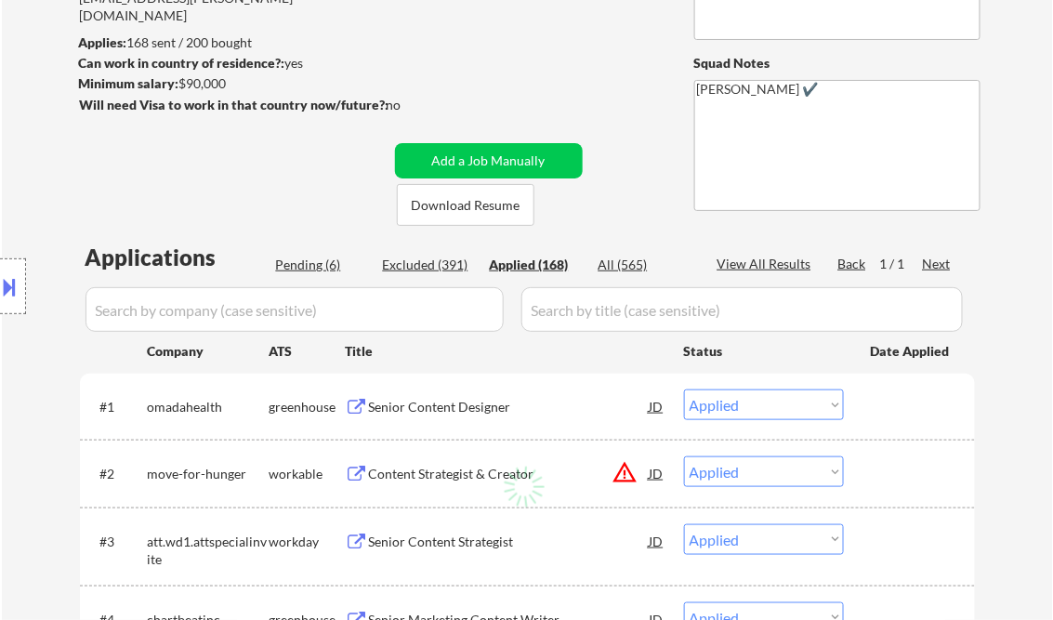
select select ""applied""
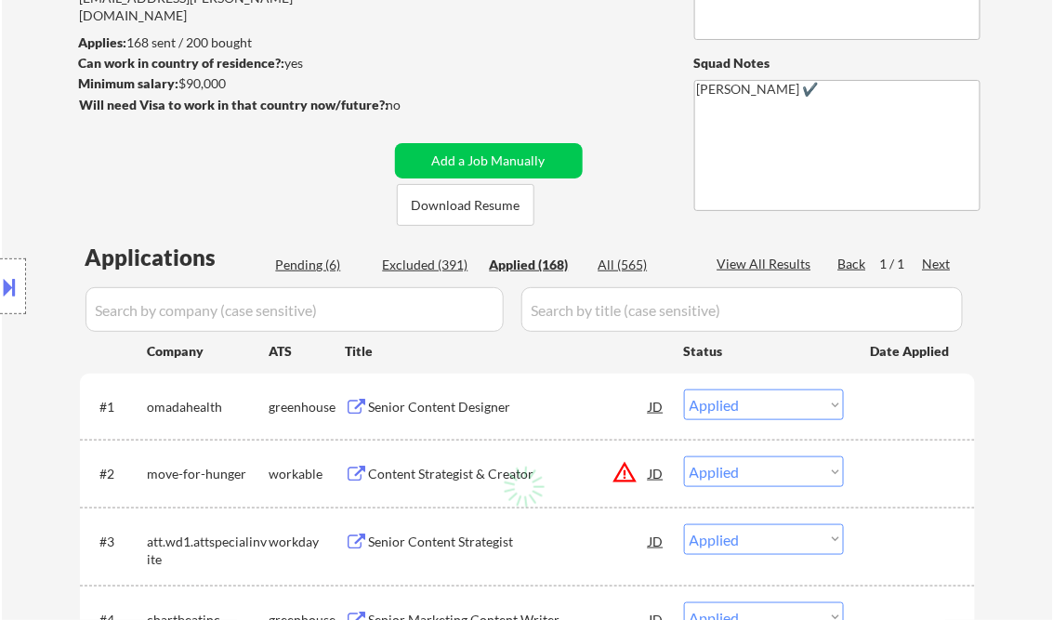
select select ""applied""
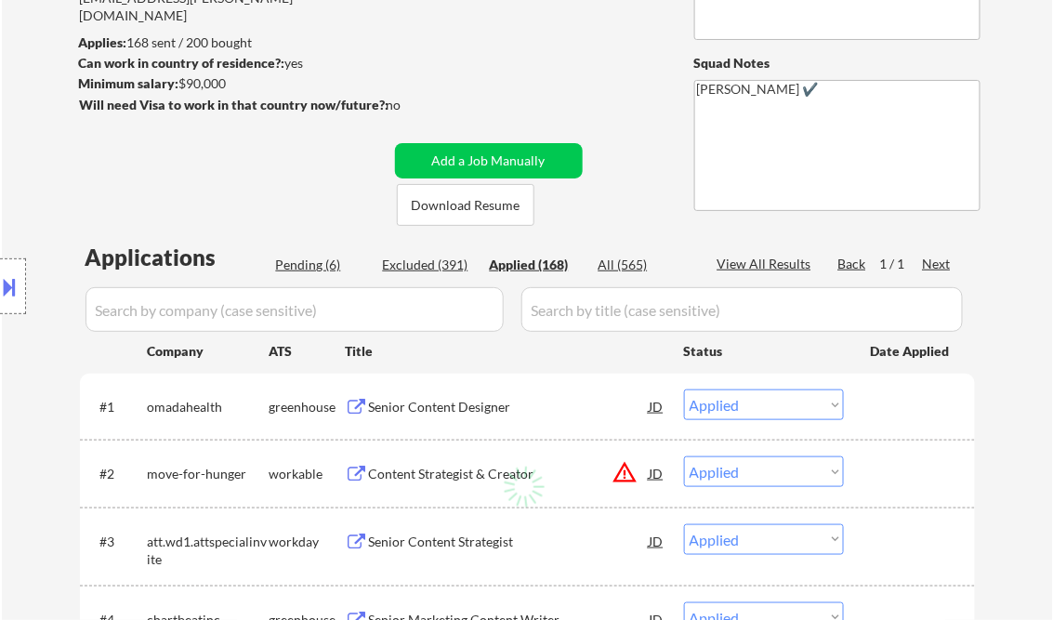
select select ""applied""
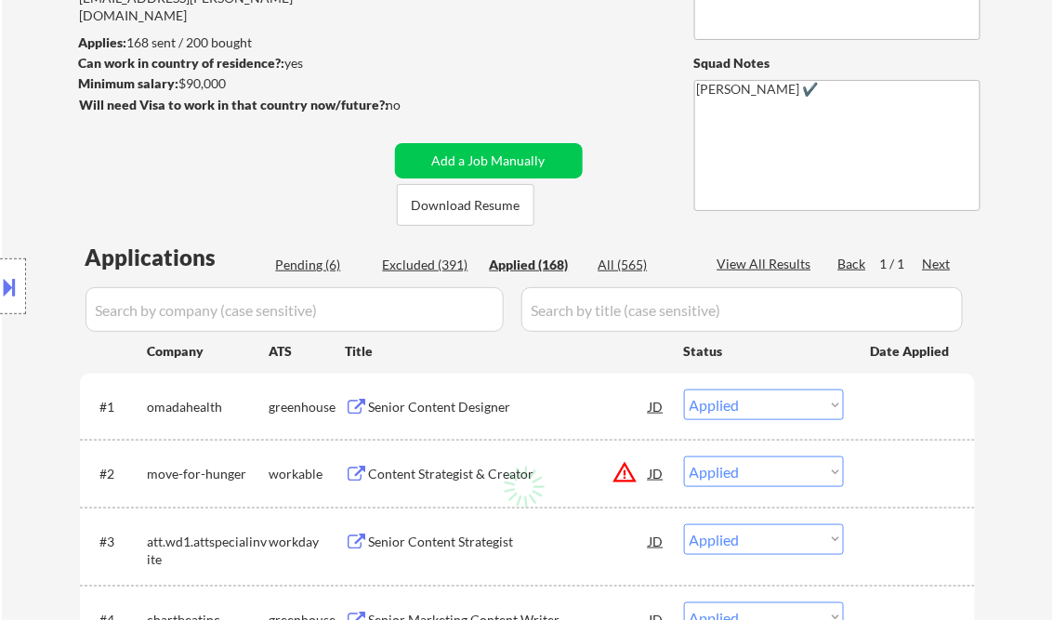
select select ""applied""
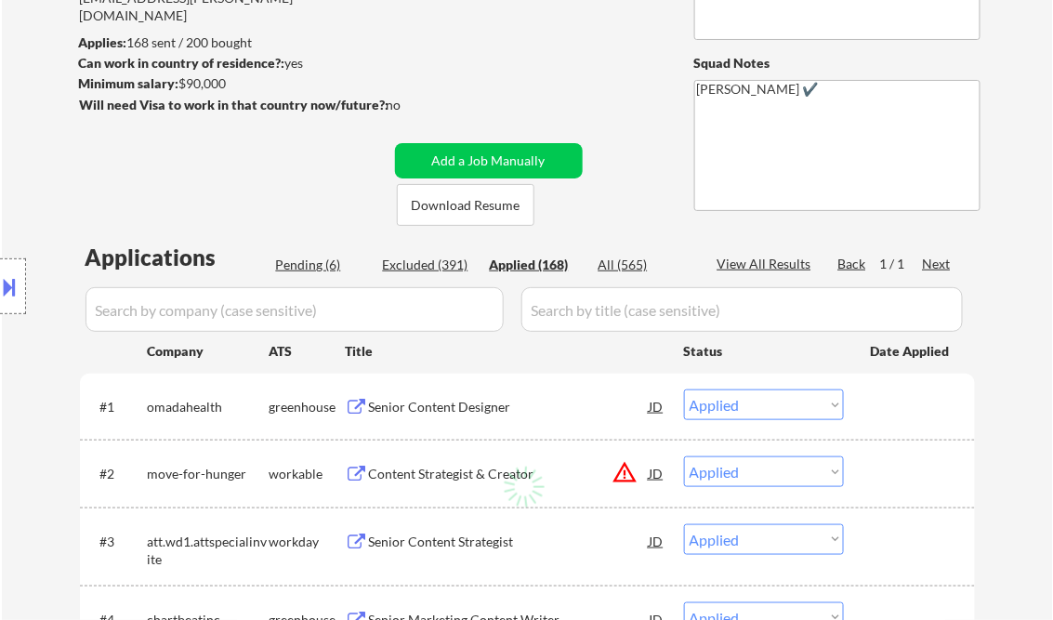
select select ""applied""
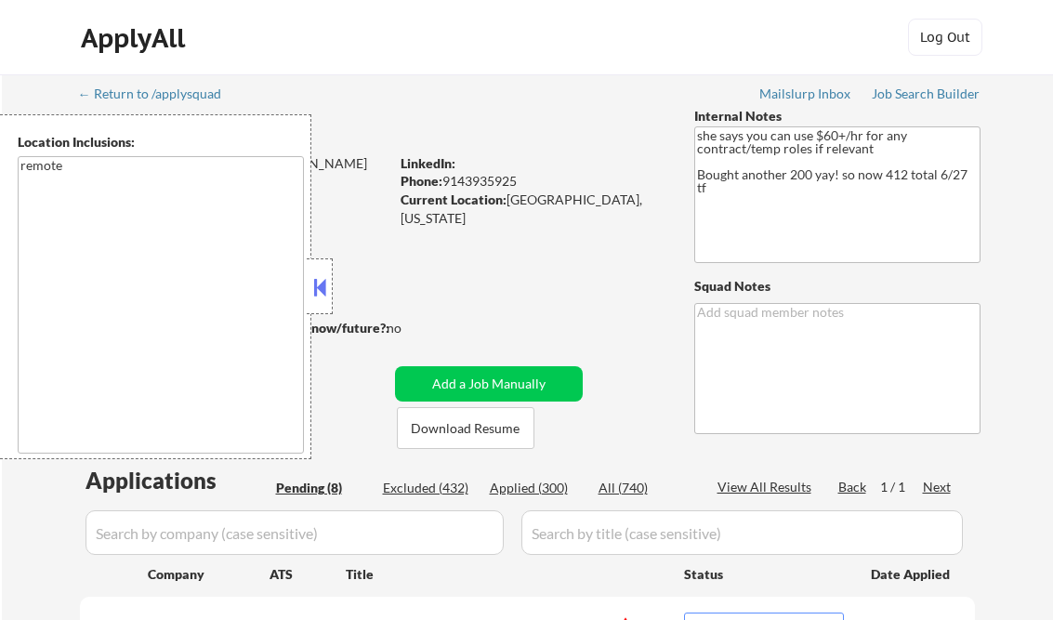
select select ""pending""
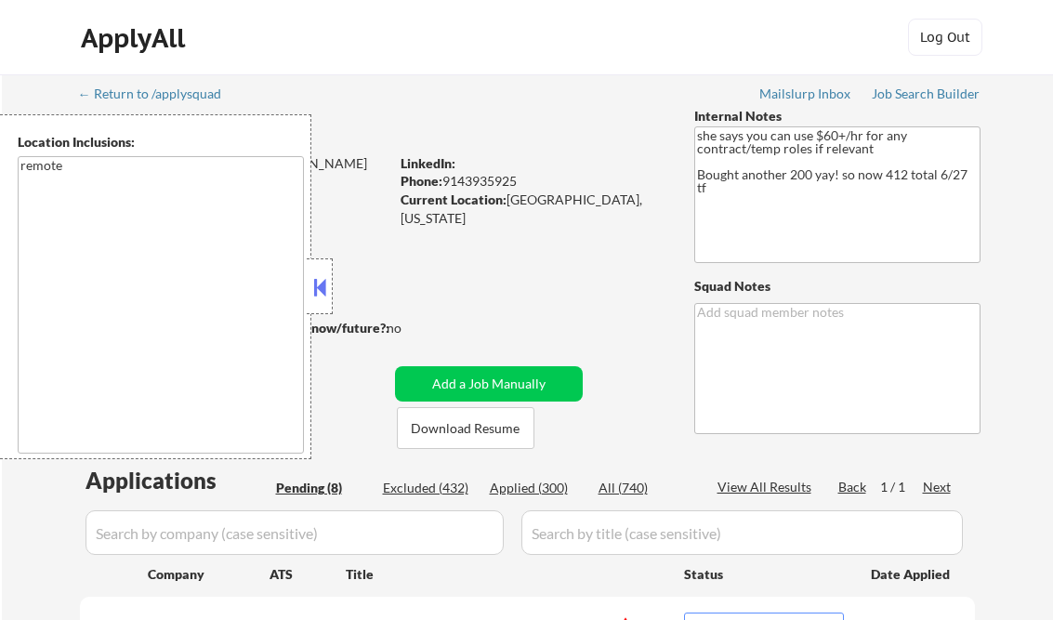
select select ""pending""
click at [311, 284] on button at bounding box center [320, 287] width 20 height 28
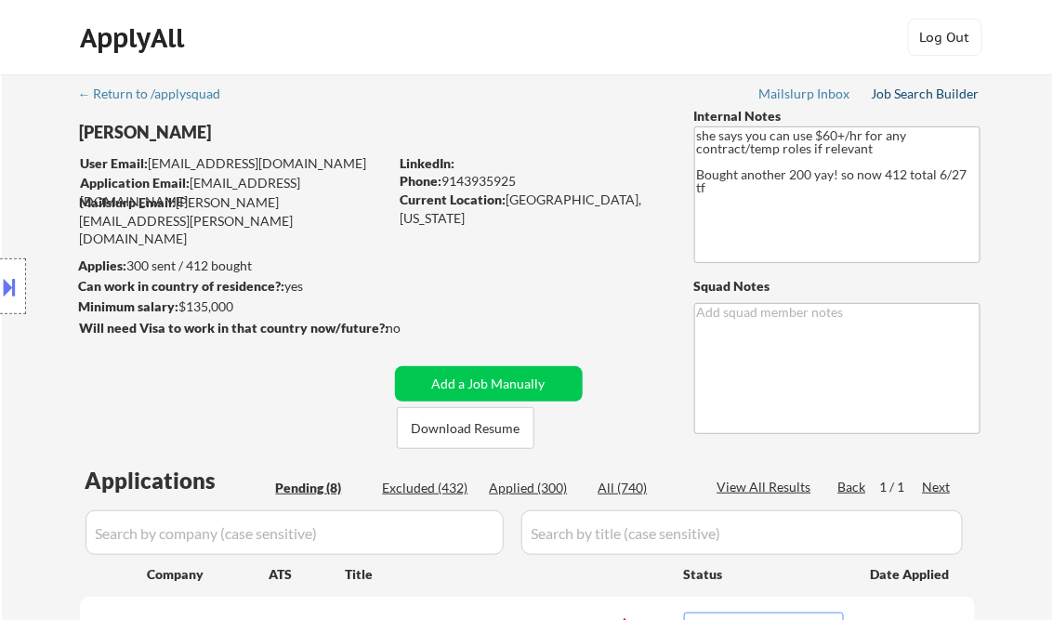
click at [901, 94] on div "Job Search Builder" at bounding box center [926, 93] width 109 height 13
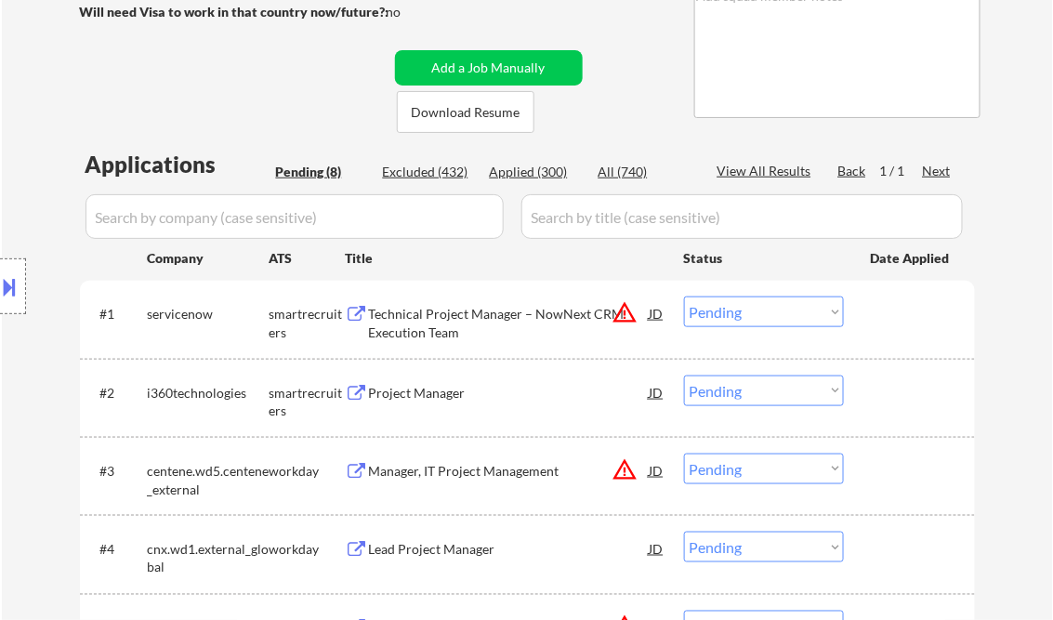
scroll to position [372, 0]
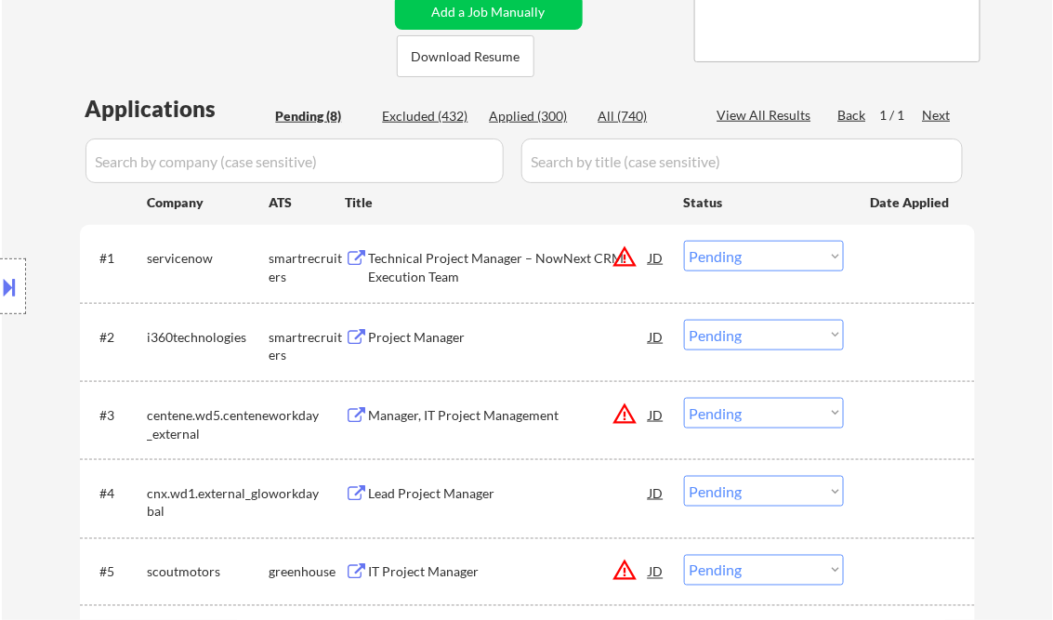
click at [459, 266] on div "Technical Project Manager – NowNext CRM Execution Team" at bounding box center [509, 267] width 281 height 36
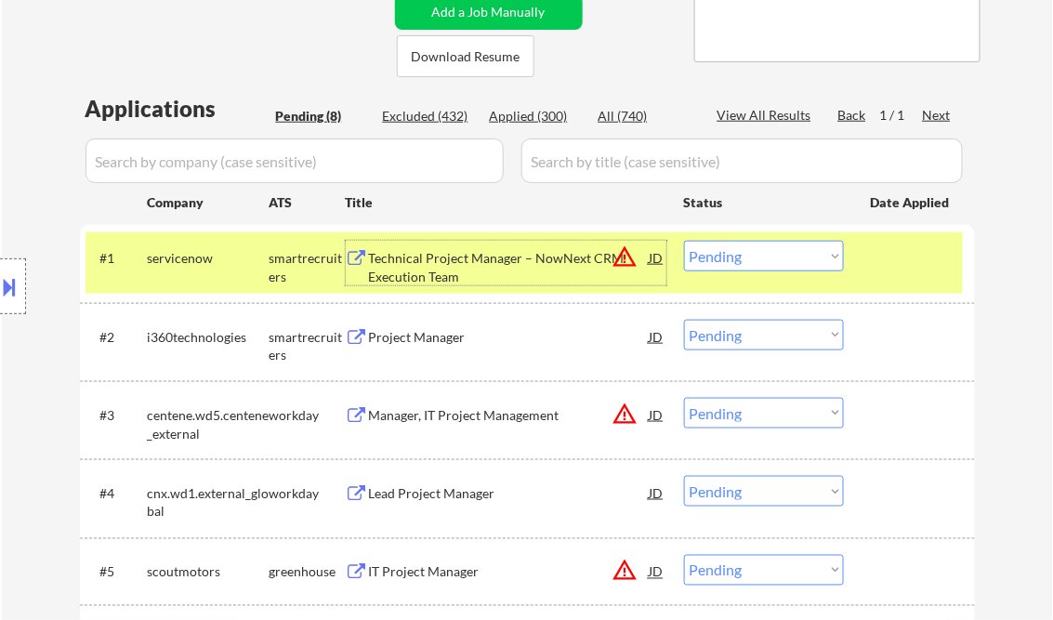
click at [458, 264] on div "Technical Project Manager – NowNext CRM Execution Team" at bounding box center [509, 267] width 281 height 36
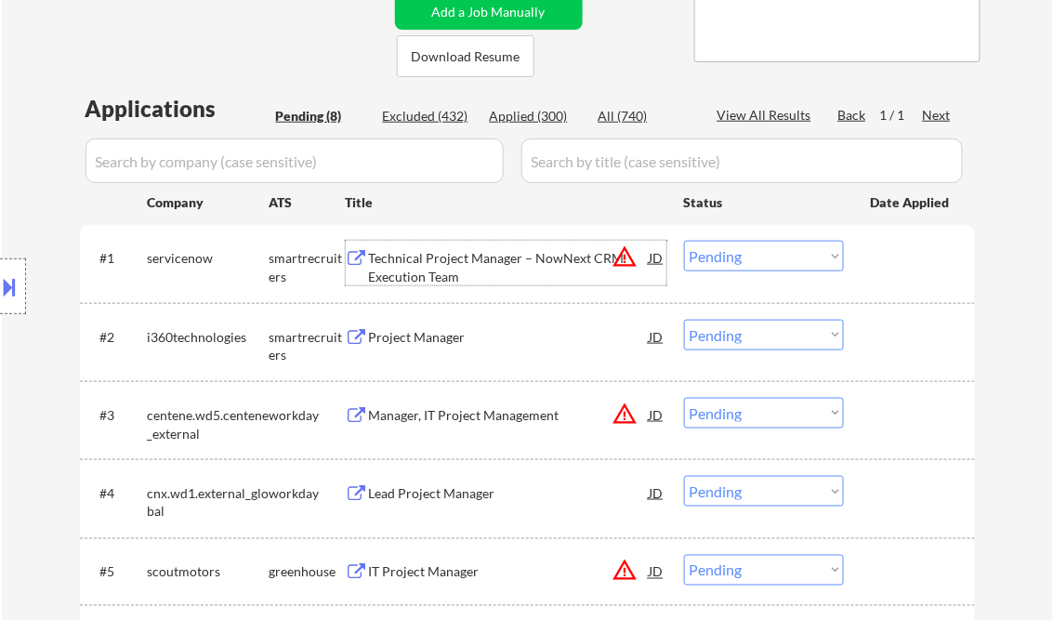
click at [14, 297] on button at bounding box center [10, 286] width 20 height 31
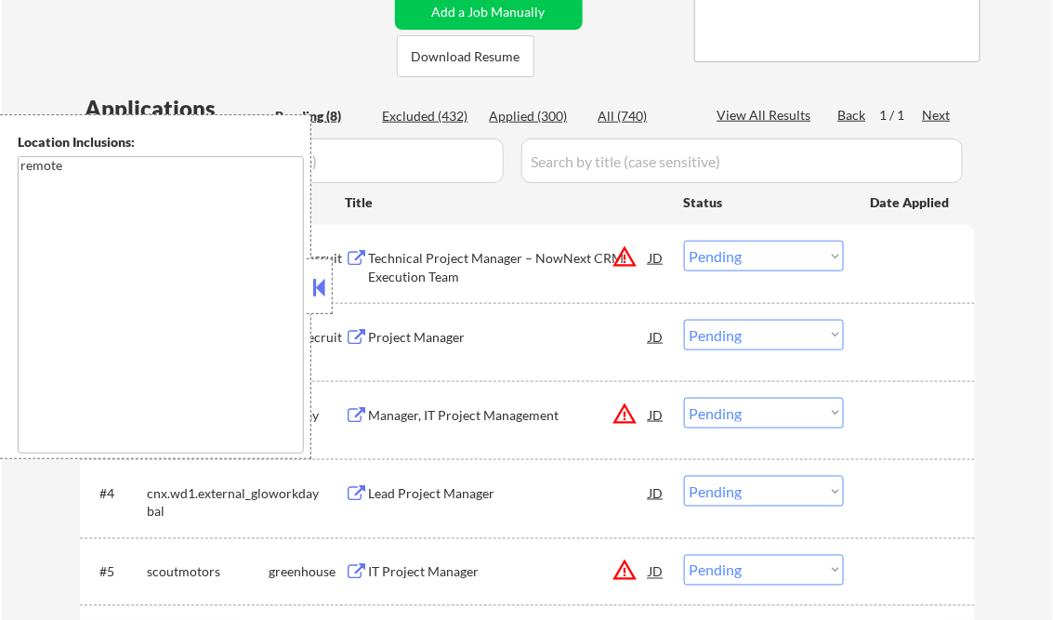
click at [313, 285] on button at bounding box center [320, 287] width 20 height 28
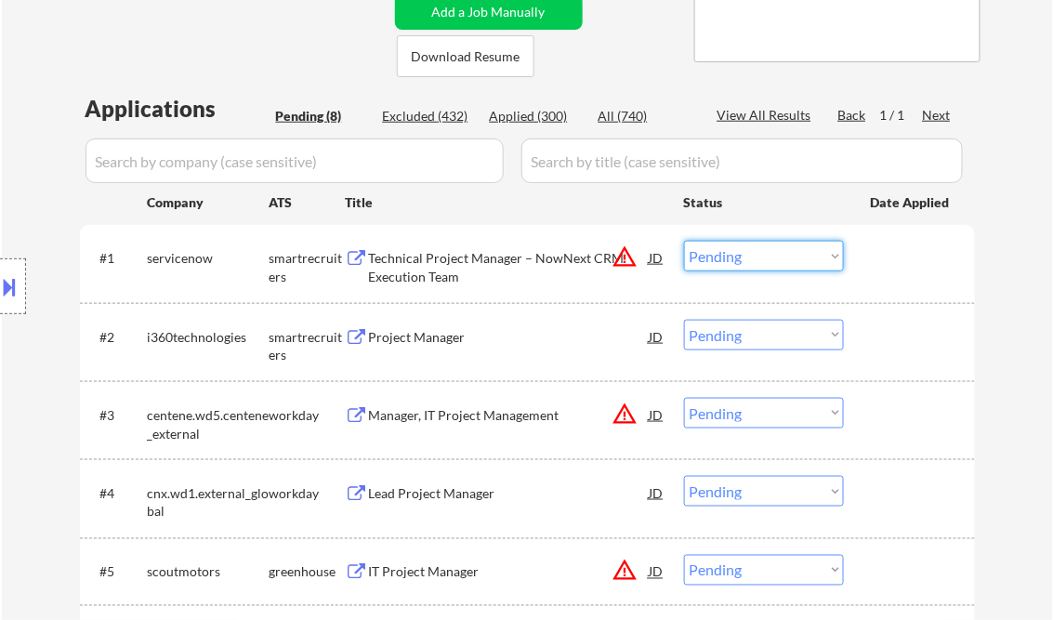
drag, startPoint x: 738, startPoint y: 257, endPoint x: 762, endPoint y: 270, distance: 27.9
click at [738, 257] on select "Choose an option... Pending Applied Excluded (Questions) Excluded (Expired) Exc…" at bounding box center [764, 256] width 160 height 31
click at [684, 241] on select "Choose an option... Pending Applied Excluded (Questions) Excluded (Expired) Exc…" at bounding box center [764, 256] width 160 height 31
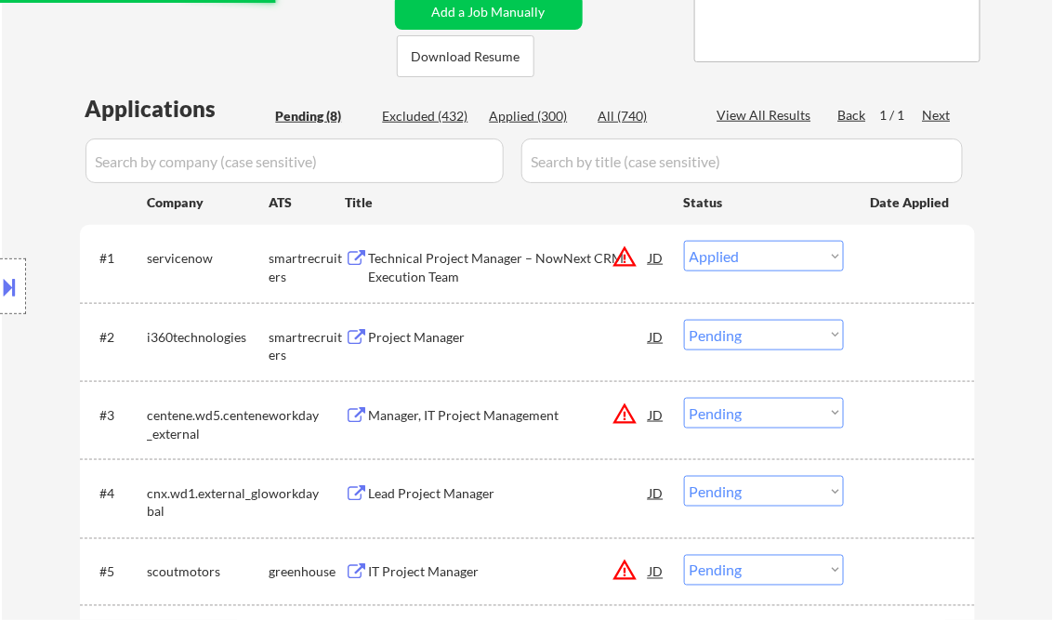
click at [454, 347] on div "Project Manager" at bounding box center [509, 336] width 281 height 33
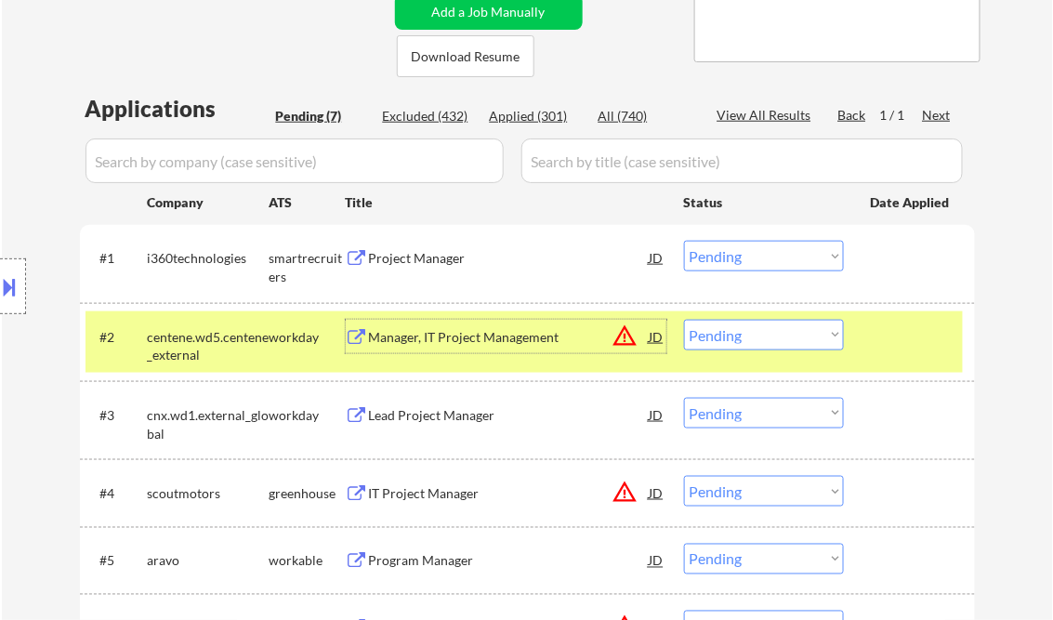
drag, startPoint x: 736, startPoint y: 258, endPoint x: 745, endPoint y: 270, distance: 14.5
click at [736, 258] on select "Choose an option... Pending Applied Excluded (Questions) Excluded (Expired) Exc…" at bounding box center [764, 256] width 160 height 31
click at [684, 241] on select "Choose an option... Pending Applied Excluded (Questions) Excluded (Expired) Exc…" at bounding box center [764, 256] width 160 height 31
click at [478, 342] on div "Manager, IT Project Management" at bounding box center [509, 337] width 281 height 19
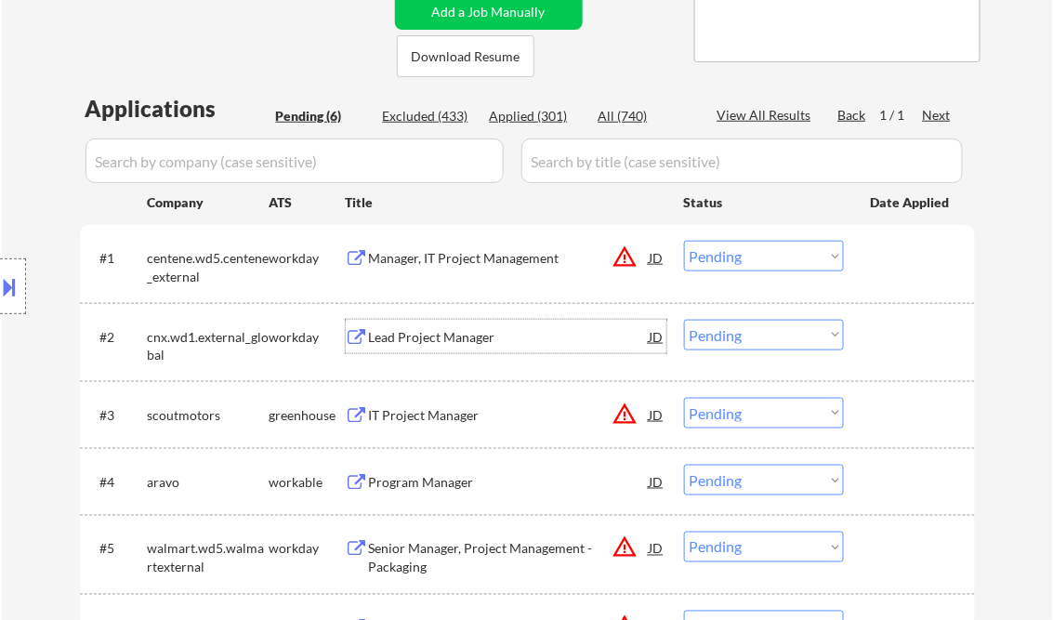
click at [476, 260] on div "Manager, IT Project Management" at bounding box center [509, 258] width 281 height 19
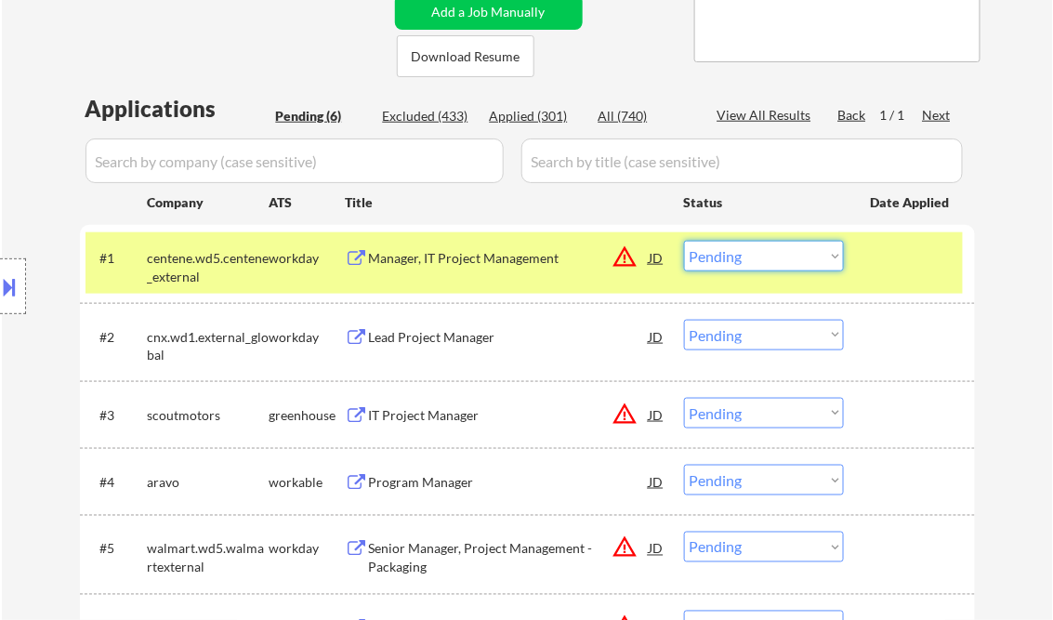
click at [732, 264] on select "Choose an option... Pending Applied Excluded (Questions) Excluded (Expired) Exc…" at bounding box center [764, 256] width 160 height 31
click at [684, 241] on select "Choose an option... Pending Applied Excluded (Questions) Excluded (Expired) Exc…" at bounding box center [764, 256] width 160 height 31
click at [441, 337] on div "Lead Project Manager" at bounding box center [509, 337] width 281 height 19
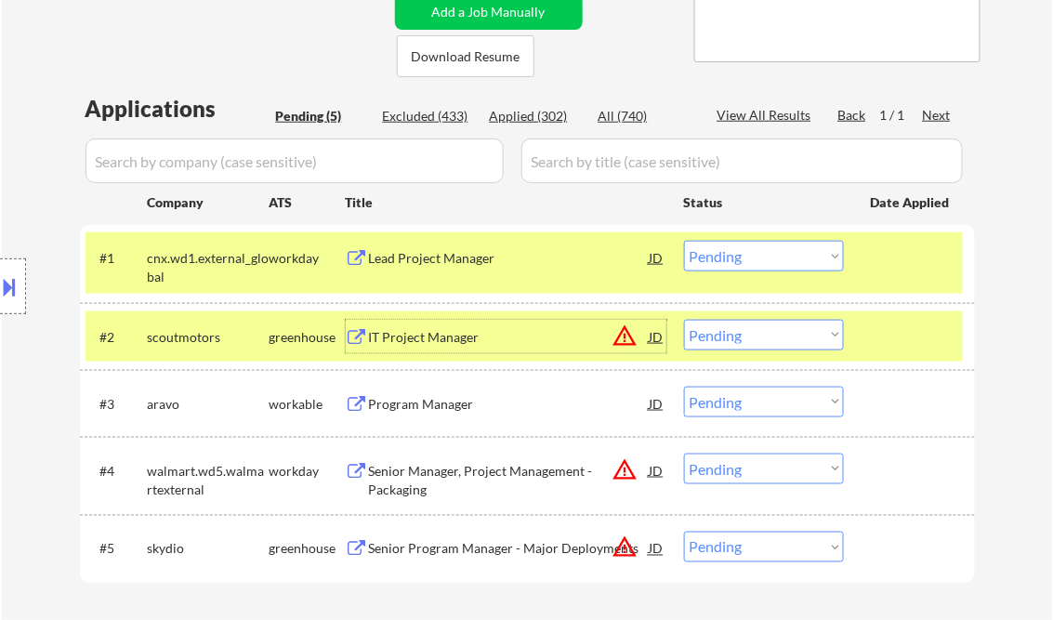
click at [513, 261] on div "Lead Project Manager" at bounding box center [509, 258] width 281 height 19
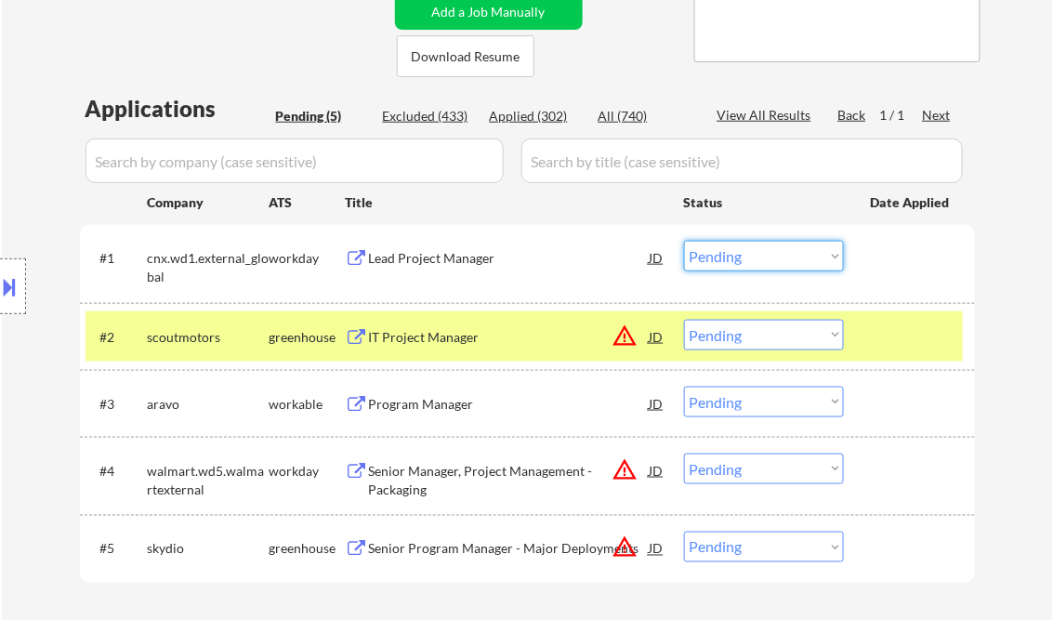
click at [761, 253] on select "Choose an option... Pending Applied Excluded (Questions) Excluded (Expired) Exc…" at bounding box center [764, 256] width 160 height 31
drag, startPoint x: 710, startPoint y: 253, endPoint x: 721, endPoint y: 270, distance: 20.1
click at [711, 253] on select "Choose an option... Pending Applied Excluded (Questions) Excluded (Expired) Exc…" at bounding box center [764, 256] width 160 height 31
click at [684, 241] on select "Choose an option... Pending Applied Excluded (Questions) Excluded (Expired) Exc…" at bounding box center [764, 256] width 160 height 31
click at [446, 334] on div "IT Project Manager" at bounding box center [509, 337] width 281 height 19
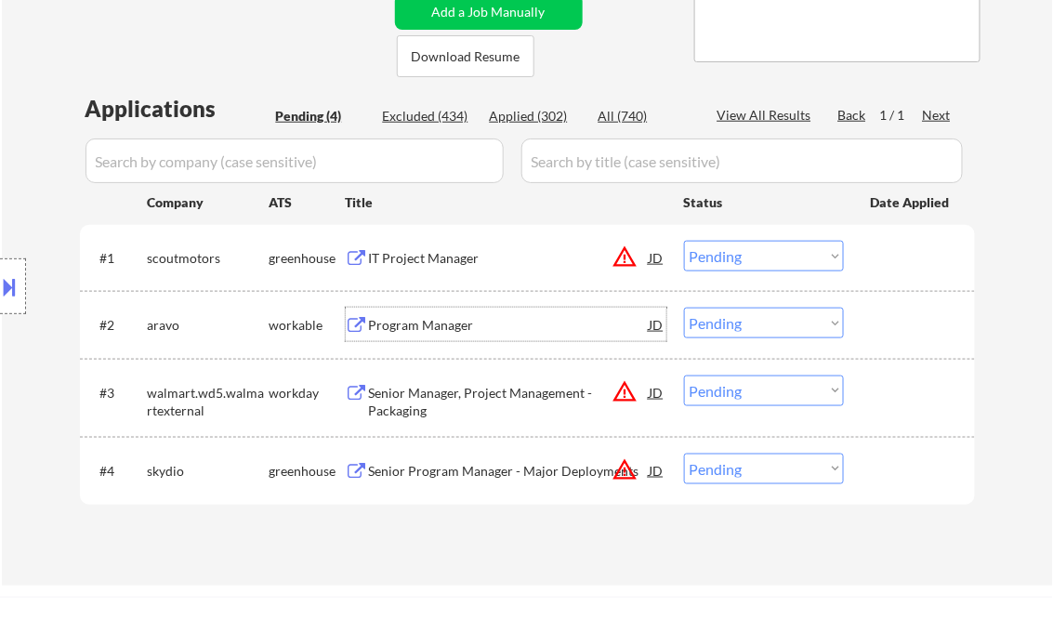
click at [740, 258] on select "Choose an option... Pending Applied Excluded (Questions) Excluded (Expired) Exc…" at bounding box center [764, 256] width 160 height 31
click at [684, 241] on select "Choose an option... Pending Applied Excluded (Questions) Excluded (Expired) Exc…" at bounding box center [764, 256] width 160 height 31
click at [434, 317] on div "Program Manager" at bounding box center [509, 325] width 281 height 19
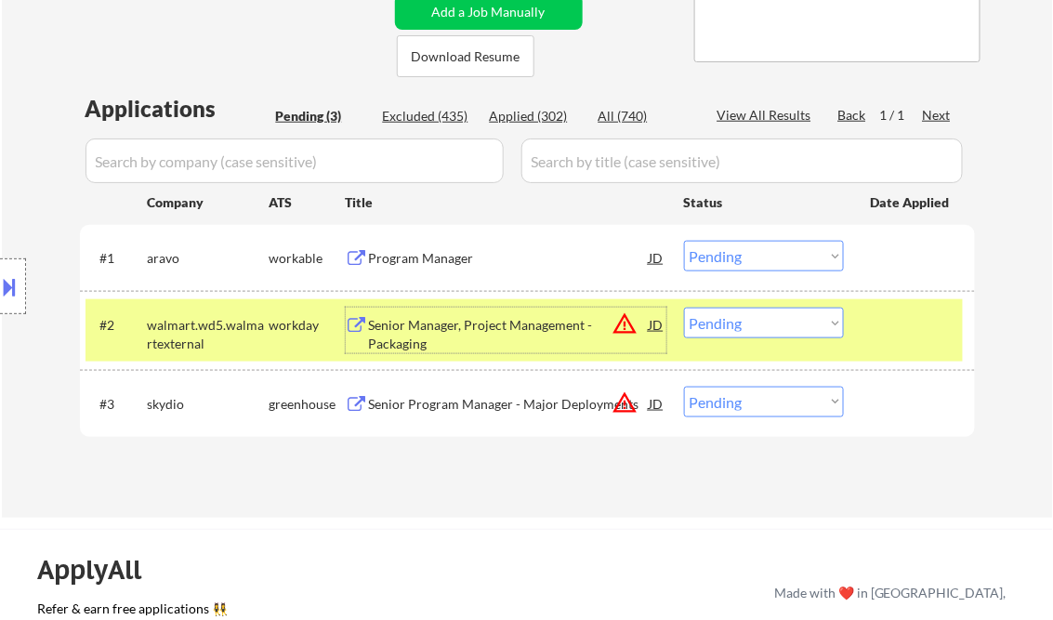
click at [748, 253] on select "Choose an option... Pending Applied Excluded (Questions) Excluded (Expired) Exc…" at bounding box center [764, 256] width 160 height 31
click at [684, 241] on select "Choose an option... Pending Applied Excluded (Questions) Excluded (Expired) Exc…" at bounding box center [764, 256] width 160 height 31
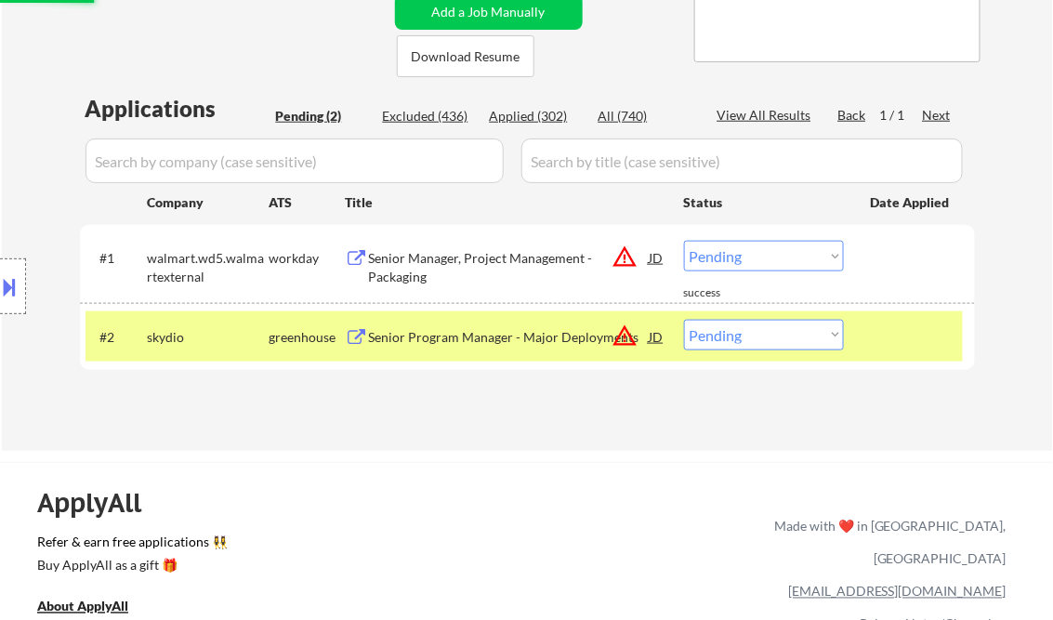
click at [442, 259] on div "Senior Manager, Project Management - Packaging" at bounding box center [509, 267] width 281 height 36
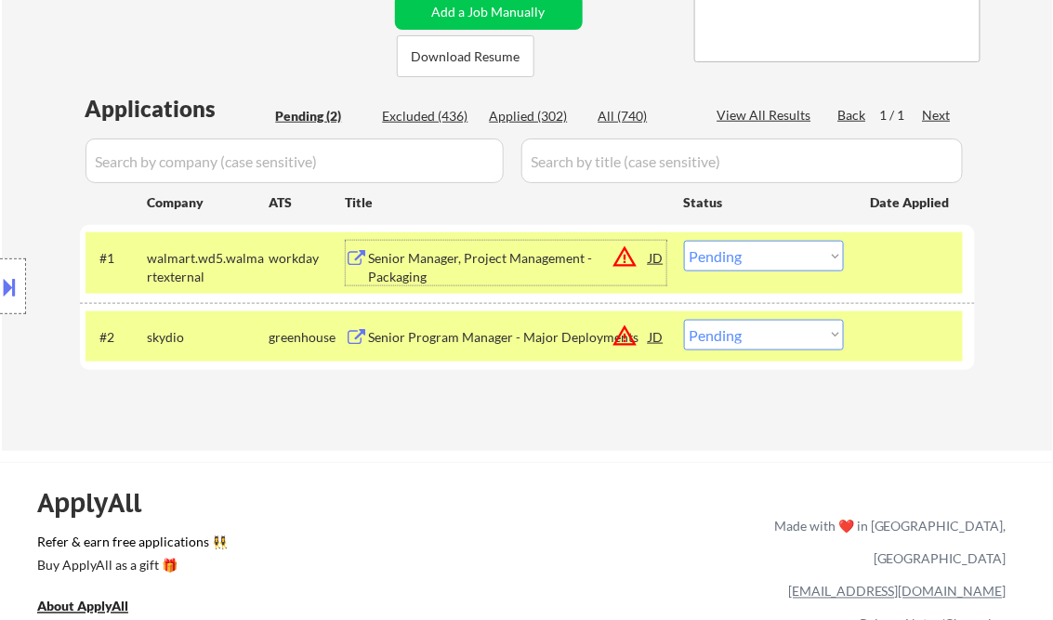
click at [771, 259] on select "Choose an option... Pending Applied Excluded (Questions) Excluded (Expired) Exc…" at bounding box center [764, 256] width 160 height 31
click at [684, 241] on select "Choose an option... Pending Applied Excluded (Questions) Excluded (Expired) Exc…" at bounding box center [764, 256] width 160 height 31
click at [560, 340] on div "Senior Program Manager - Major Deployments" at bounding box center [509, 337] width 281 height 19
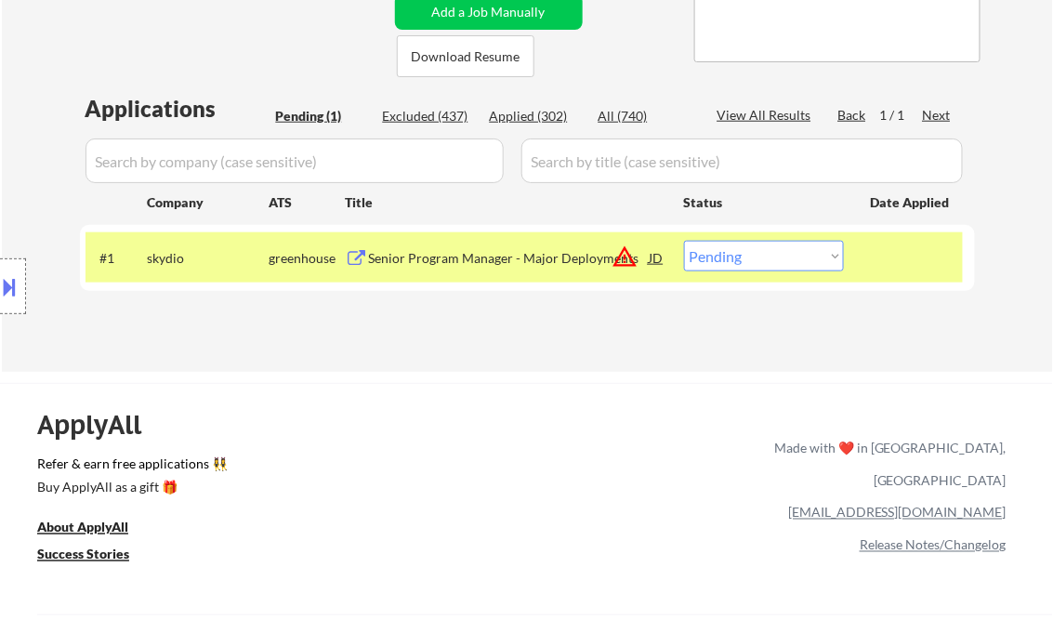
drag, startPoint x: 768, startPoint y: 253, endPoint x: 783, endPoint y: 271, distance: 23.8
click at [768, 253] on select "Choose an option... Pending Applied Excluded (Questions) Excluded (Expired) Exc…" at bounding box center [764, 256] width 160 height 31
select select ""excluded__bad_match_""
click at [684, 241] on select "Choose an option... Pending Applied Excluded (Questions) Excluded (Expired) Exc…" at bounding box center [764, 256] width 160 height 31
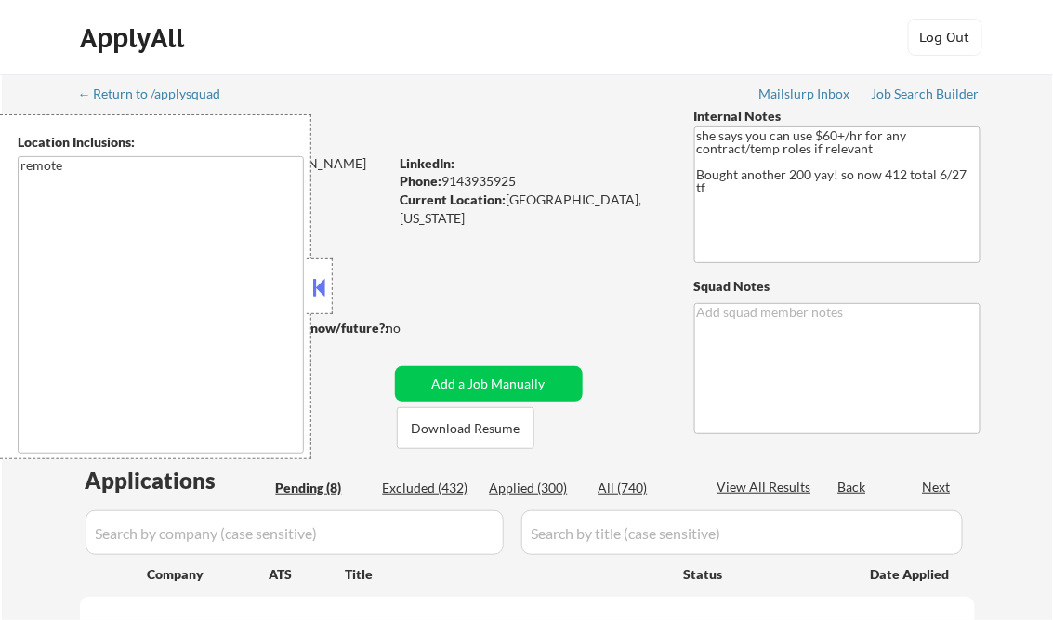
select select ""pending""
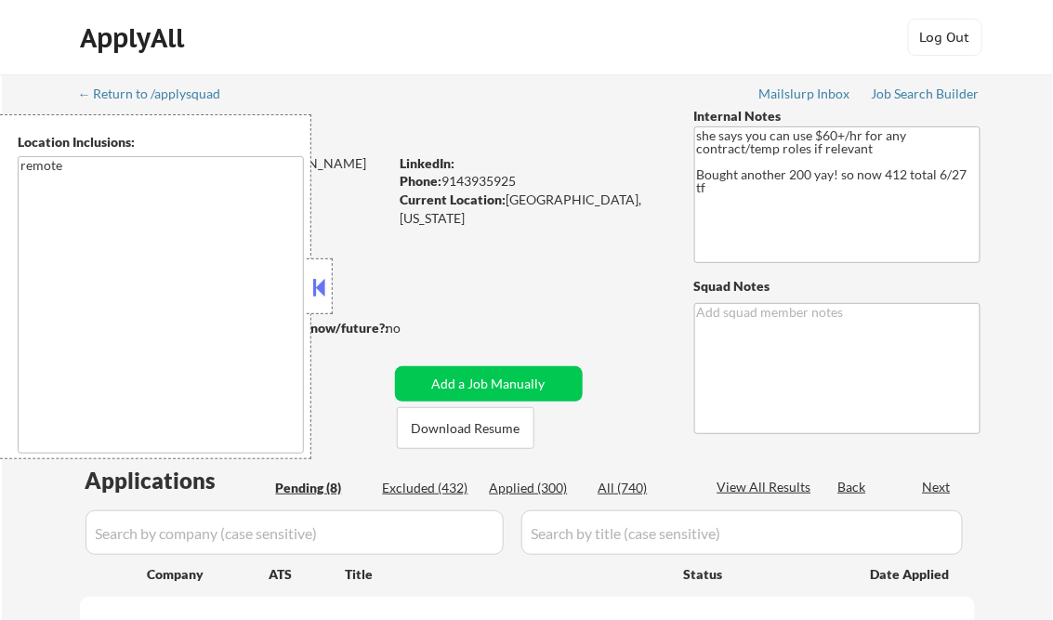
select select ""pending""
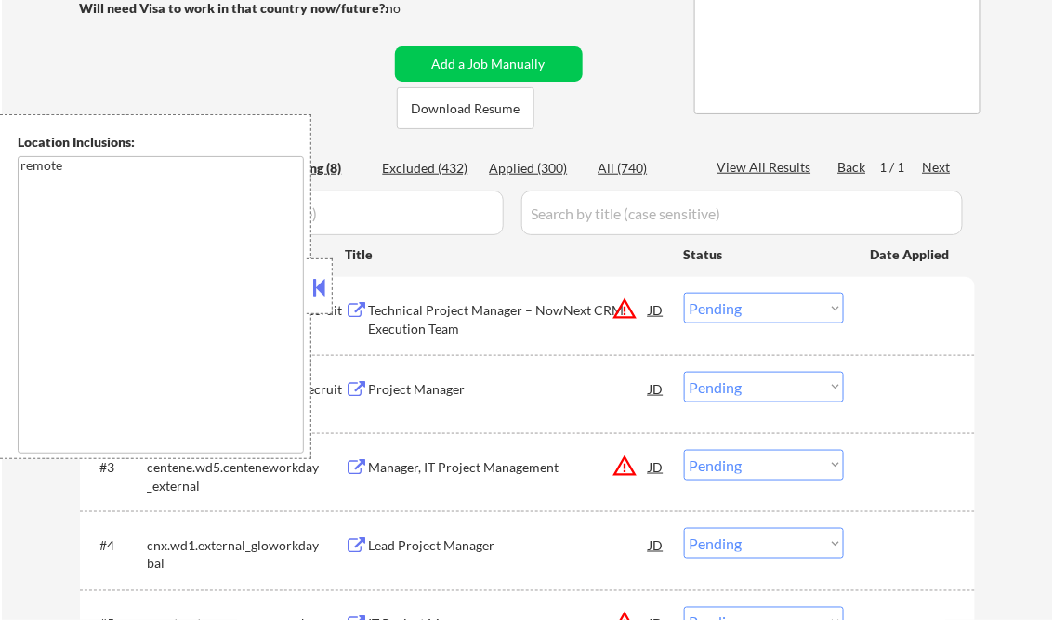
click at [315, 288] on button at bounding box center [320, 287] width 20 height 28
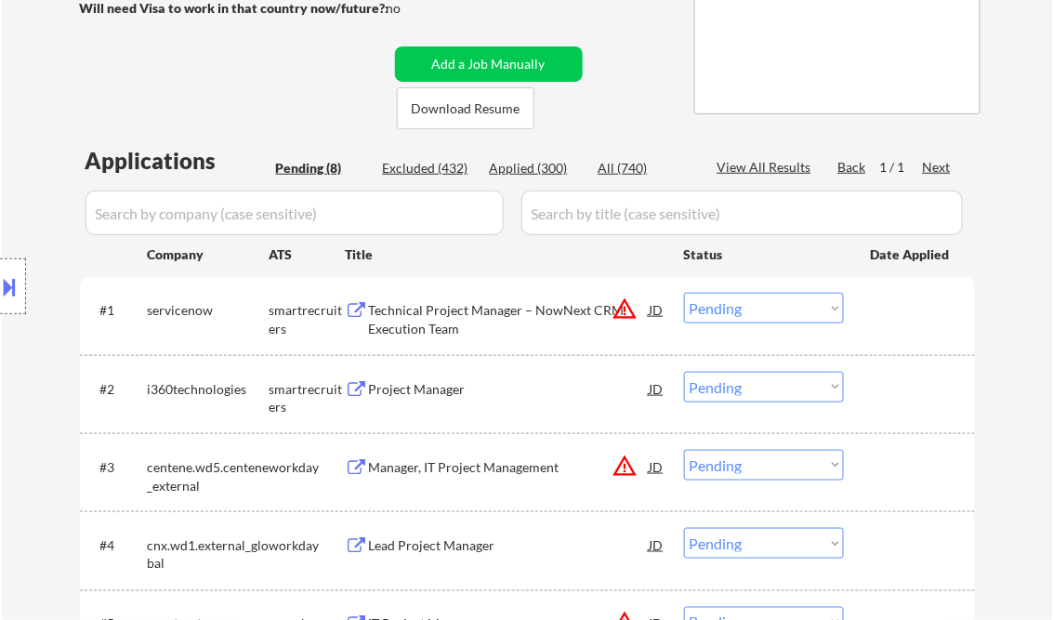
click at [538, 166] on div "Applied (300)" at bounding box center [536, 168] width 93 height 19
click at [757, 165] on div "View All Results" at bounding box center [767, 167] width 99 height 19
select select ""applied""
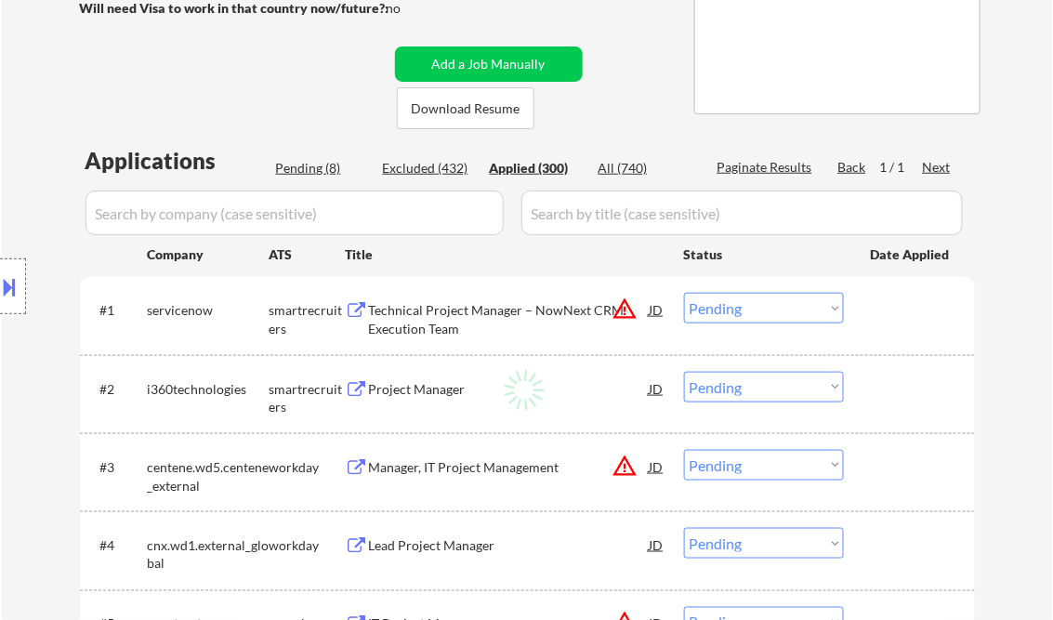
select select ""applied""
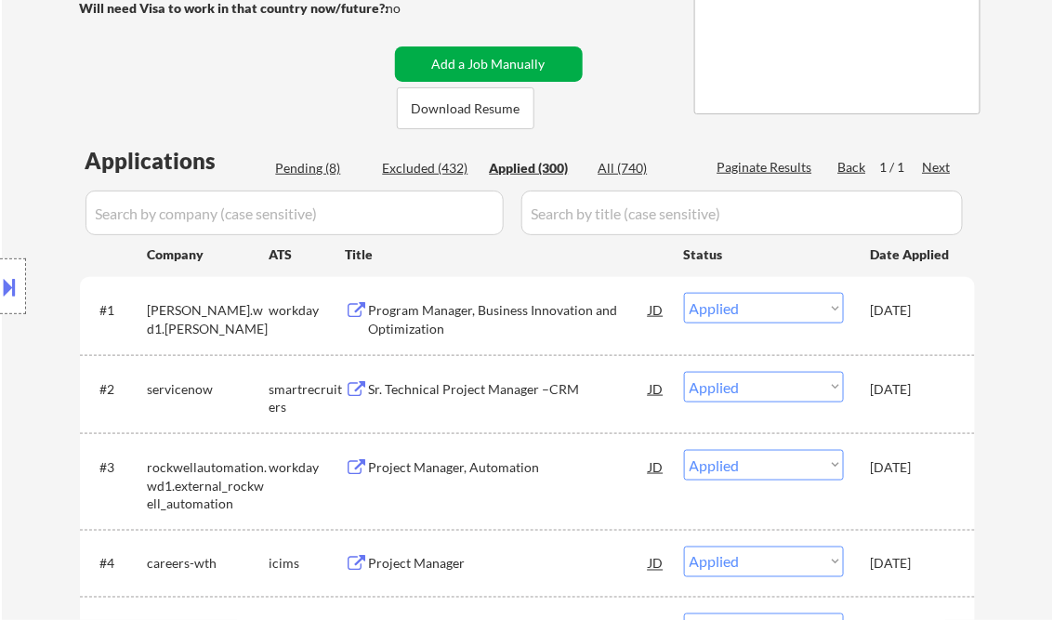
select select ""applied""
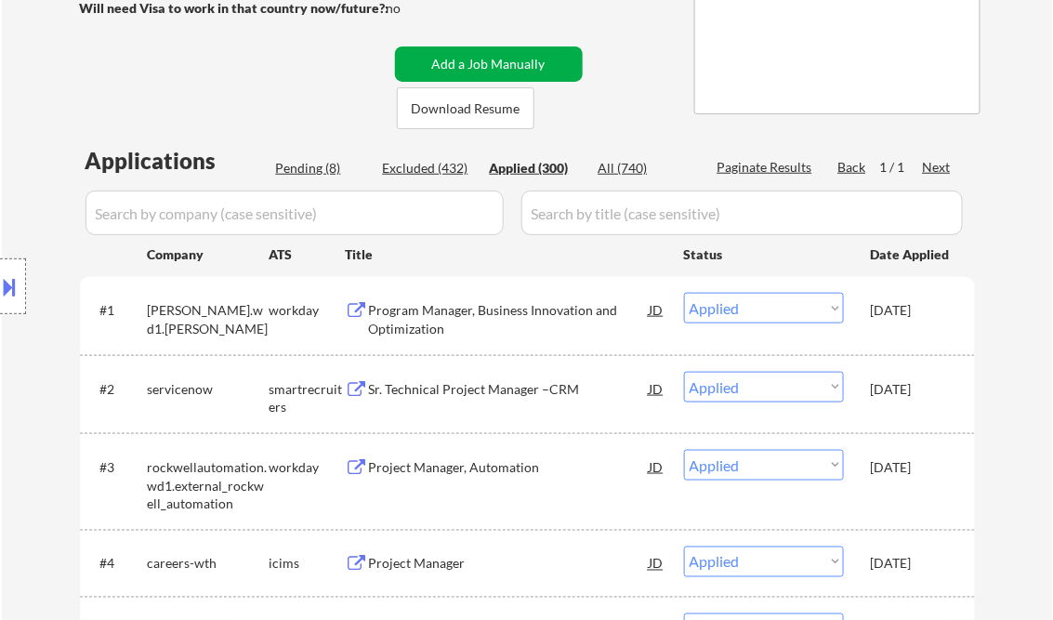
select select ""applied""
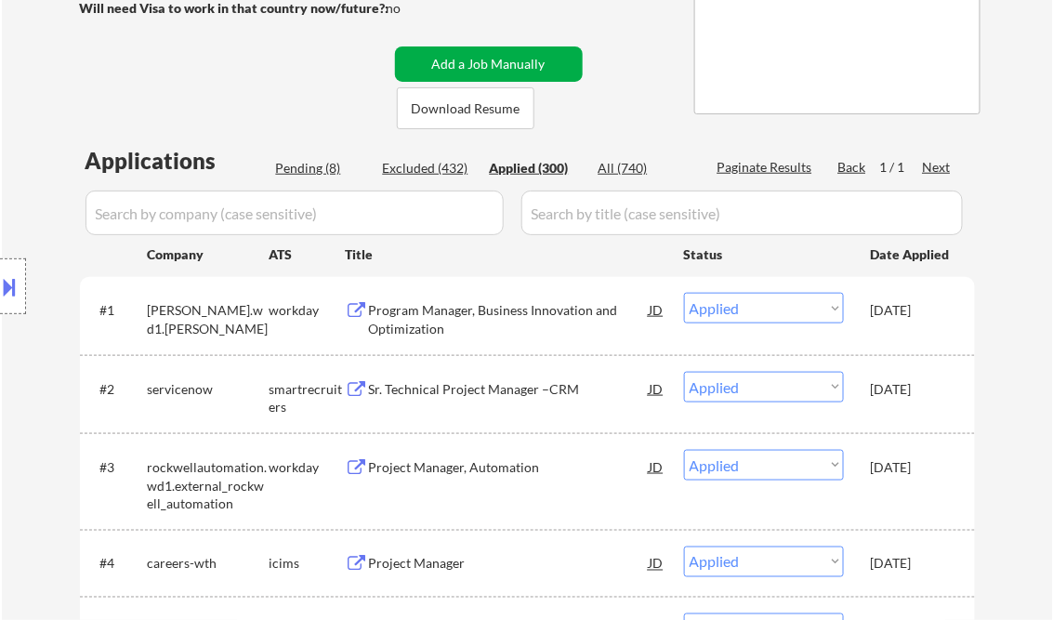
select select ""applied""
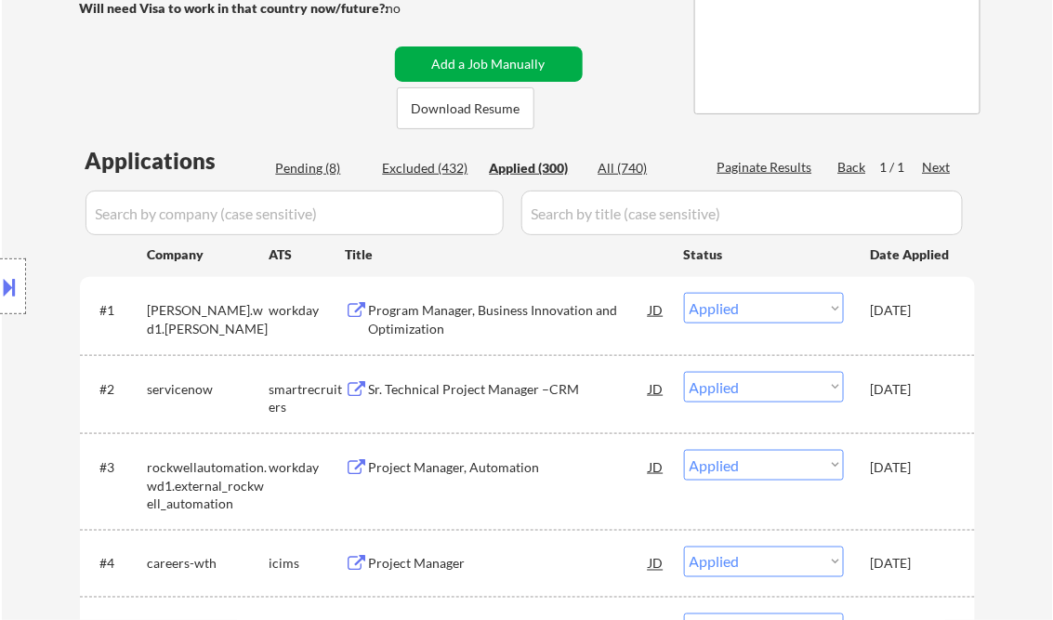
select select ""applied""
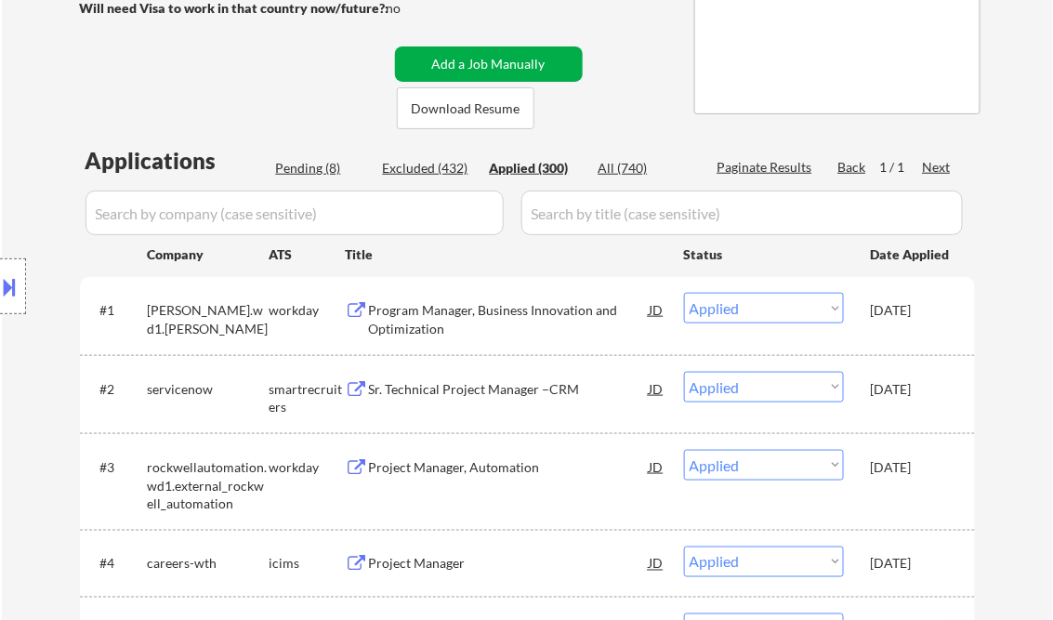
select select ""applied""
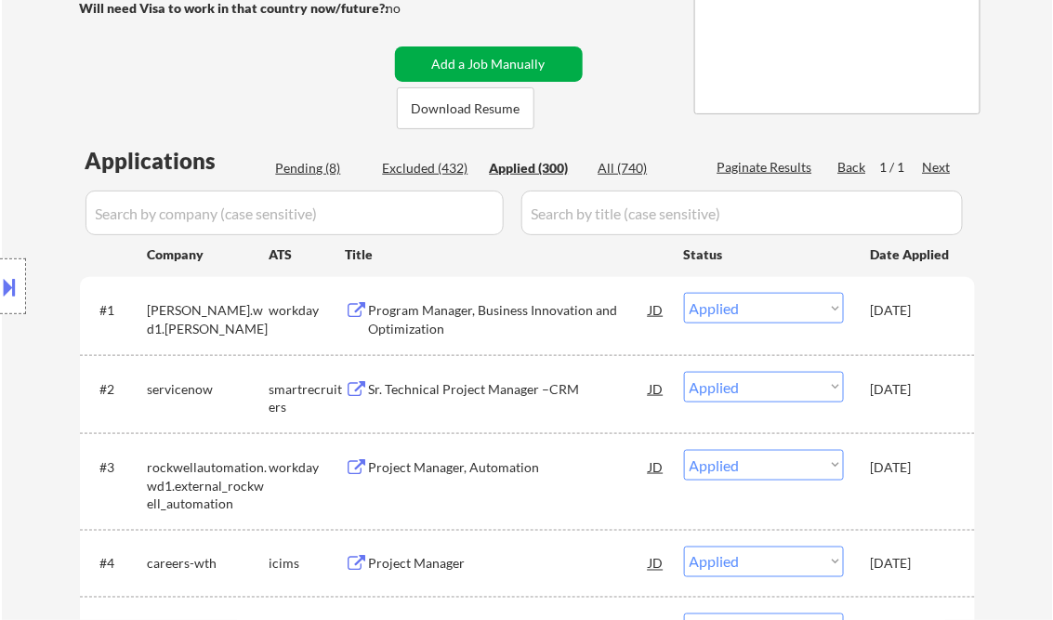
select select ""applied""
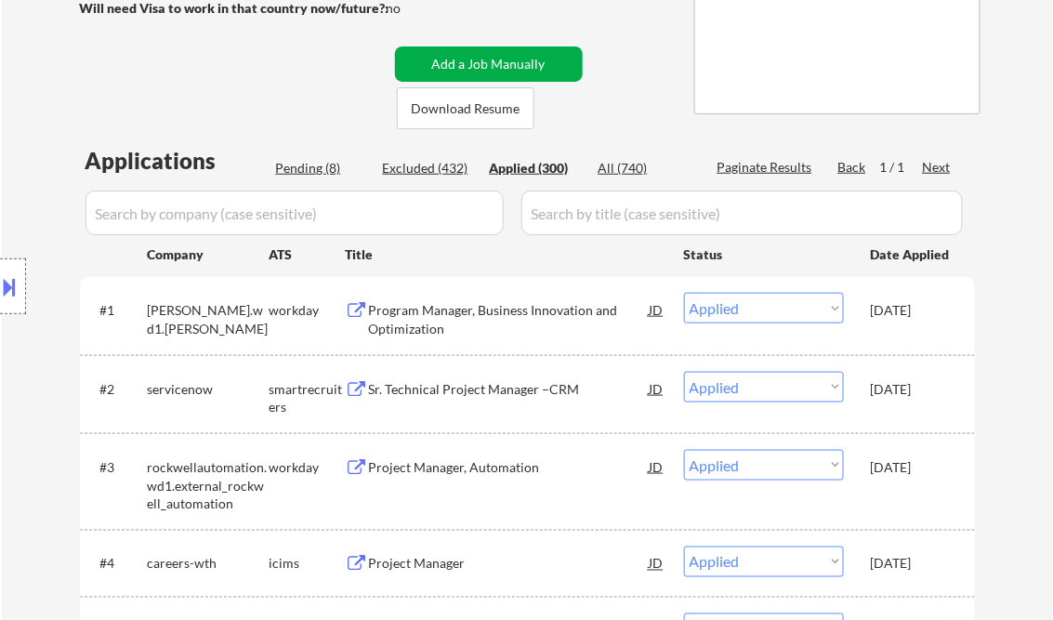
select select ""applied""
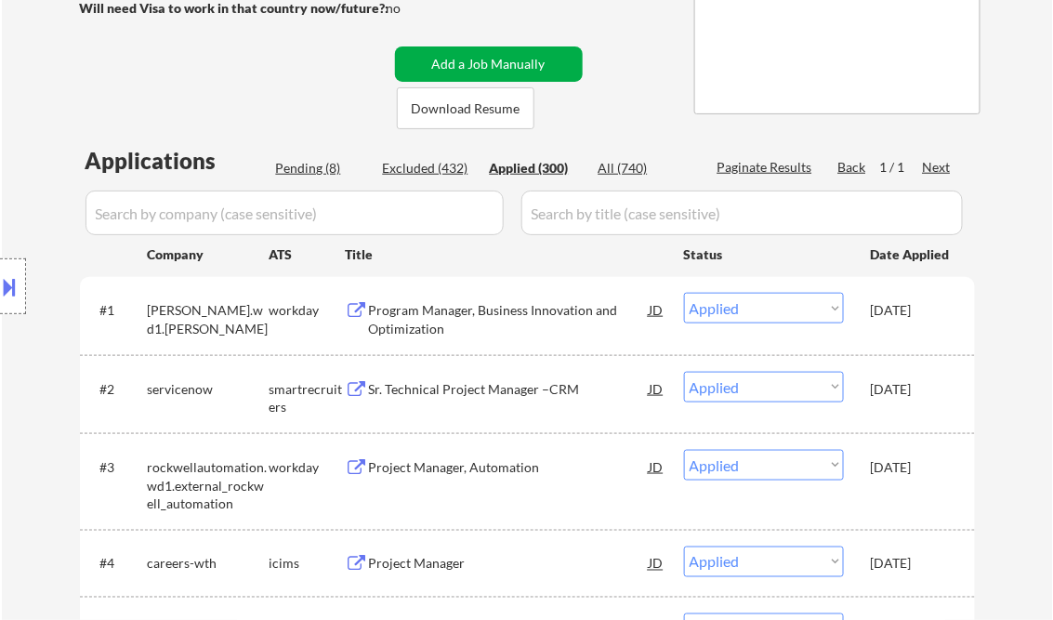
select select ""applied""
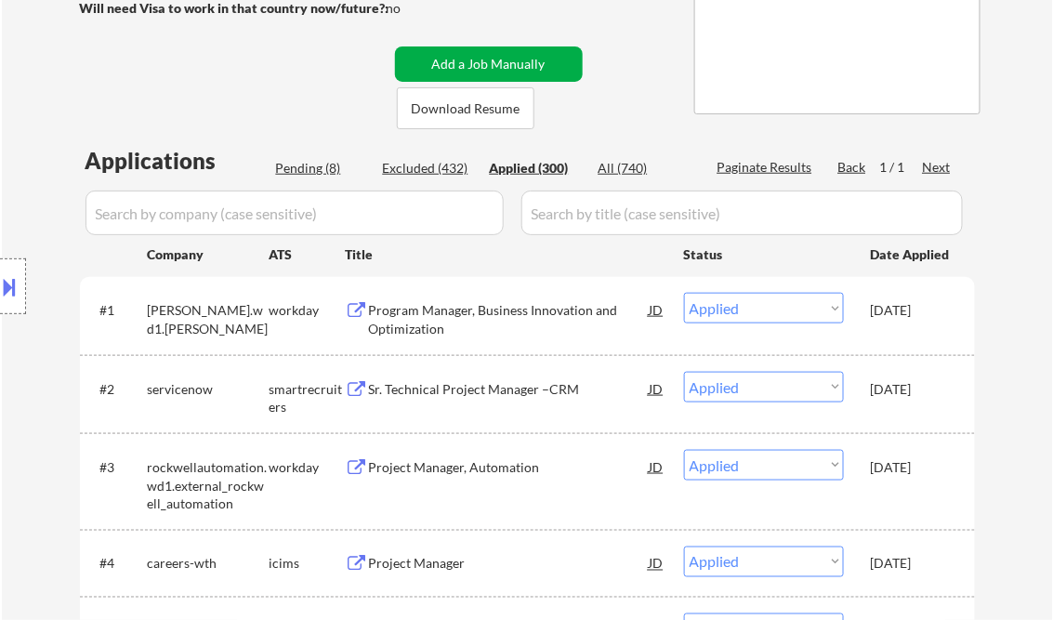
select select ""applied""
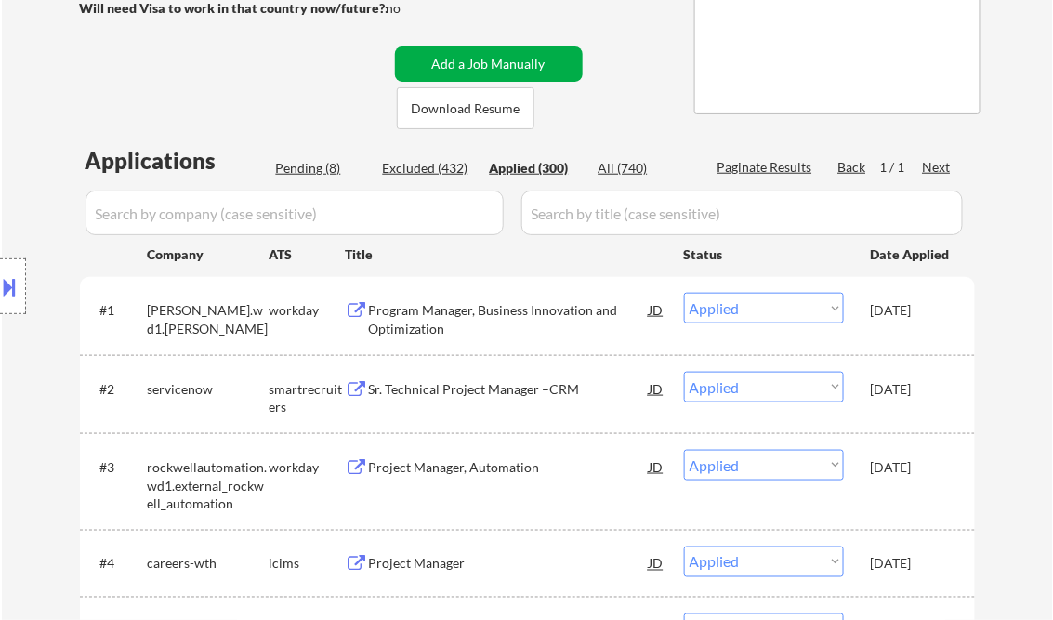
select select ""applied""
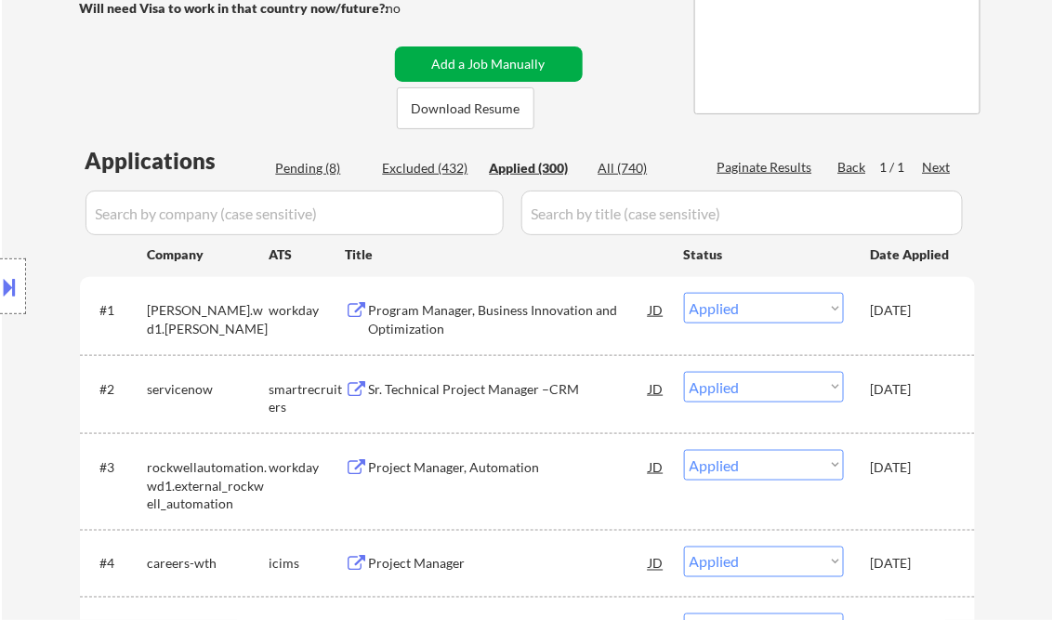
select select ""applied""
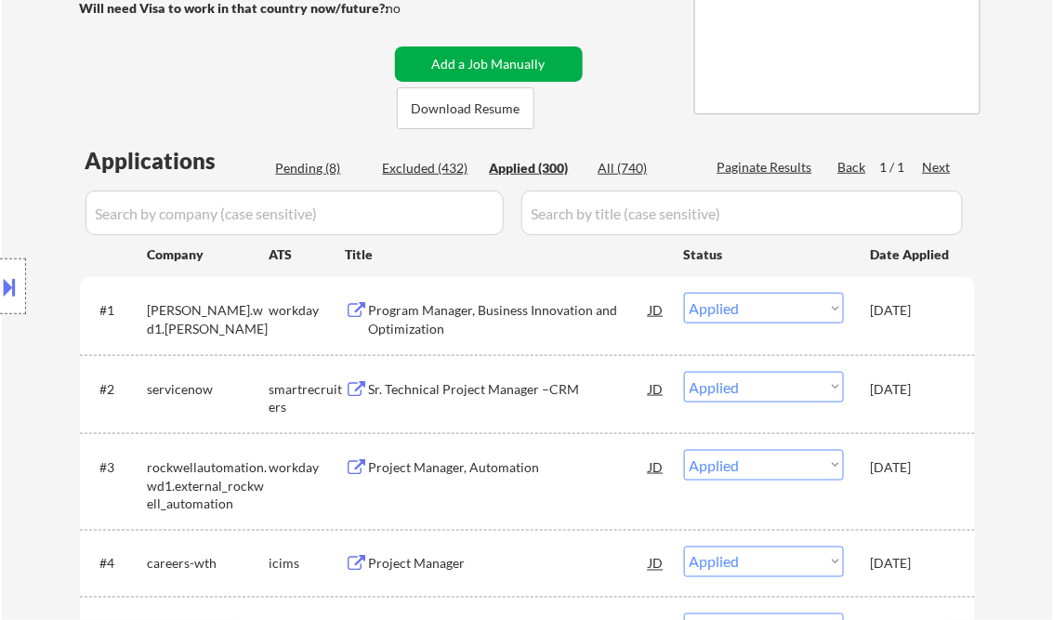
select select ""applied""
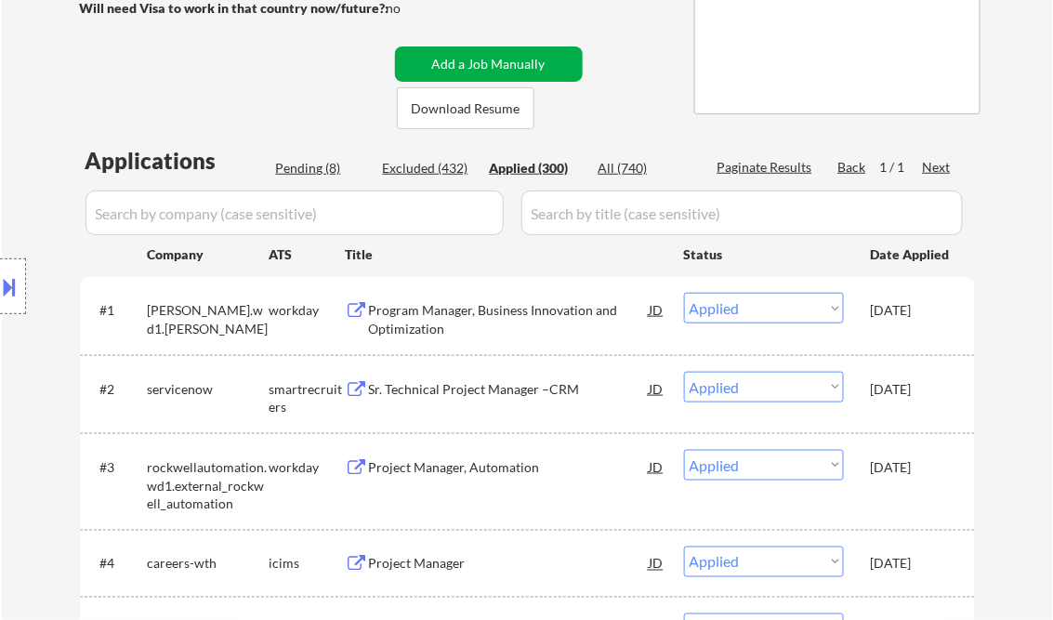
select select ""applied""
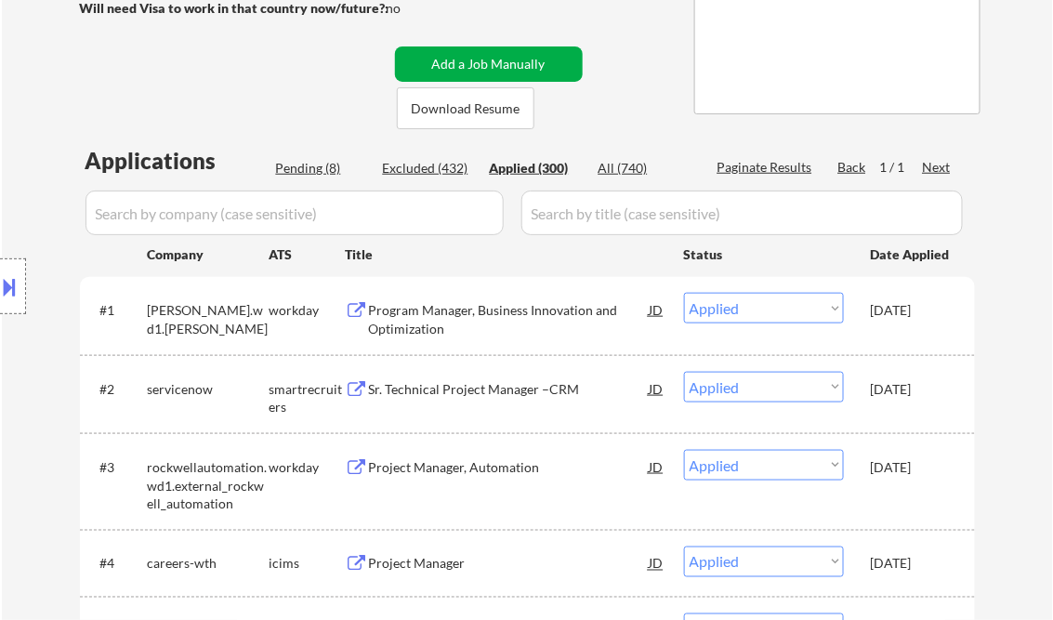
select select ""applied""
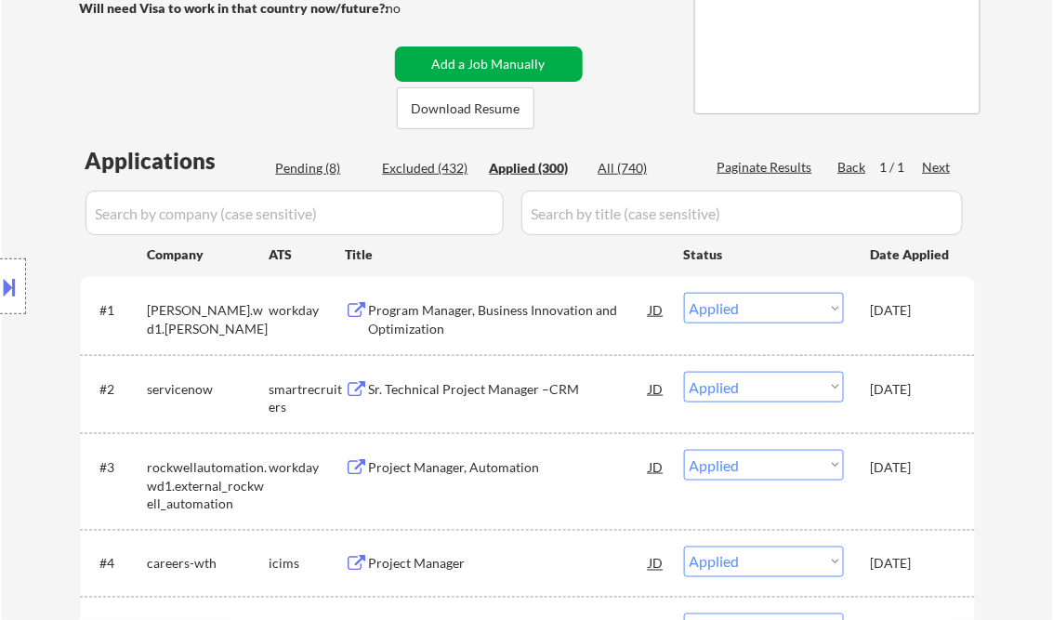
select select ""applied""
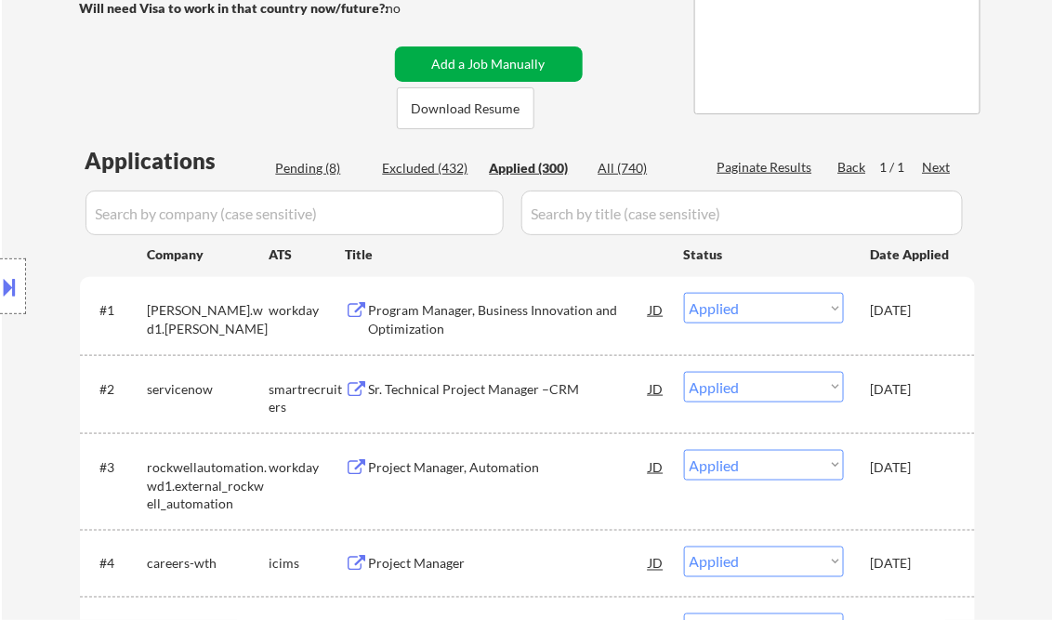
select select ""applied""
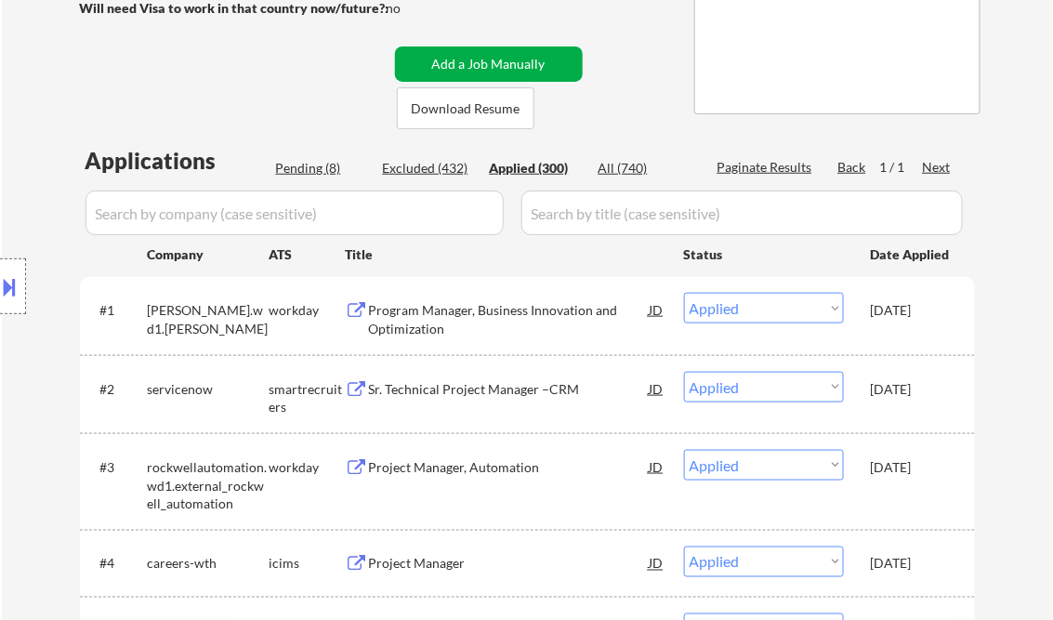
select select ""applied""
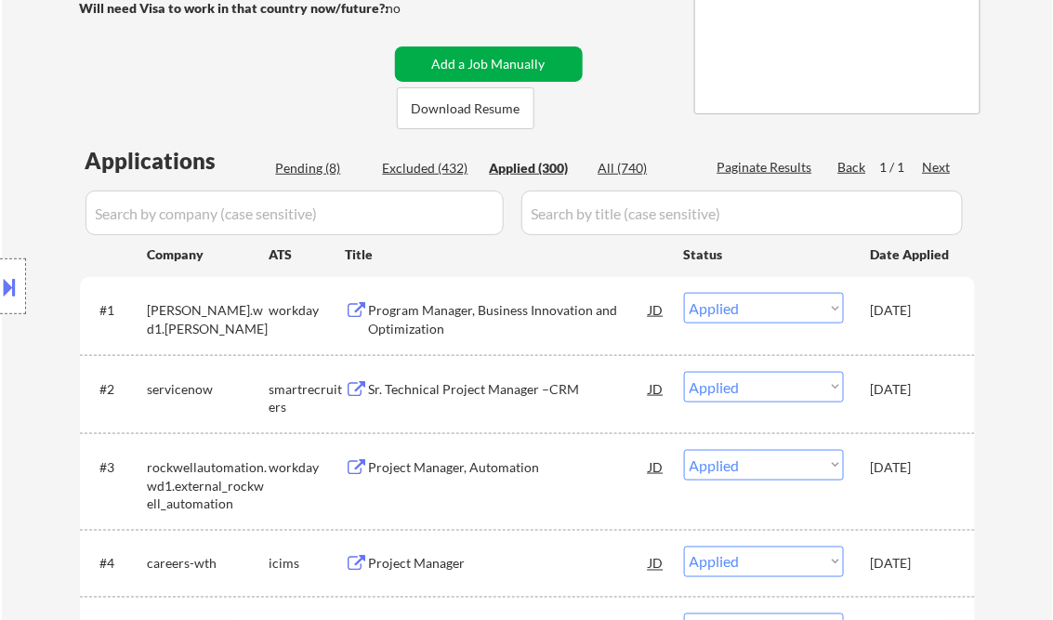
select select ""applied""
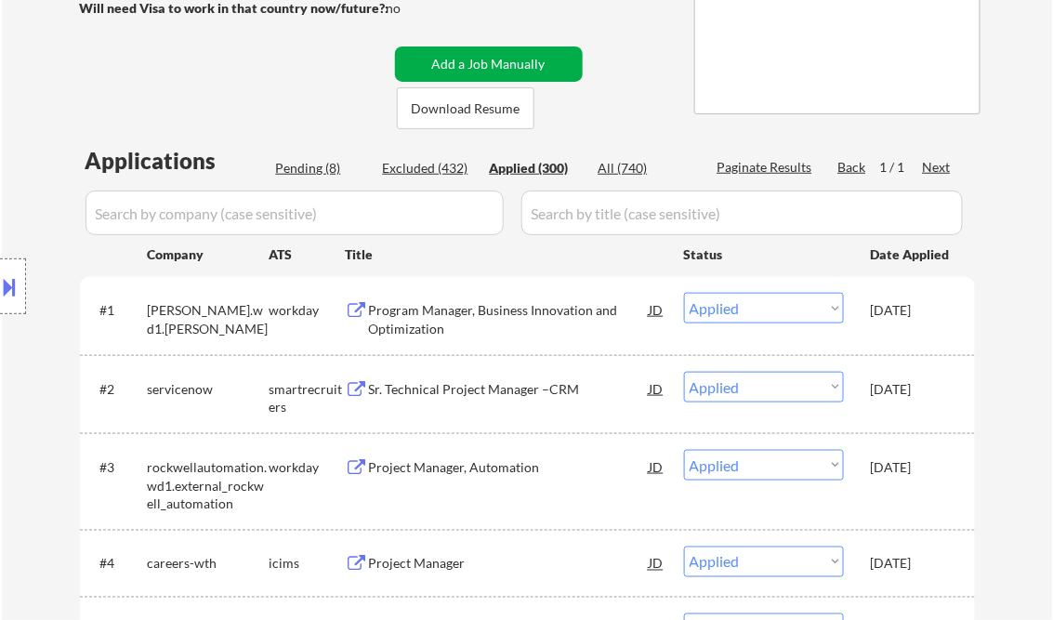
select select ""applied""
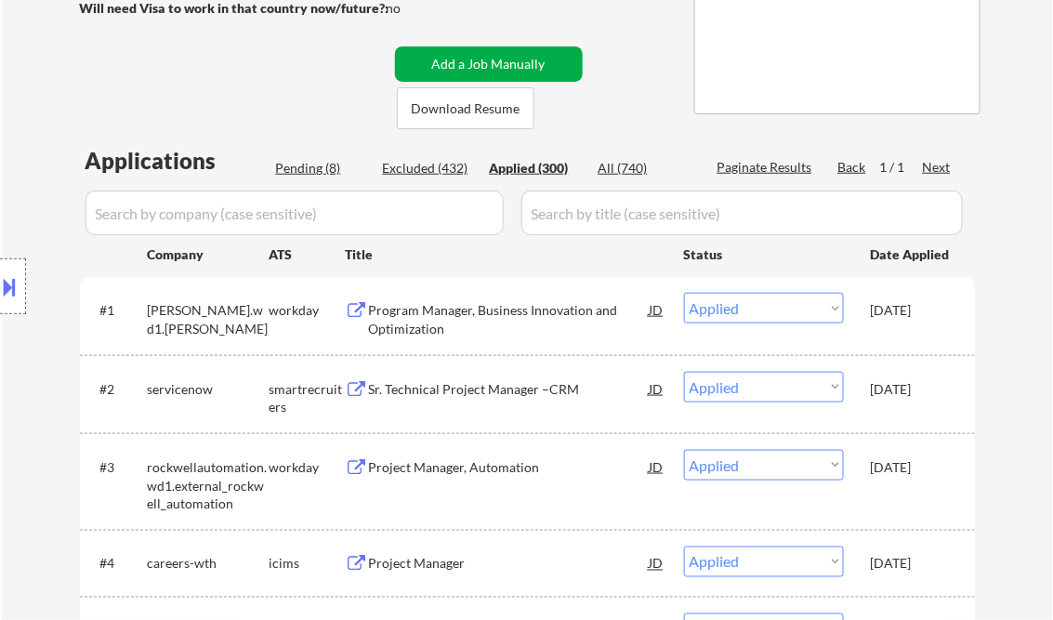
select select ""applied""
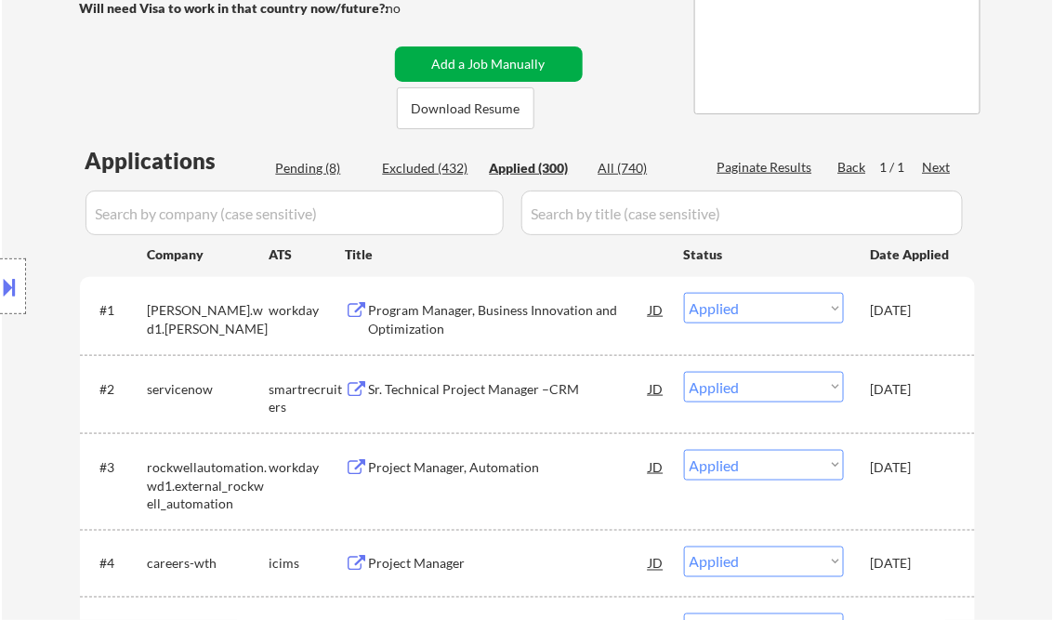
select select ""applied""
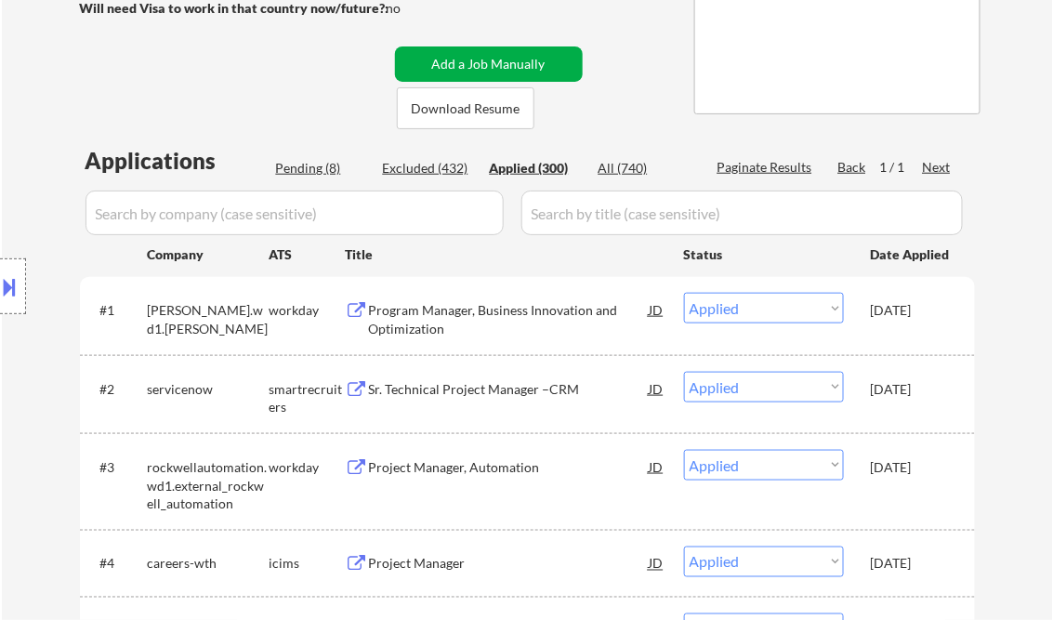
select select ""applied""
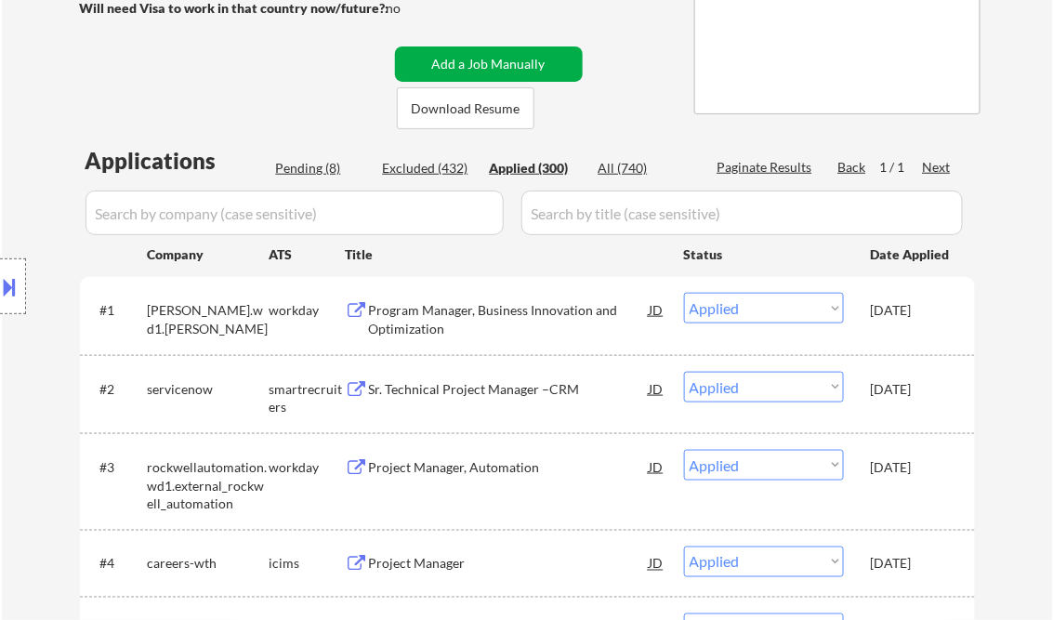
select select ""applied""
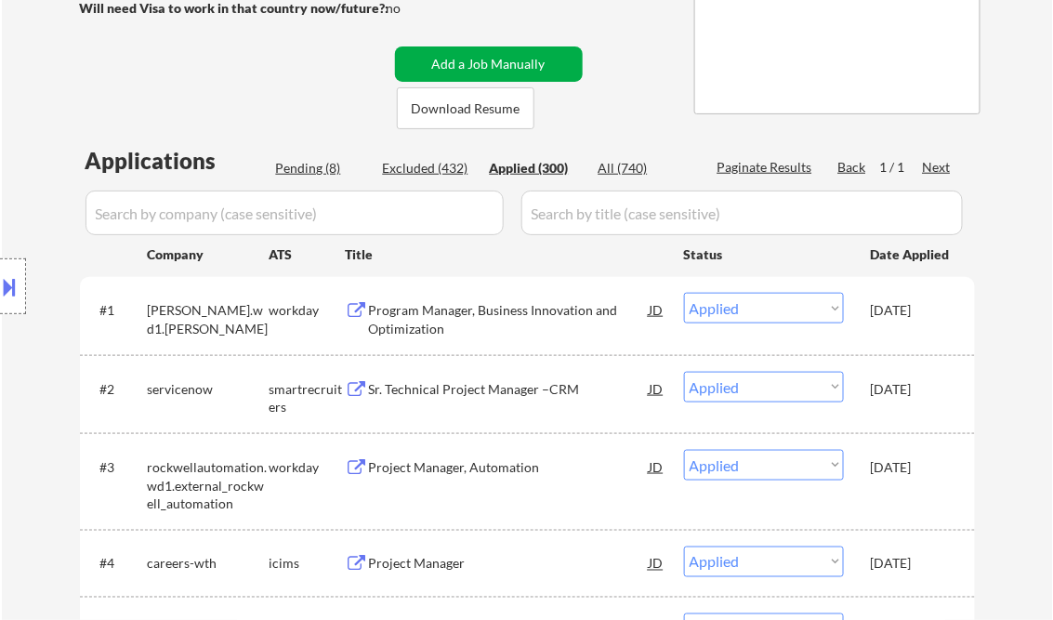
select select ""applied""
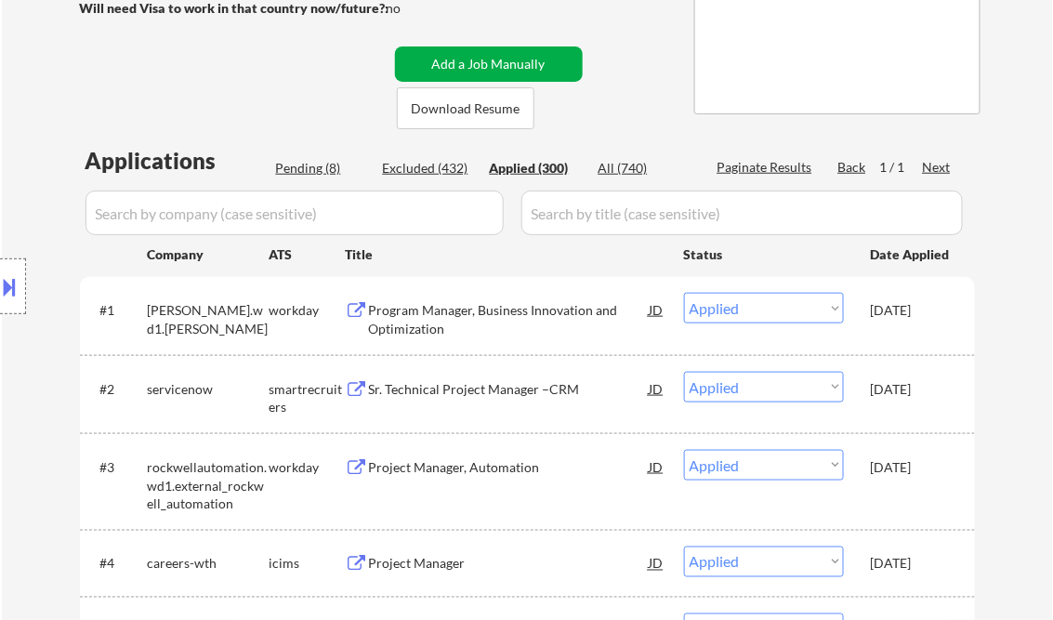
select select ""applied""
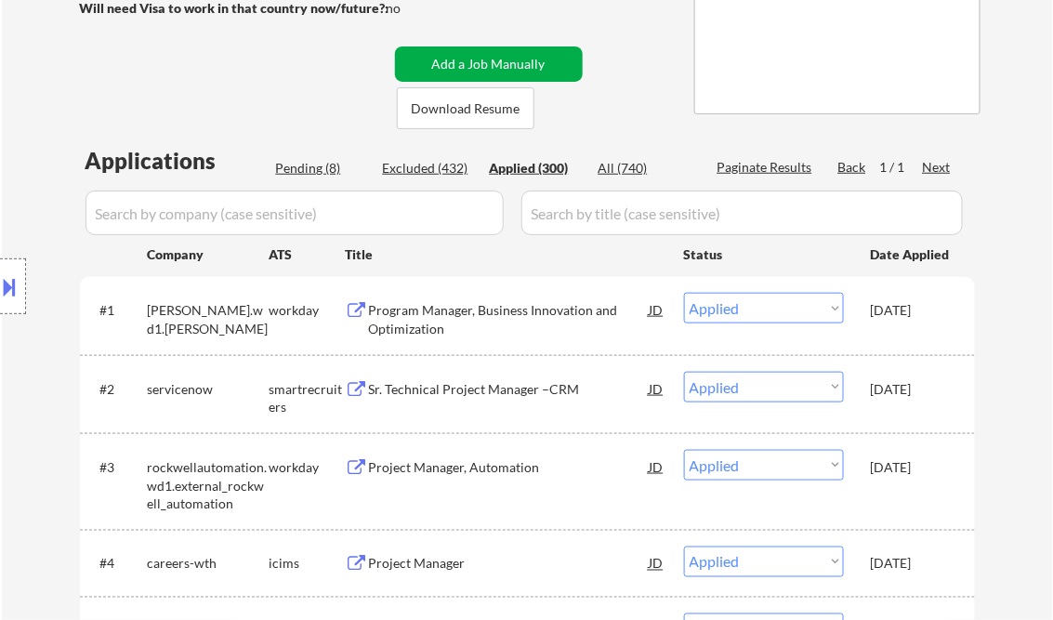
select select ""applied""
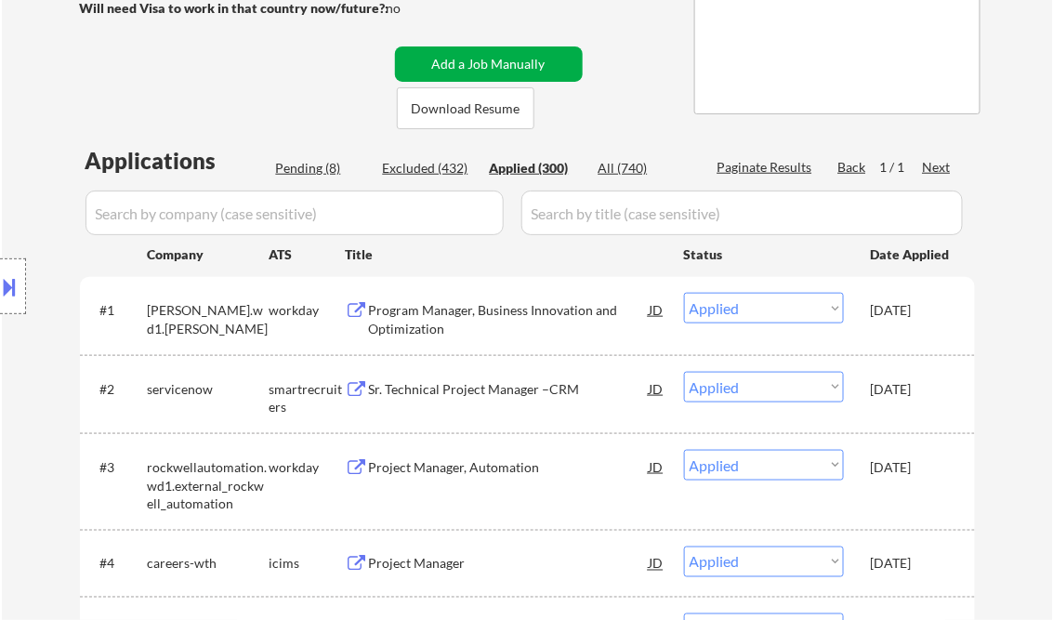
select select ""applied""
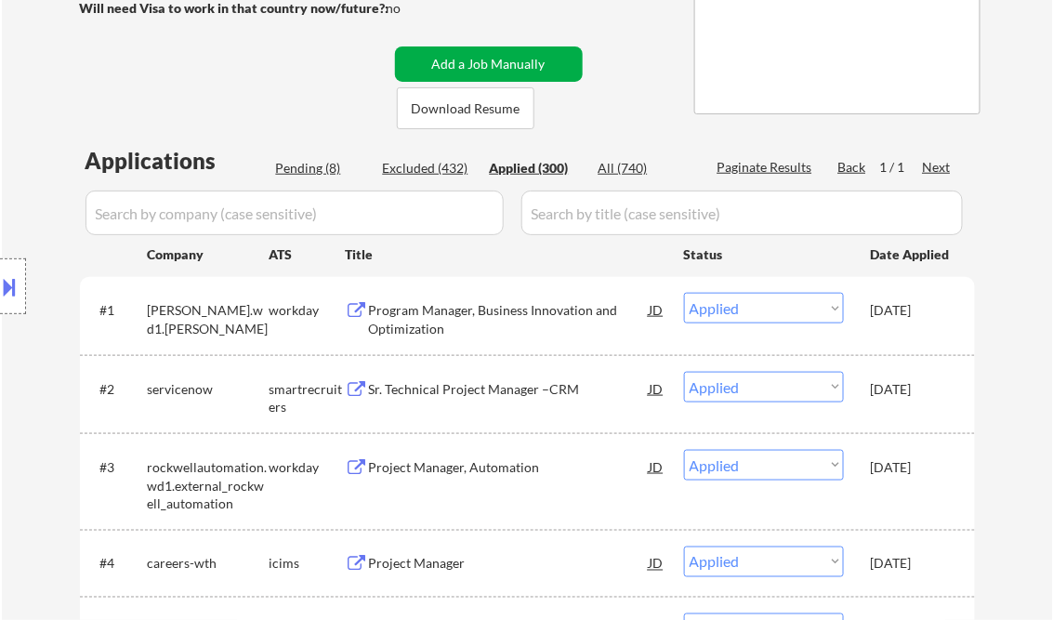
select select ""applied""
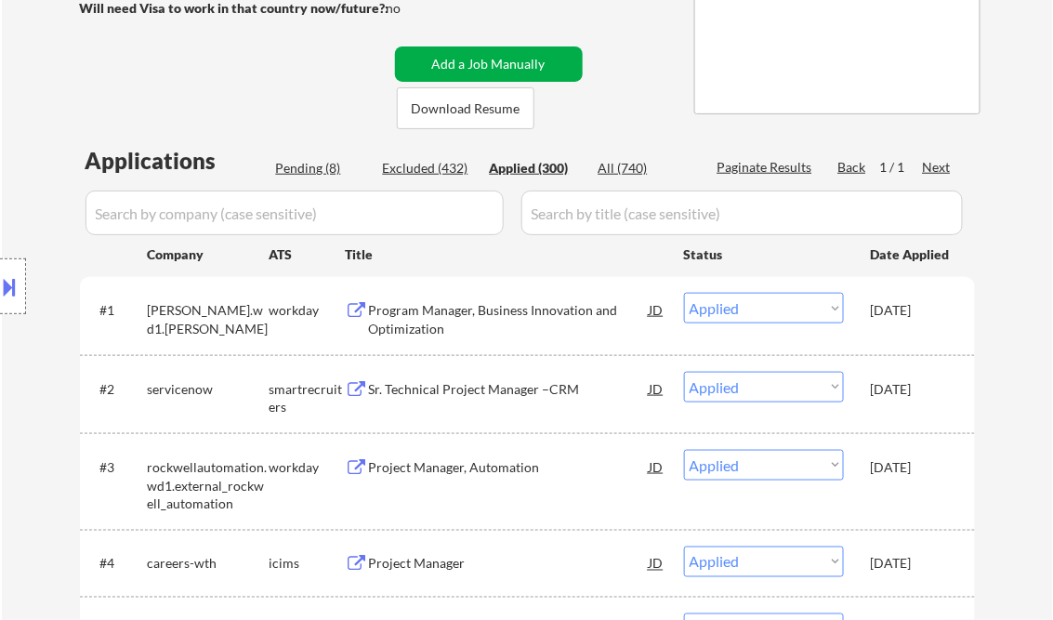
select select ""applied""
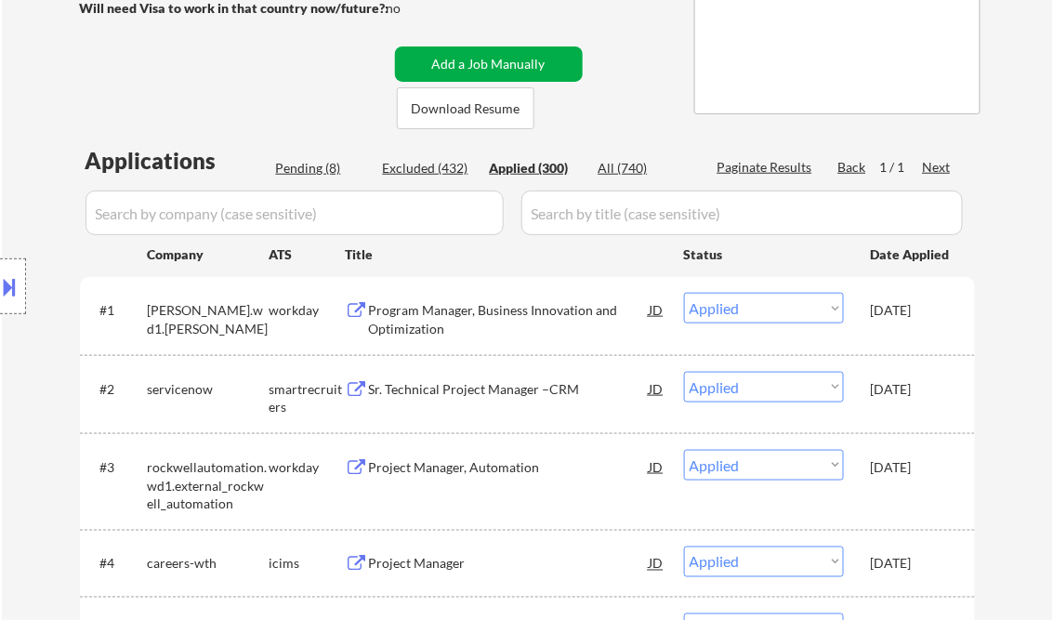
select select ""applied""
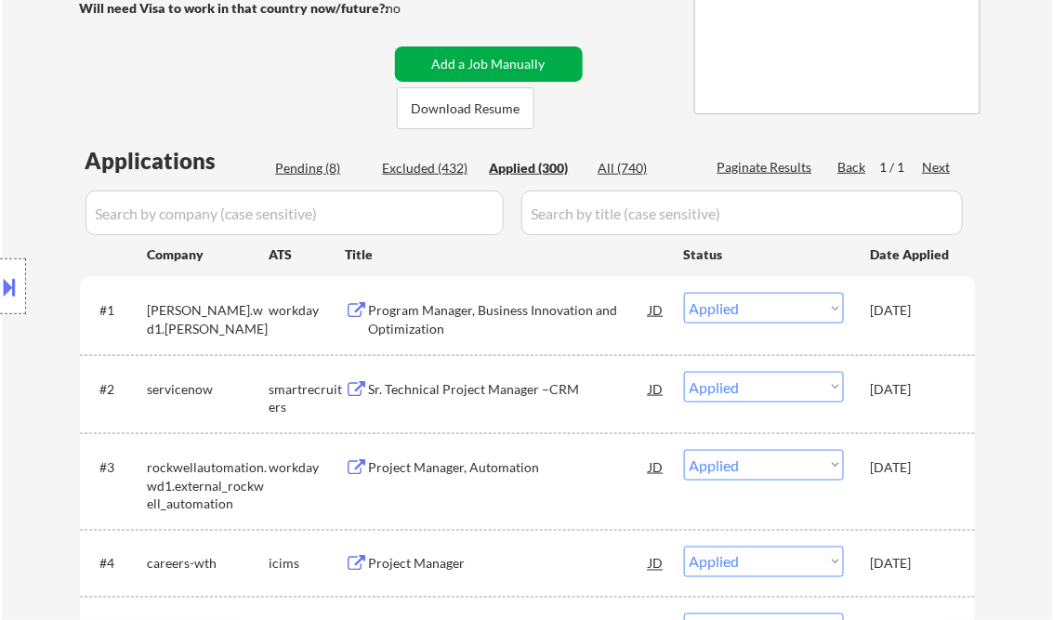
select select ""applied""
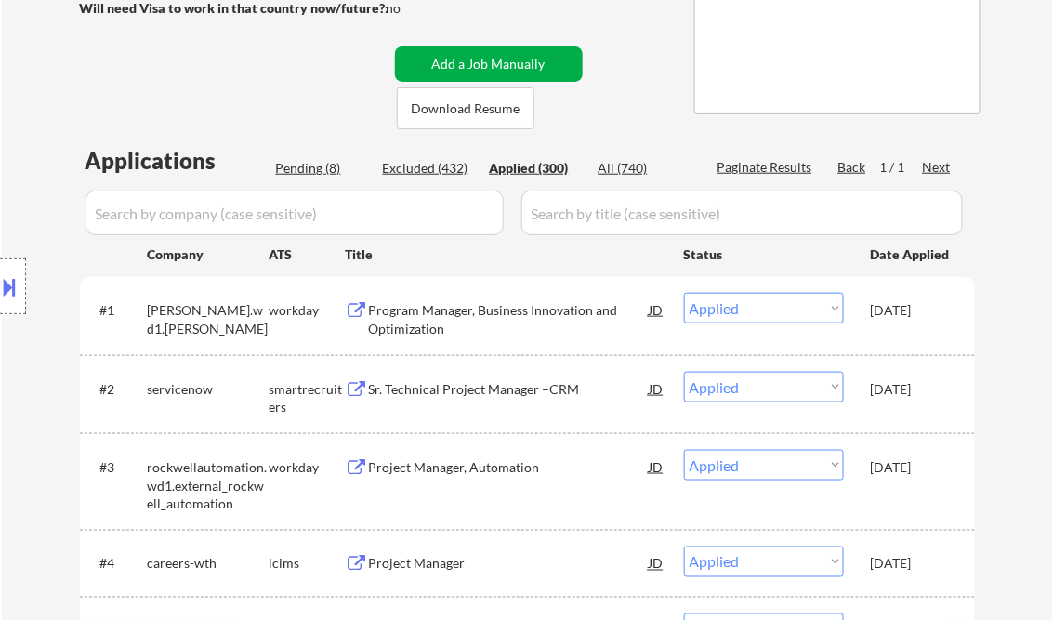
select select ""applied""
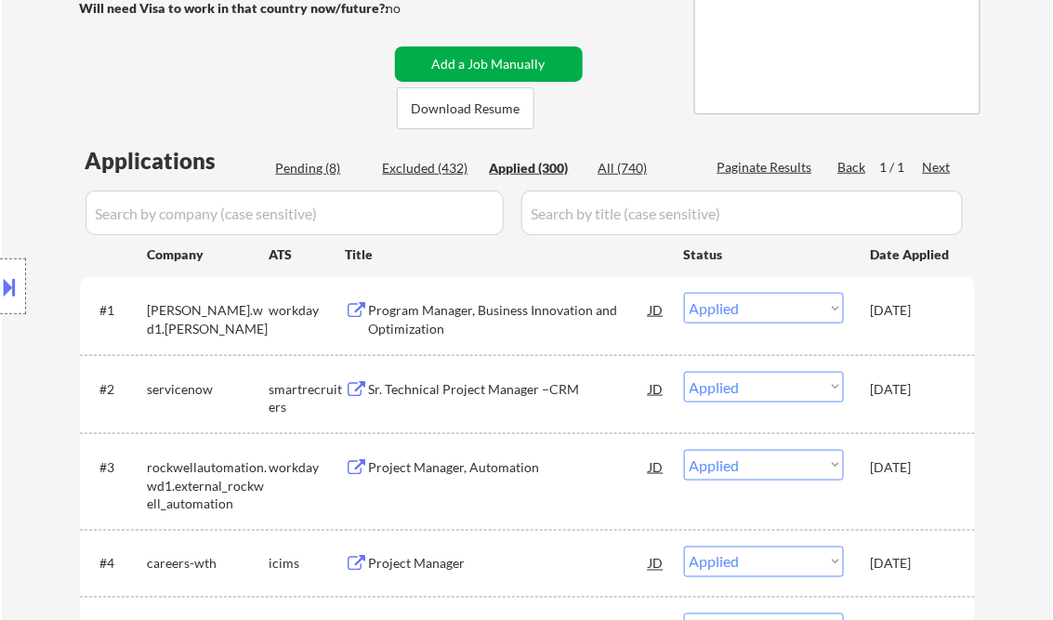
select select ""applied""
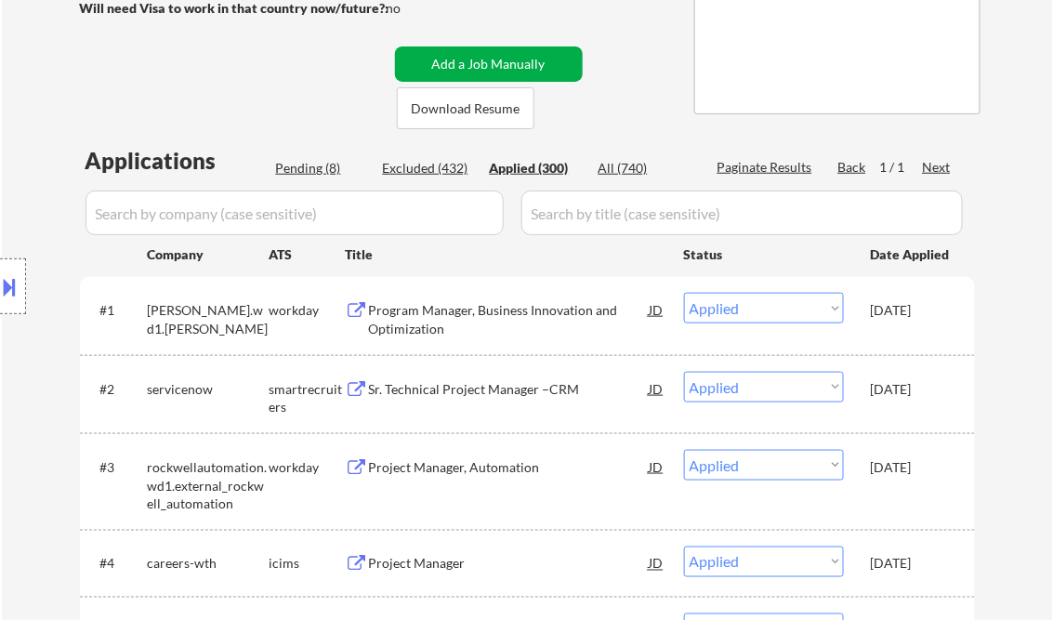
select select ""applied""
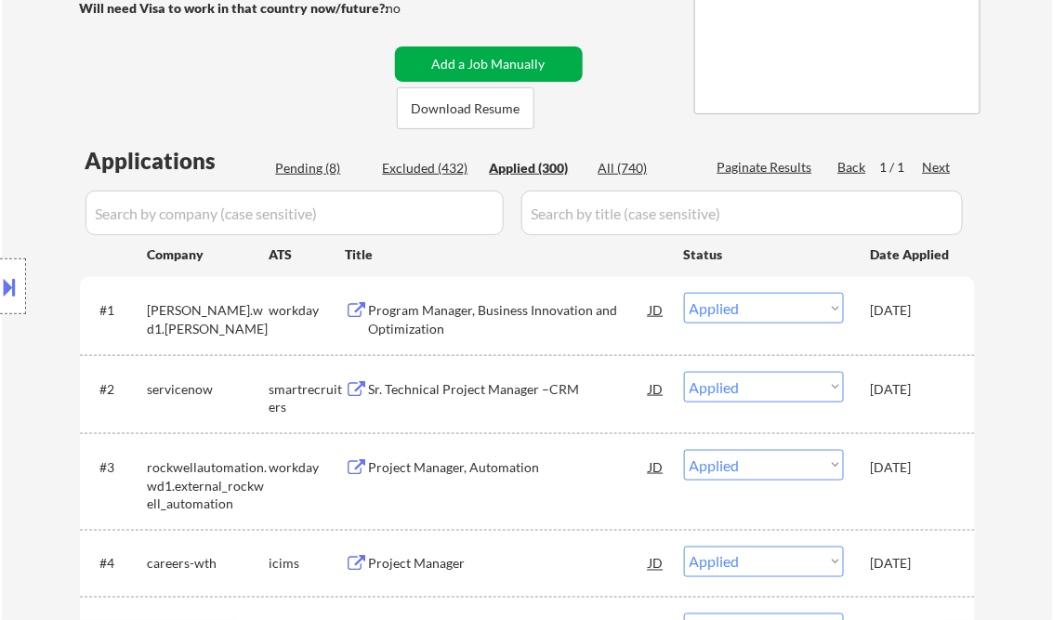
select select ""applied""
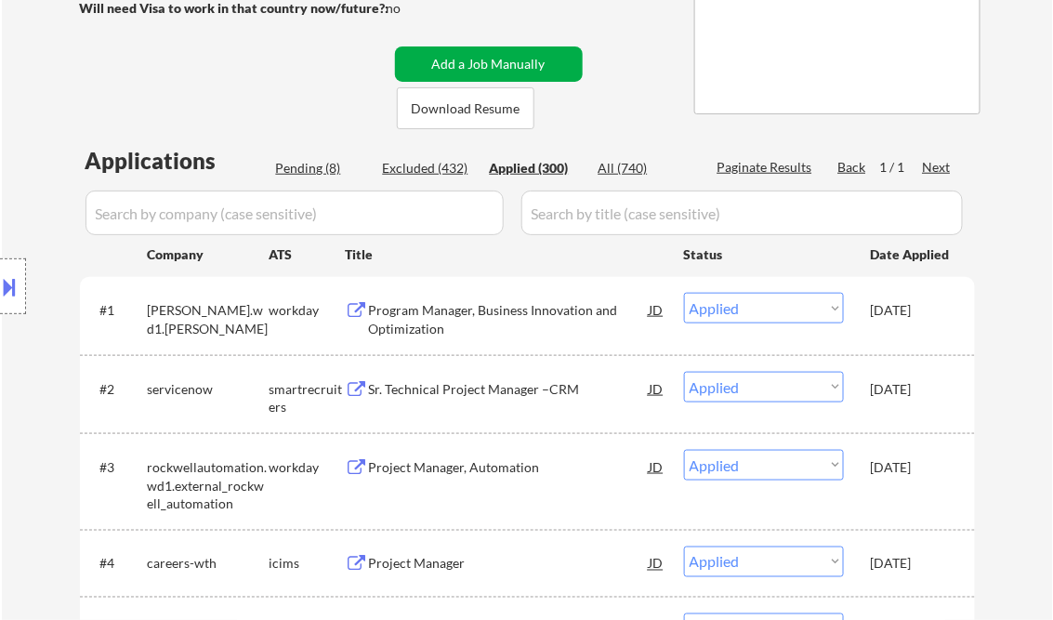
select select ""applied""
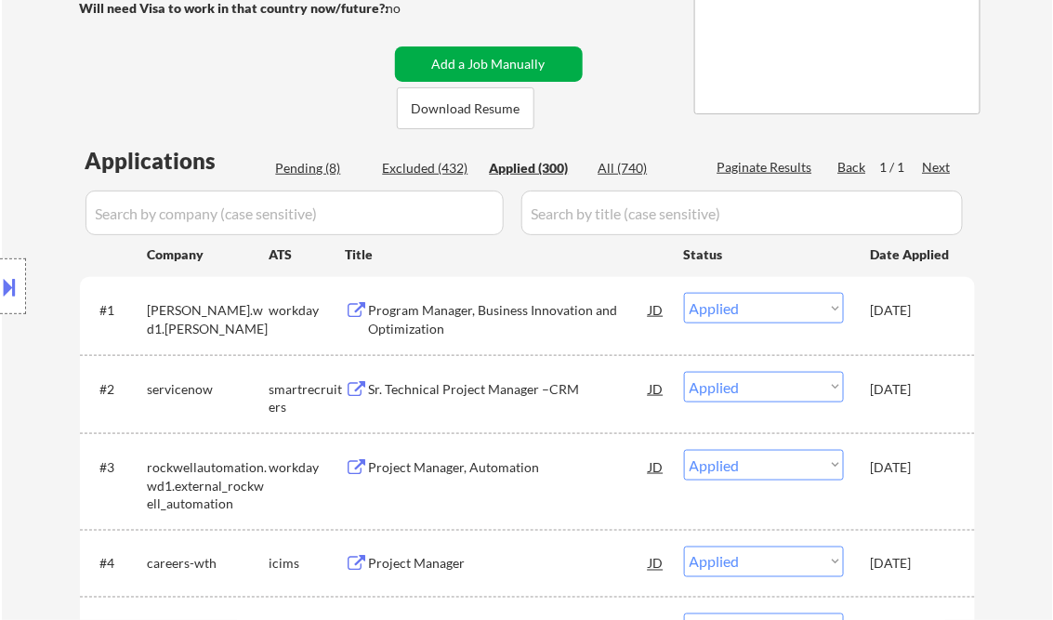
select select ""applied""
